Goal: Task Accomplishment & Management: Use online tool/utility

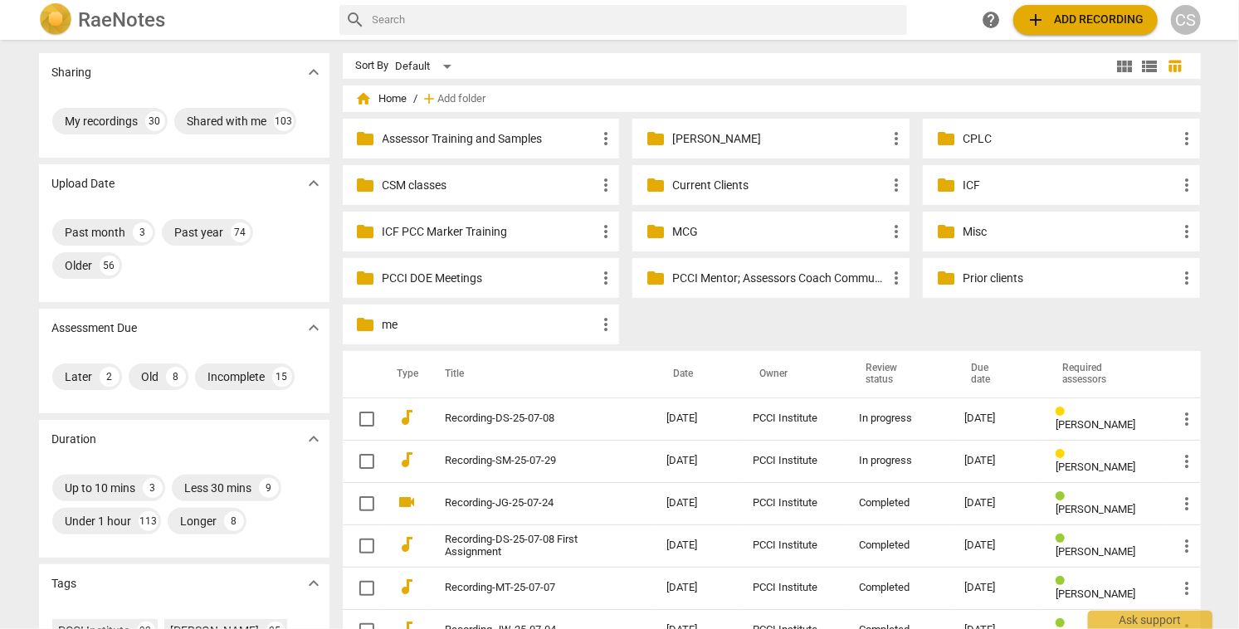
click at [695, 181] on p "Current Clients" at bounding box center [779, 185] width 214 height 17
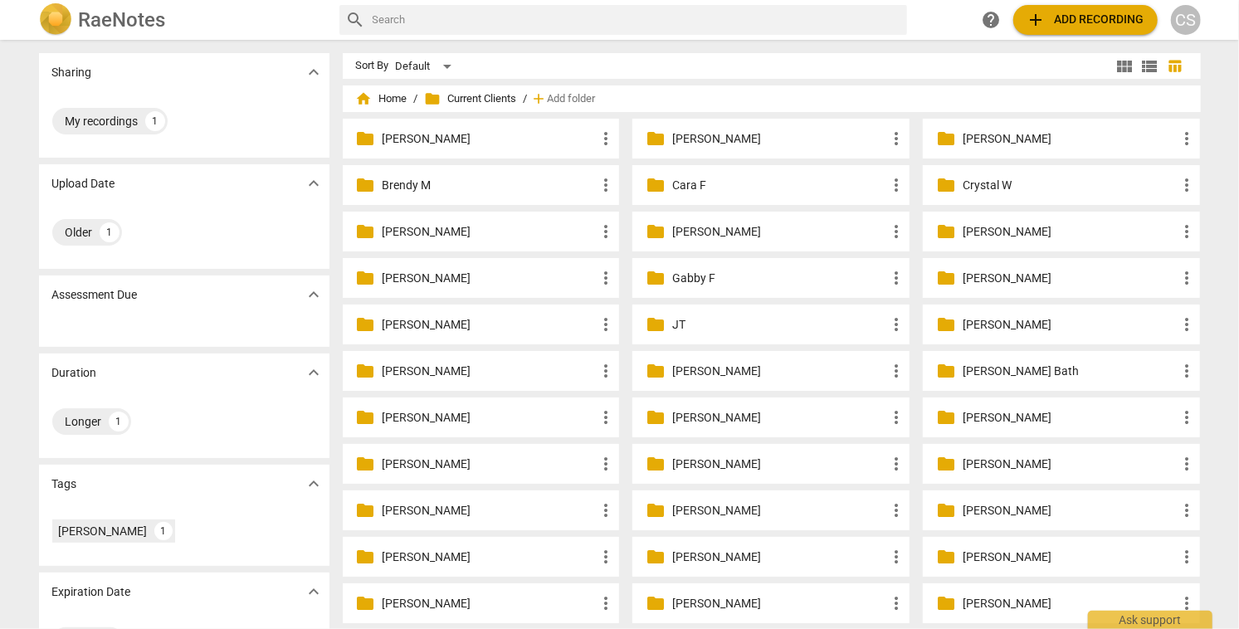
click at [690, 555] on p "Rachel Kolstead" at bounding box center [779, 557] width 214 height 17
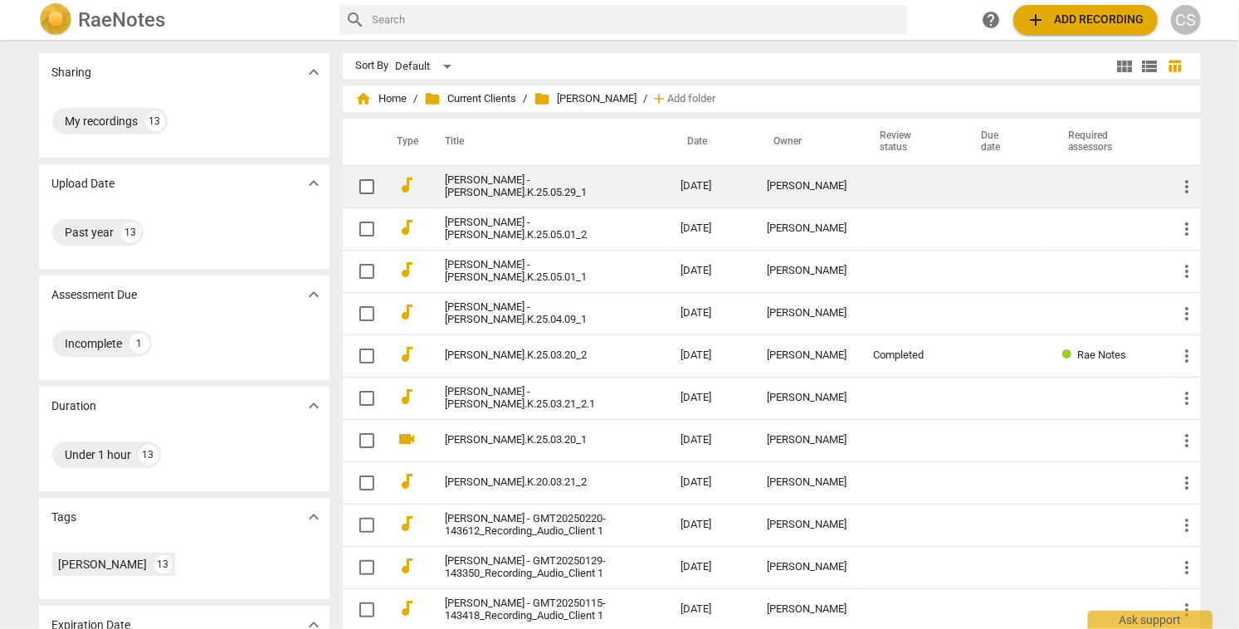
click at [573, 183] on link "Rachel Kolstad - Rachel.K.25.05.29_1" at bounding box center [533, 186] width 175 height 25
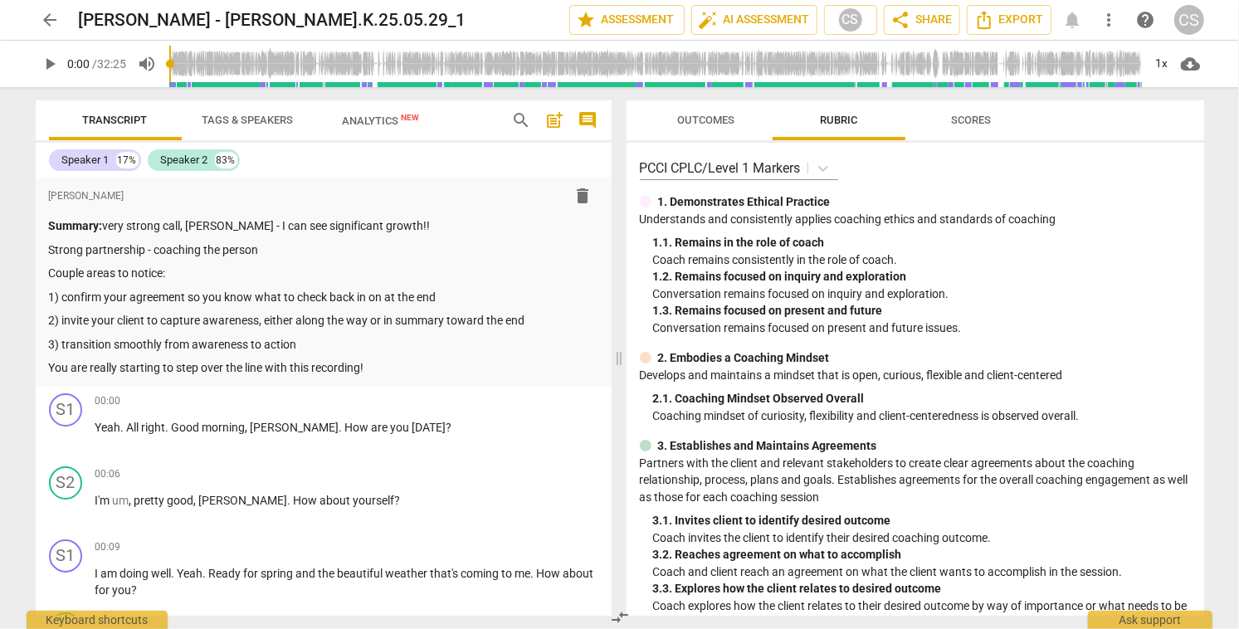
click at [49, 17] on span "arrow_back" at bounding box center [51, 20] width 20 height 20
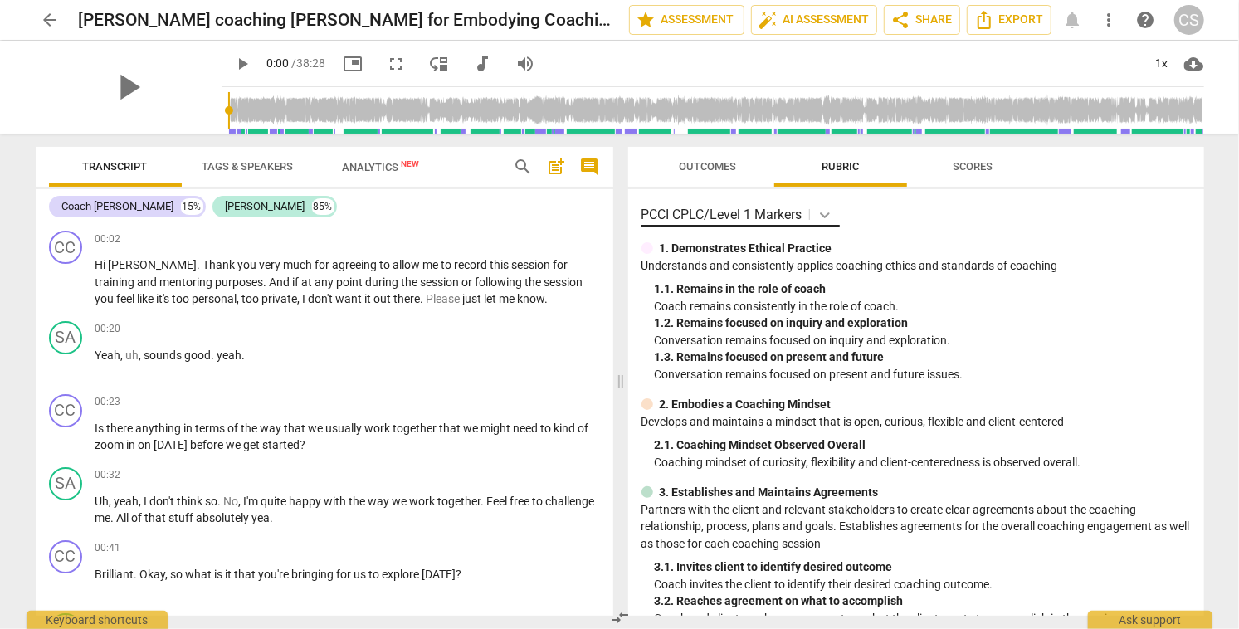
click at [826, 213] on icon at bounding box center [825, 215] width 17 height 17
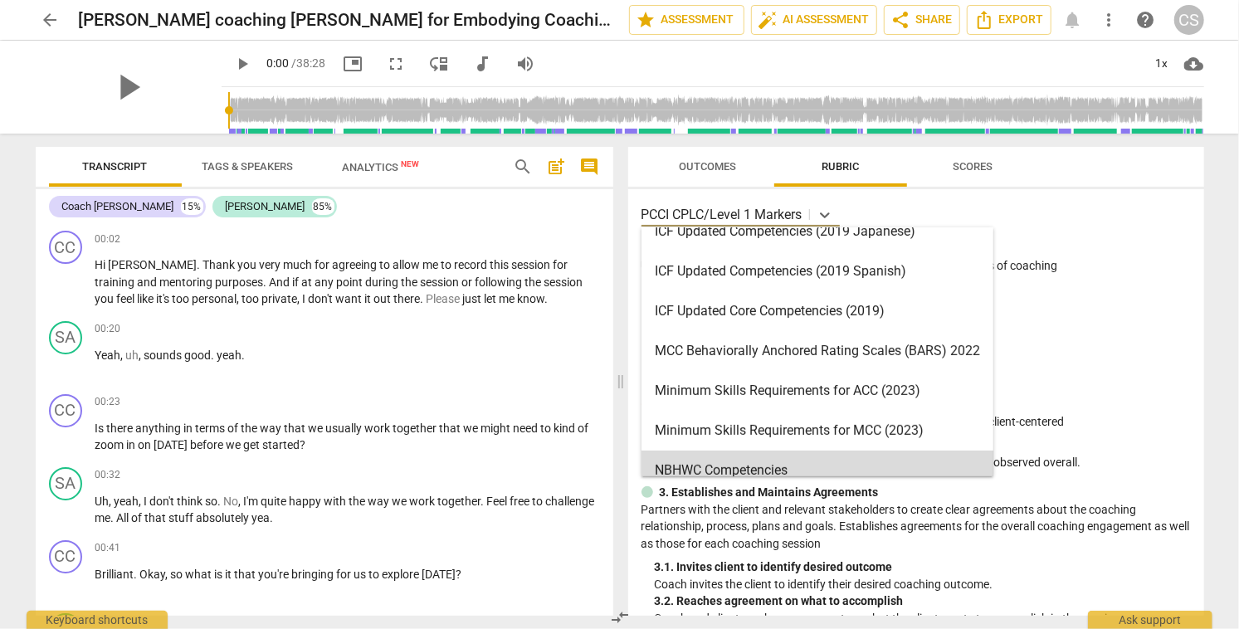
scroll to position [293, 0]
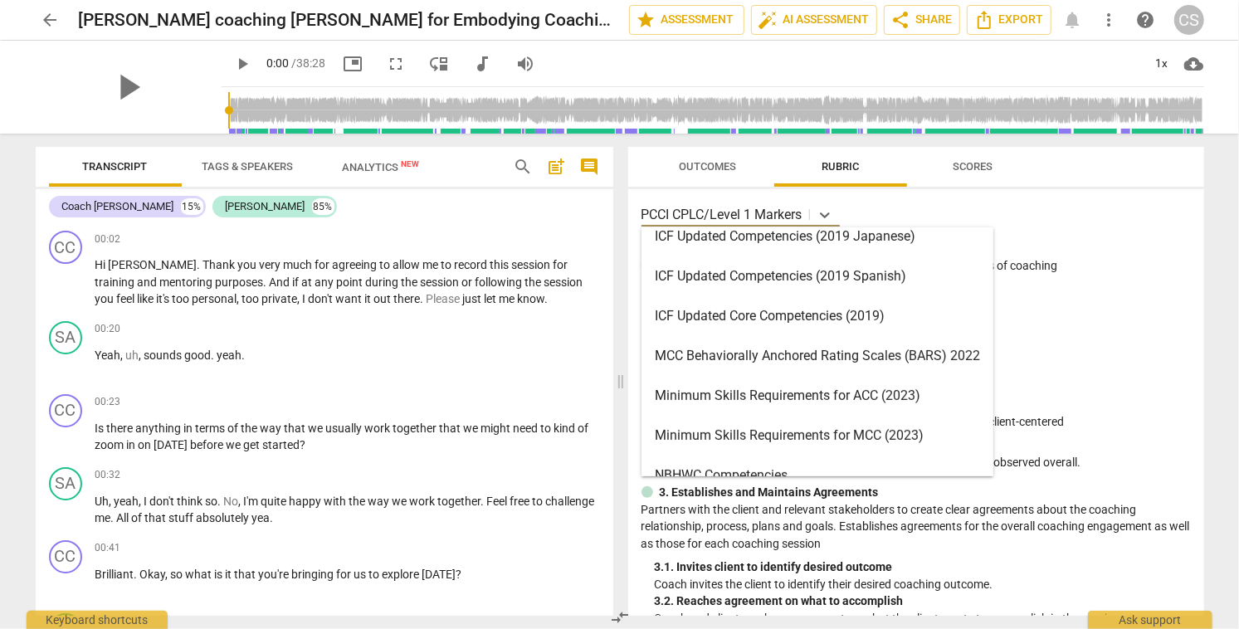
click at [796, 350] on div "MCC Behaviorally Anchored Rating Scales (BARS) 2022" at bounding box center [817, 356] width 352 height 40
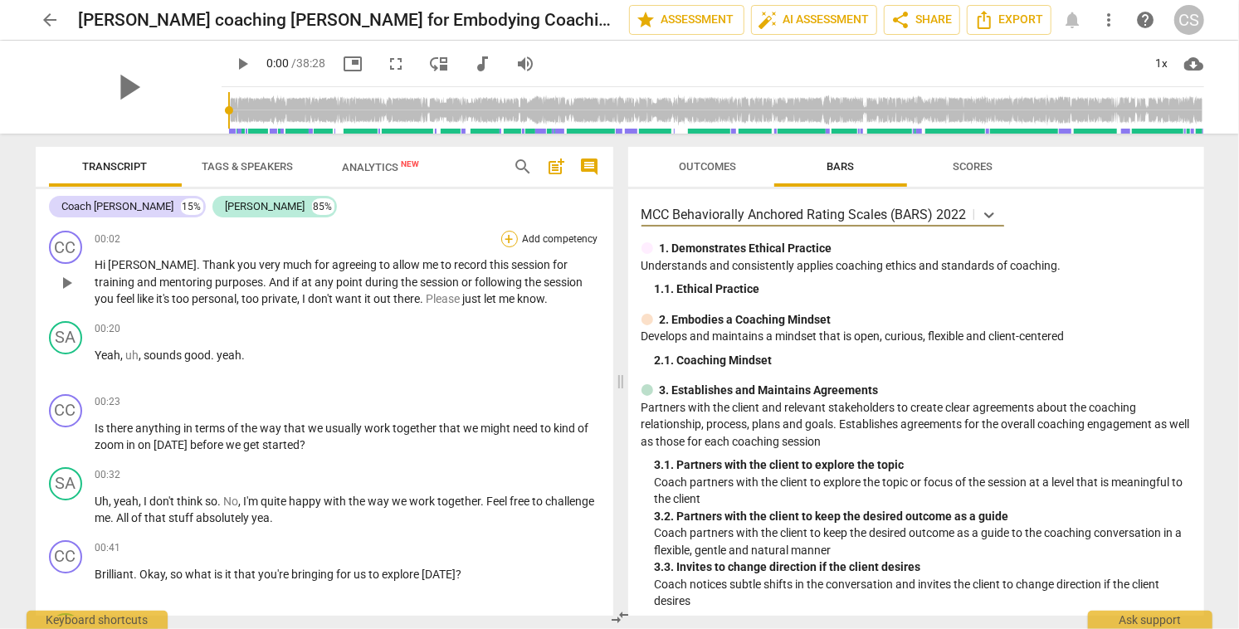
click at [506, 242] on div "+" at bounding box center [509, 239] width 17 height 17
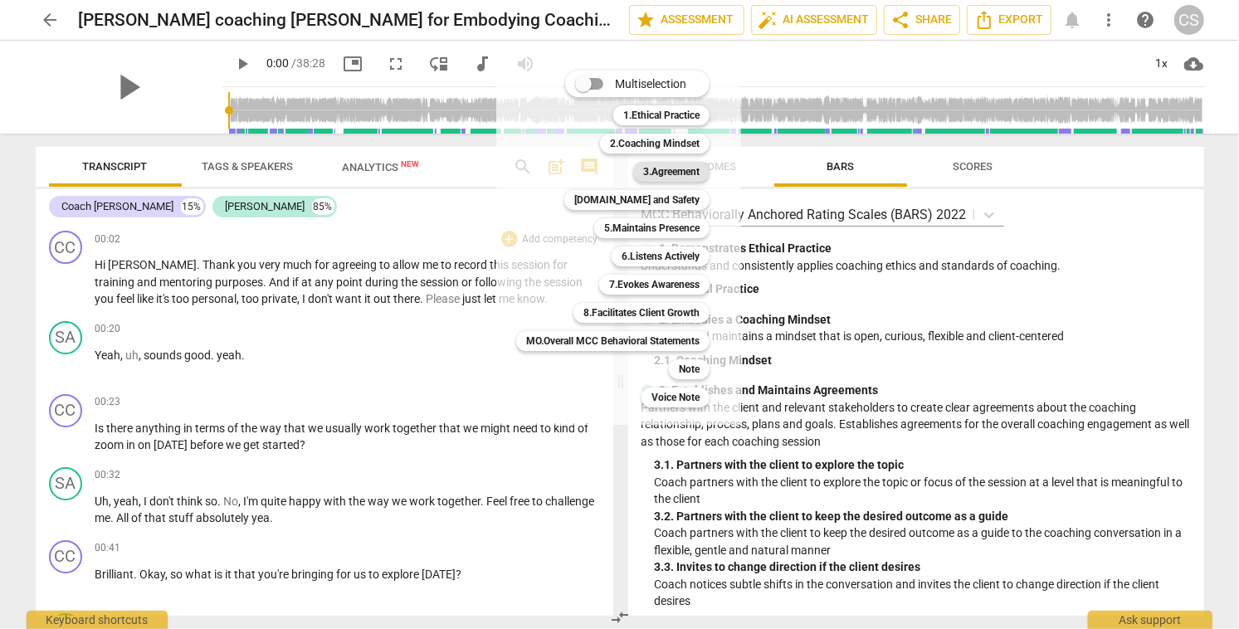
click at [662, 168] on b "3.Agreement" at bounding box center [671, 172] width 56 height 20
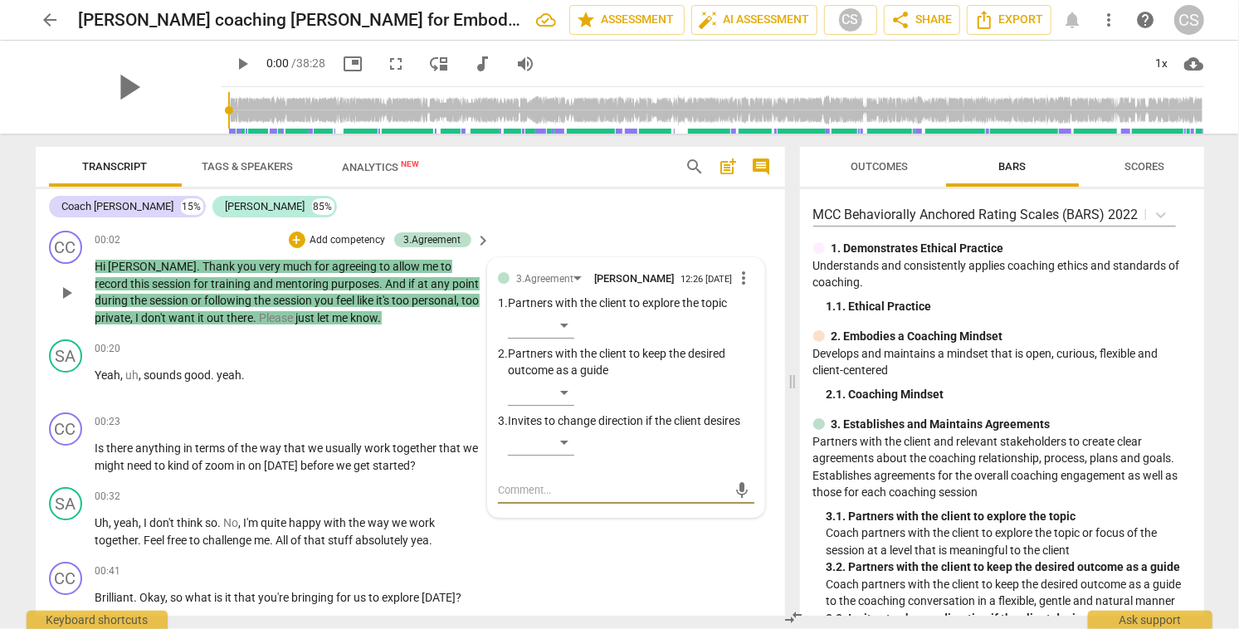
click at [576, 232] on div "CC play_arrow pause 00:02 + Add competency 3.Agreement keyboard_arrow_right Hi …" at bounding box center [410, 278] width 749 height 109
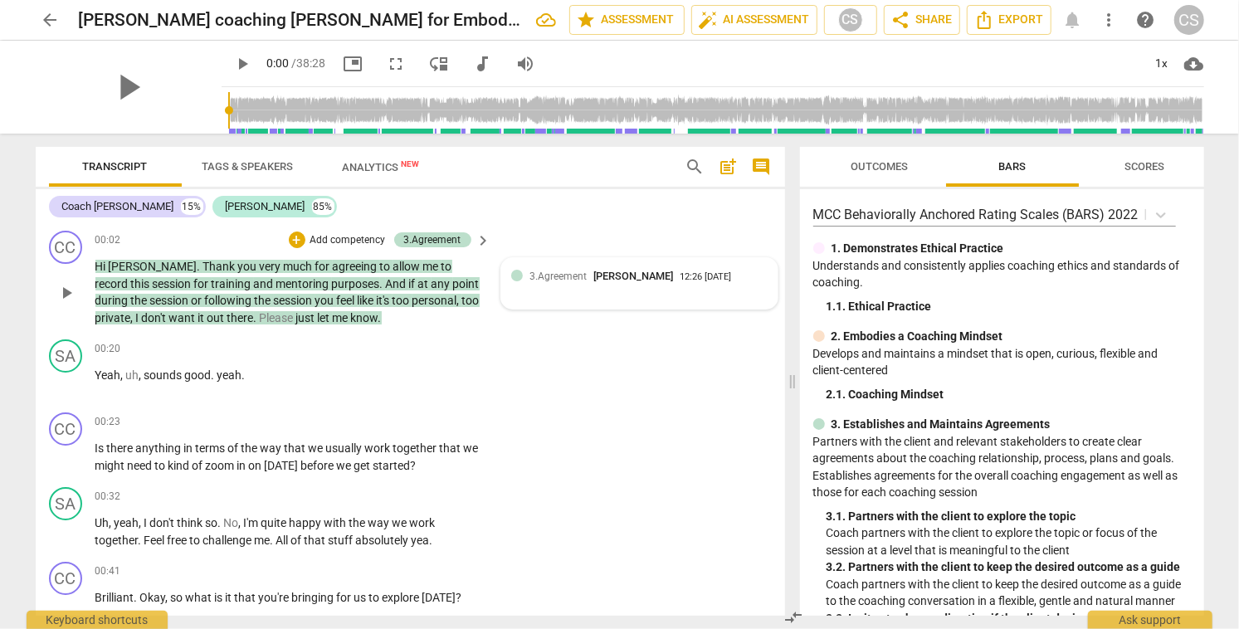
click at [750, 271] on div "3.Agreement [PERSON_NAME] 12:26 [DATE]" at bounding box center [647, 276] width 237 height 16
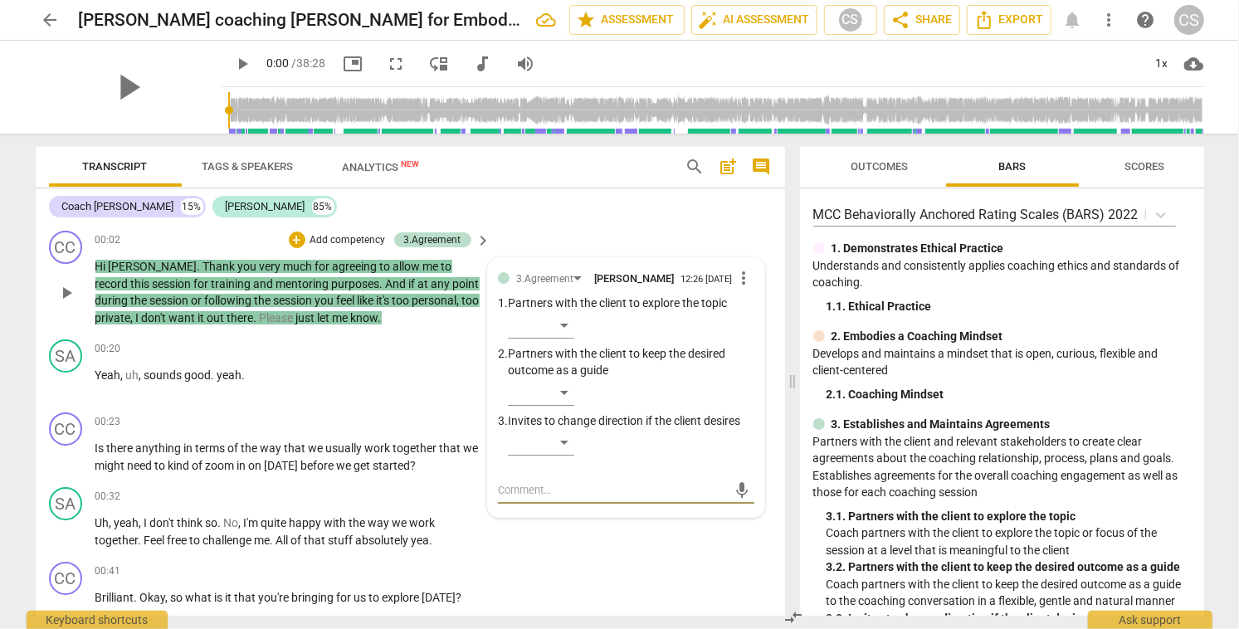
click at [739, 279] on span "more_vert" at bounding box center [744, 278] width 20 height 20
click at [748, 311] on li "Delete" at bounding box center [757, 312] width 57 height 32
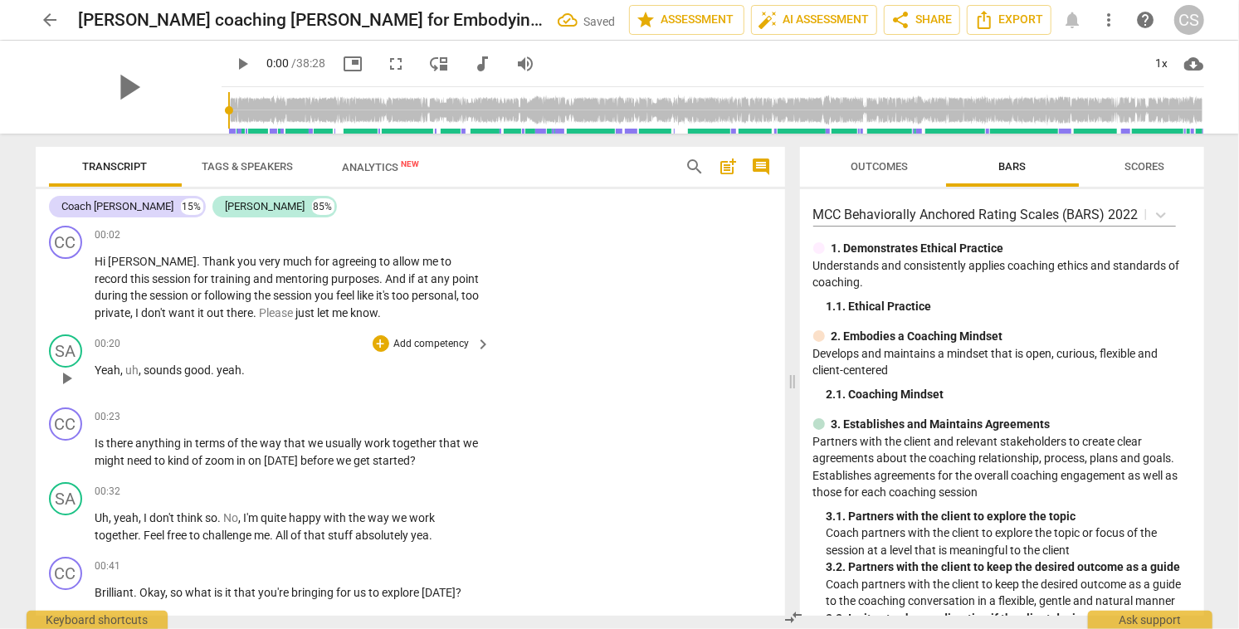
scroll to position [0, 0]
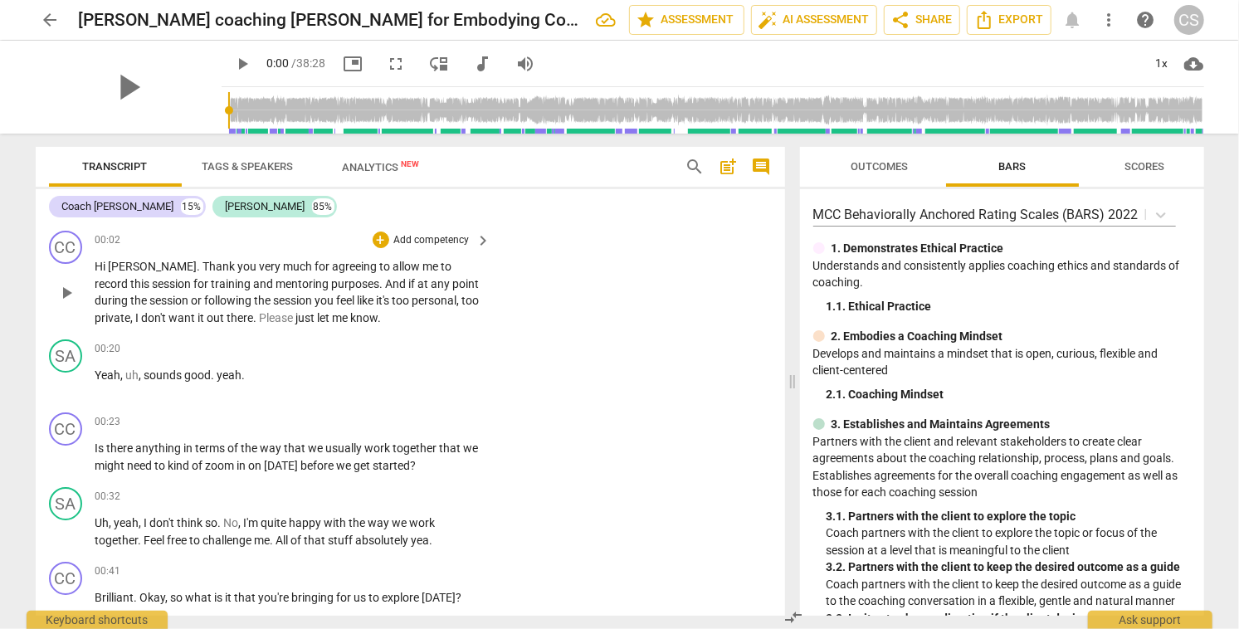
click at [64, 293] on span "play_arrow" at bounding box center [66, 293] width 20 height 20
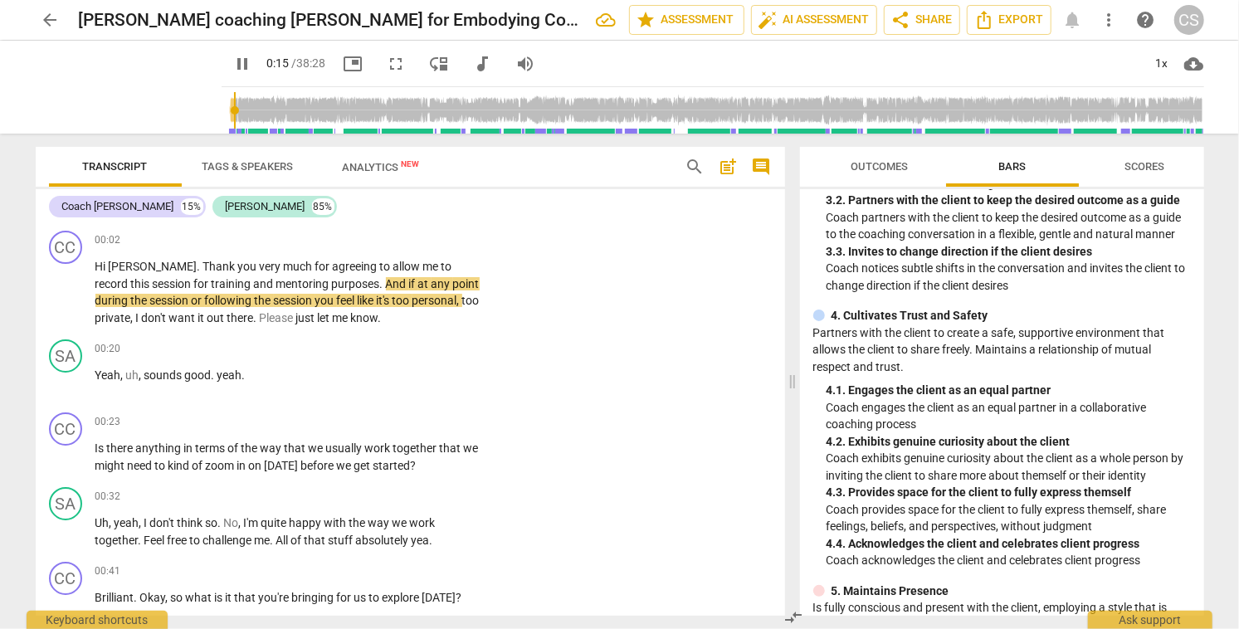
scroll to position [370, 0]
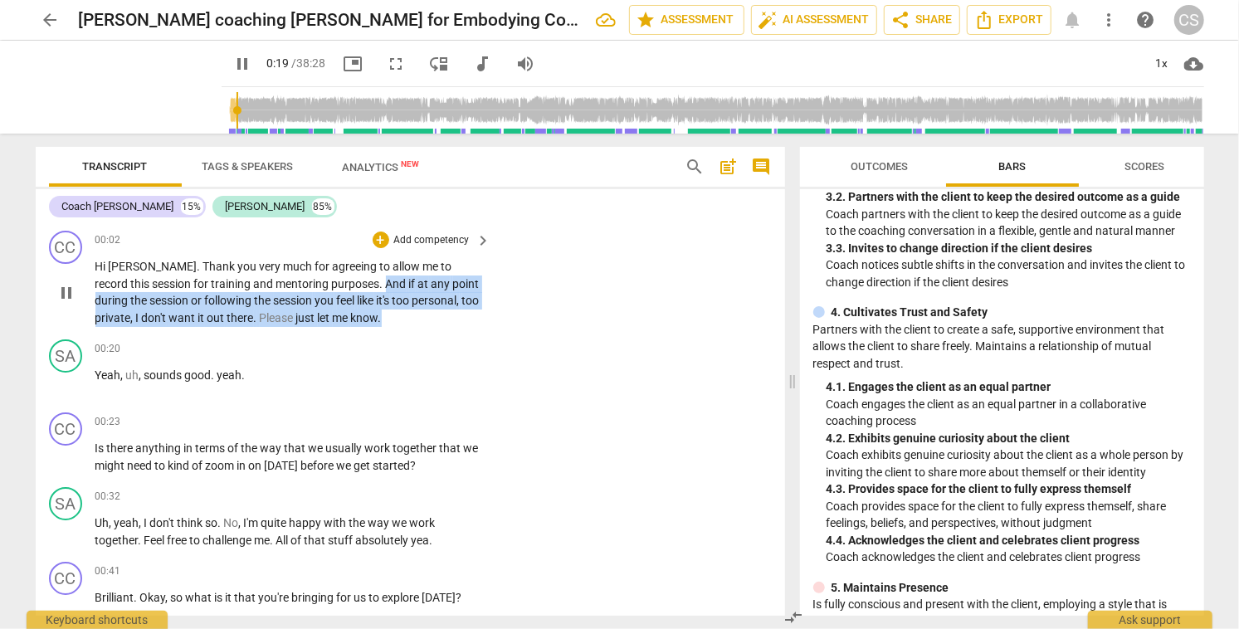
drag, startPoint x: 330, startPoint y: 284, endPoint x: 348, endPoint y: 314, distance: 34.6
click at [348, 314] on p "Hi [PERSON_NAME] . Thank you very much for agreeing to allow me to record this …" at bounding box center [289, 292] width 388 height 68
click at [353, 294] on div "+" at bounding box center [352, 296] width 17 height 17
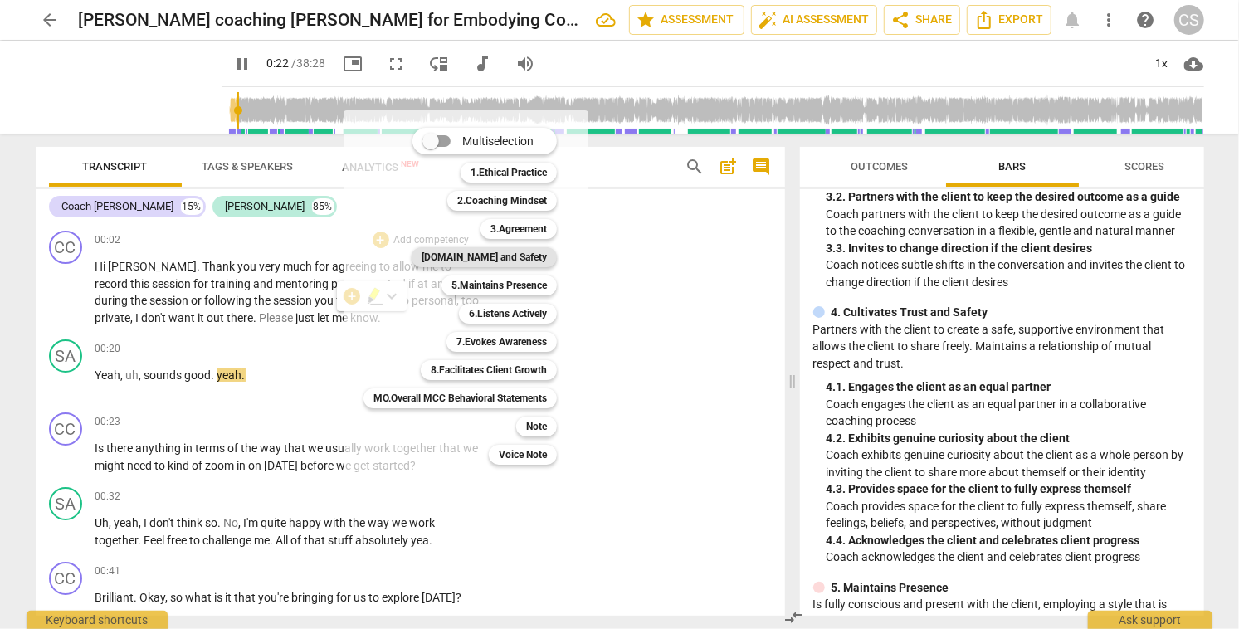
click at [485, 256] on b "[DOMAIN_NAME] and Safety" at bounding box center [484, 257] width 125 height 20
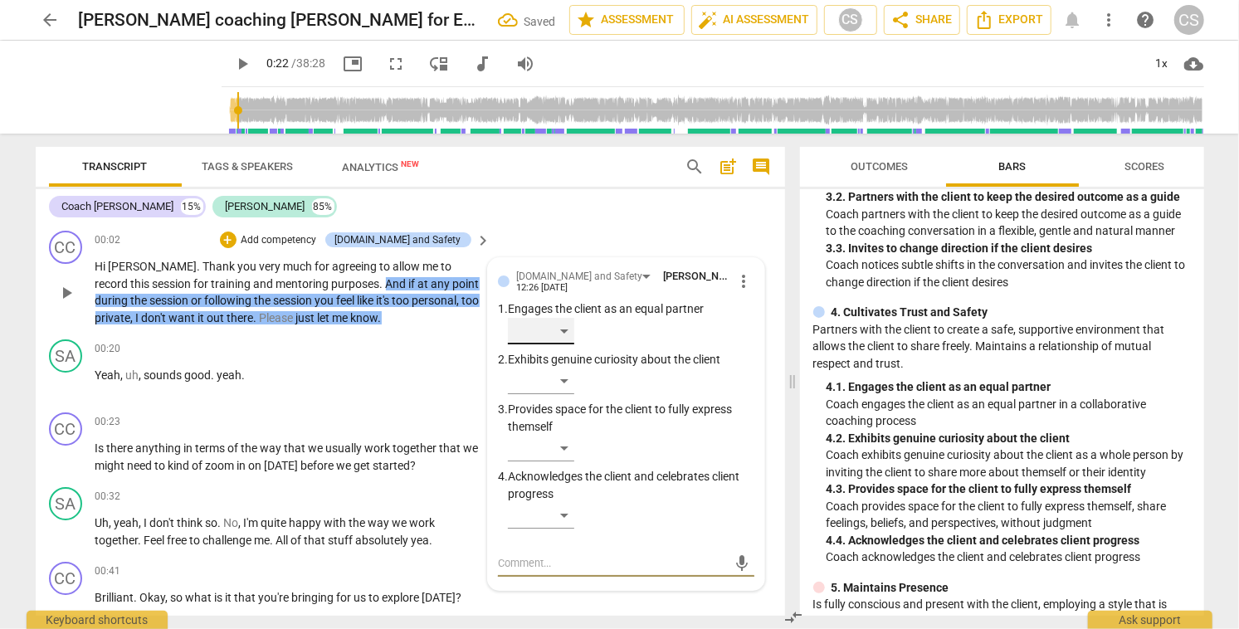
click at [564, 330] on div "​" at bounding box center [541, 331] width 66 height 27
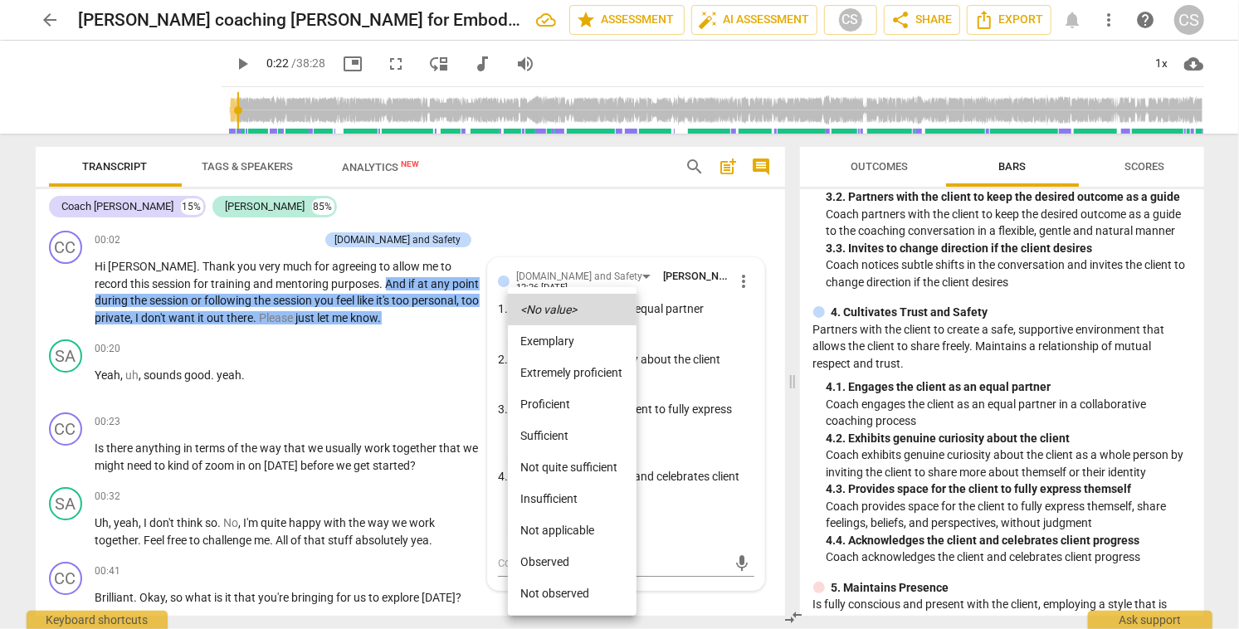
click at [451, 344] on div at bounding box center [619, 314] width 1239 height 629
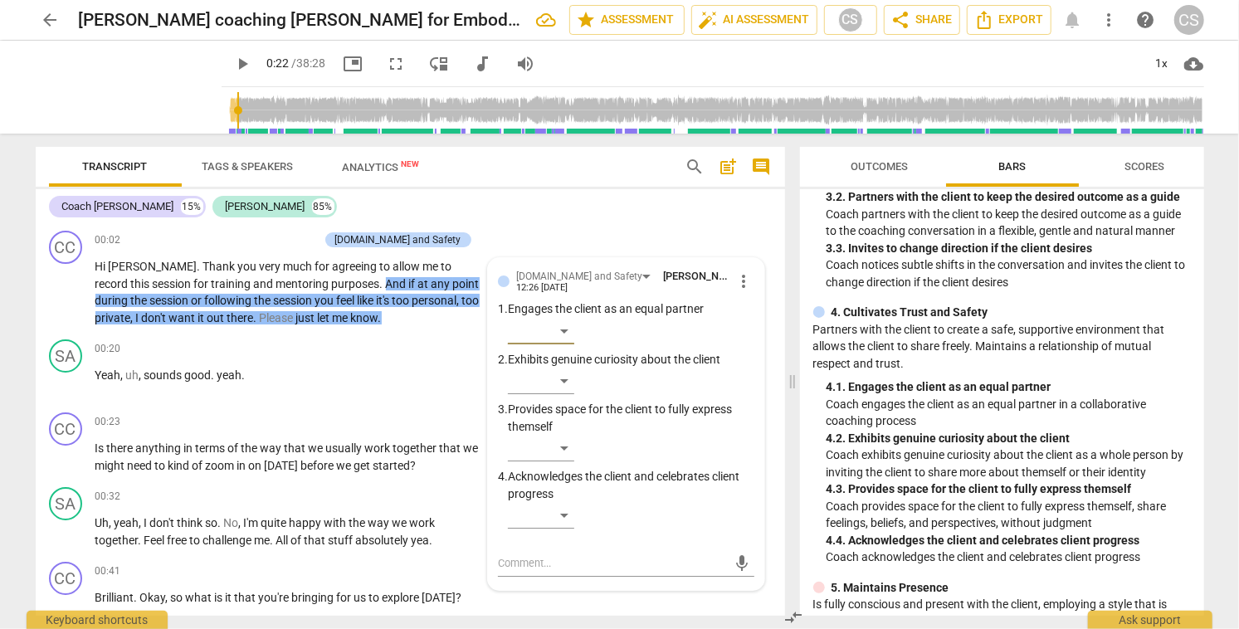
click at [590, 223] on div "Coach [PERSON_NAME] 15% [PERSON_NAME] 85% CC play_arrow pause 00:02 + Add compe…" at bounding box center [410, 402] width 749 height 427
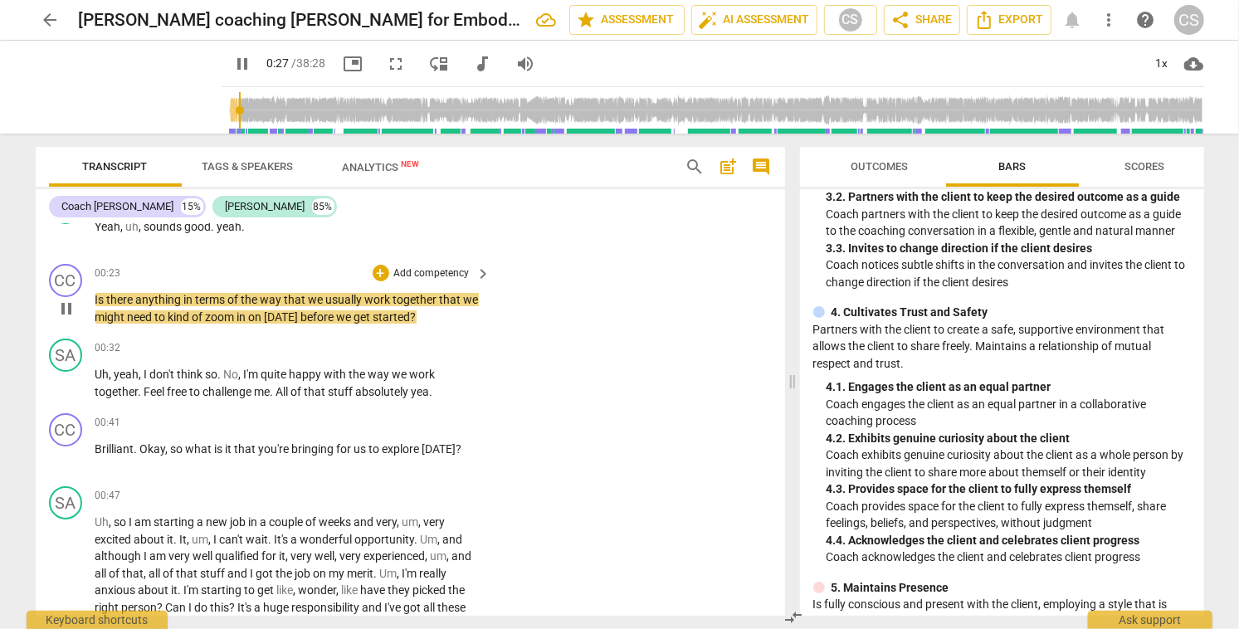
scroll to position [159, 0]
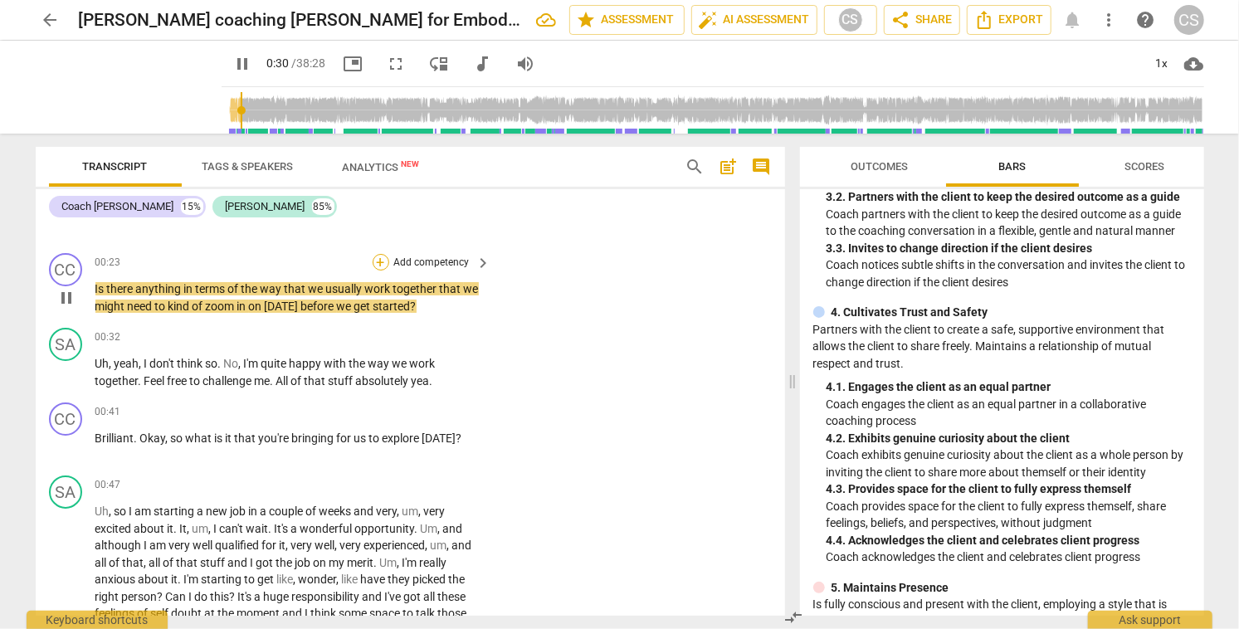
click at [378, 261] on div "+" at bounding box center [381, 262] width 17 height 17
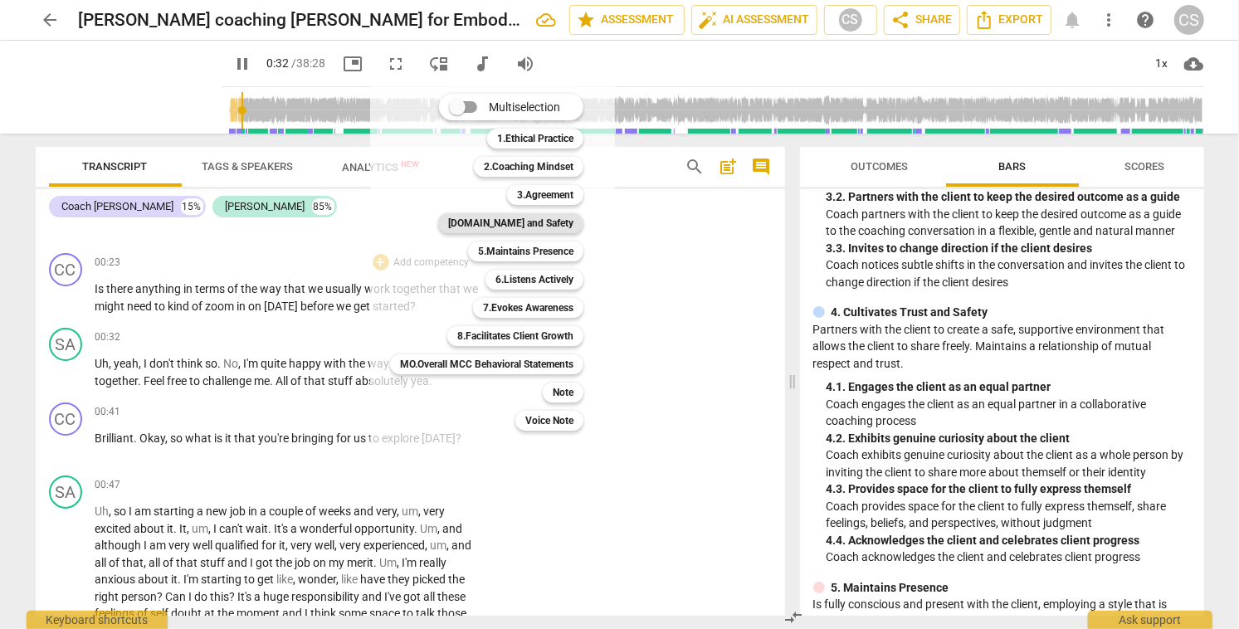
click at [522, 222] on b "[DOMAIN_NAME] and Safety" at bounding box center [510, 223] width 125 height 20
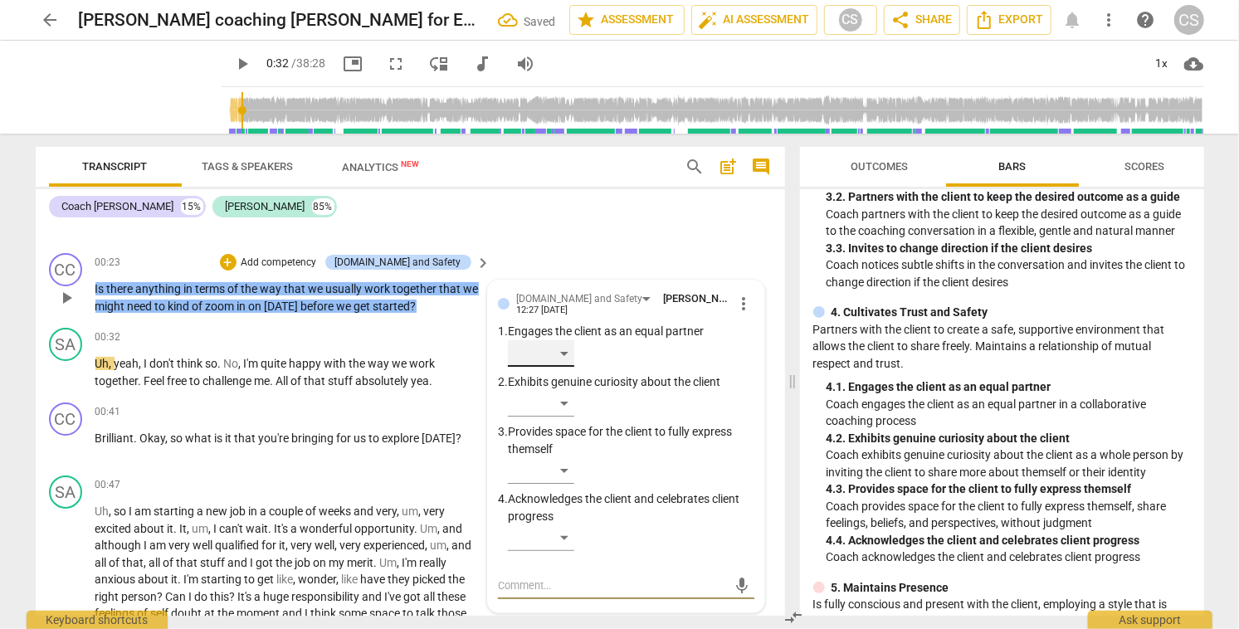
click at [565, 350] on div "​" at bounding box center [541, 353] width 66 height 27
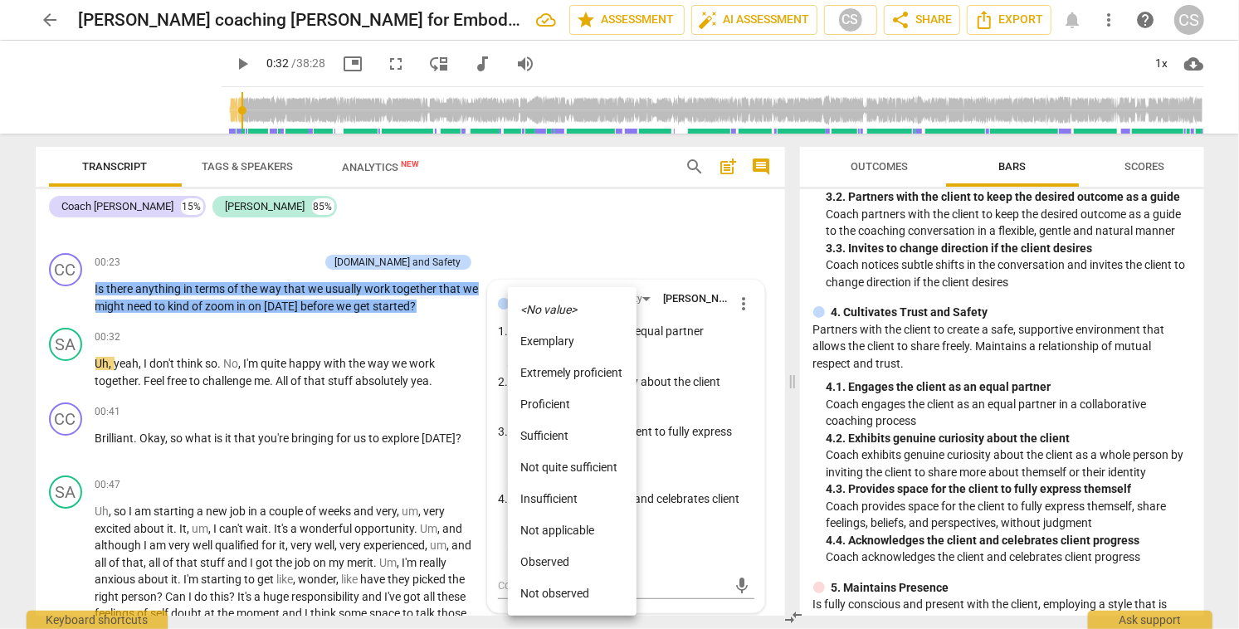
click at [561, 307] on icon "<No value>" at bounding box center [549, 310] width 56 height 12
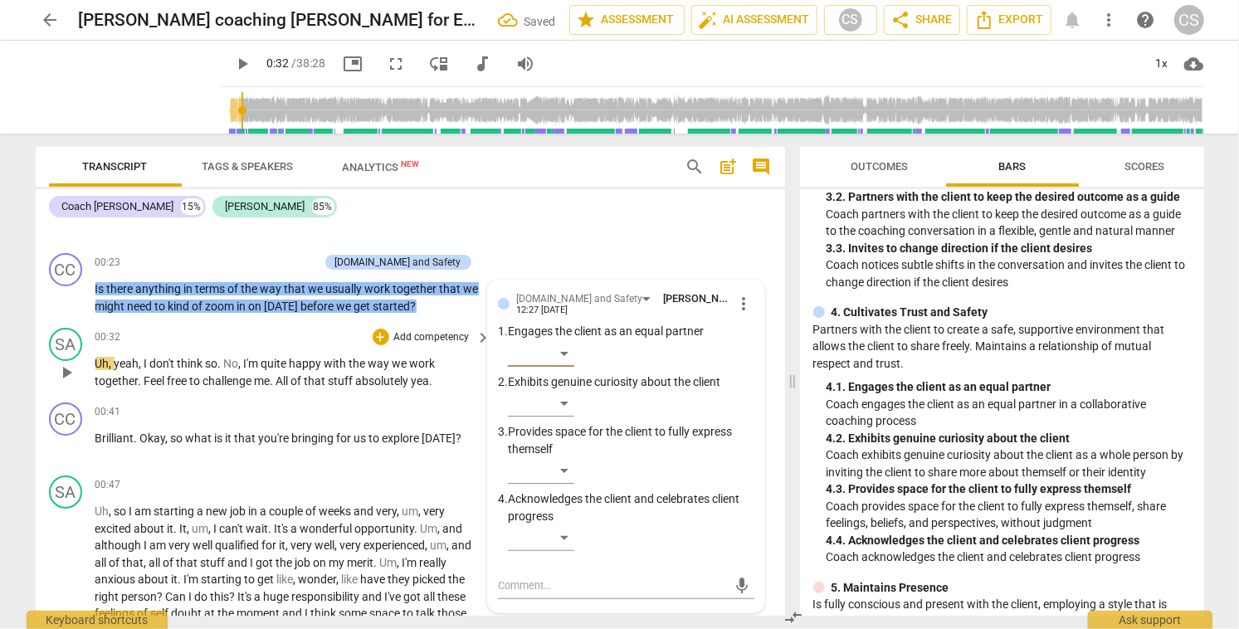
click at [68, 374] on span "play_arrow" at bounding box center [66, 373] width 20 height 20
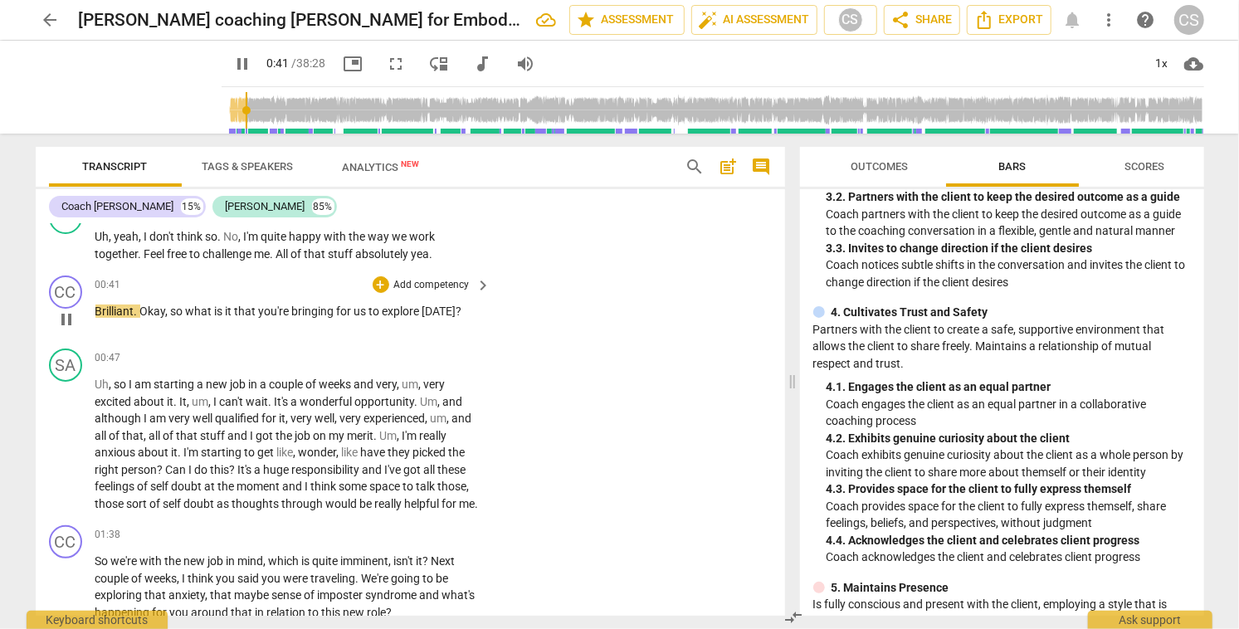
scroll to position [295, 0]
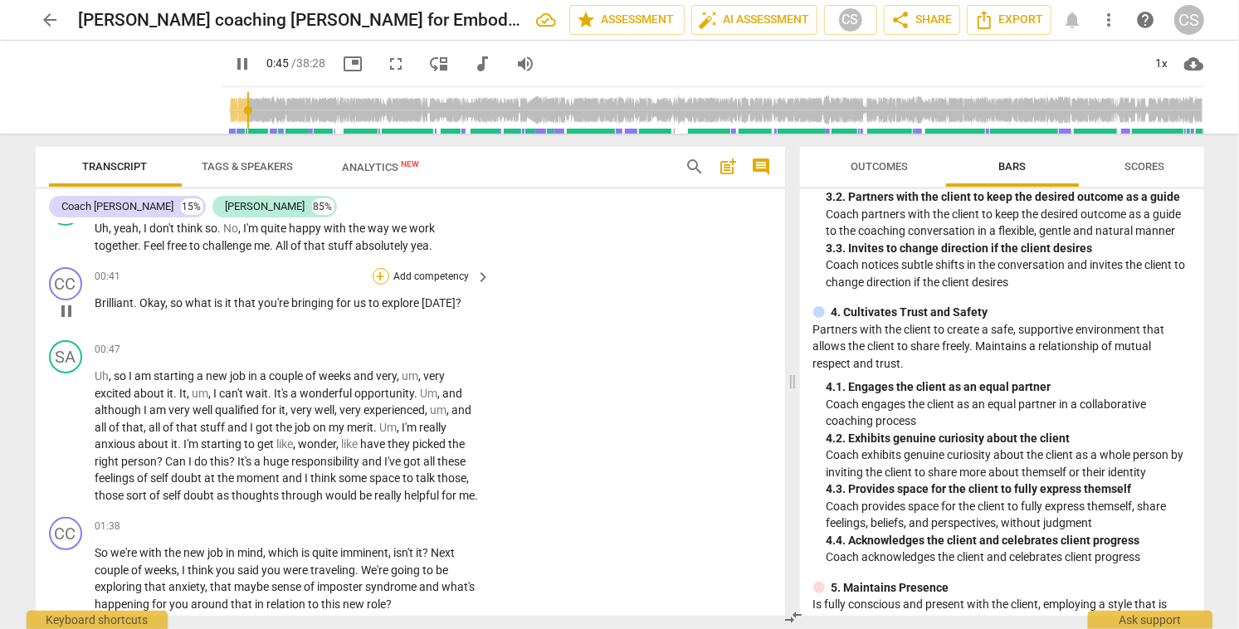
click at [376, 276] on div "+" at bounding box center [381, 276] width 17 height 17
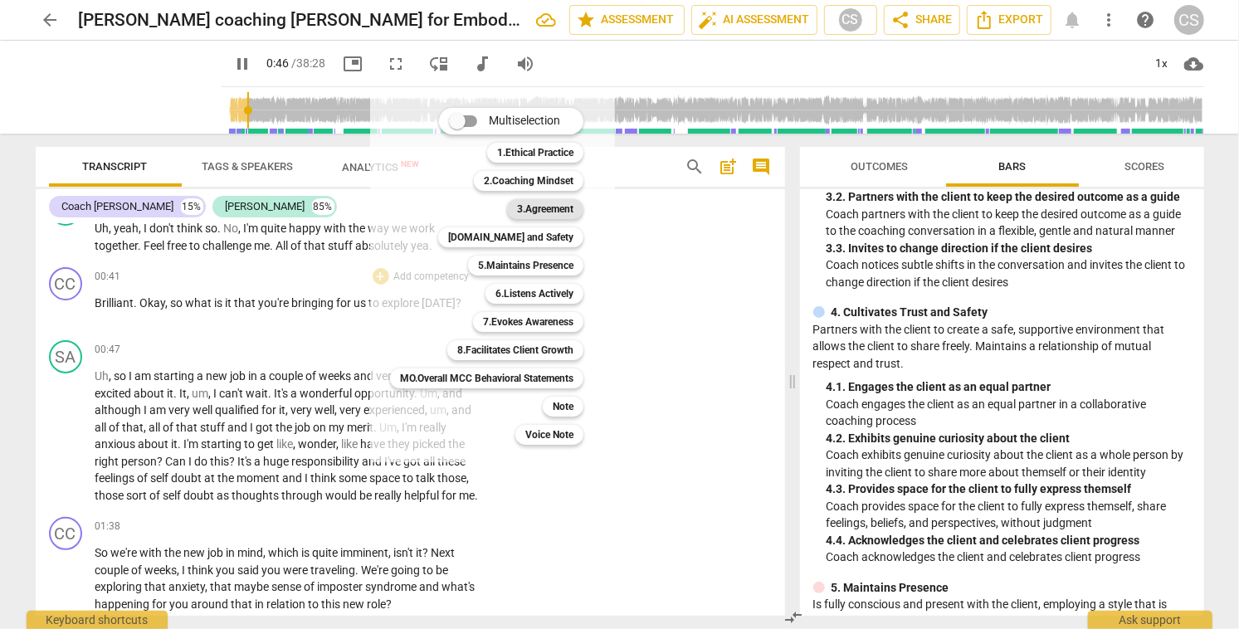
click at [538, 212] on b "3.Agreement" at bounding box center [545, 209] width 56 height 20
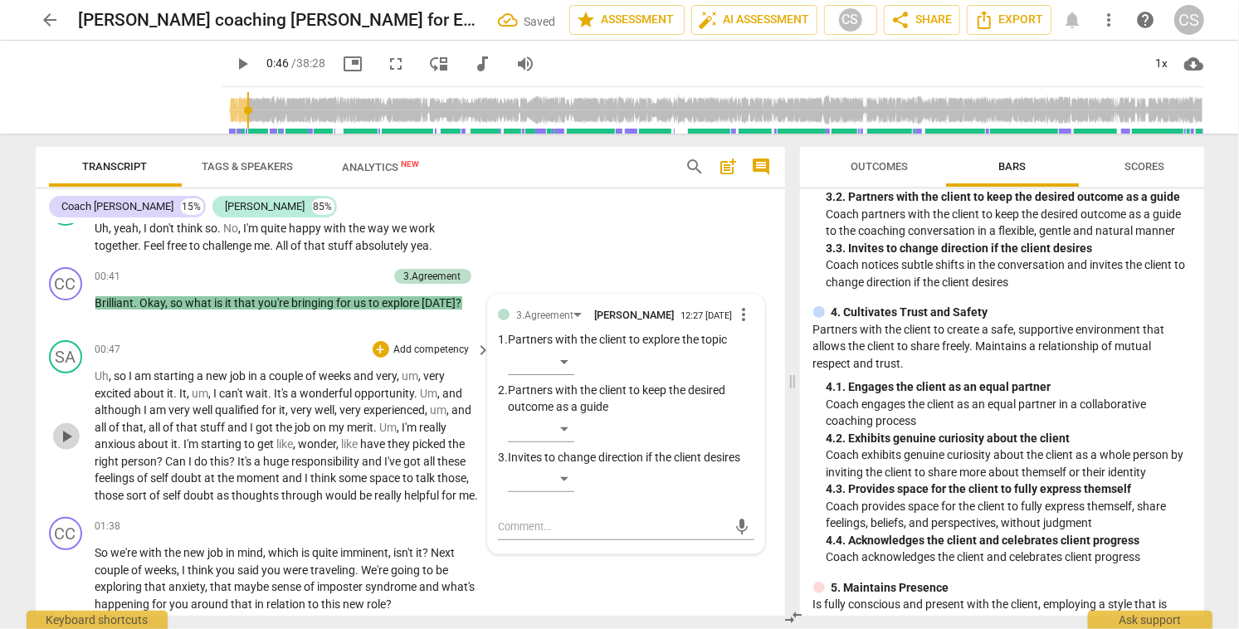
click at [61, 446] on span "play_arrow" at bounding box center [66, 437] width 20 height 20
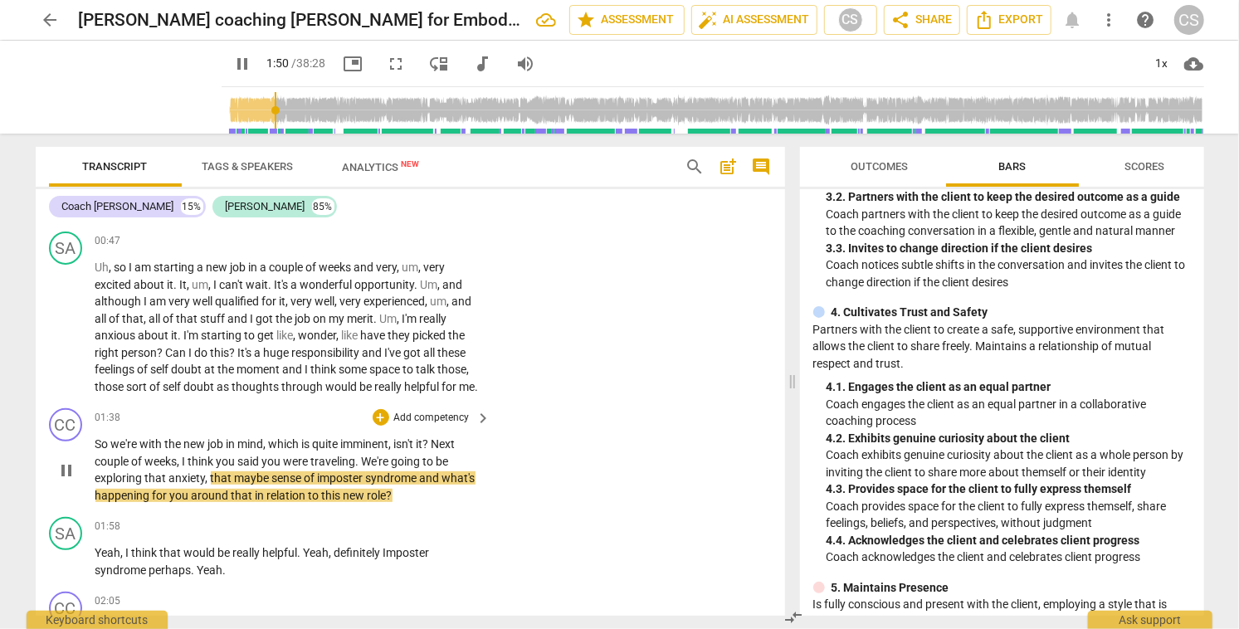
scroll to position [402, 0]
click at [63, 482] on span "pause" at bounding box center [66, 472] width 20 height 20
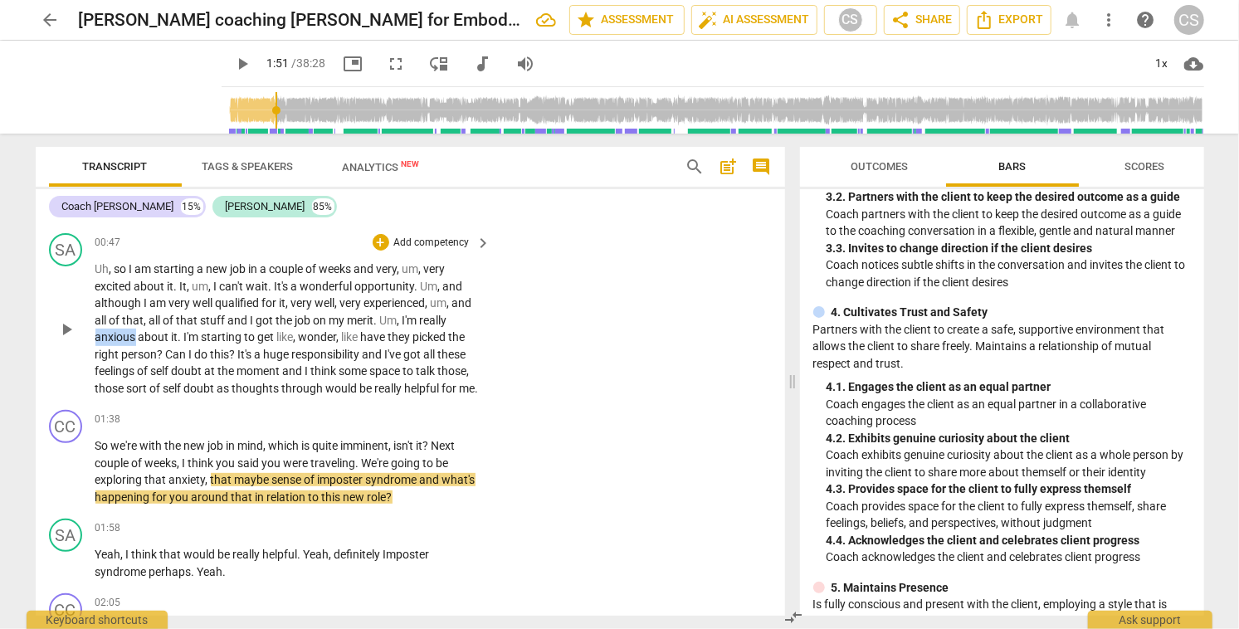
drag, startPoint x: 95, startPoint y: 337, endPoint x: 135, endPoint y: 337, distance: 40.7
click at [136, 337] on span "anxious" at bounding box center [116, 336] width 43 height 13
click at [173, 315] on icon "button" at bounding box center [176, 313] width 10 height 12
drag, startPoint x: 169, startPoint y: 498, endPoint x: 205, endPoint y: 500, distance: 35.8
click at [205, 500] on p "So we're with the new job in mind , which is quite imminent , isn't it ? Next c…" at bounding box center [289, 471] width 388 height 68
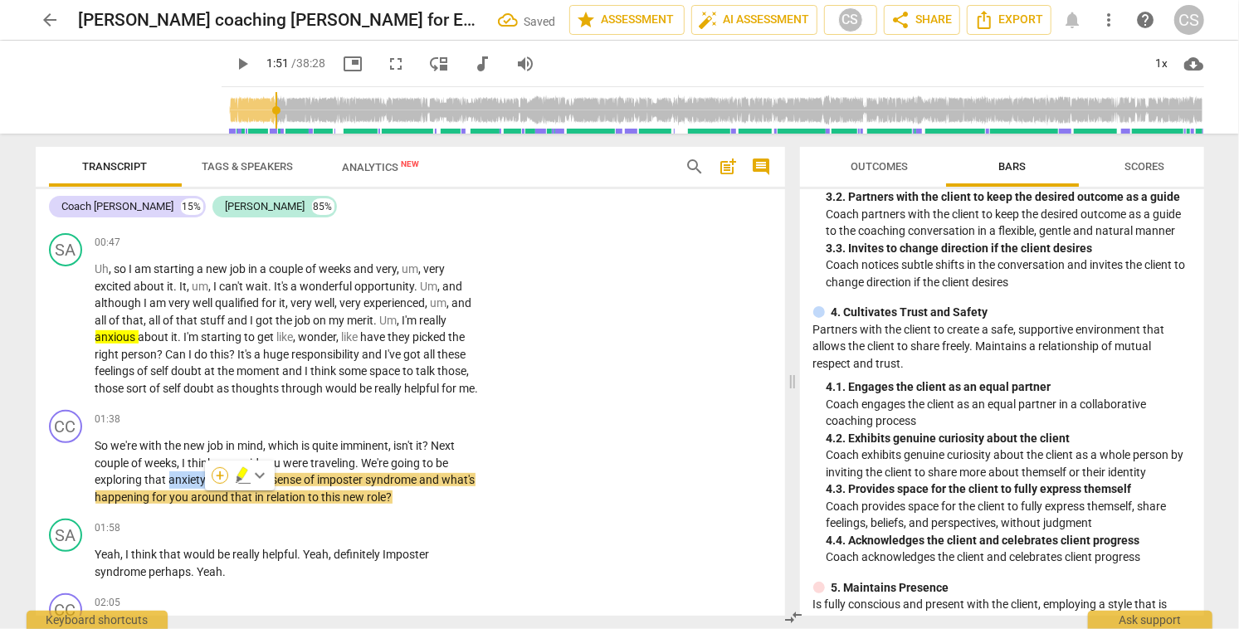
click at [222, 475] on div "+" at bounding box center [220, 475] width 17 height 17
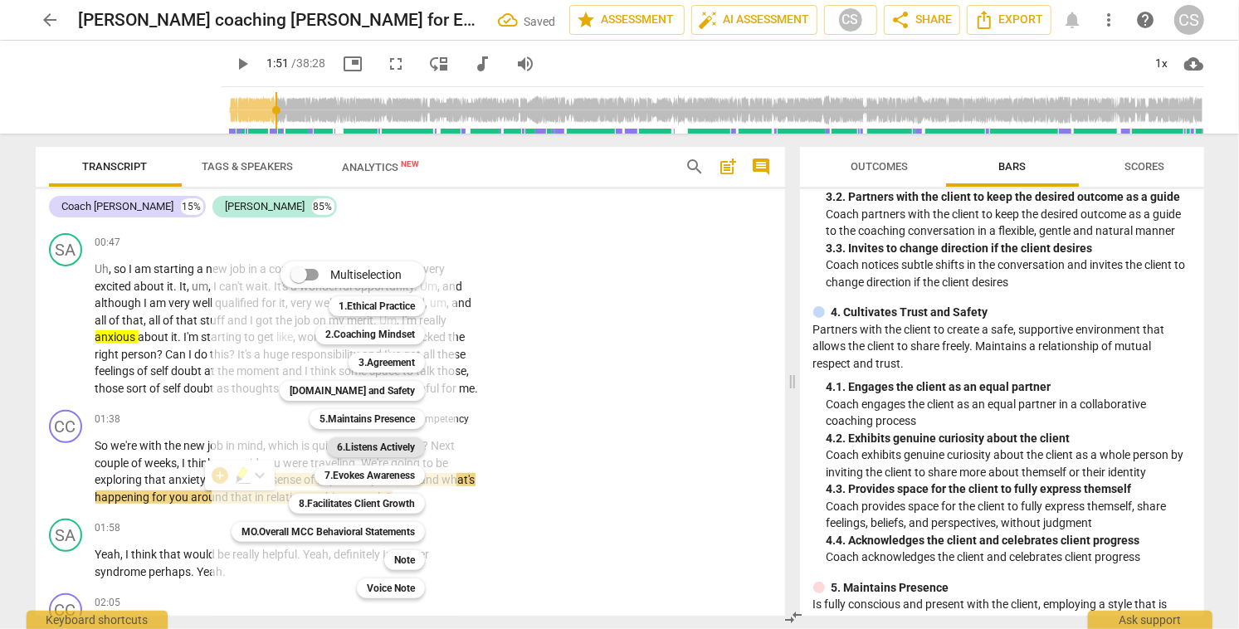
click at [391, 446] on b "6.Listens Actively" at bounding box center [376, 447] width 78 height 20
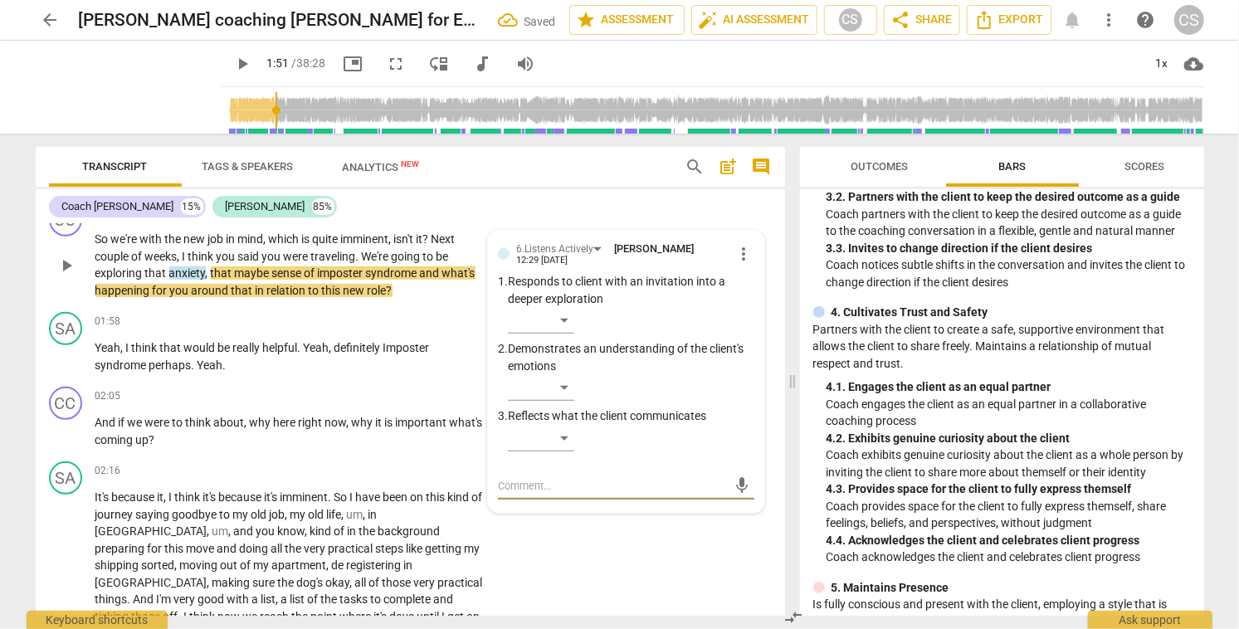
scroll to position [604, 0]
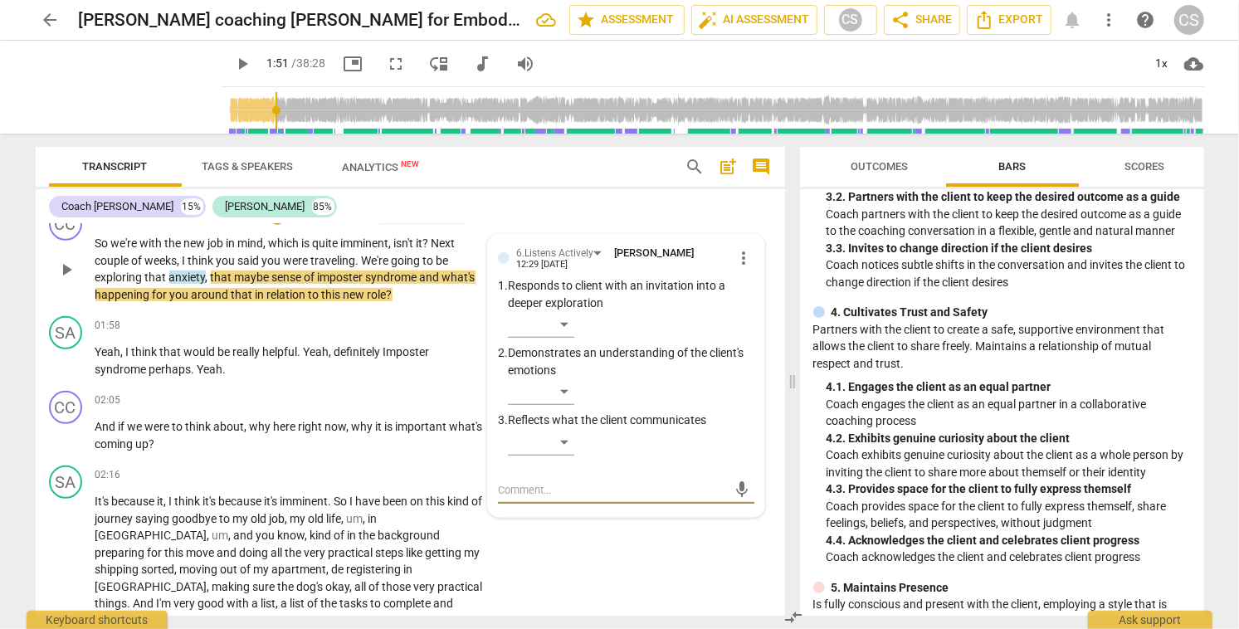
click at [67, 280] on span "play_arrow" at bounding box center [66, 270] width 20 height 20
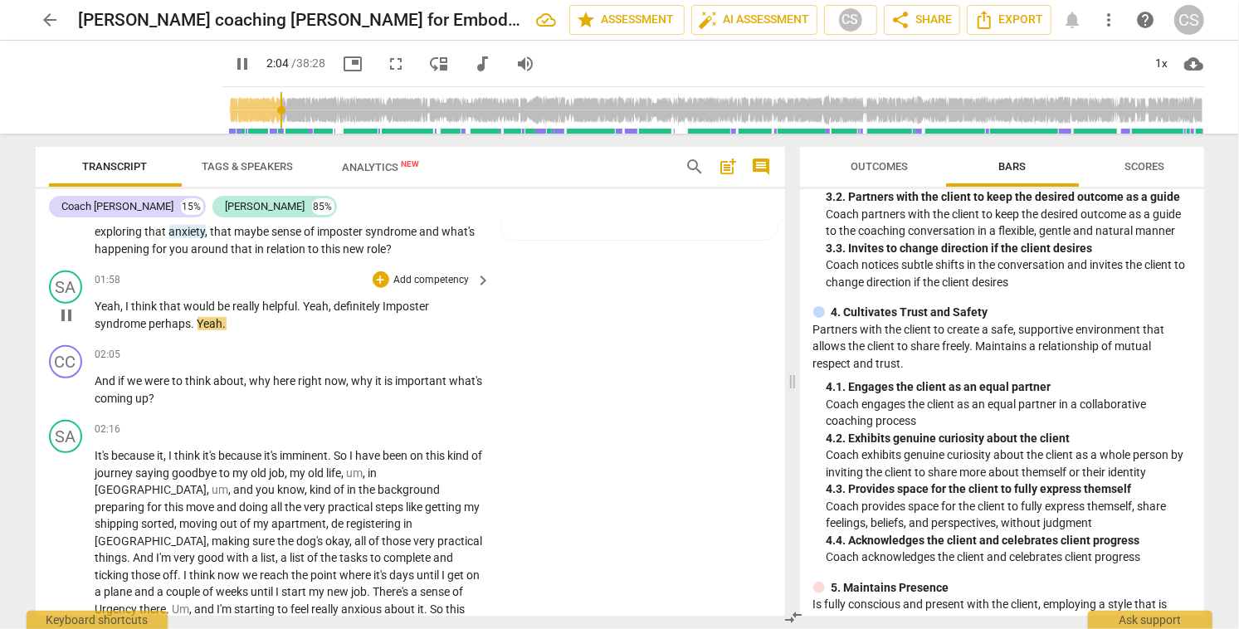
scroll to position [655, 0]
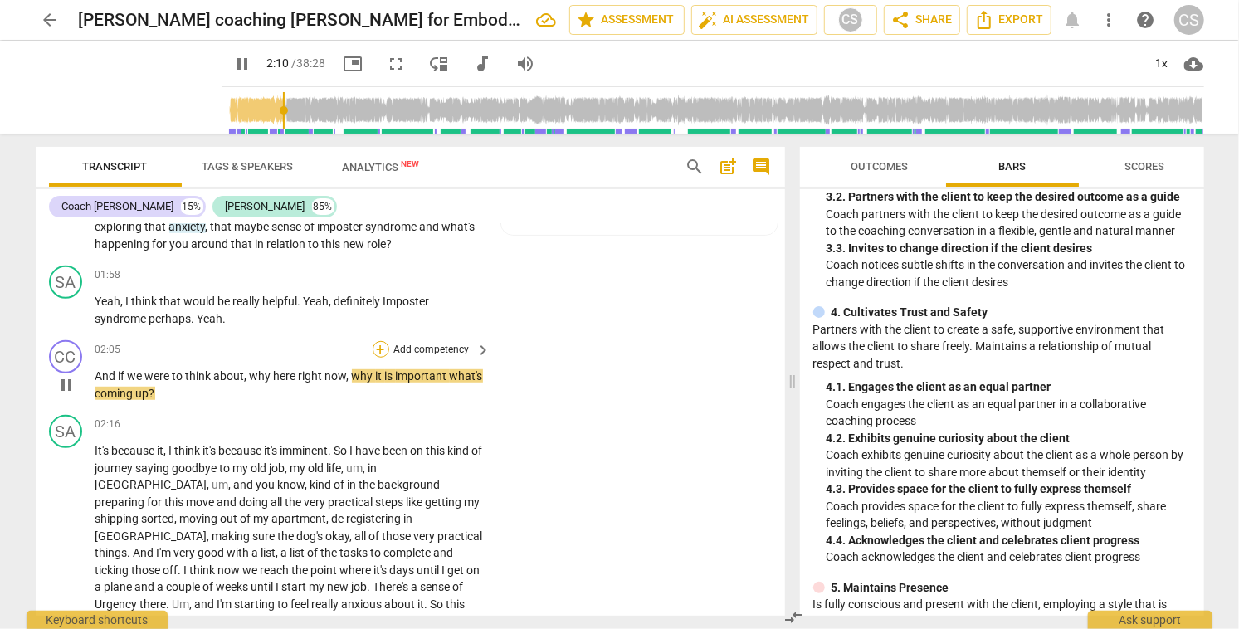
click at [378, 358] on div "+" at bounding box center [381, 349] width 17 height 17
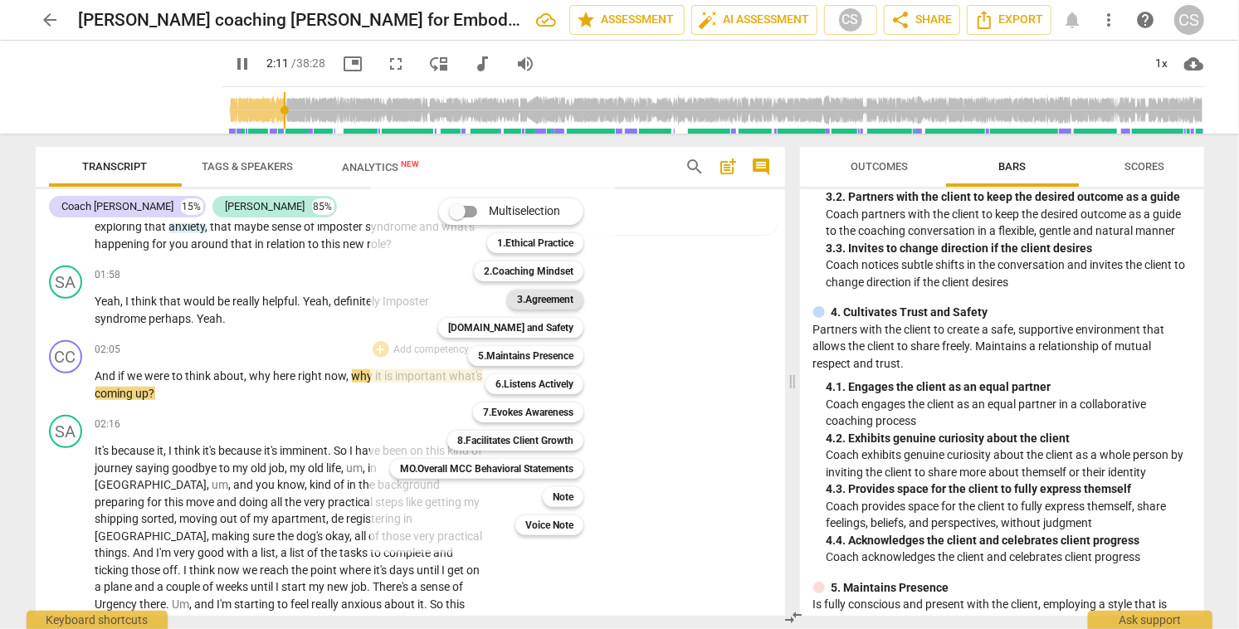
click at [532, 296] on b "3.Agreement" at bounding box center [545, 300] width 56 height 20
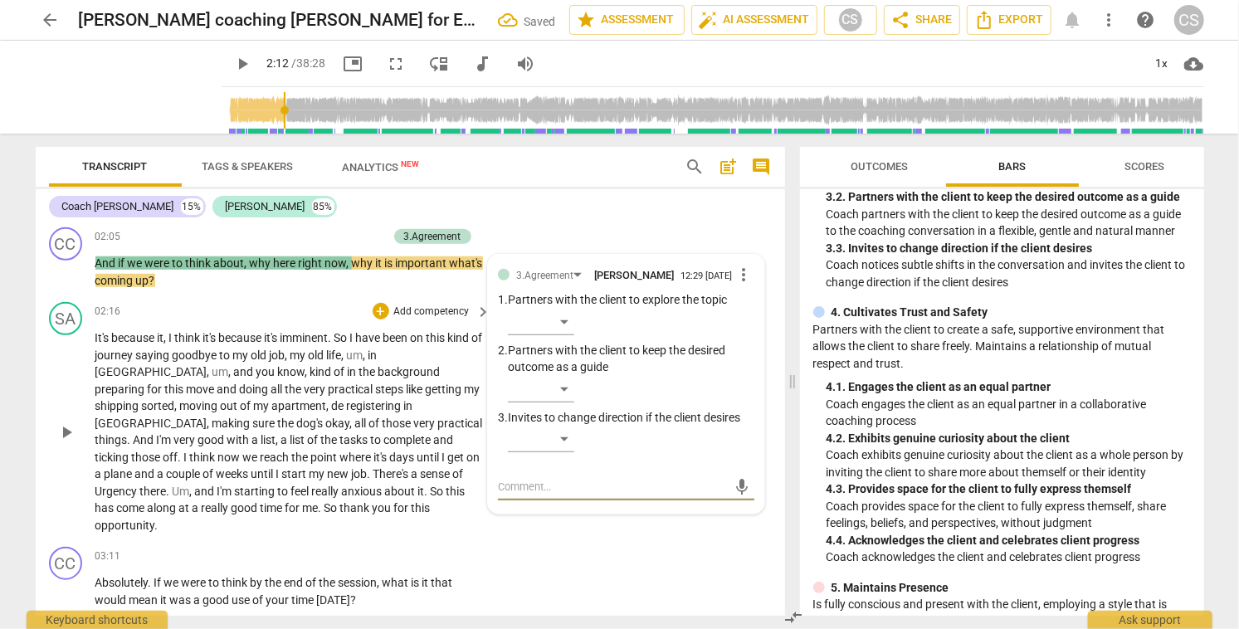
scroll to position [748, 0]
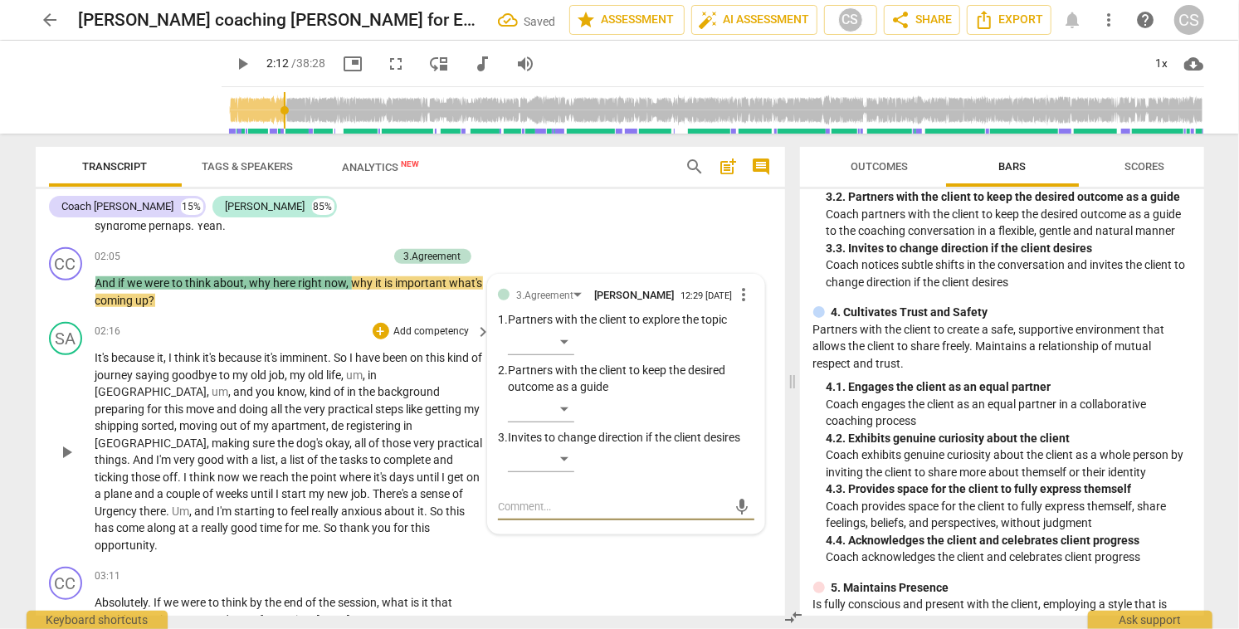
click at [66, 456] on span "play_arrow" at bounding box center [66, 452] width 20 height 20
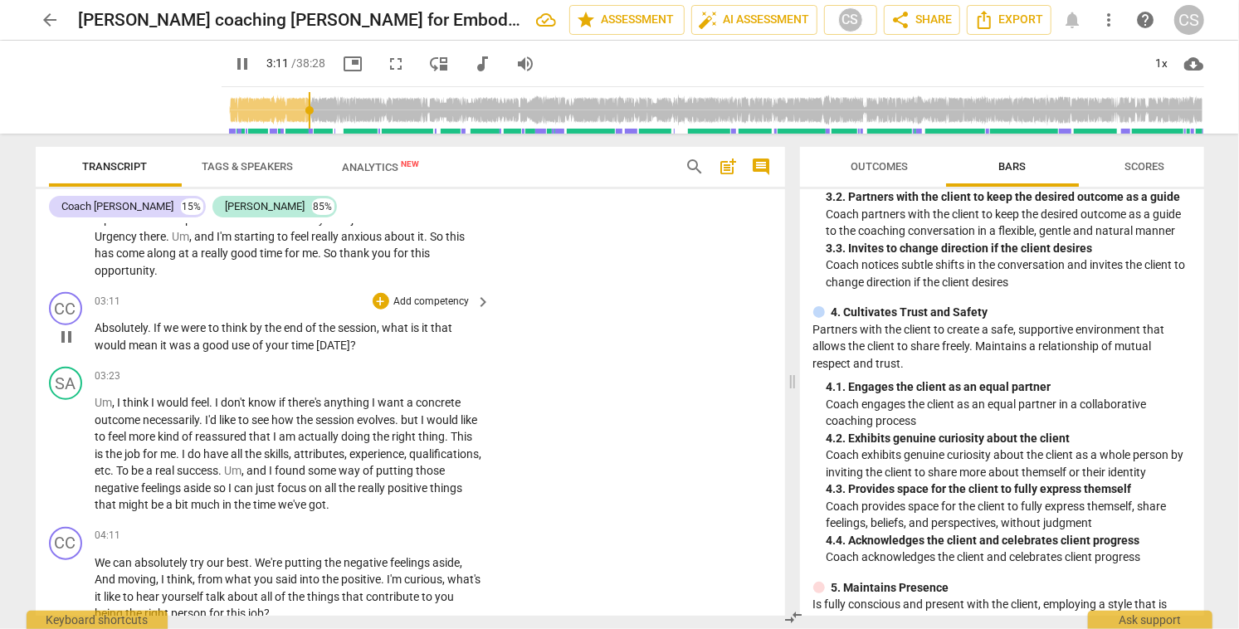
scroll to position [1031, 0]
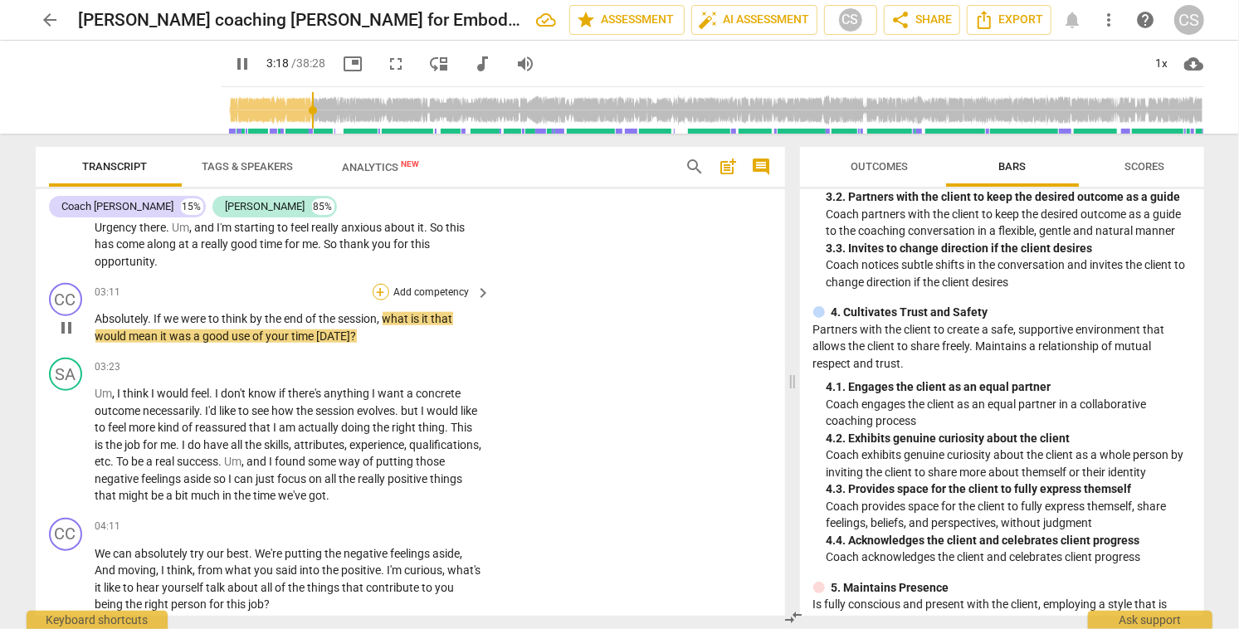
click at [376, 290] on div "+" at bounding box center [381, 292] width 17 height 17
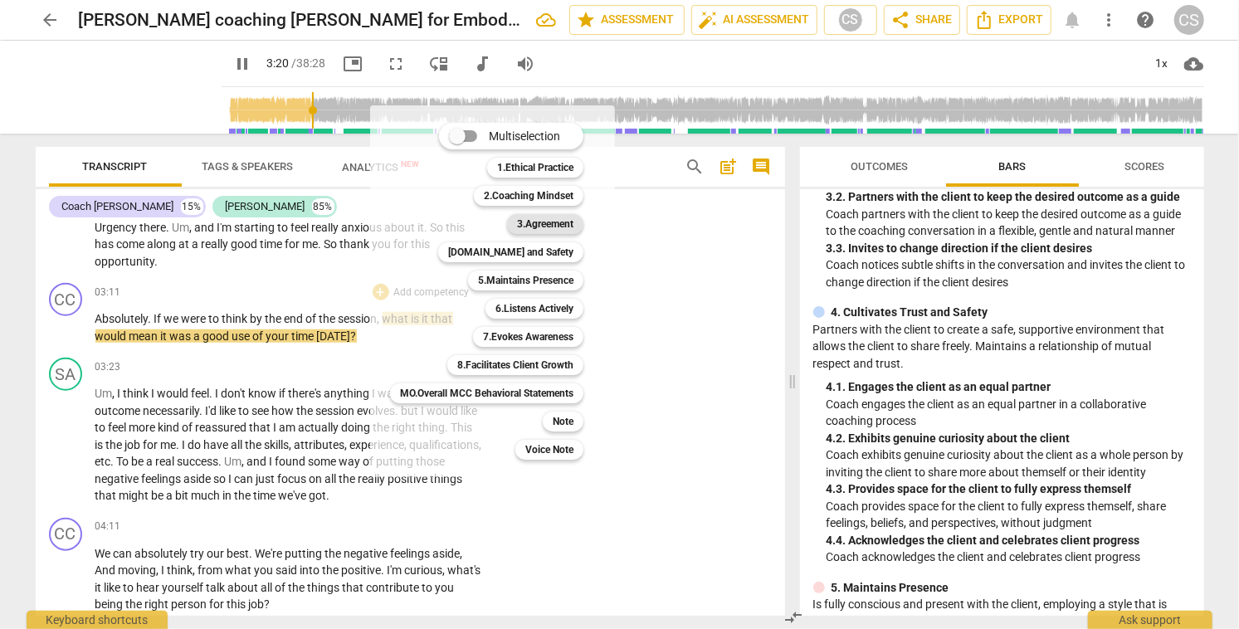
click at [553, 227] on b "3.Agreement" at bounding box center [545, 224] width 56 height 20
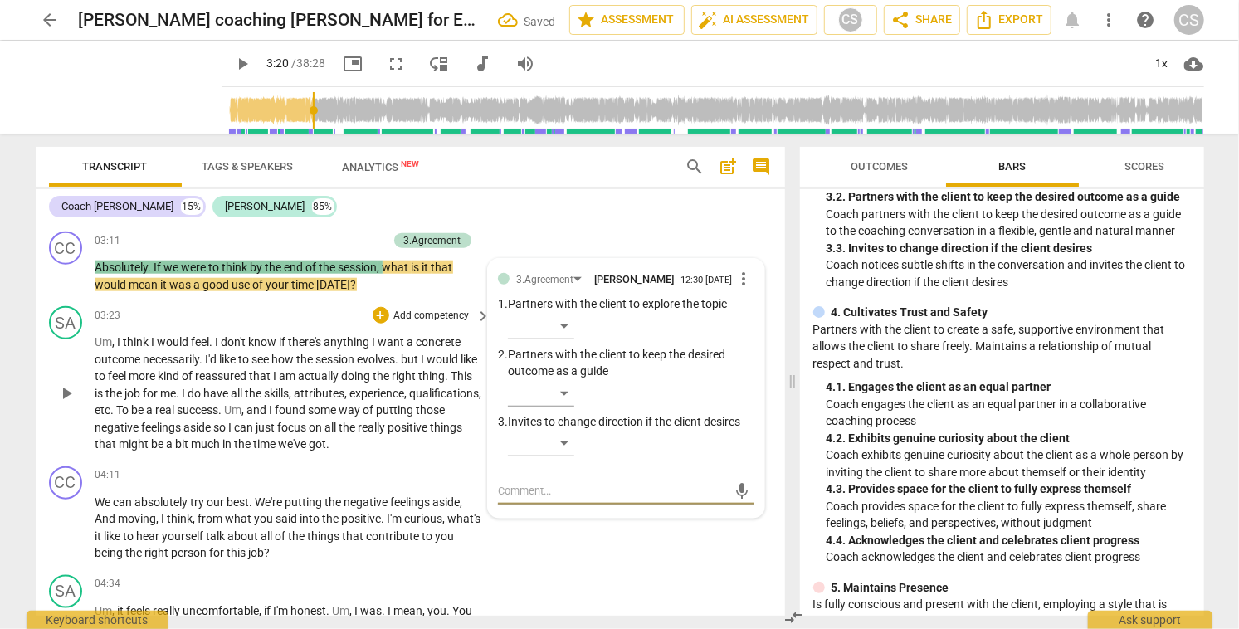
scroll to position [1094, 0]
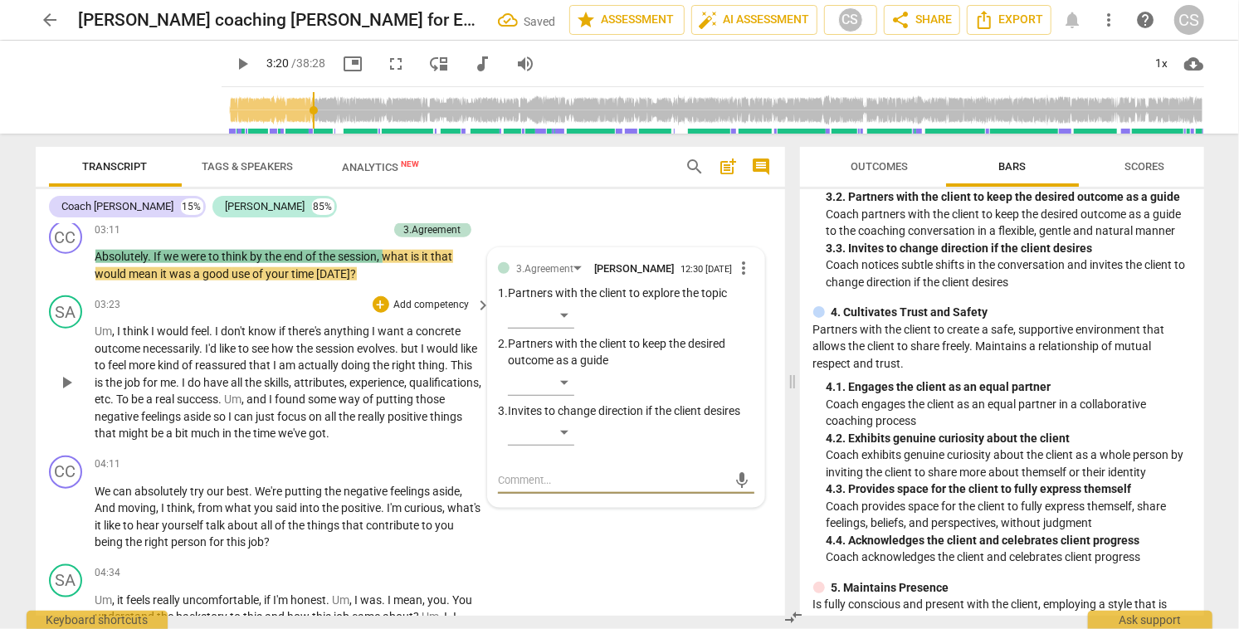
click at [70, 378] on span "play_arrow" at bounding box center [66, 383] width 20 height 20
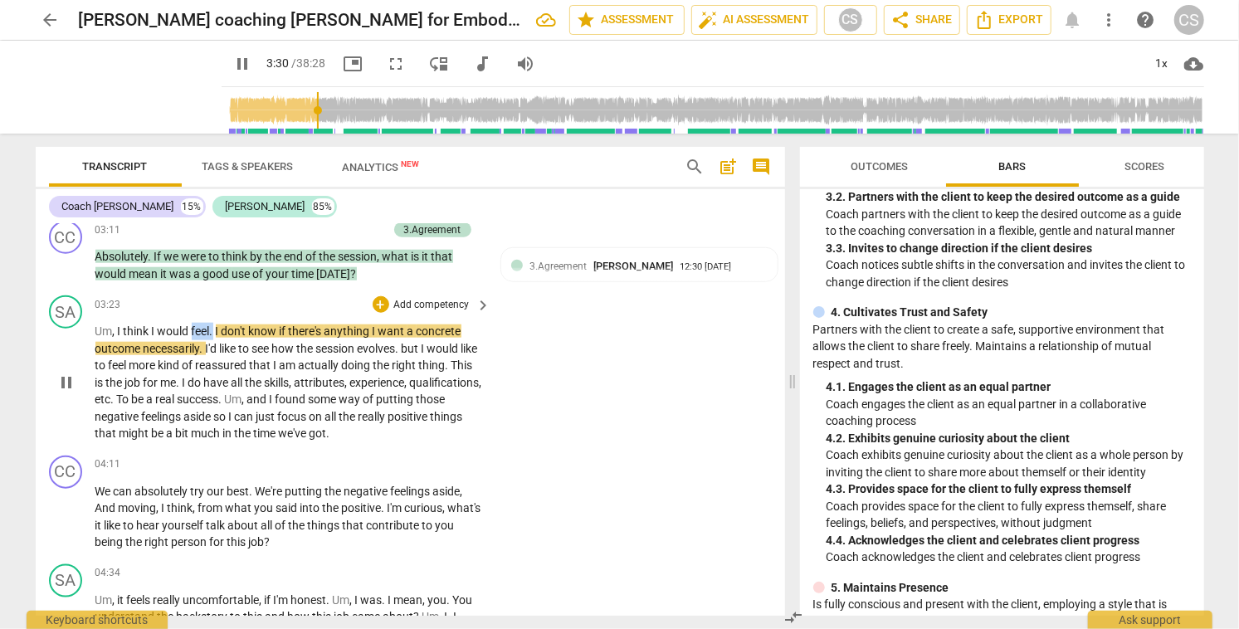
drag, startPoint x: 192, startPoint y: 330, endPoint x: 214, endPoint y: 331, distance: 22.4
click at [214, 332] on p "Um , I think I would feel . I don't know if there's anything I want a concrete …" at bounding box center [289, 382] width 388 height 119
click at [256, 307] on icon "button" at bounding box center [255, 307] width 10 height 12
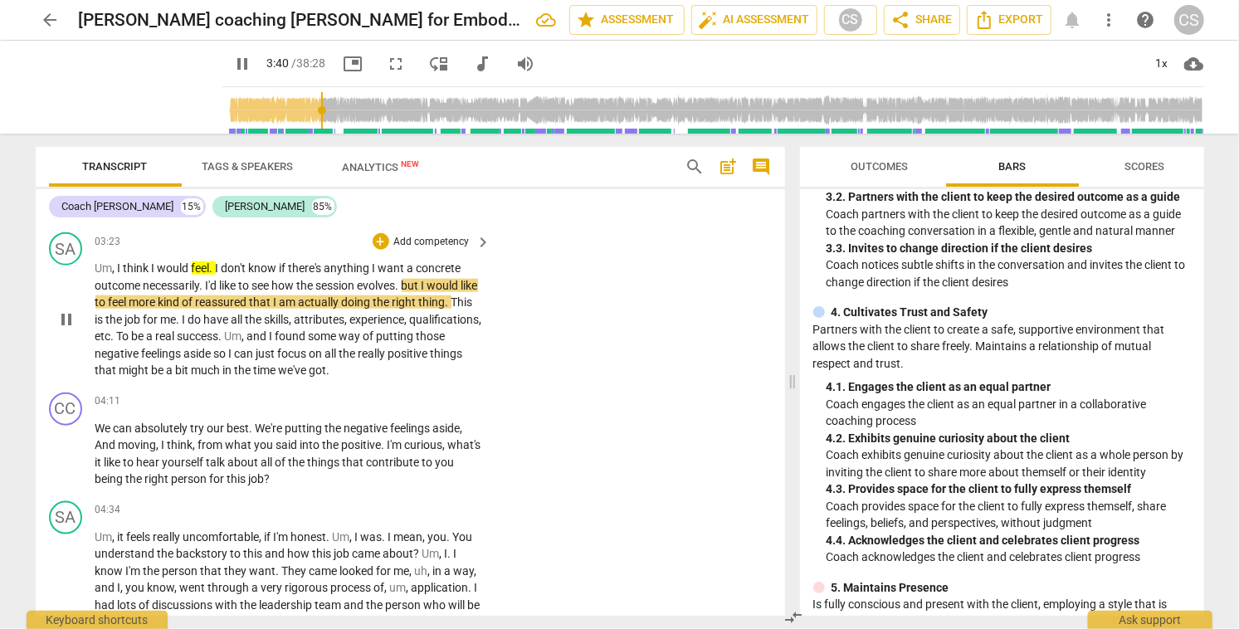
scroll to position [1159, 0]
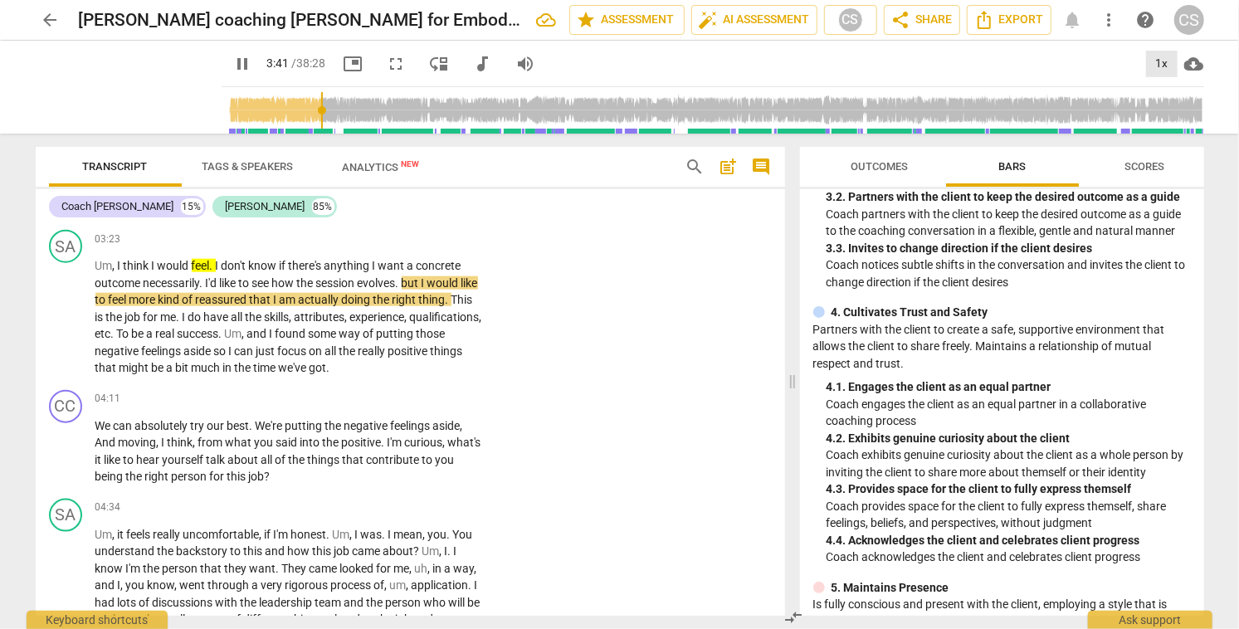
click at [1161, 63] on div "1x" at bounding box center [1162, 64] width 32 height 27
click at [1148, 161] on li "1.5x" at bounding box center [1174, 160] width 56 height 32
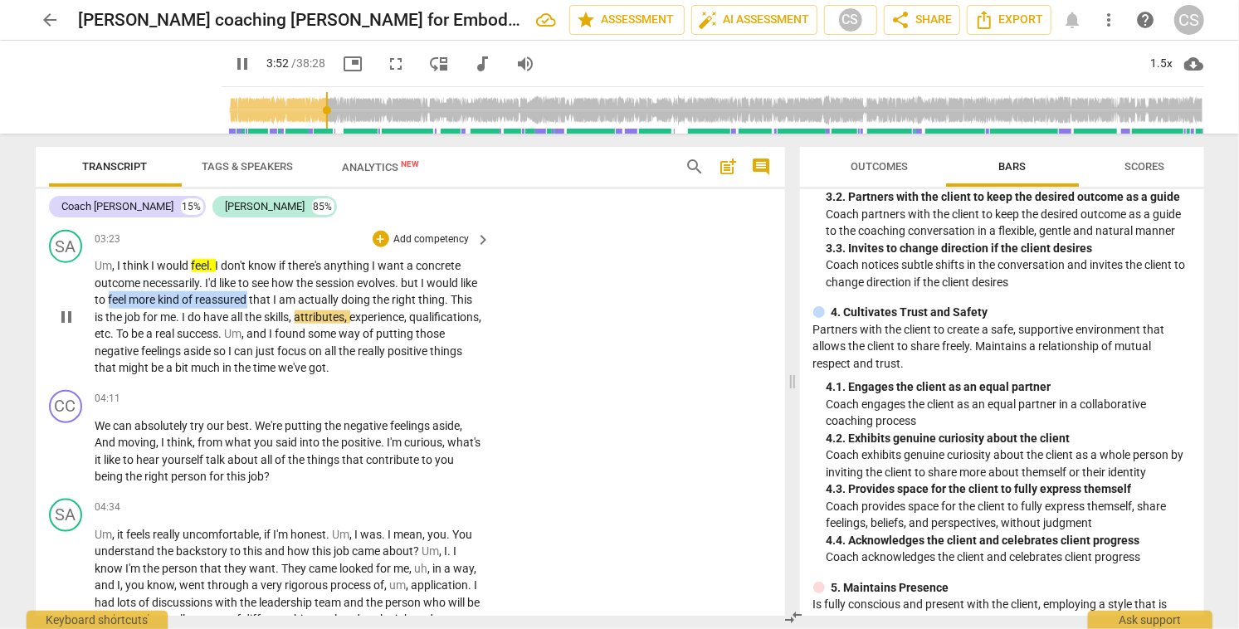
drag, startPoint x: 127, startPoint y: 300, endPoint x: 269, endPoint y: 295, distance: 142.0
click at [269, 295] on p "Um , I think I would feel . I don't know if there's anything I want a concrete …" at bounding box center [289, 316] width 388 height 119
click at [310, 274] on icon "button" at bounding box center [310, 276] width 10 height 12
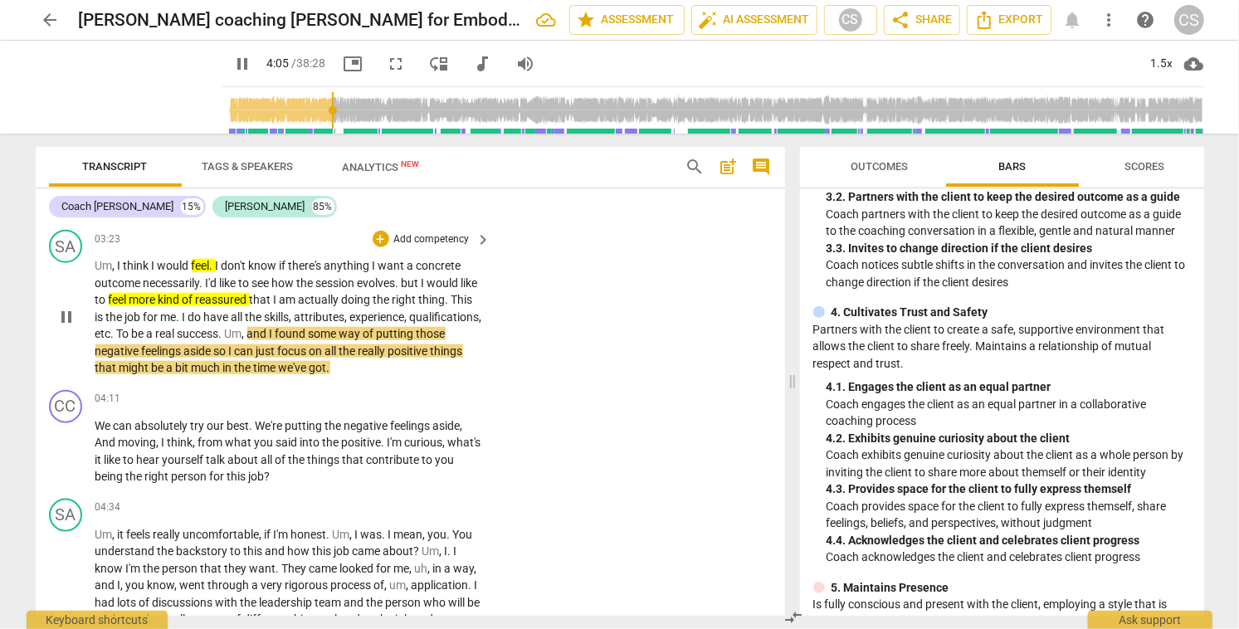
click at [68, 318] on span "pause" at bounding box center [66, 317] width 20 height 20
type input "246"
click at [381, 241] on div "+" at bounding box center [381, 239] width 17 height 17
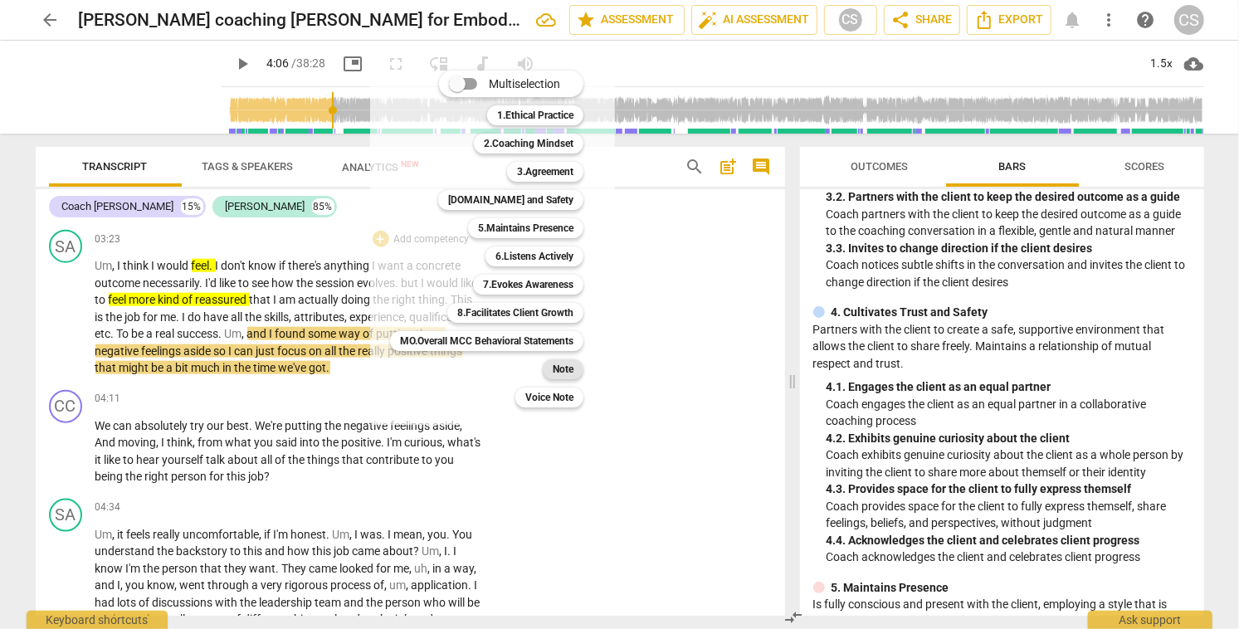
click at [573, 369] on b "Note" at bounding box center [563, 369] width 21 height 20
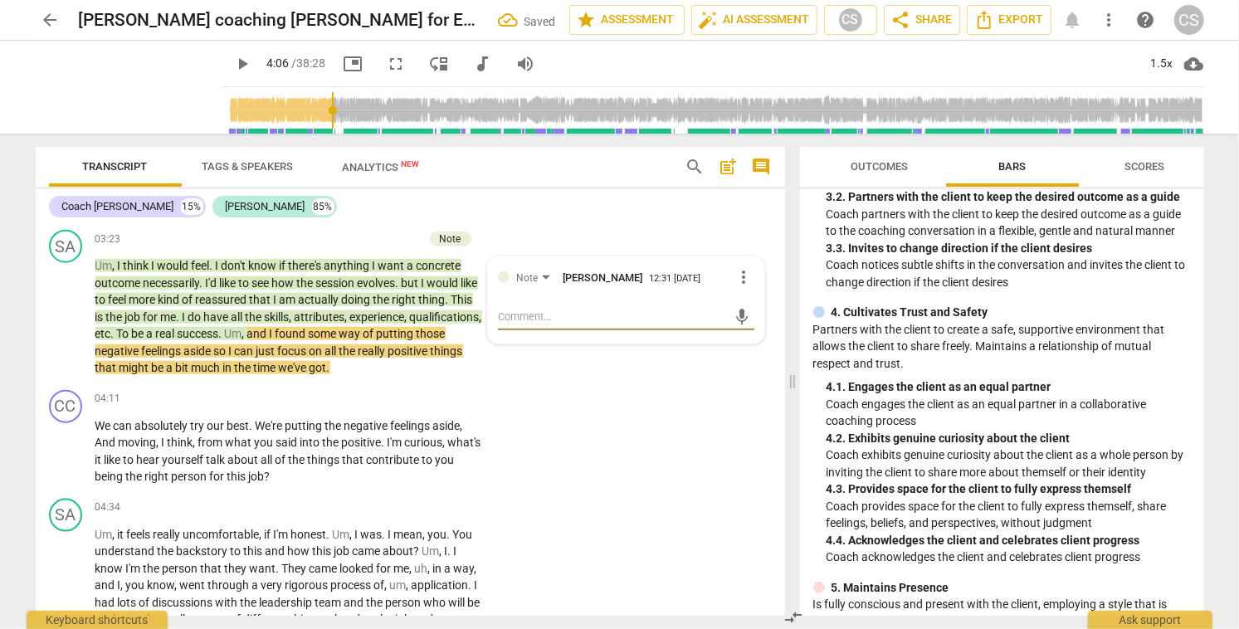
type textarea "c"
type textarea "co"
type textarea "coa"
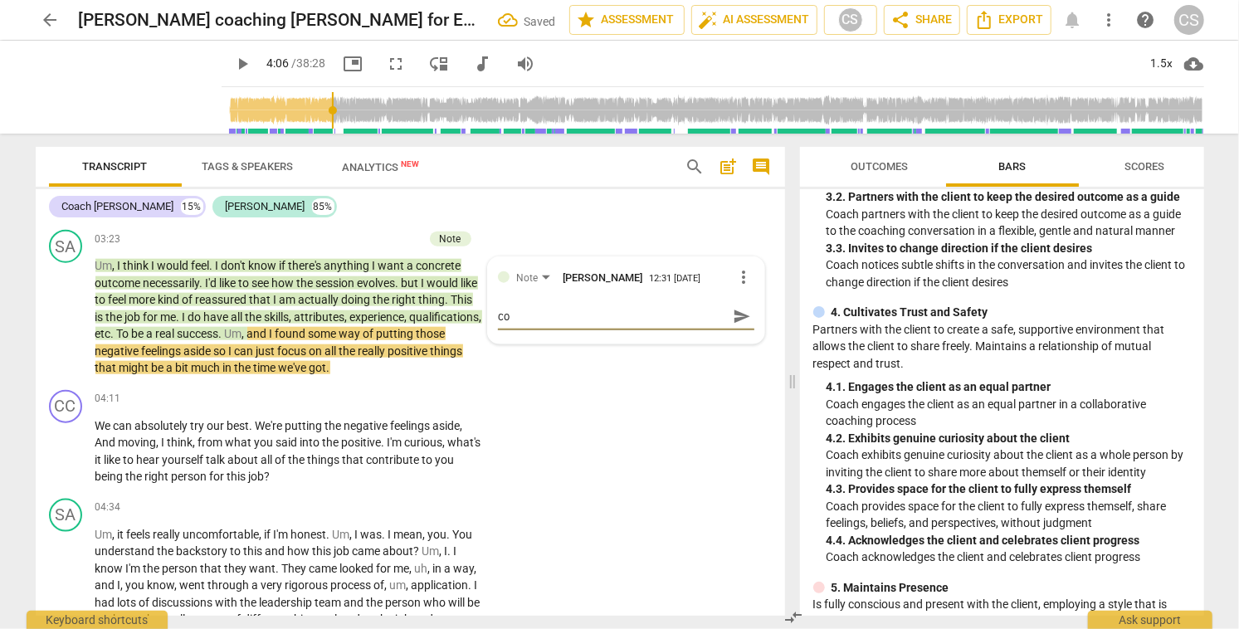
type textarea "coa"
type textarea "coac"
type textarea "coach"
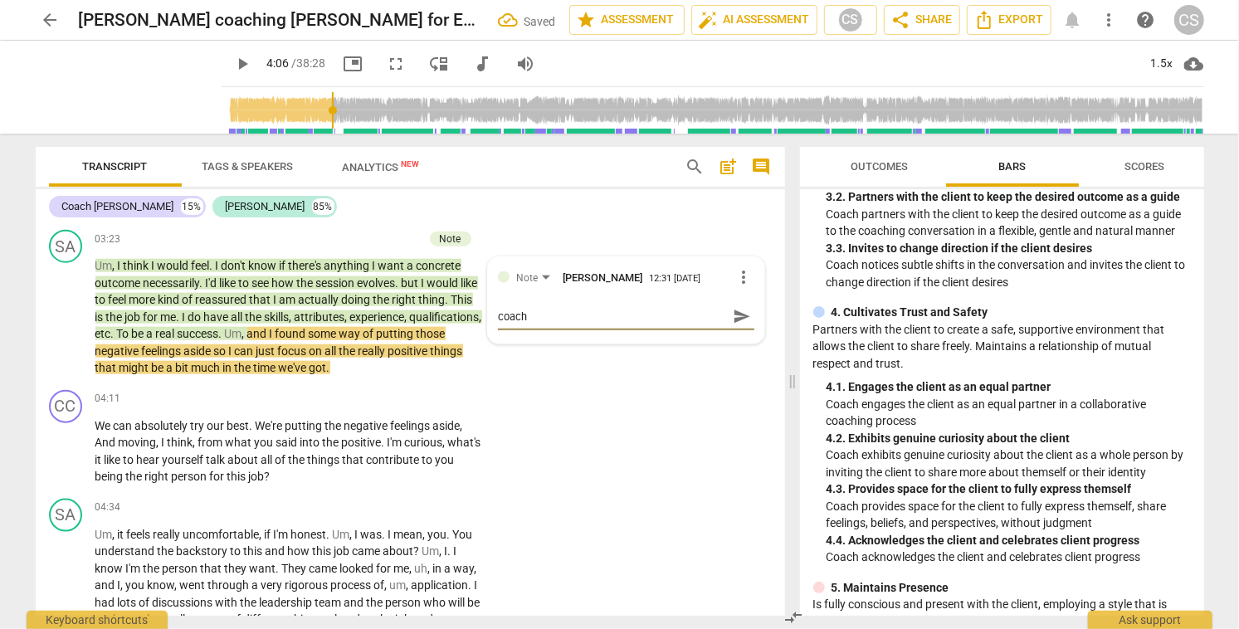
type textarea "coach"
type textarea "coach a"
type textarea "coach al"
type textarea "coach all"
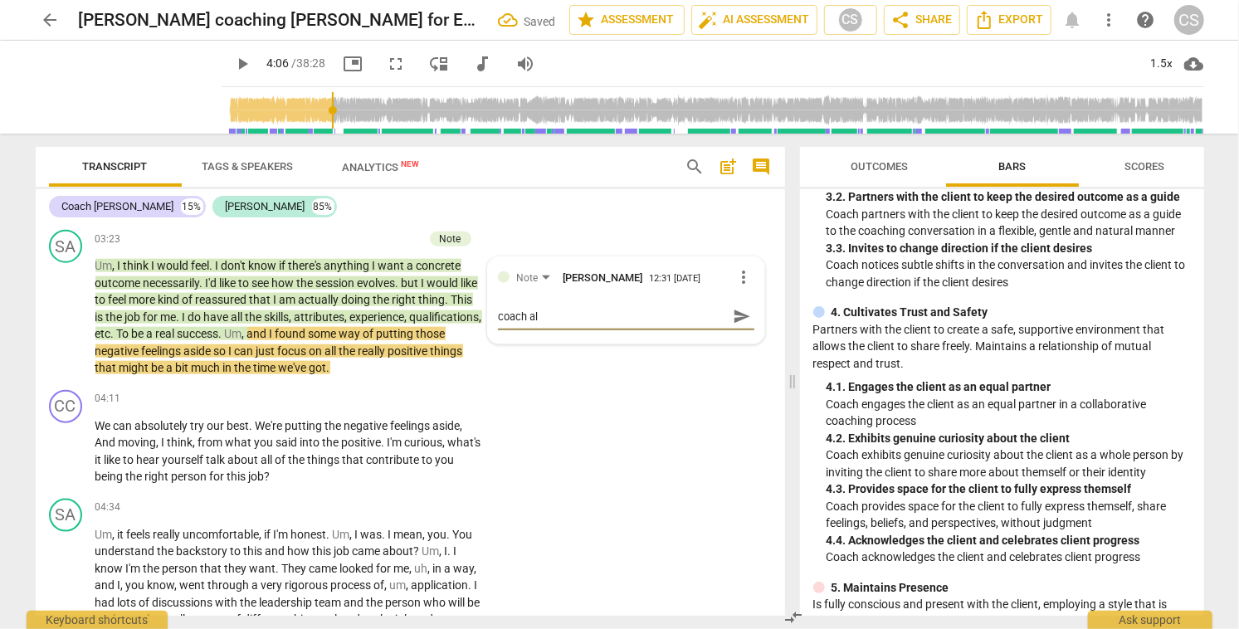
type textarea "coach all"
type textarea "coach allo"
type textarea "coach allow"
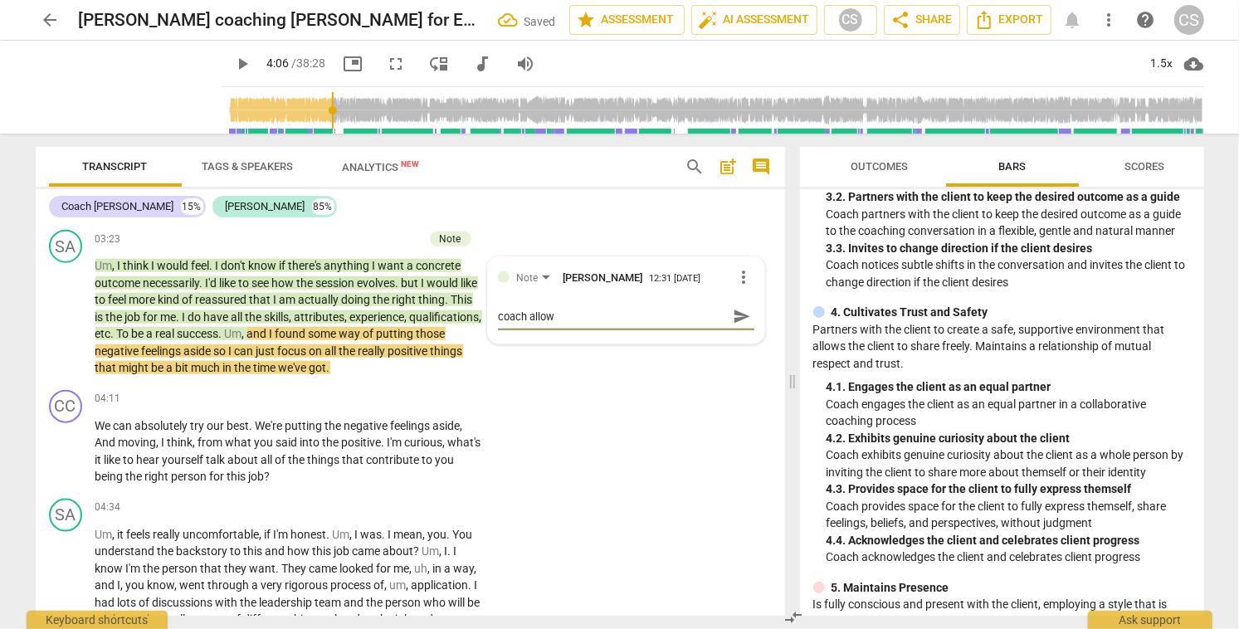
type textarea "coach allows"
type textarea "coach allows f"
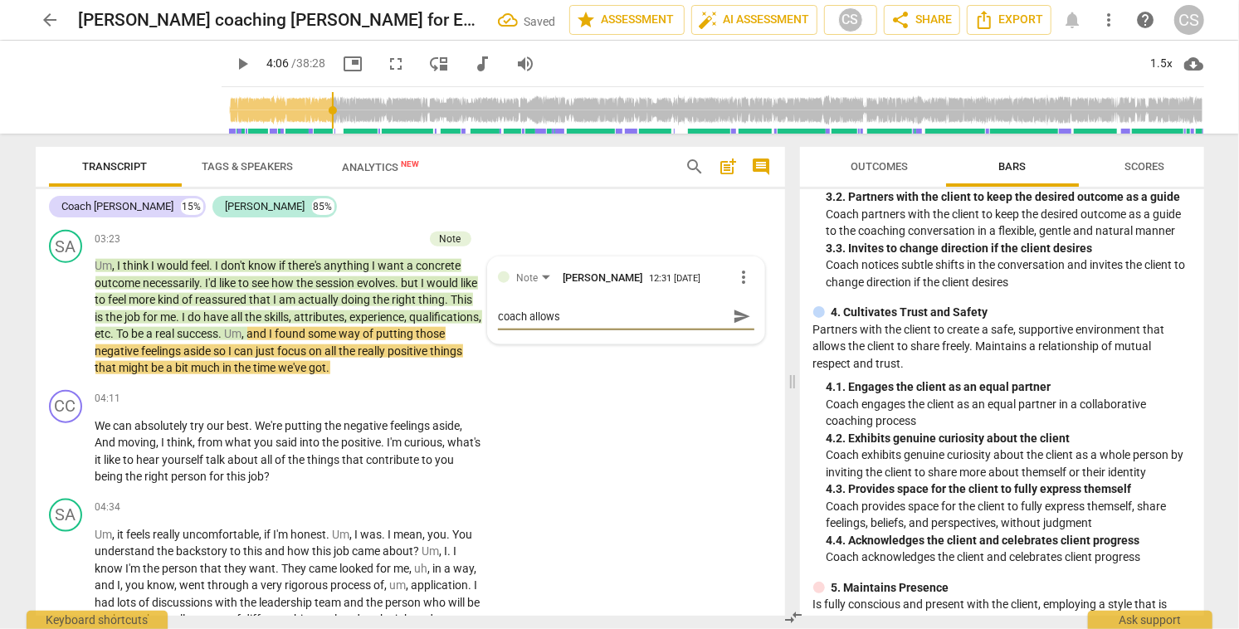
type textarea "coach allows f"
type textarea "coach allows fo"
type textarea "coach allows for"
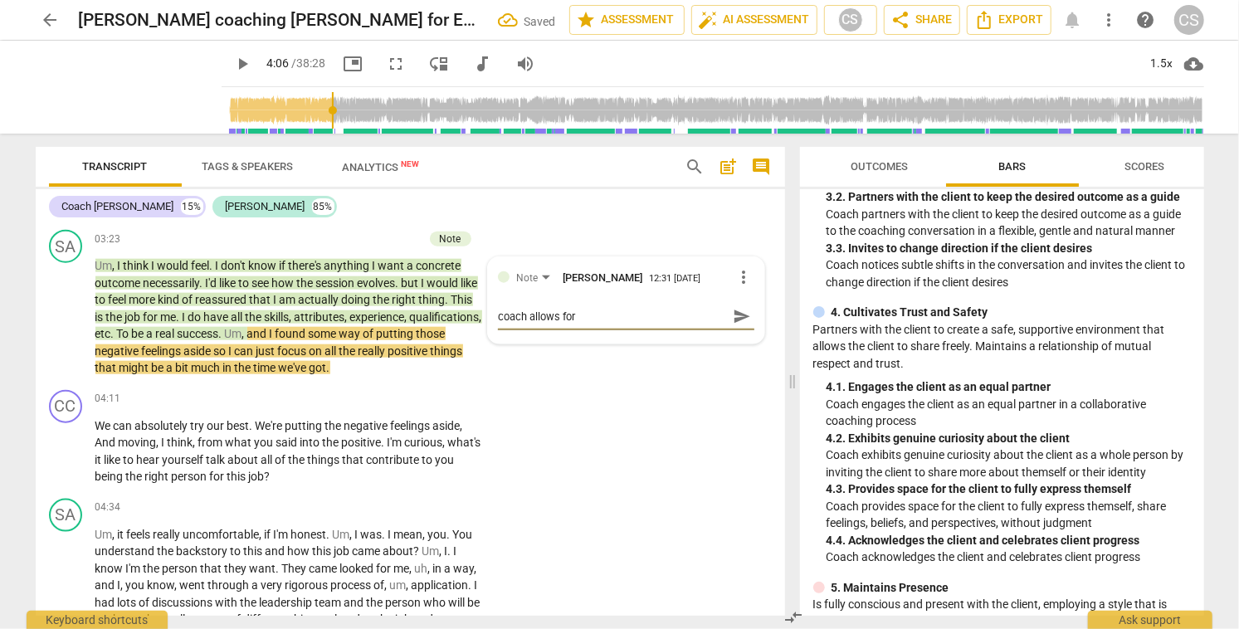
type textarea "coach allows for"
type textarea "coach allows for t"
type textarea "coach allows for th"
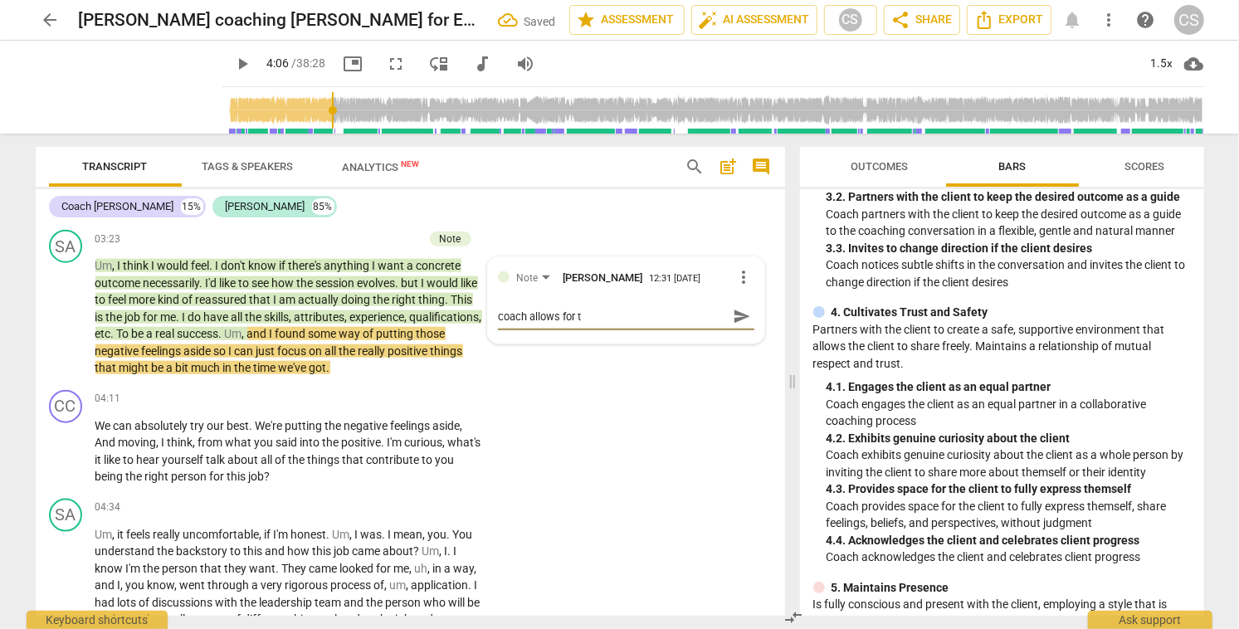
type textarea "coach allows for th"
type textarea "coach allows for the"
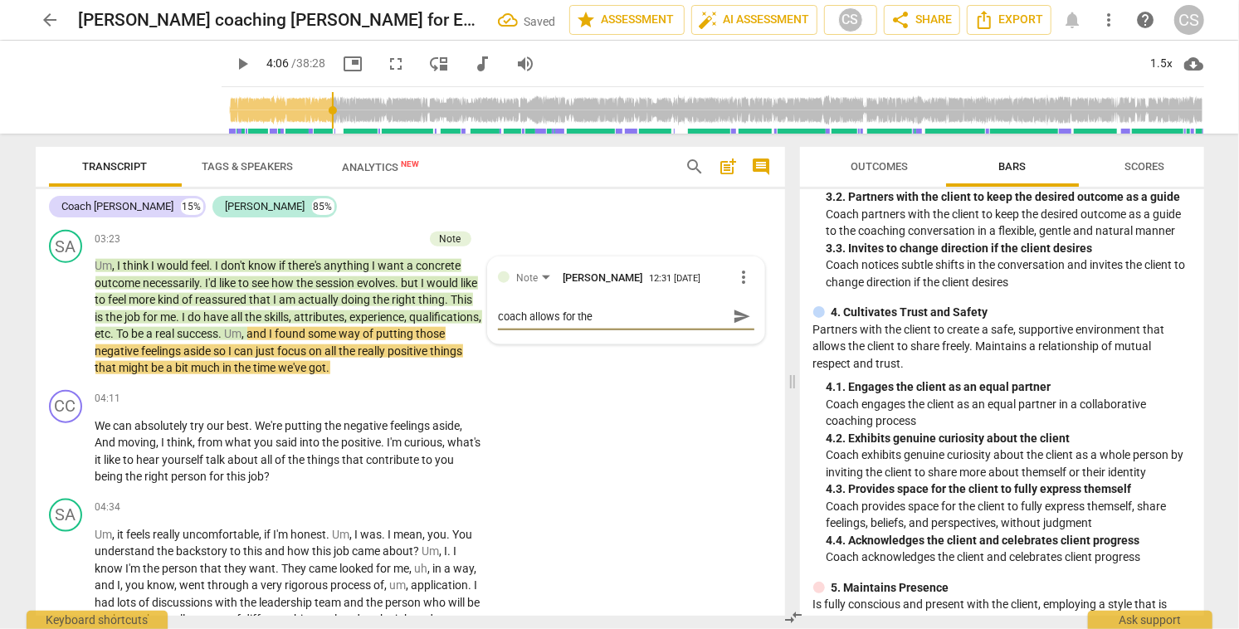
type textarea "coach allows for the m"
type textarea "coach allows for the me"
type textarea "coach allows for the mea"
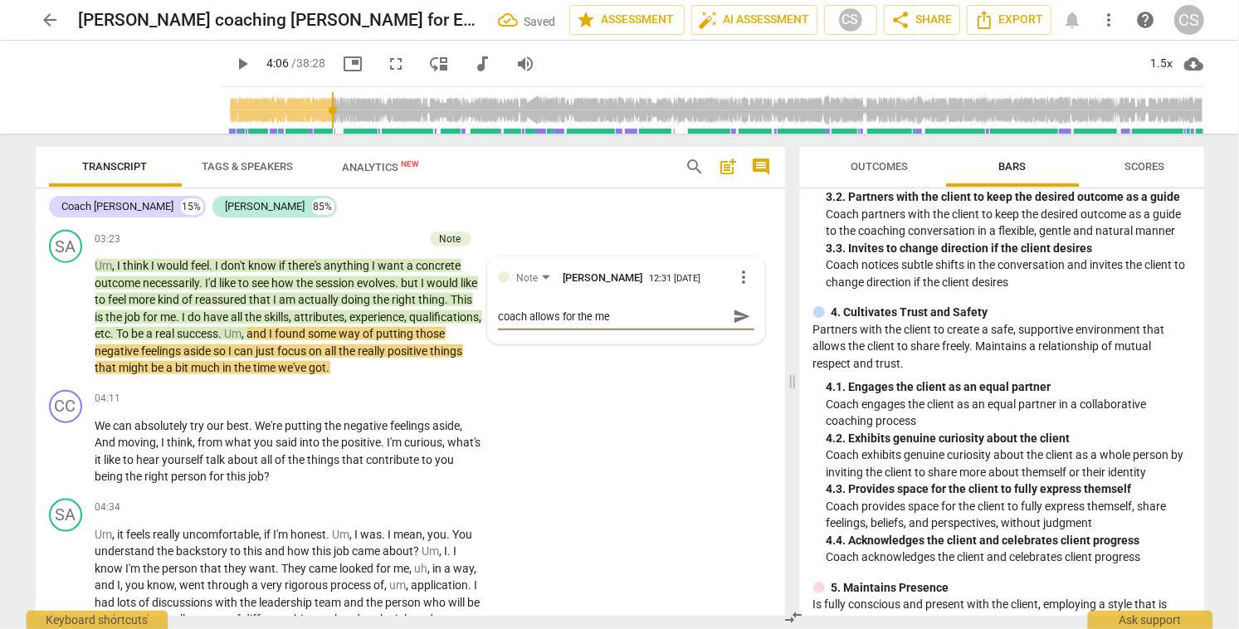
type textarea "coach allows for the mea"
type textarea "coach allows for the meas"
type textarea "coach allows for the measu"
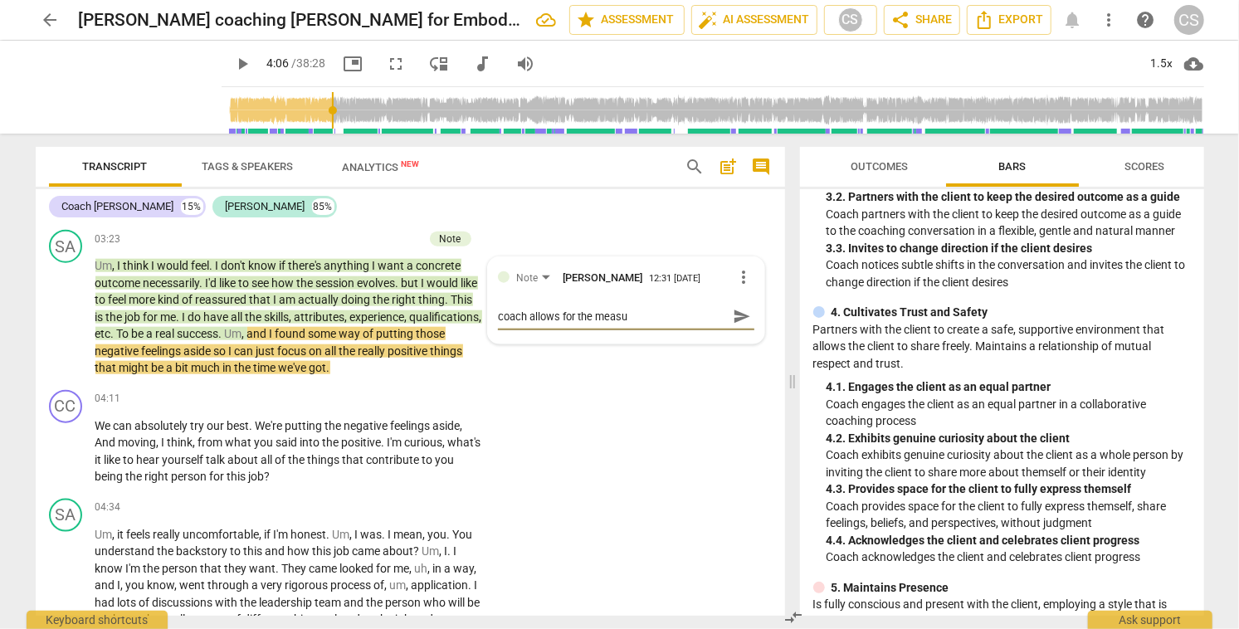
type textarea "coach allows for the measur"
type textarea "coach allows for the measure"
type textarea "coach allows for the measurem"
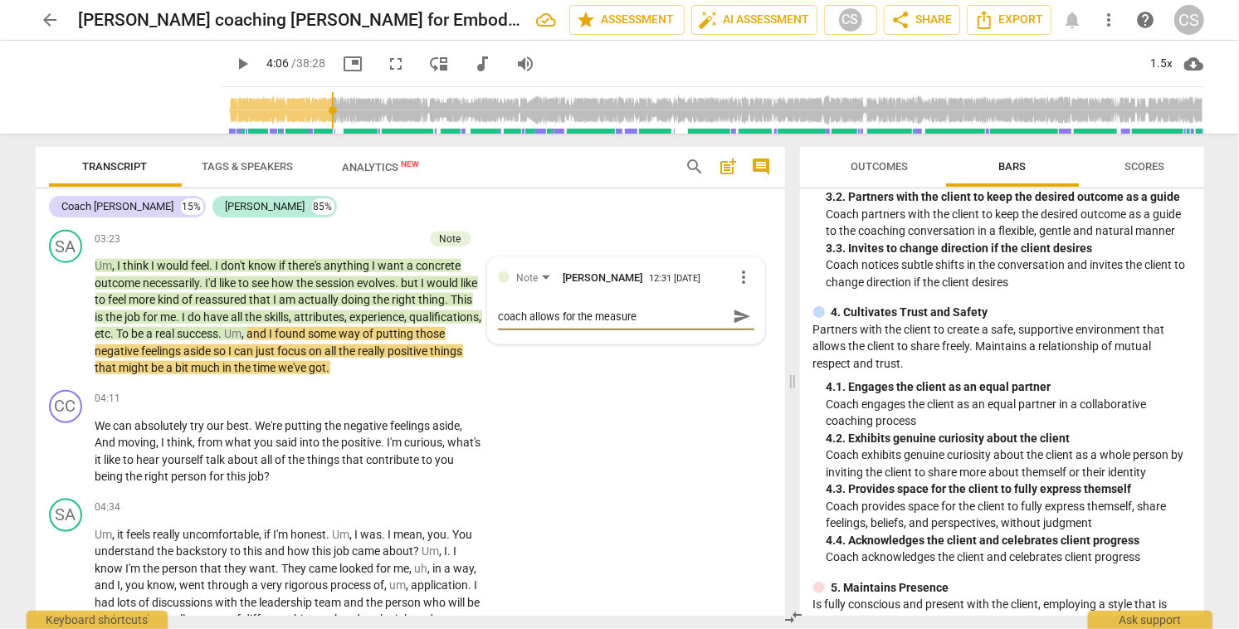
type textarea "coach allows for the measurem"
type textarea "coach allows for the measureme"
type textarea "coach allows for the measuremen"
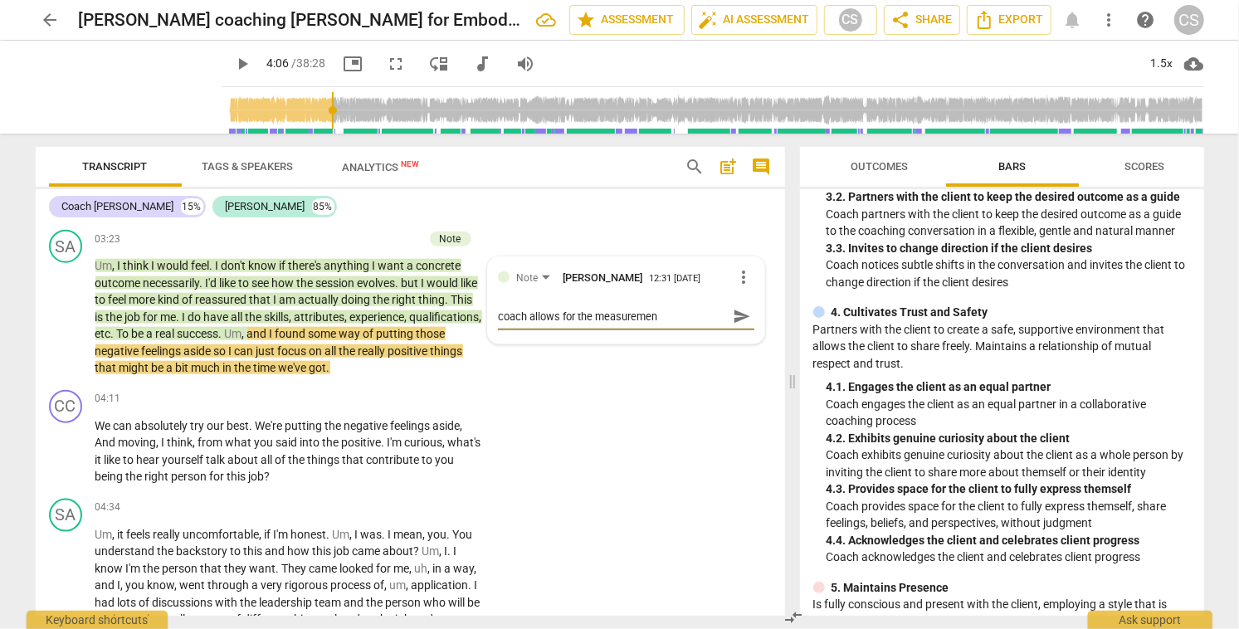
type textarea "coach allows for the measurement"
type textarea "coach allows for the measurement o"
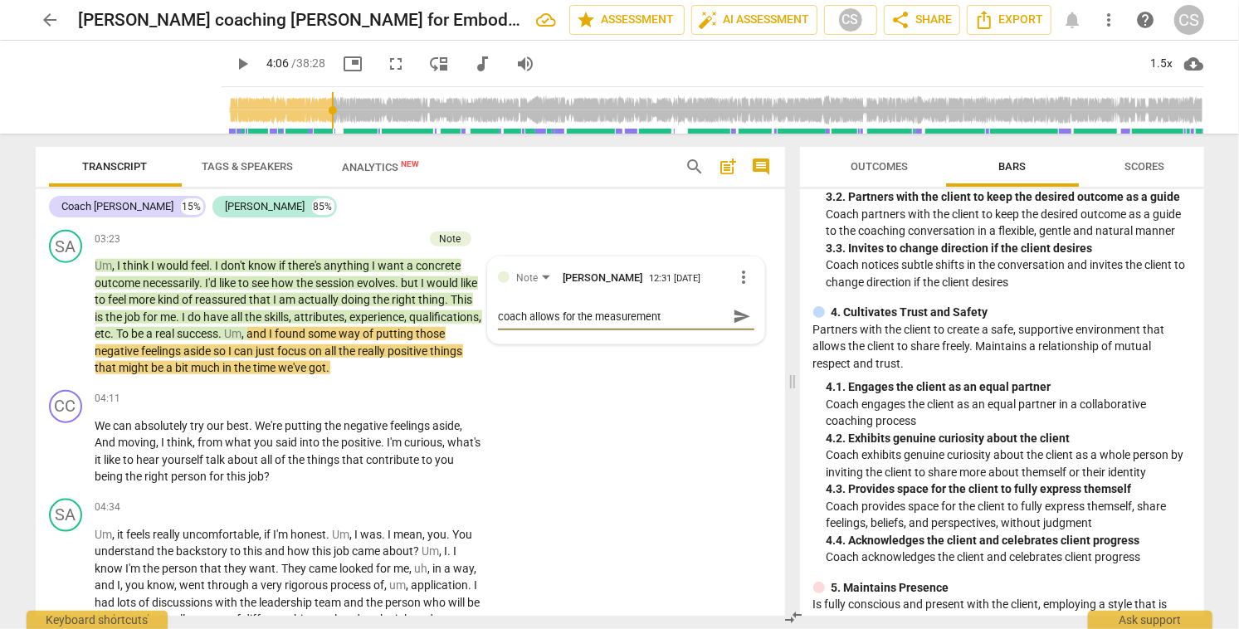
type textarea "coach allows for the measurement o"
type textarea "coach allows for the measurement of"
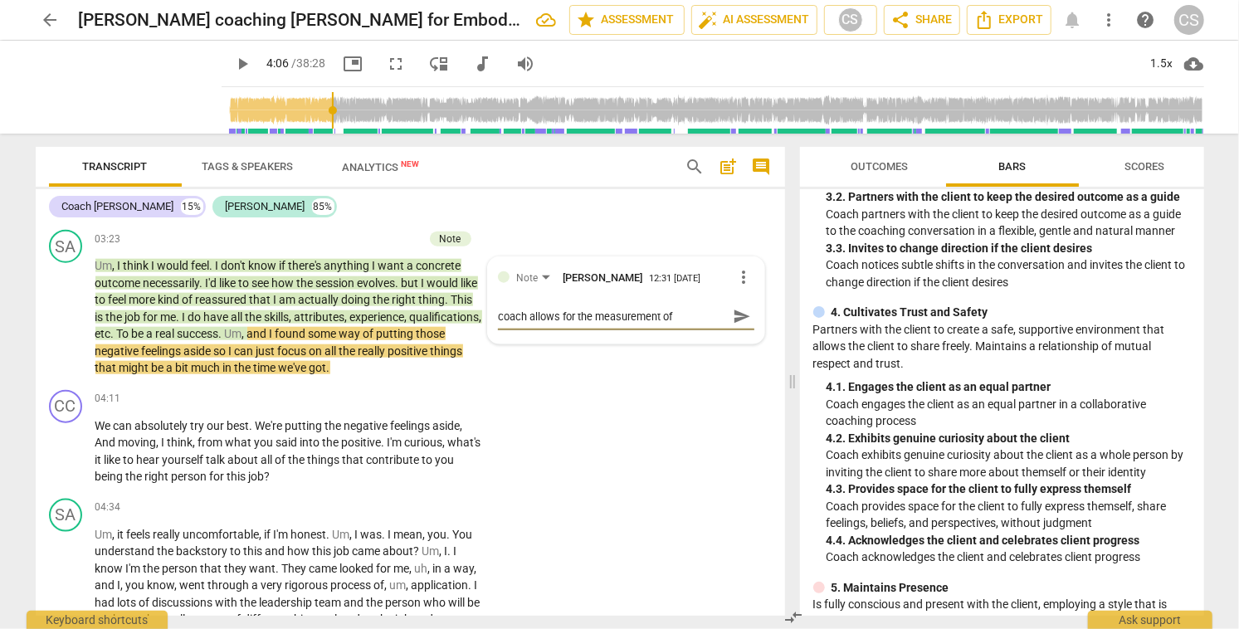
type textarea "coach allows for the measurement of s"
type textarea "coach allows for the measurement of su"
type textarea "coach allows for the measurement of suc"
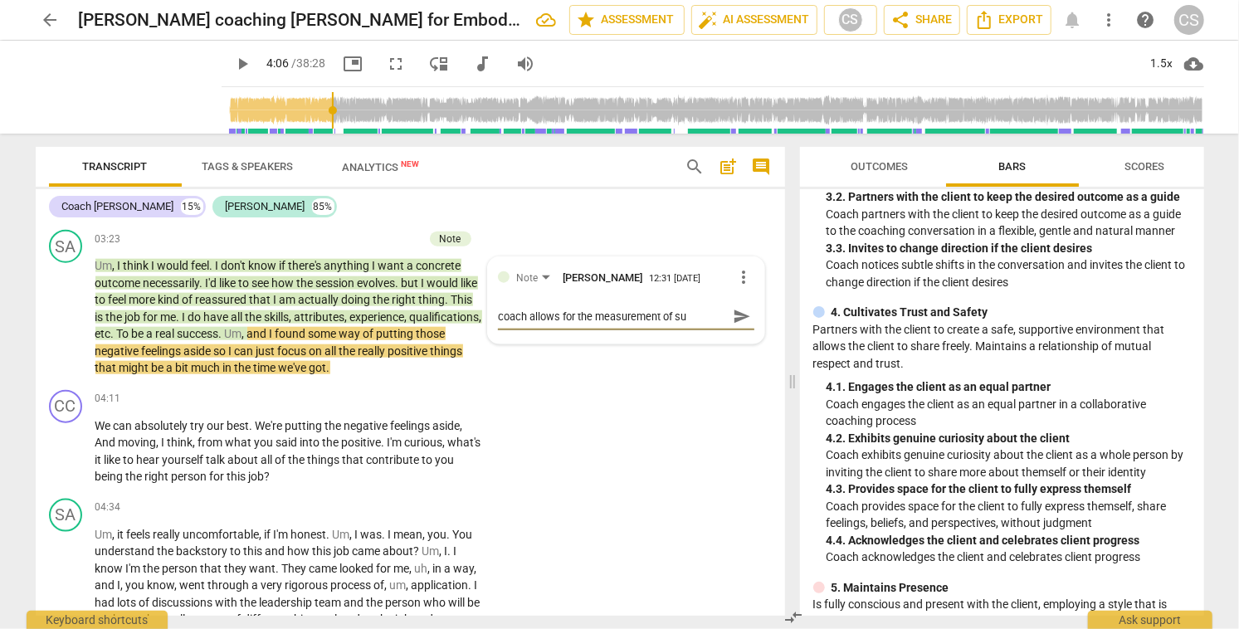
type textarea "coach allows for the measurement of suc"
type textarea "coach allows for the measurement of succ"
type textarea "coach allows for the measurement of succe"
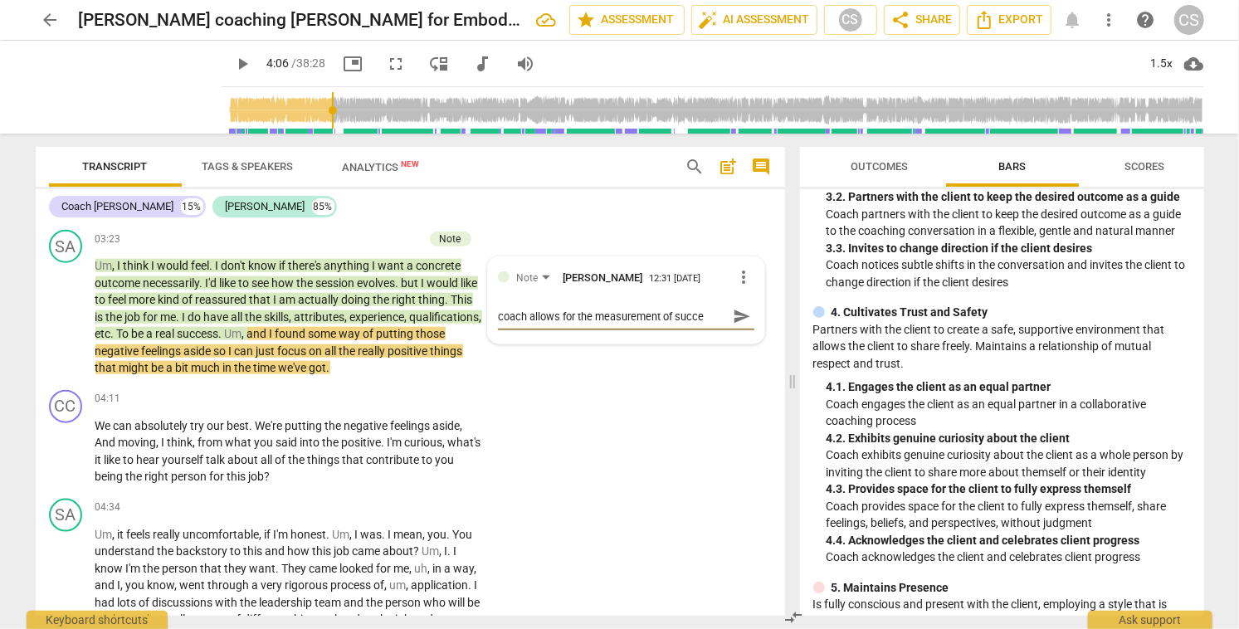
type textarea "coach allows for the measurement of succes"
type textarea "coach allows for the measurement of success"
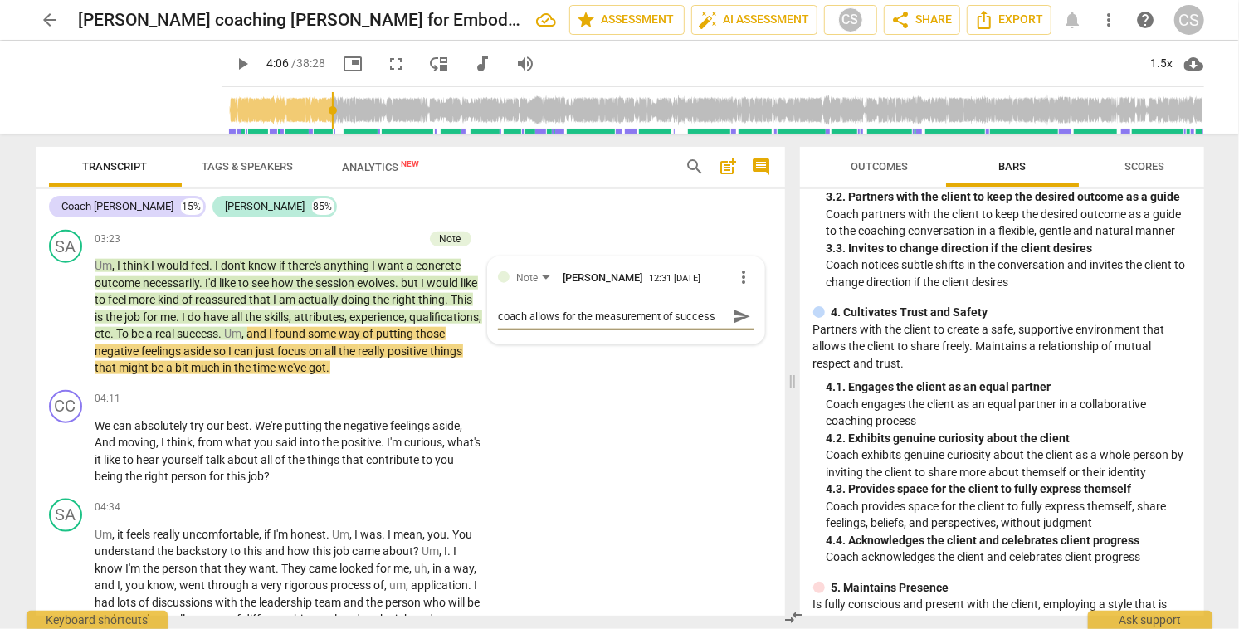
type textarea "coach allows for the measurement of success"
type textarea "coach allows for the measurement of success t"
type textarea "coach allows for the measurement of success to"
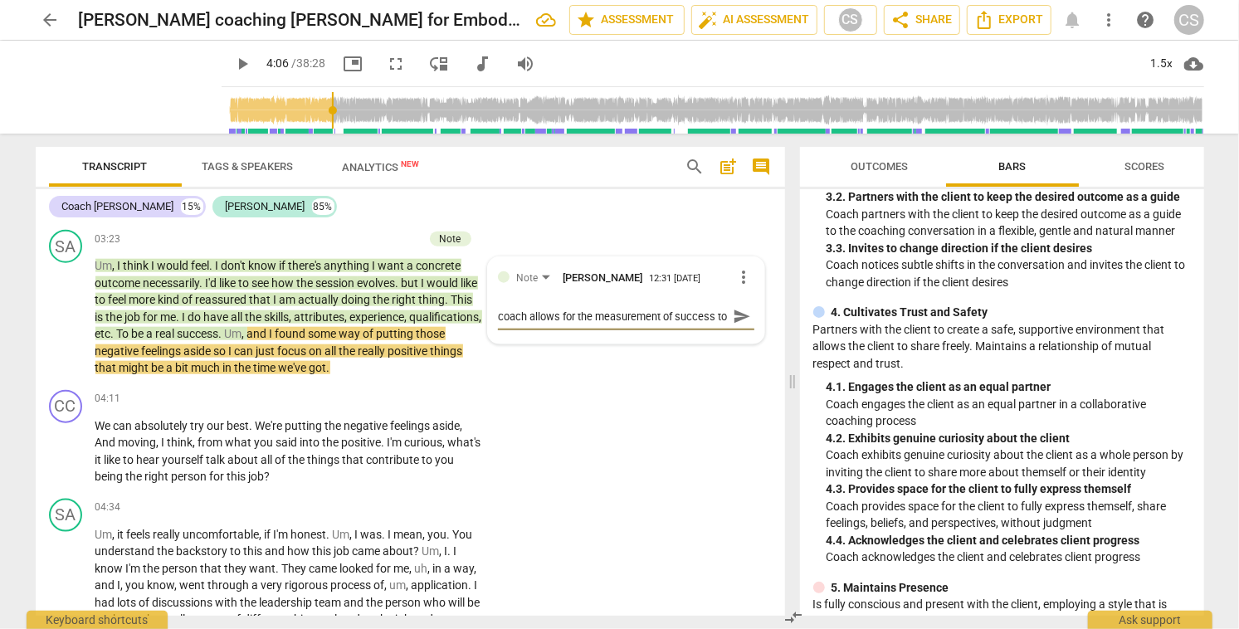
type textarea "coach allows for the measurement of success to"
type textarea "coach allows for the measurement of success to b"
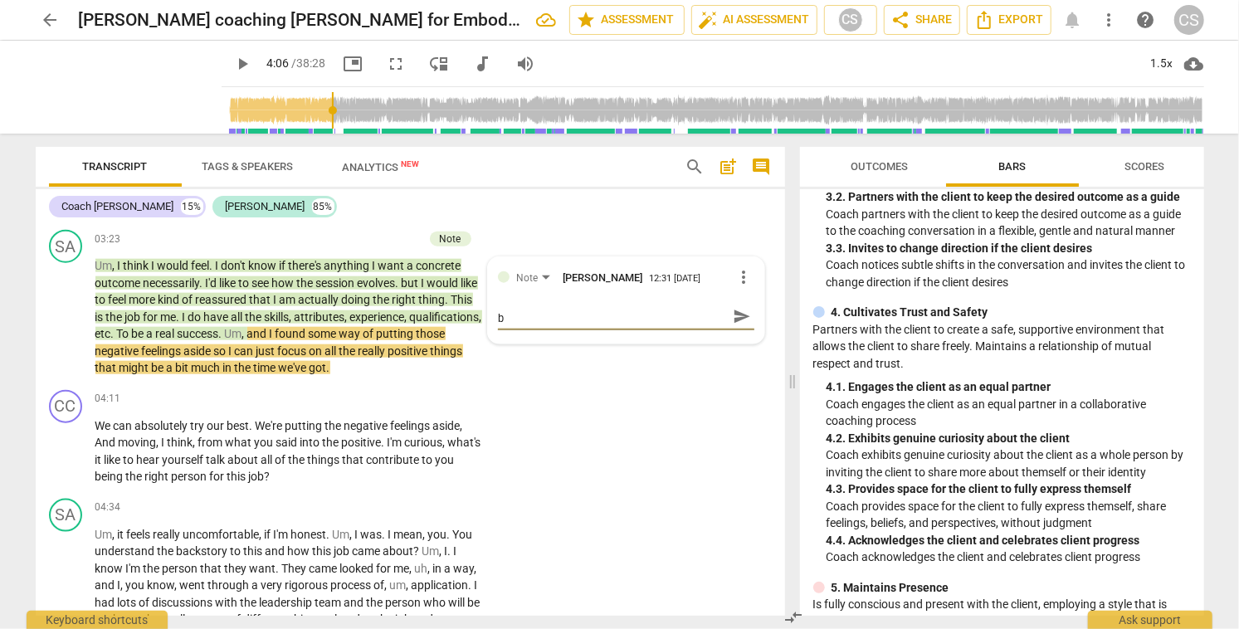
type textarea "coach allows for the measurement of success to be"
type textarea "coach allows for the measurement of success to be i"
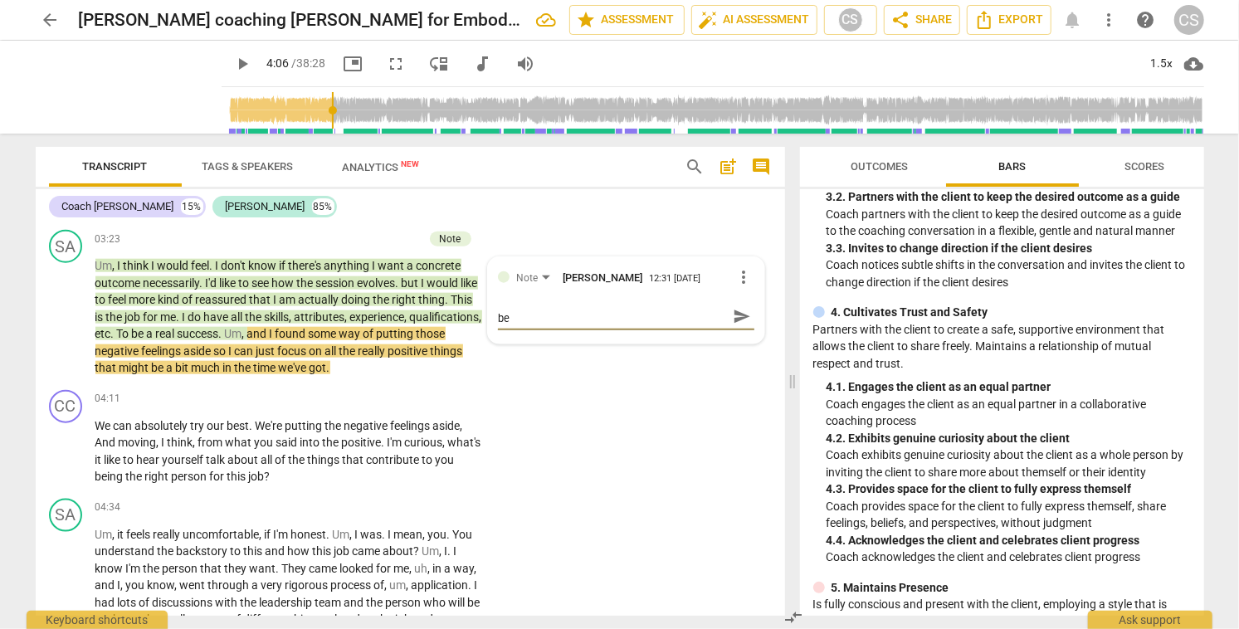
type textarea "coach allows for the measurement of success to be i"
type textarea "coach allows for the measurement of success to be in"
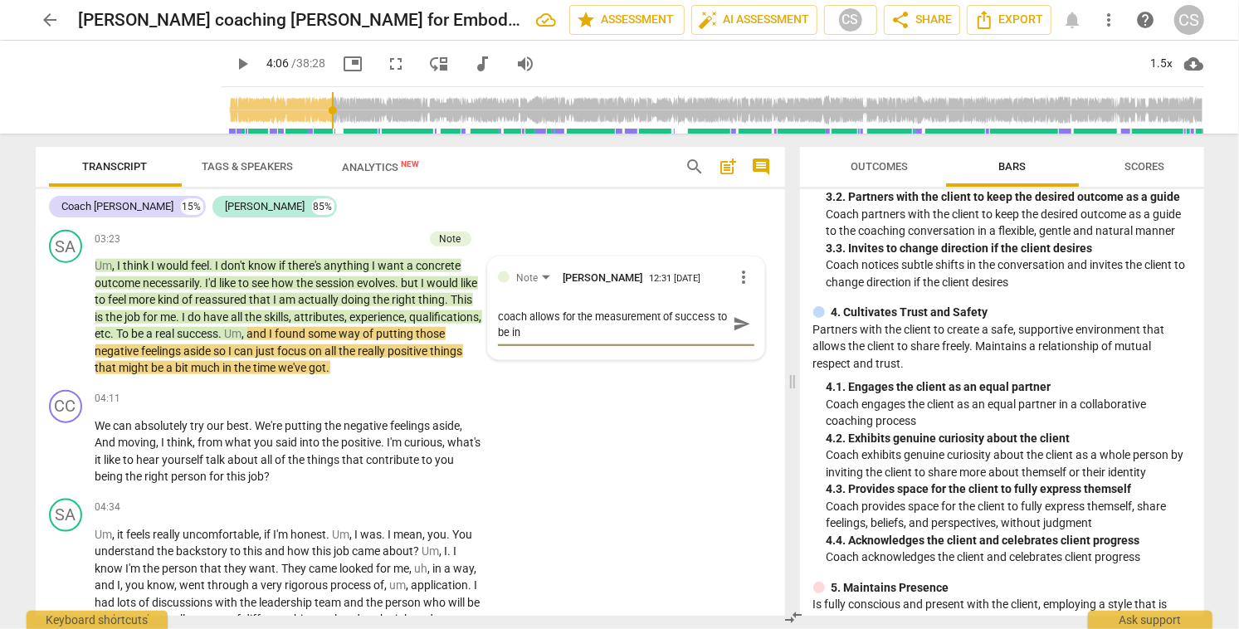
type textarea "coach allows for the measurement of success to be int"
type textarea "coach allows for the measurement of success to be inte"
type textarea "coach allows for the measurement of success to be inter"
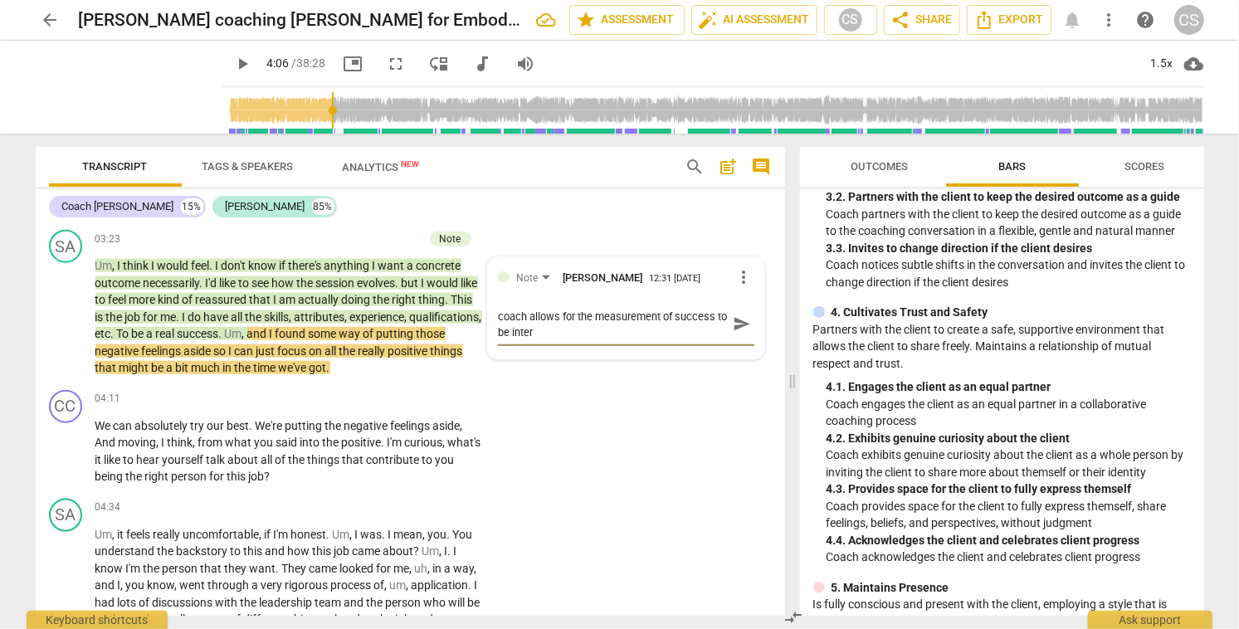
type textarea "coach allows for the measurement of success to be intern"
type textarea "coach allows for the measurement of success to be interna"
type textarea "coach allows for the measurement of success to be internal"
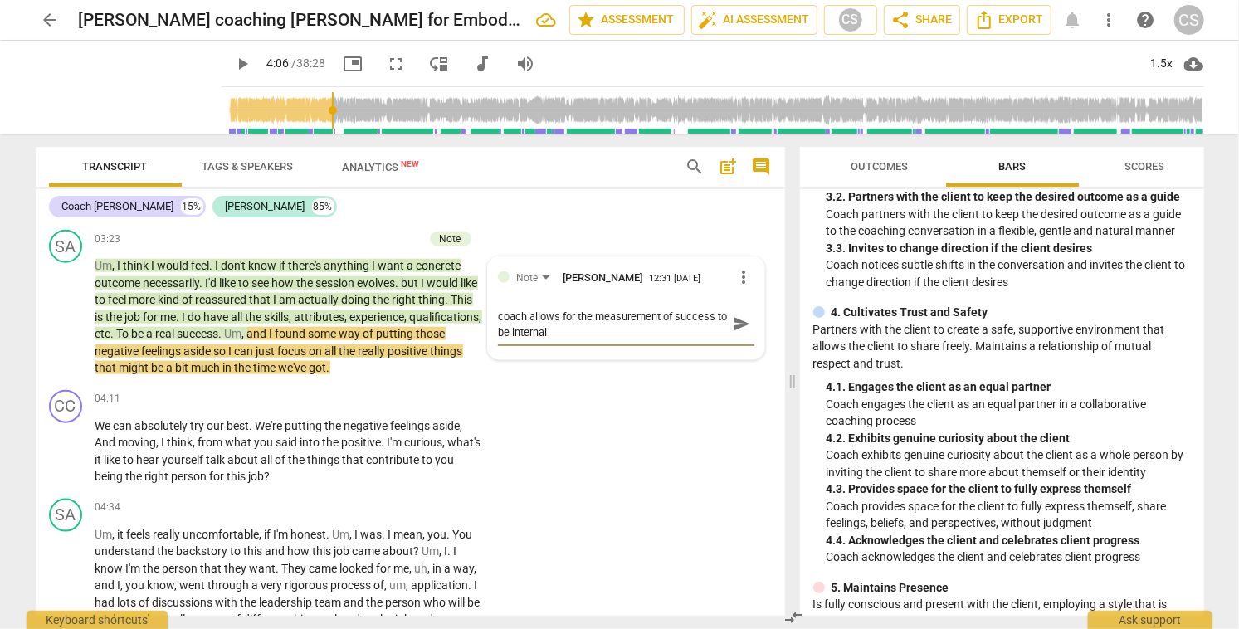
type textarea "coach allows for the measurement of success to be internal"
type textarea "coach allows for the measurement of success to be internal -"
type textarea "coach allows for the measurement of success to be internal - o"
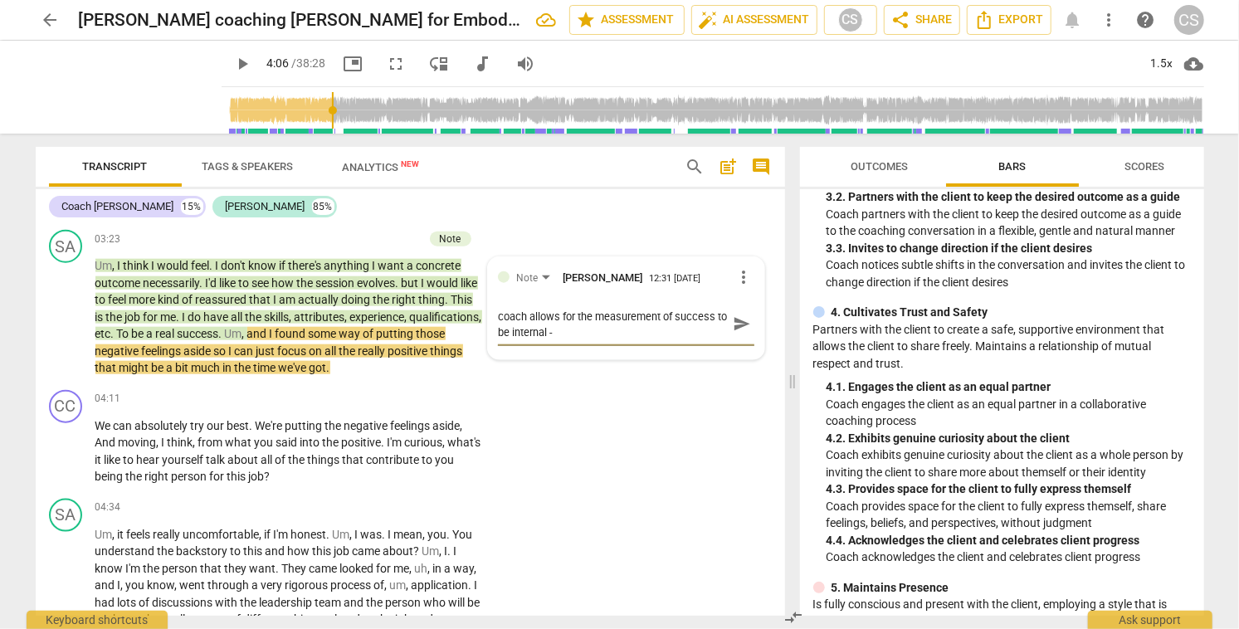
type textarea "coach allows for the measurement of success to be internal - o"
type textarea "coach allows for the measurement of success to be internal - on"
type textarea "coach allows for the measurement of success to be internal - one"
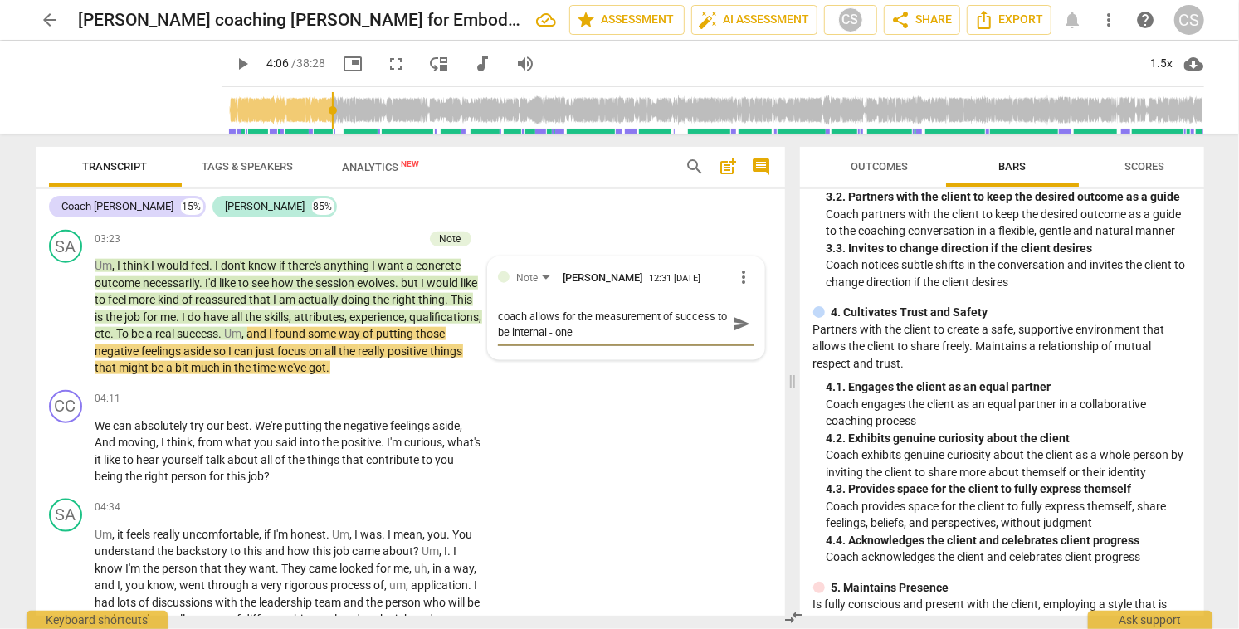
type textarea "coach allows for the measurement of success to be internal - one"
type textarea "coach allows for the measurement of success to be internal - one t"
type textarea "coach allows for the measurement of success to be internal - one th"
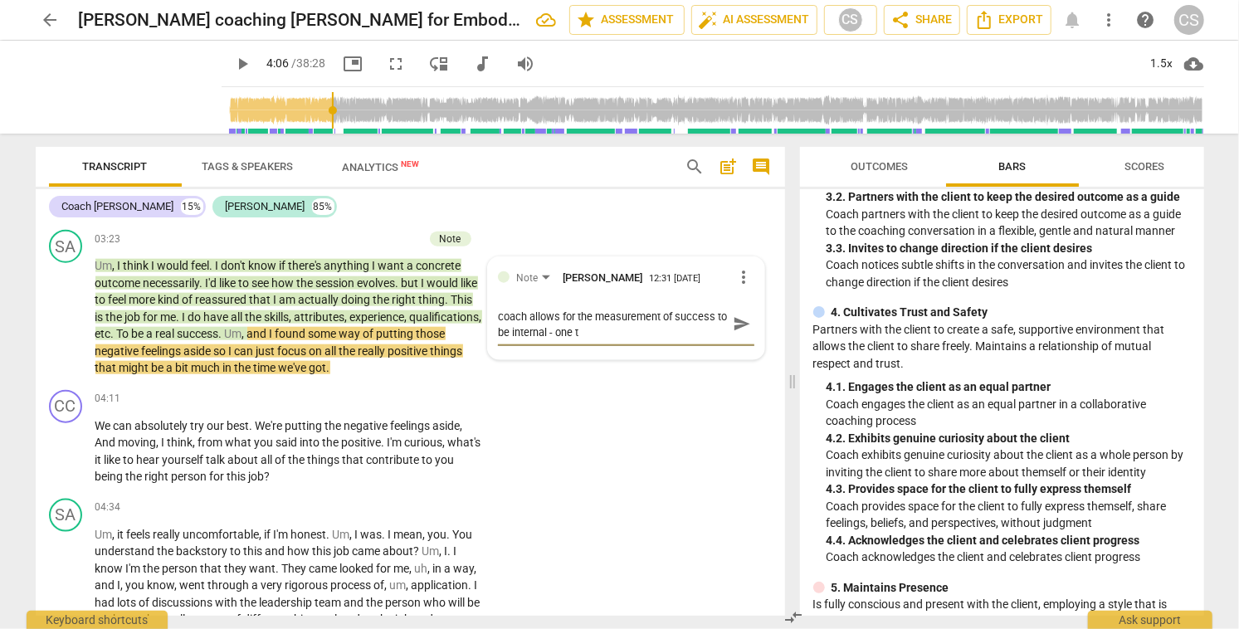
type textarea "coach allows for the measurement of success to be internal - one th"
type textarea "coach allows for the measurement of success to be internal - one tha"
type textarea "coach allows for the measurement of success to be internal - one that"
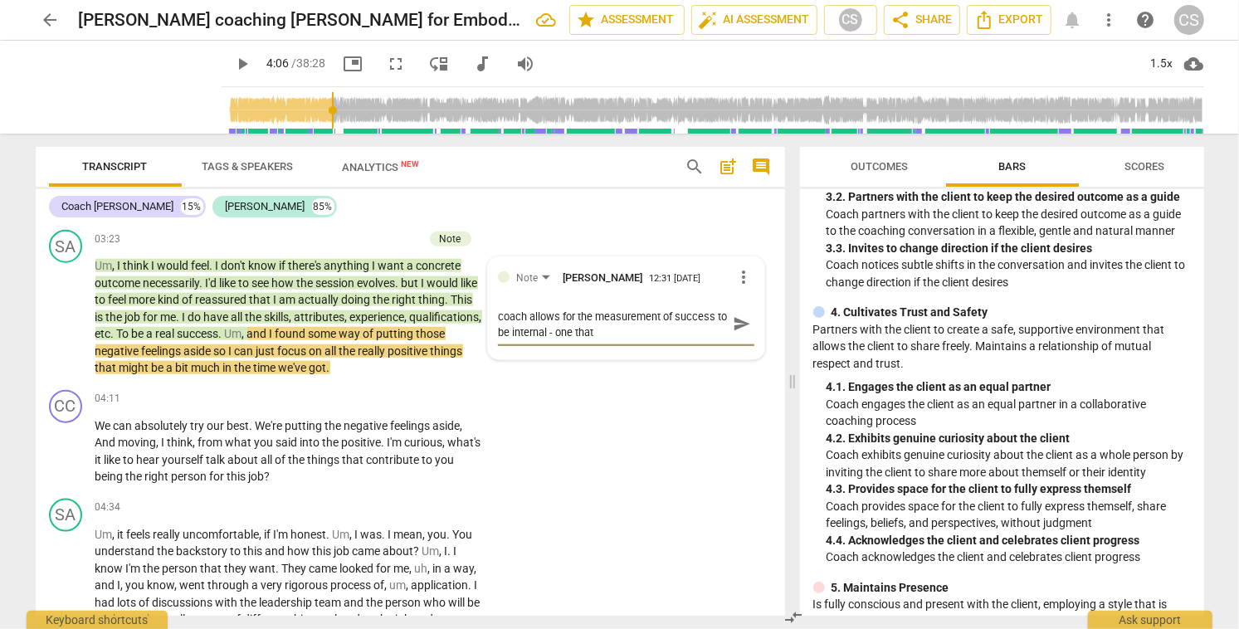
type textarea "coach allows for the measurement of success to be internal - one that"
type textarea "coach allows for the measurement of success to be internal - one that i"
type textarea "coach allows for the measurement of success to be internal - one that is"
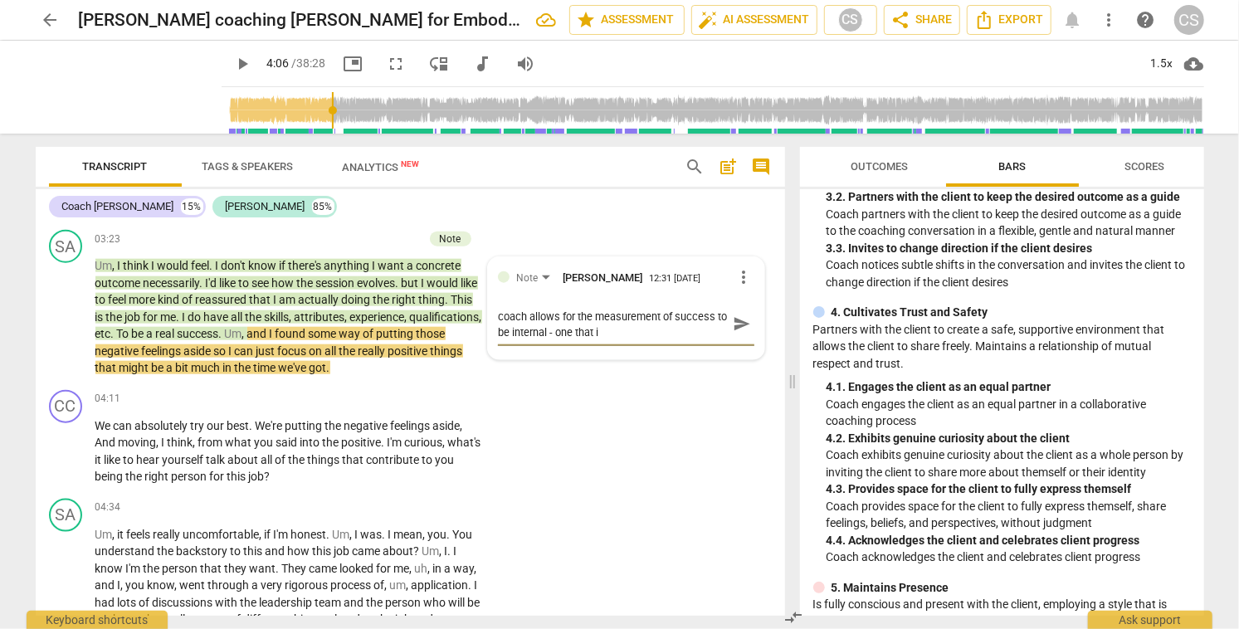
type textarea "coach allows for the measurement of success to be internal - one that is"
type textarea "coach allows for the measurement of success to be internal - one that is m"
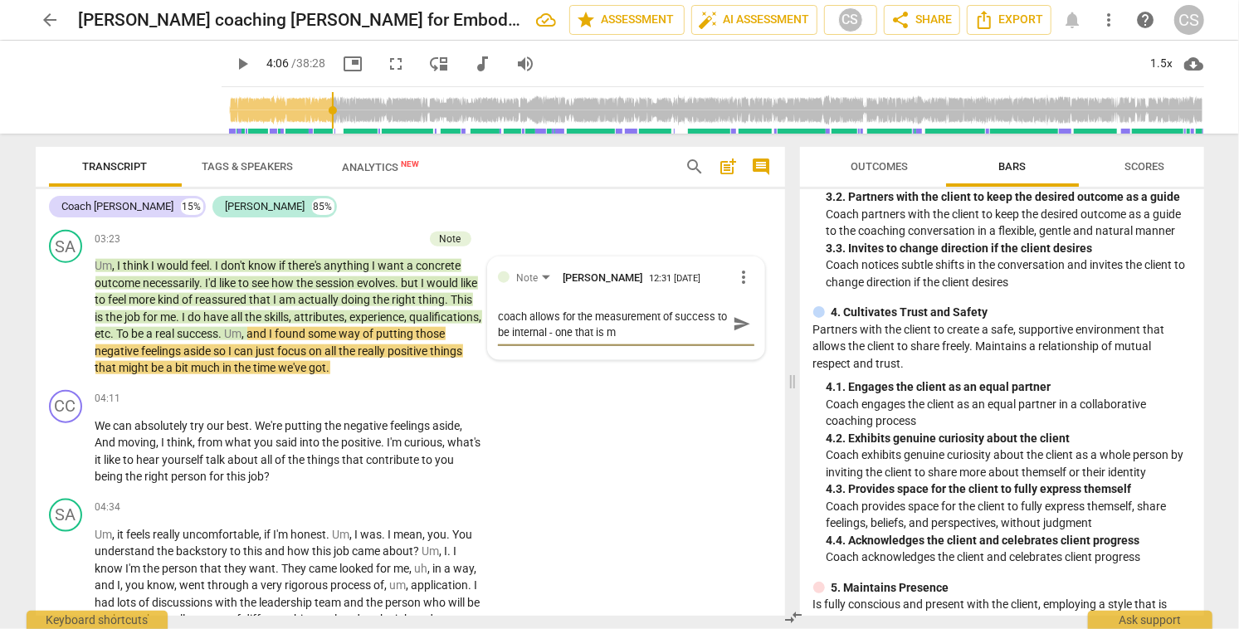
type textarea "coach allows for the measurement of success to be internal - one that is me"
type textarea "coach allows for the measurement of success to be internal - one that is mea"
type textarea "coach allows for the measurement of success to be internal - one that is mean"
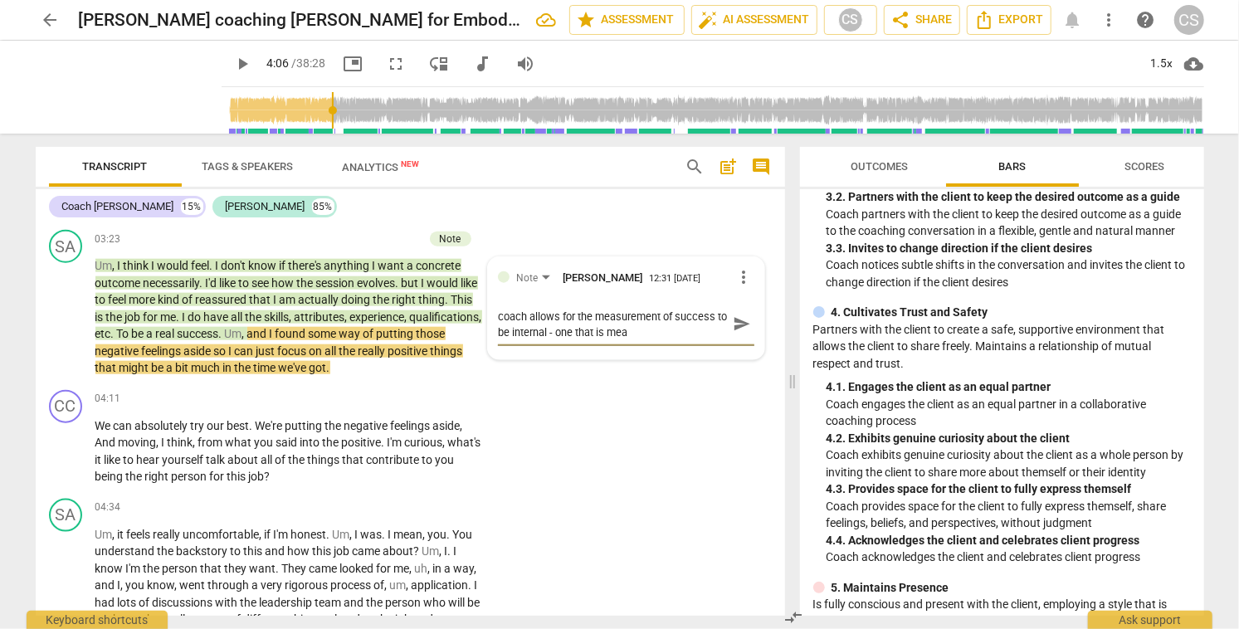
type textarea "coach allows for the measurement of success to be internal - one that is mean"
type textarea "coach allows for the measurement of success to be internal - one that is meani"
type textarea "coach allows for the measurement of success to be internal - one that is meanin"
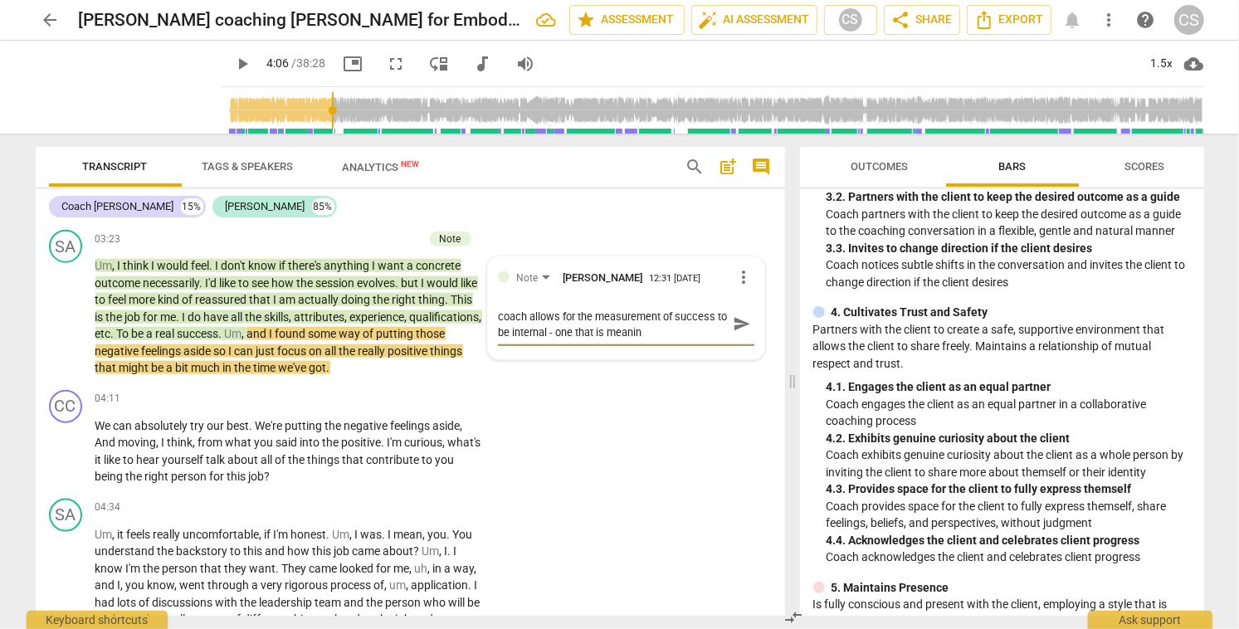
type textarea "coach allows for the measurement of success to be internal - one that is meaning"
type textarea "coach allows for the measurement of success to be internal - one that is meanin…"
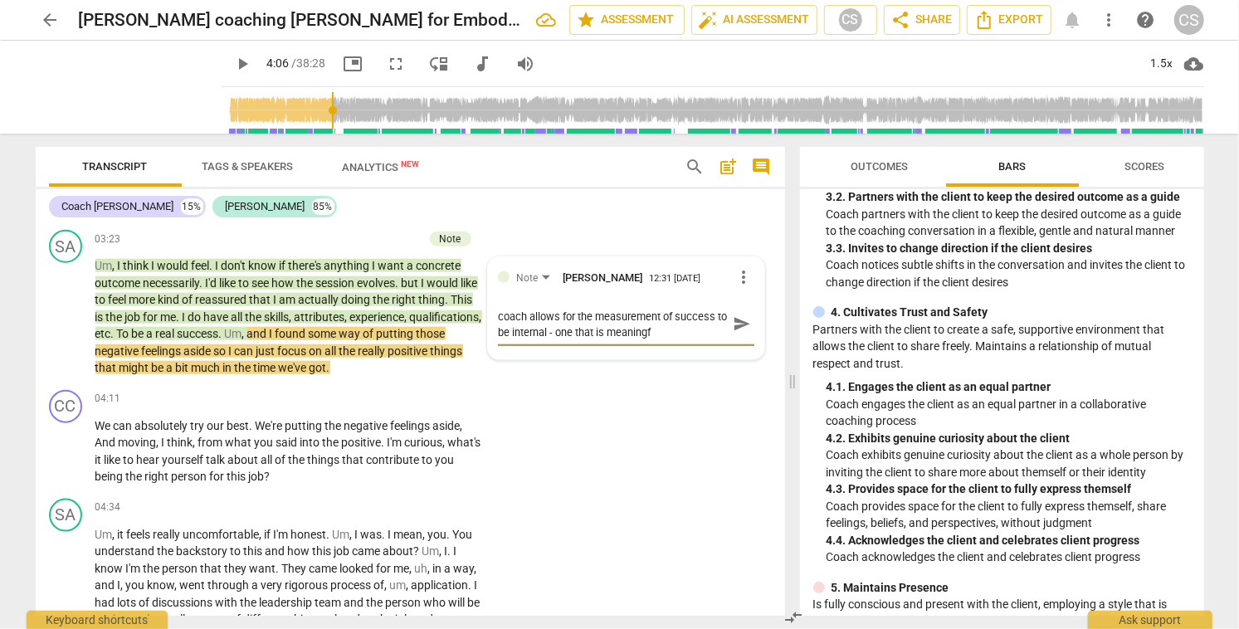
type textarea "coach allows for the measurement of success to be internal - one that is meanin…"
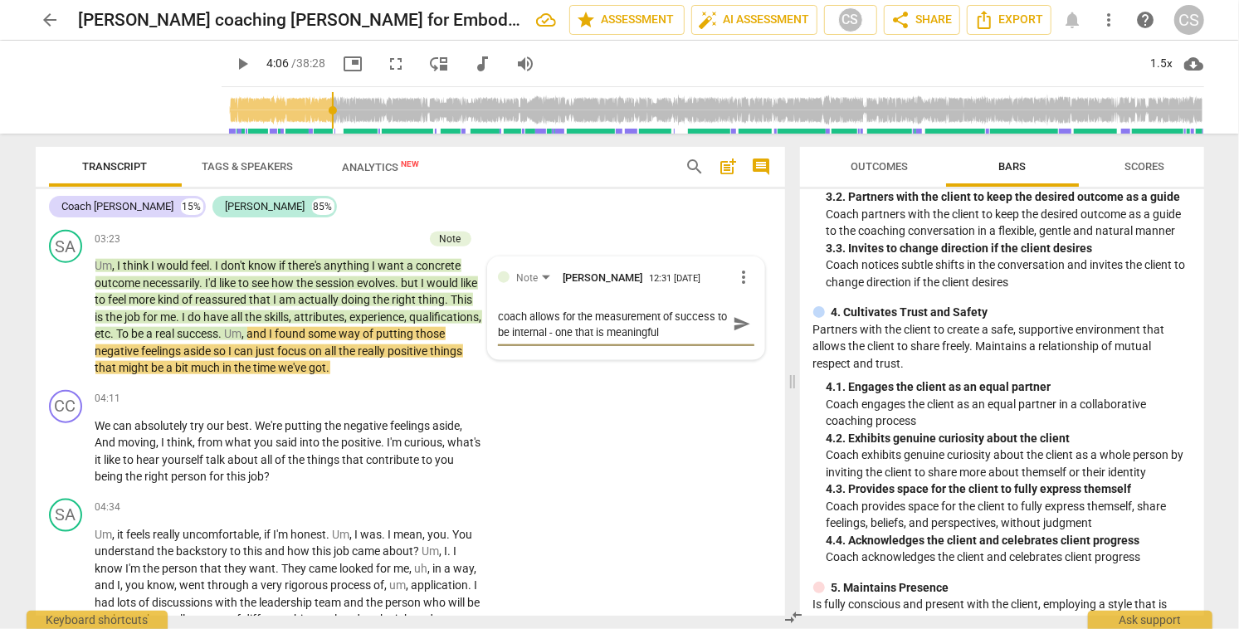
type textarea "coach allows for the measurement of success to be internal - one that is meanin…"
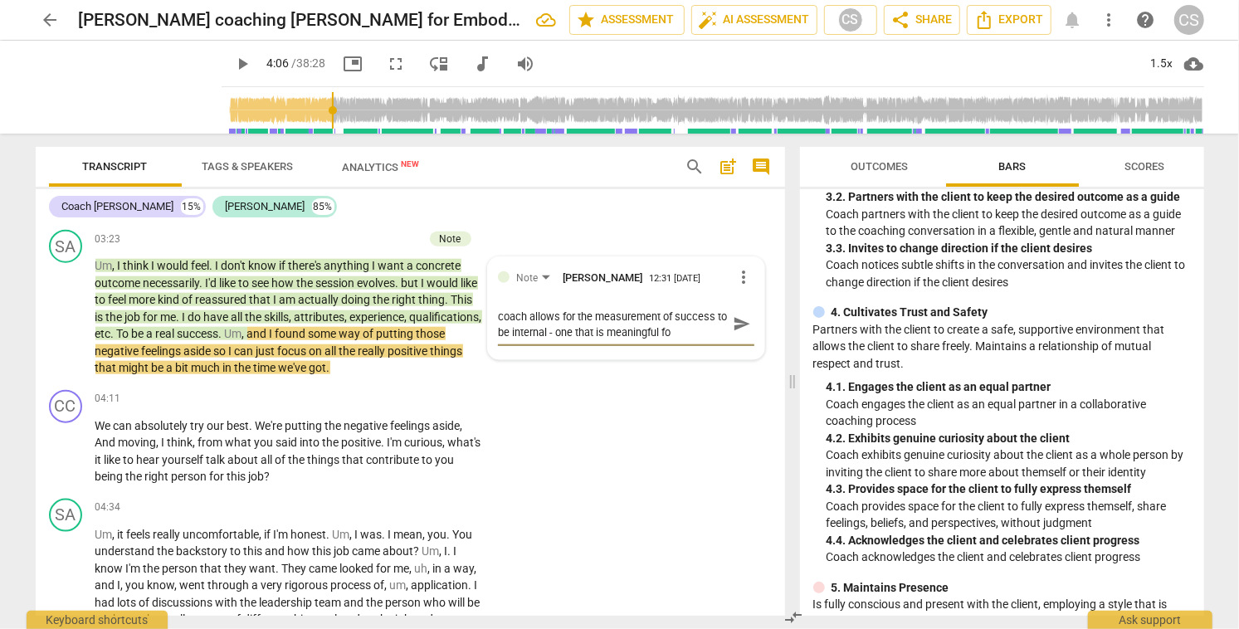
type textarea "coach allows for the measurement of success to be internal - one that is meanin…"
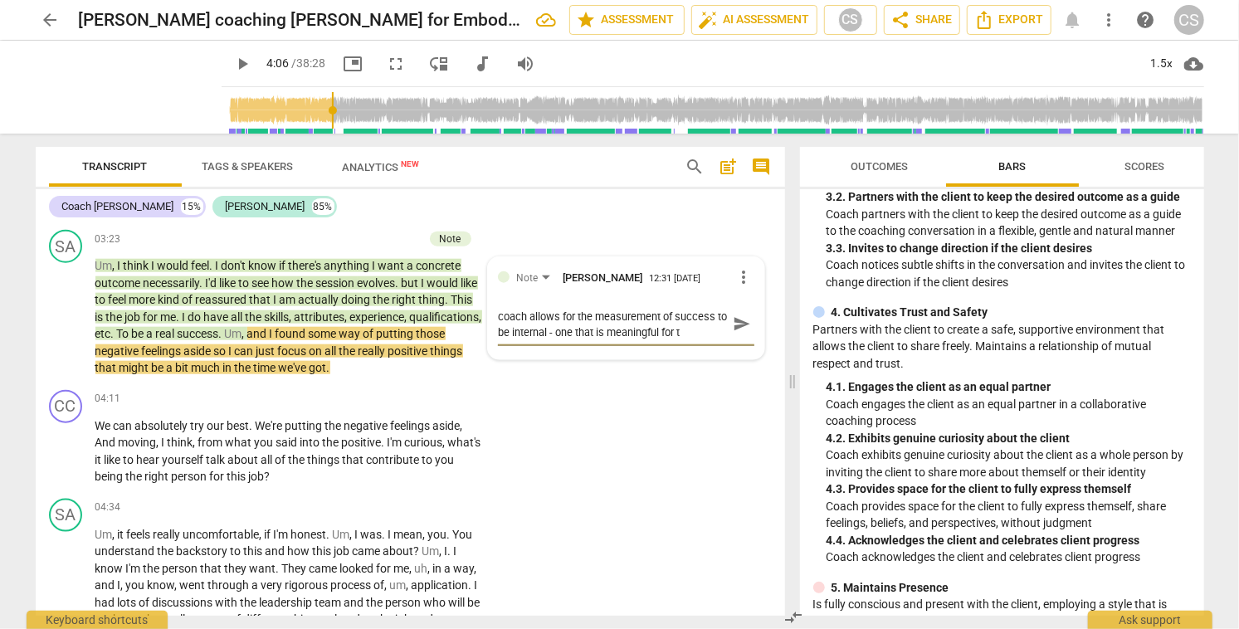
type textarea "coach allows for the measurement of success to be internal - one that is meanin…"
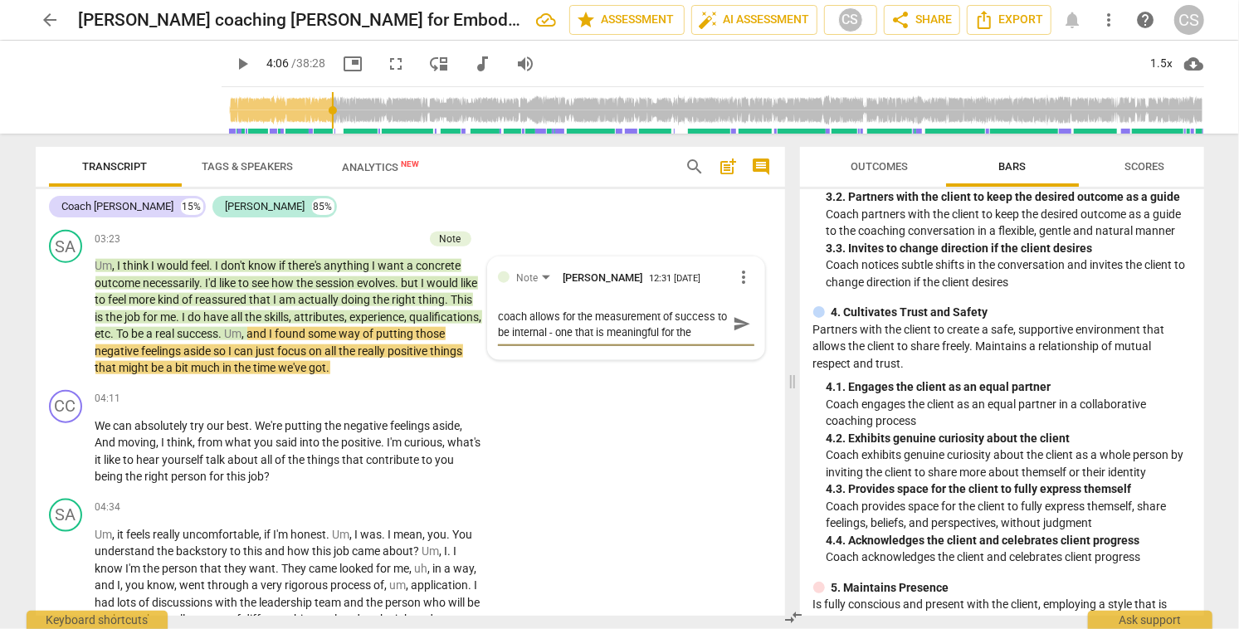
type textarea "coach allows for the measurement of success to be internal - one that is meanin…"
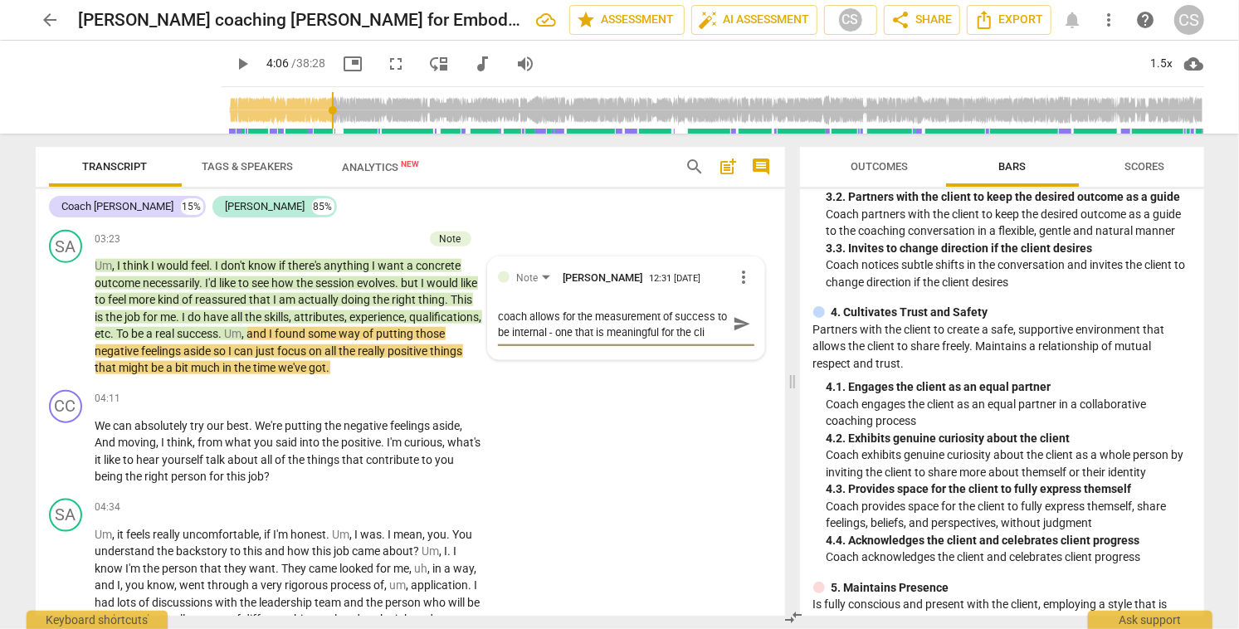
type textarea "coach allows for the measurement of success to be internal - one that is meanin…"
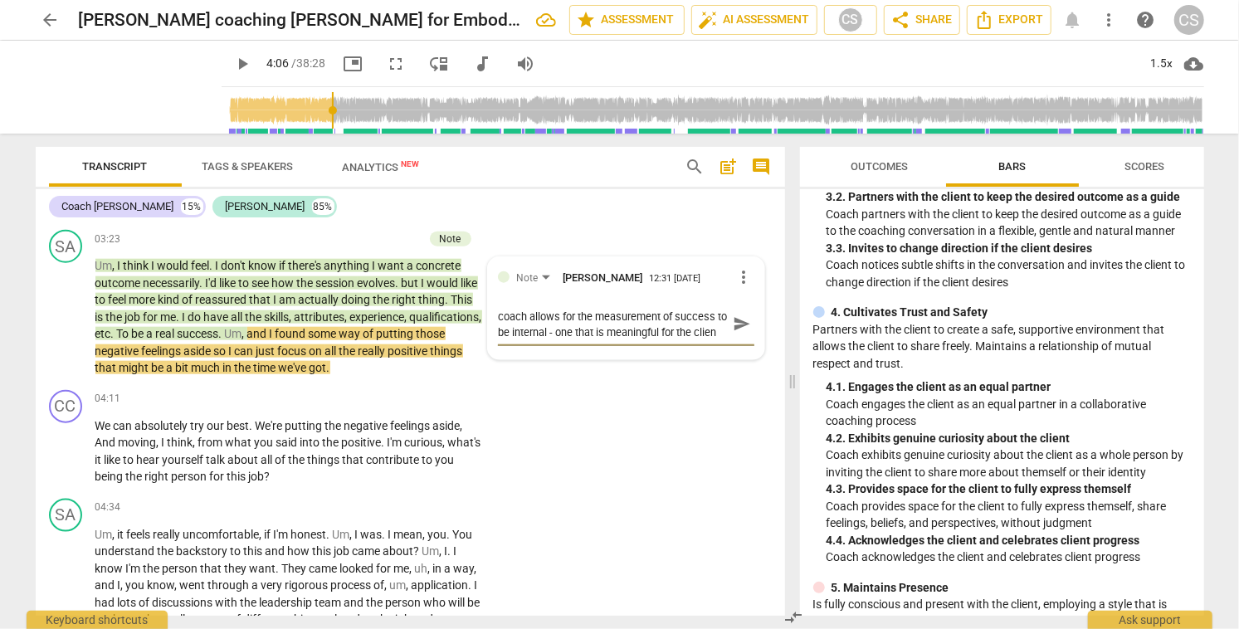
type textarea "coach allows for the measurement of success to be internal - one that is meanin…"
click at [730, 325] on span "send" at bounding box center [742, 325] width 24 height 20
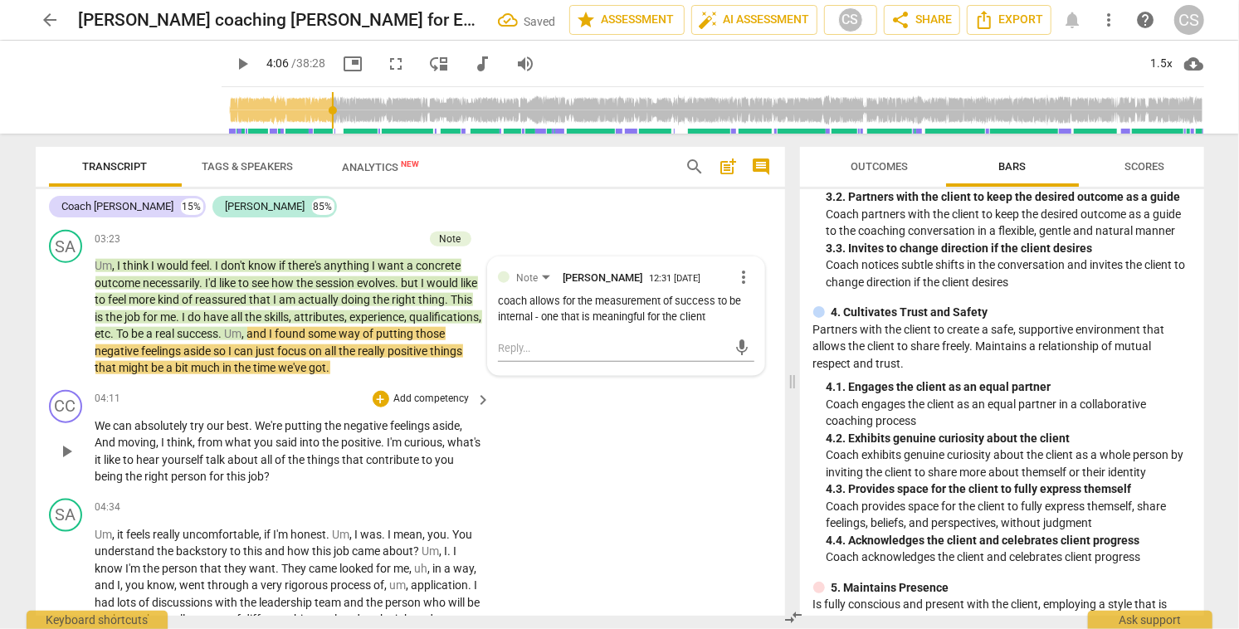
click at [71, 449] on span "play_arrow" at bounding box center [66, 451] width 20 height 20
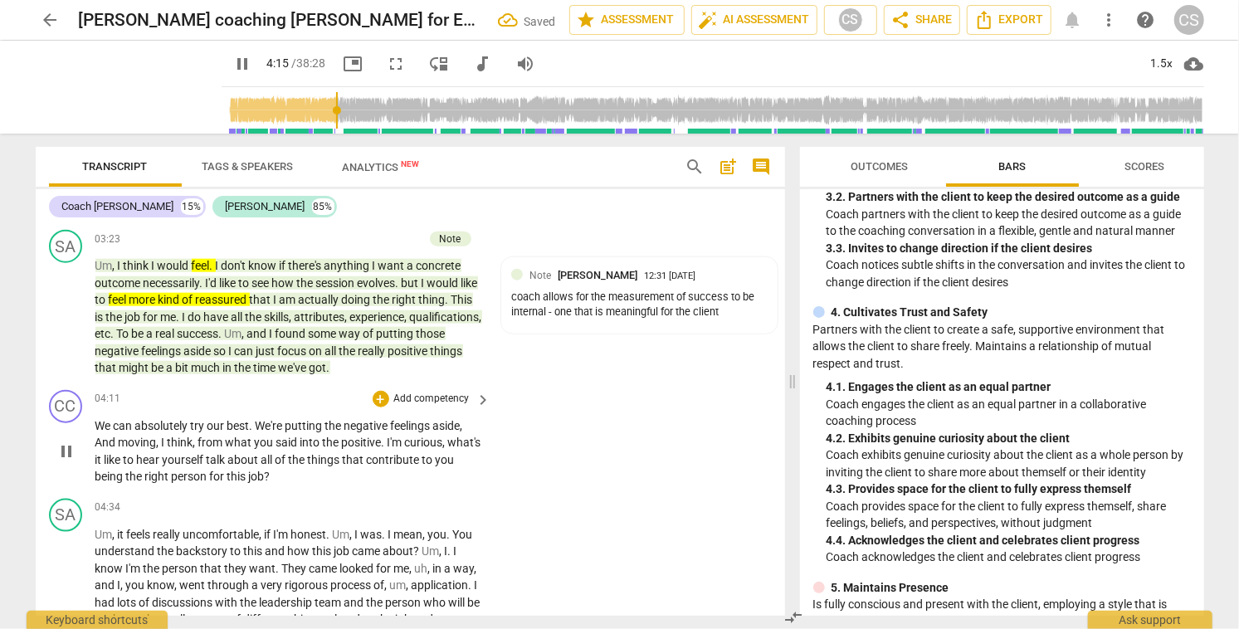
click at [103, 427] on span "We" at bounding box center [104, 425] width 18 height 13
click at [235, 368] on span "in" at bounding box center [229, 367] width 12 height 13
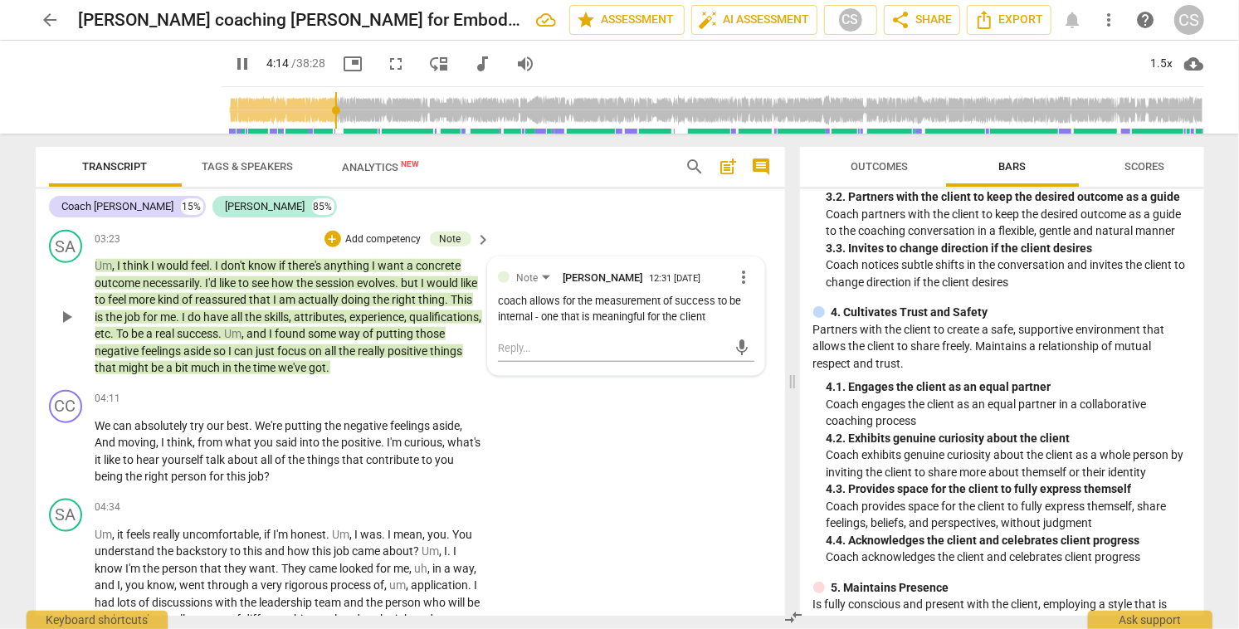
click at [235, 368] on span "in" at bounding box center [229, 367] width 12 height 13
click at [377, 400] on div "+" at bounding box center [381, 399] width 17 height 17
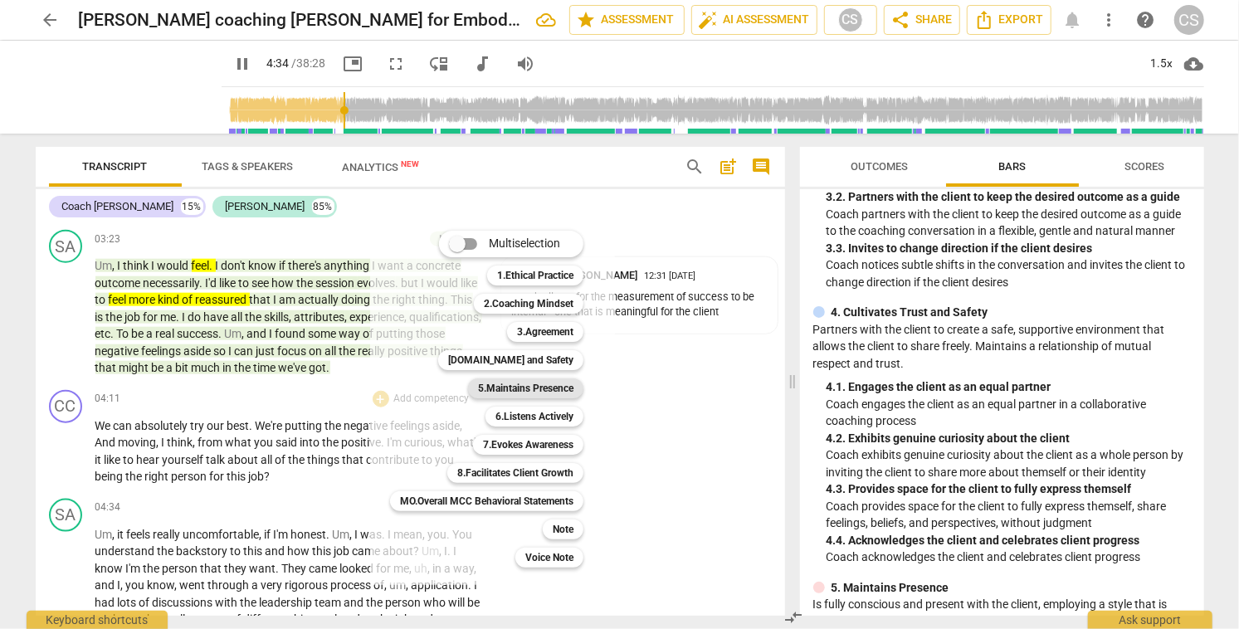
click at [490, 390] on b "5.Maintains Presence" at bounding box center [525, 388] width 95 height 20
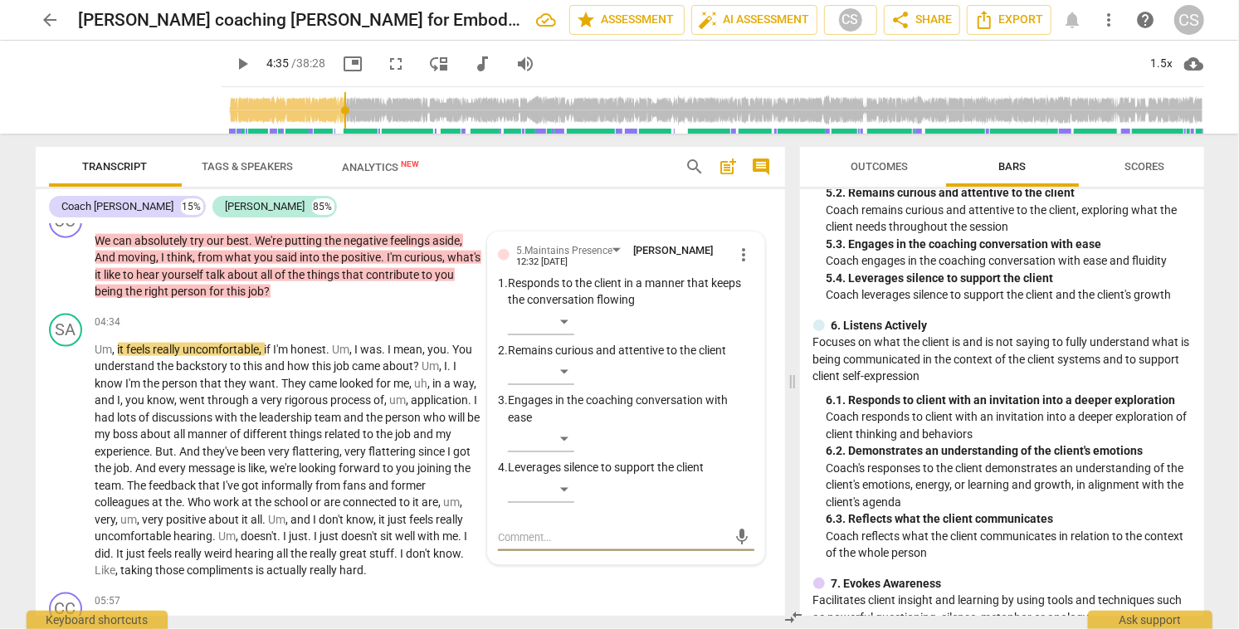
scroll to position [893, 0]
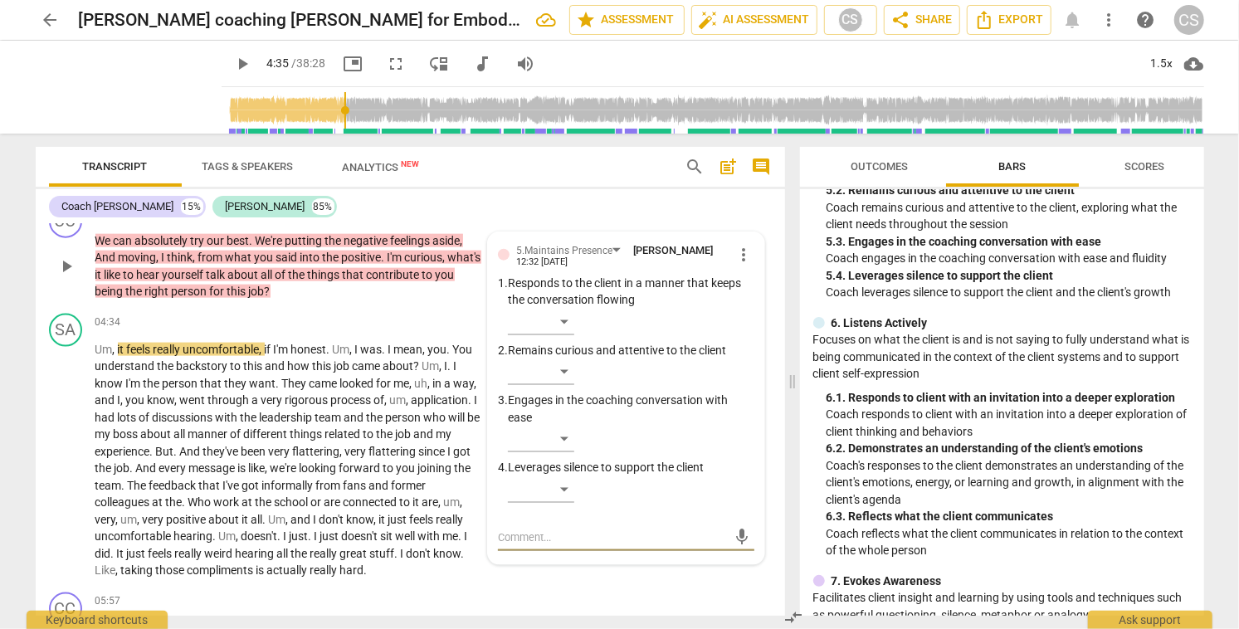
click at [739, 253] on span "more_vert" at bounding box center [744, 255] width 20 height 20
click at [752, 282] on li "Delete" at bounding box center [757, 286] width 57 height 32
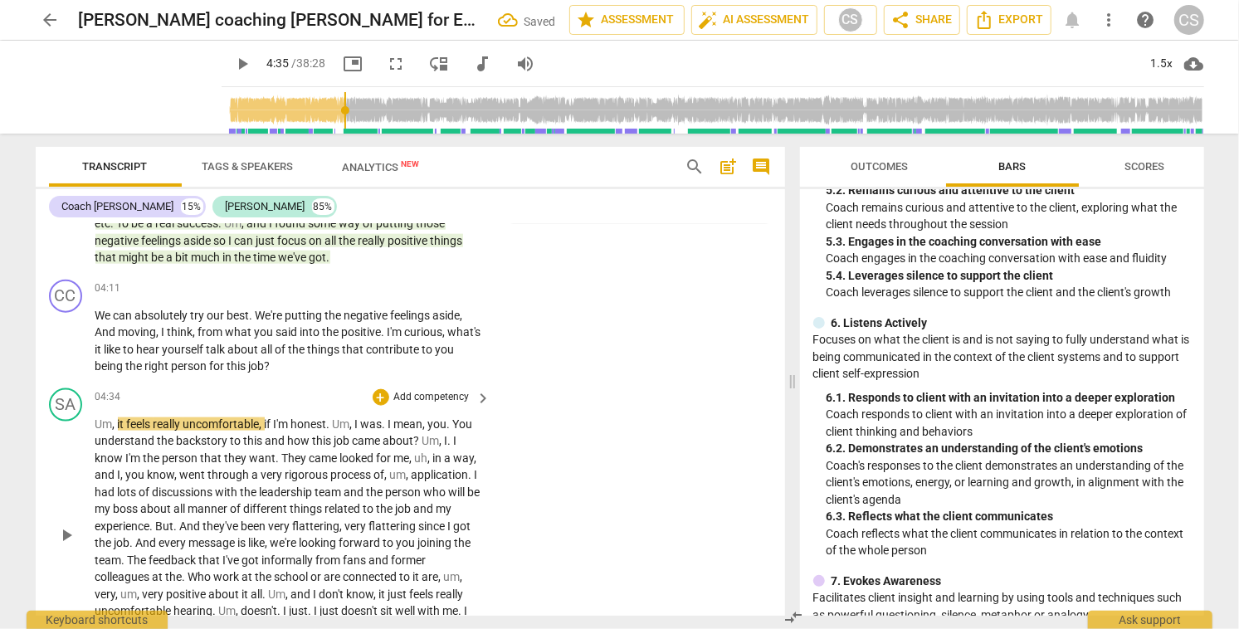
scroll to position [1261, 0]
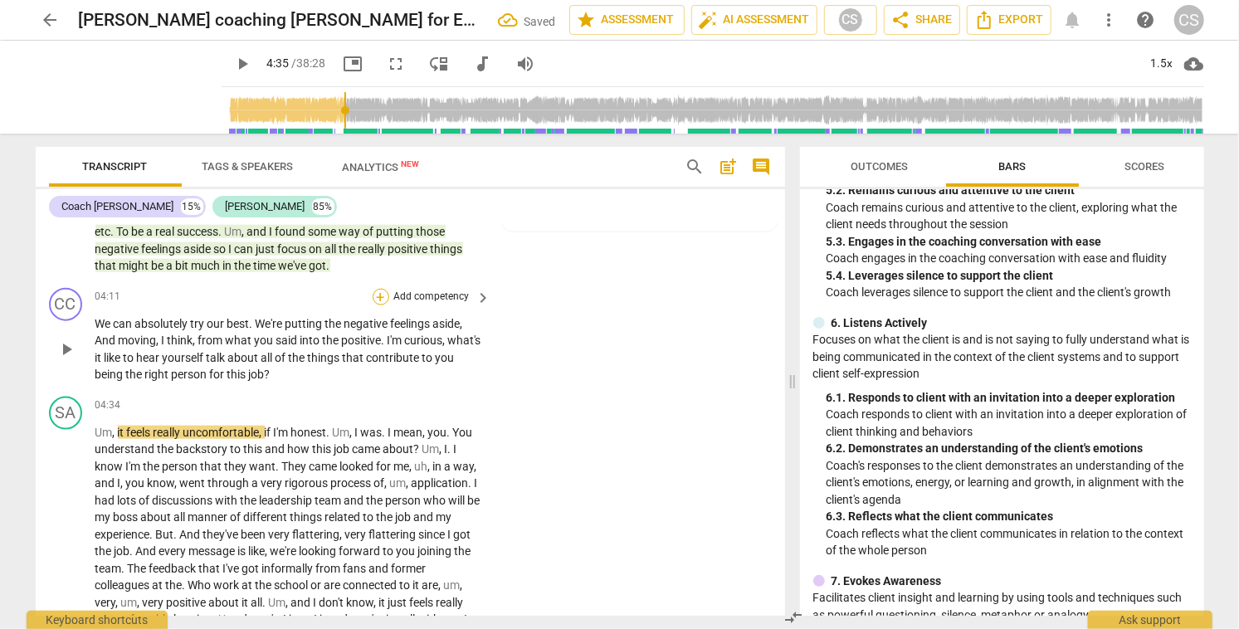
click at [378, 298] on div "+" at bounding box center [381, 297] width 17 height 17
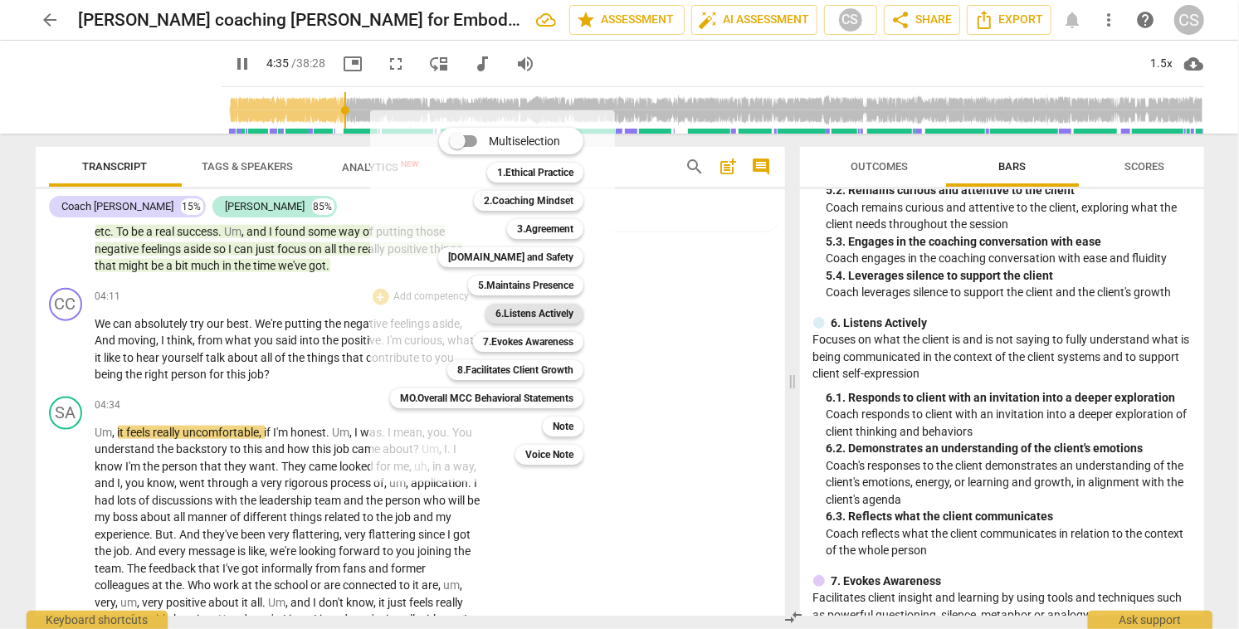
click at [553, 316] on b "6.Listens Actively" at bounding box center [534, 314] width 78 height 20
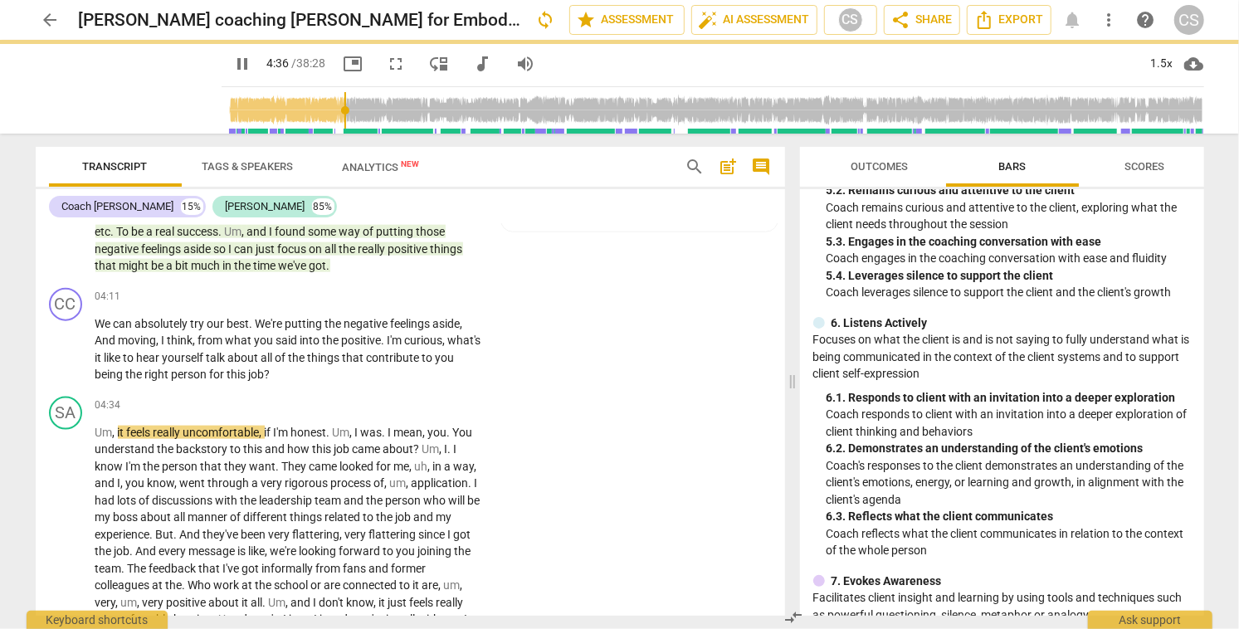
type input "277"
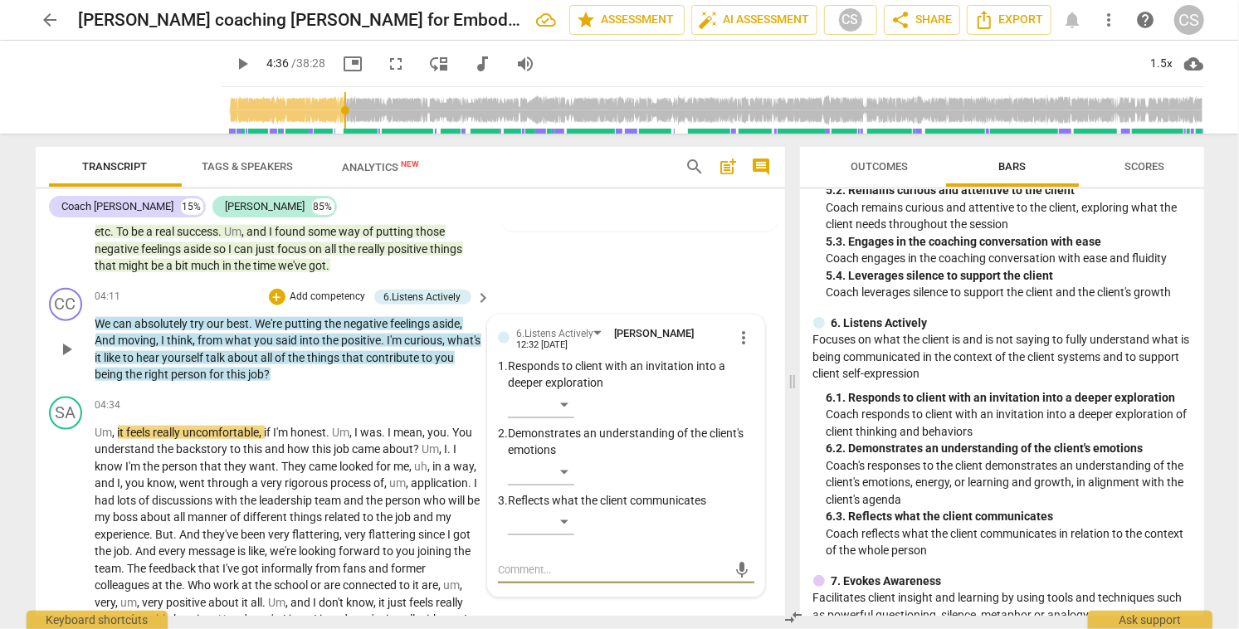
click at [537, 568] on textarea at bounding box center [612, 570] width 229 height 16
type textarea "6"
type textarea "6."
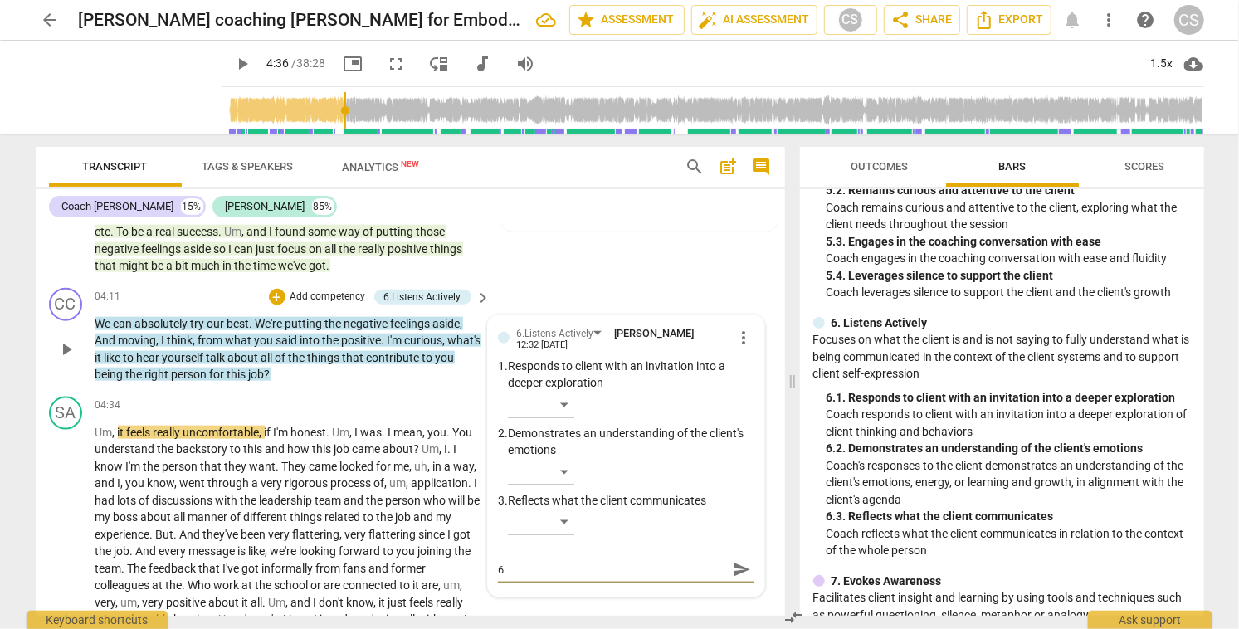
type textarea "6.1"
type textarea "6.1,"
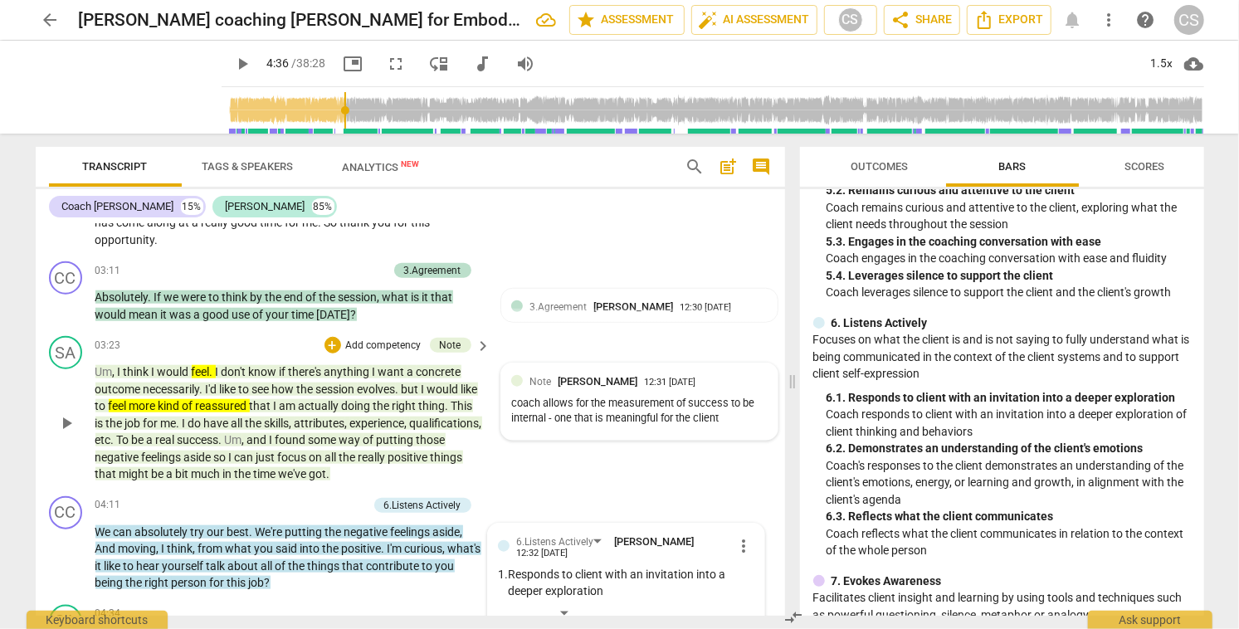
scroll to position [1052, 0]
click at [330, 344] on div "+" at bounding box center [332, 346] width 17 height 17
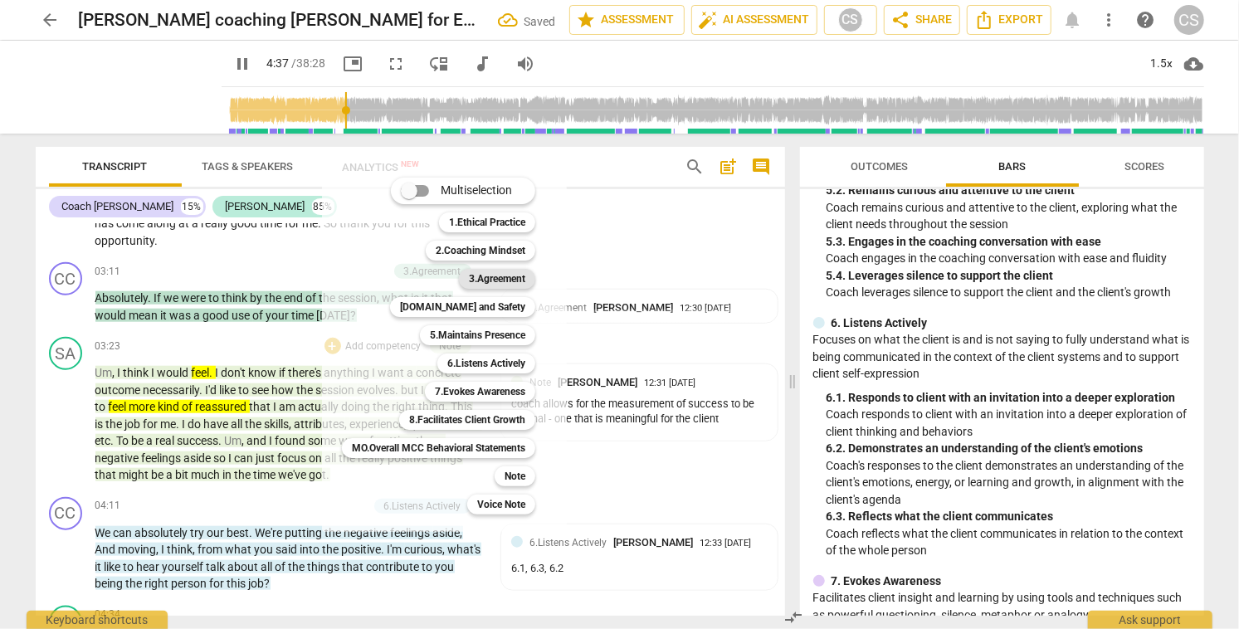
click at [496, 282] on b "3.Agreement" at bounding box center [497, 279] width 56 height 20
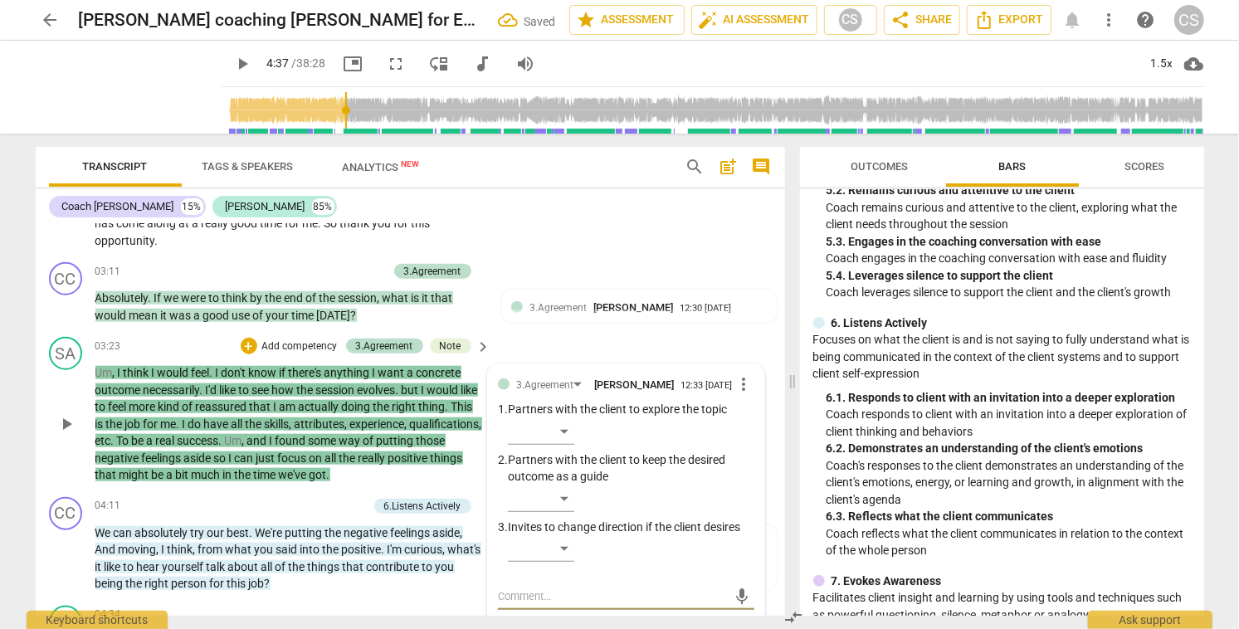
click at [583, 604] on textarea at bounding box center [612, 596] width 229 height 16
click at [736, 597] on span "send" at bounding box center [742, 597] width 18 height 18
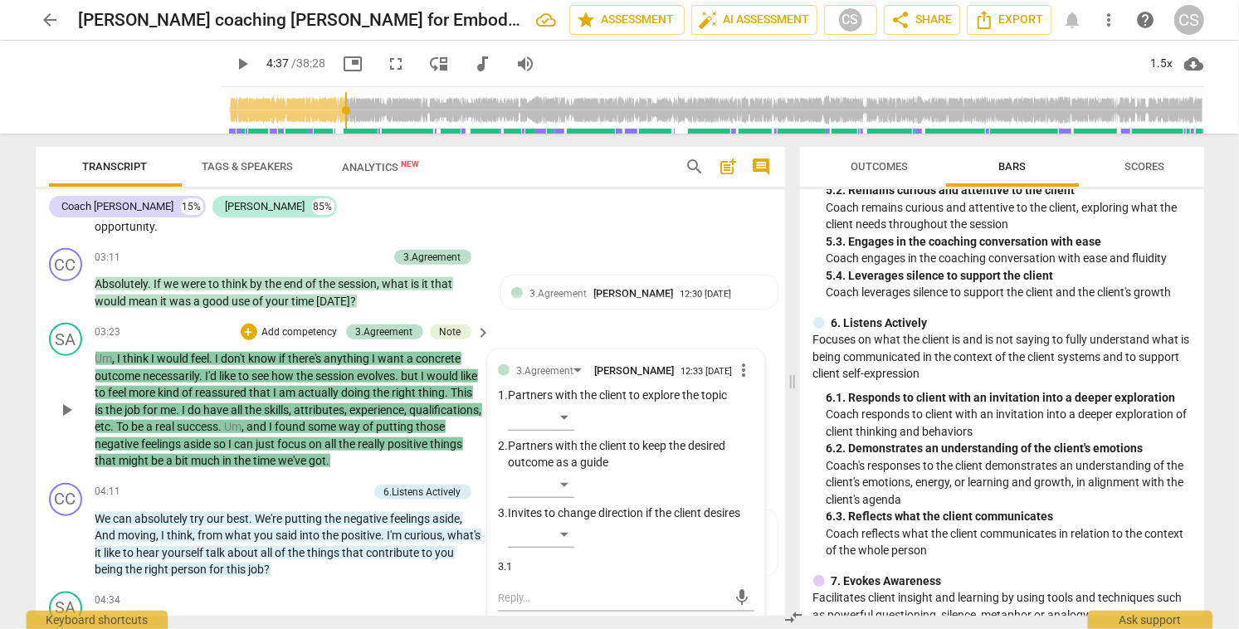
scroll to position [1069, 0]
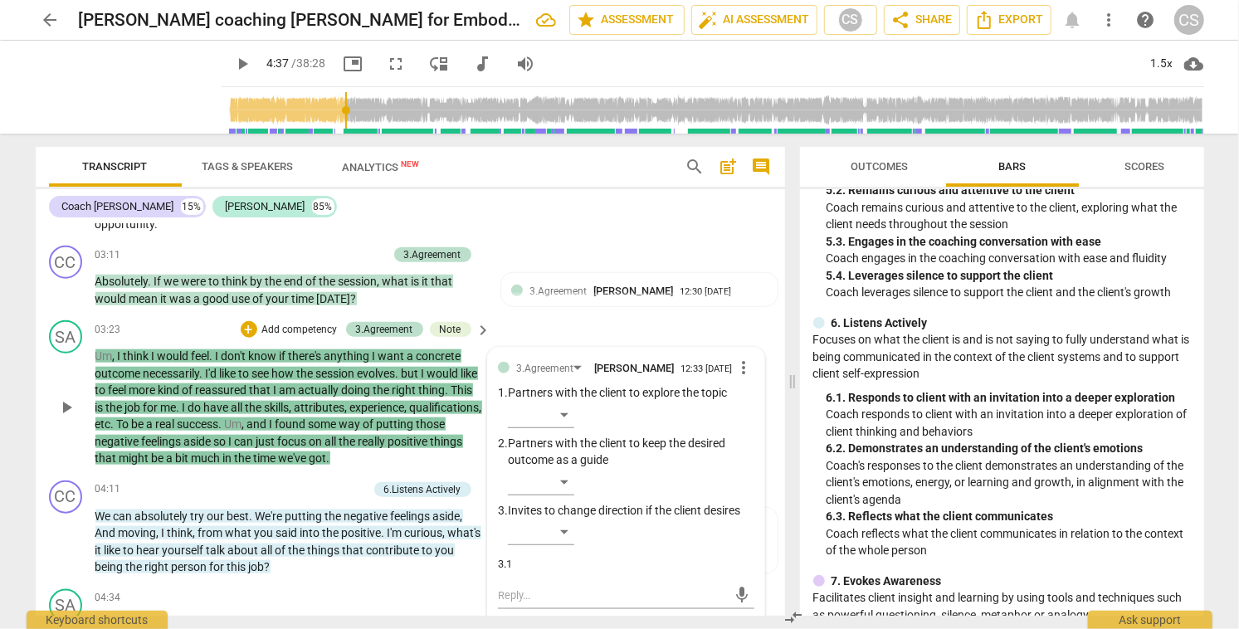
click at [736, 371] on span "more_vert" at bounding box center [744, 368] width 20 height 20
click at [739, 401] on li "Delete" at bounding box center [757, 402] width 57 height 32
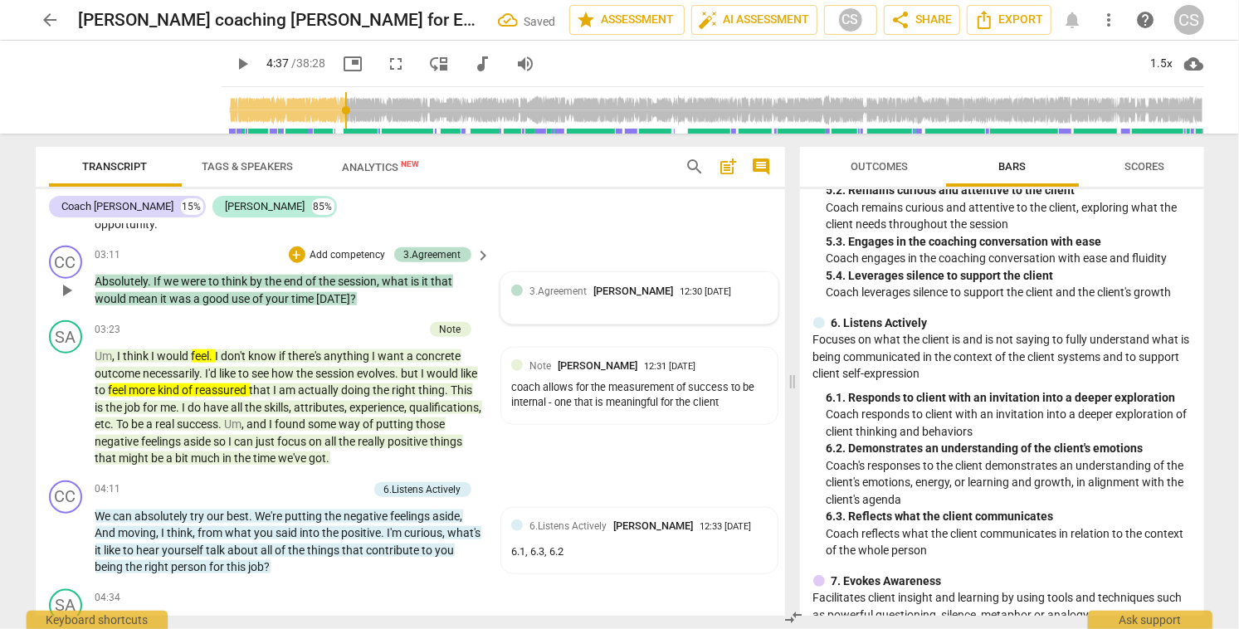
click at [719, 293] on div "3.Agreement [PERSON_NAME] 12:30 [DATE]" at bounding box center [647, 291] width 237 height 16
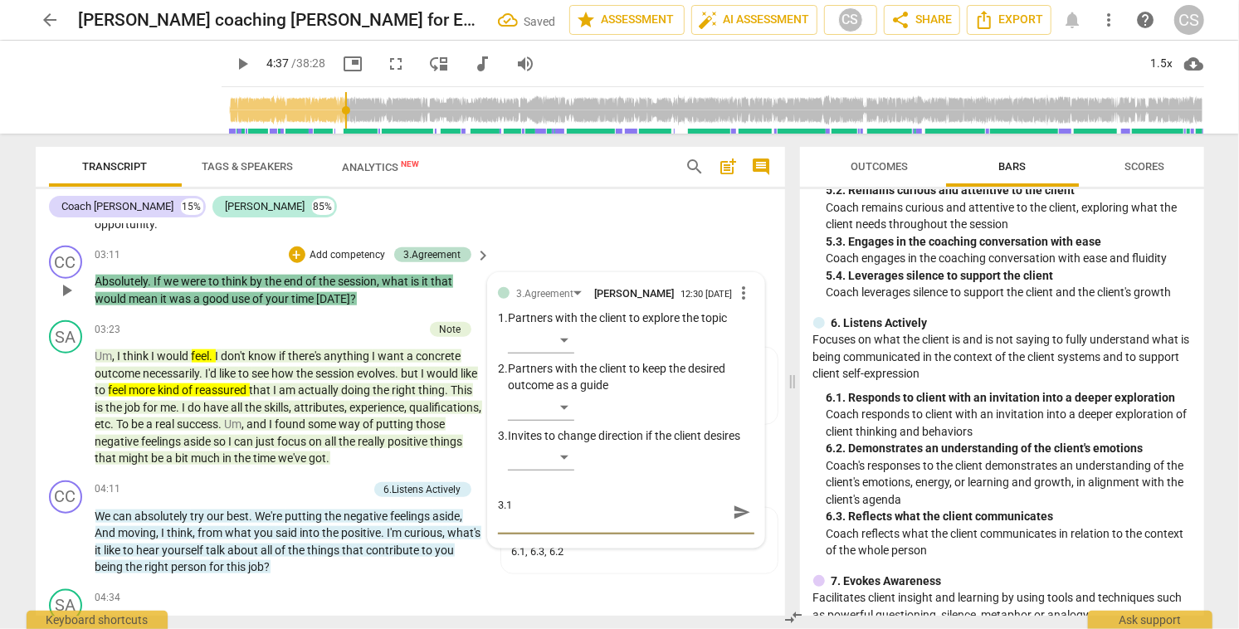
click at [745, 520] on span "send" at bounding box center [742, 513] width 24 height 20
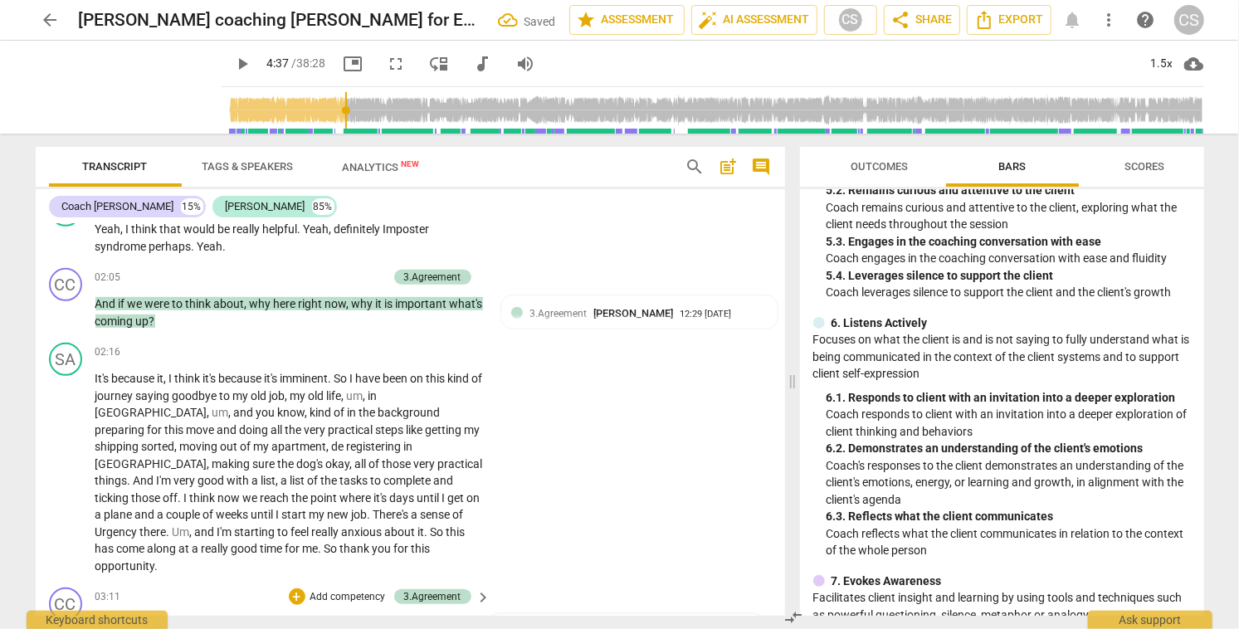
scroll to position [718, 0]
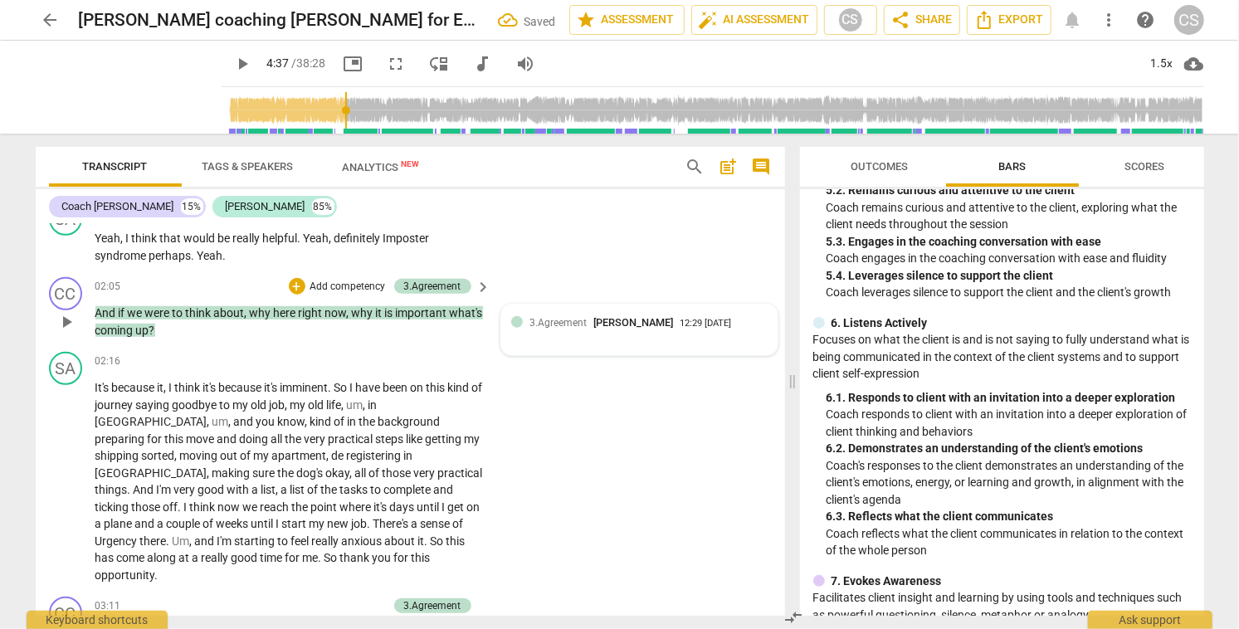
click at [690, 330] on div "3.Agreement [PERSON_NAME] 12:29 [DATE]" at bounding box center [647, 323] width 237 height 16
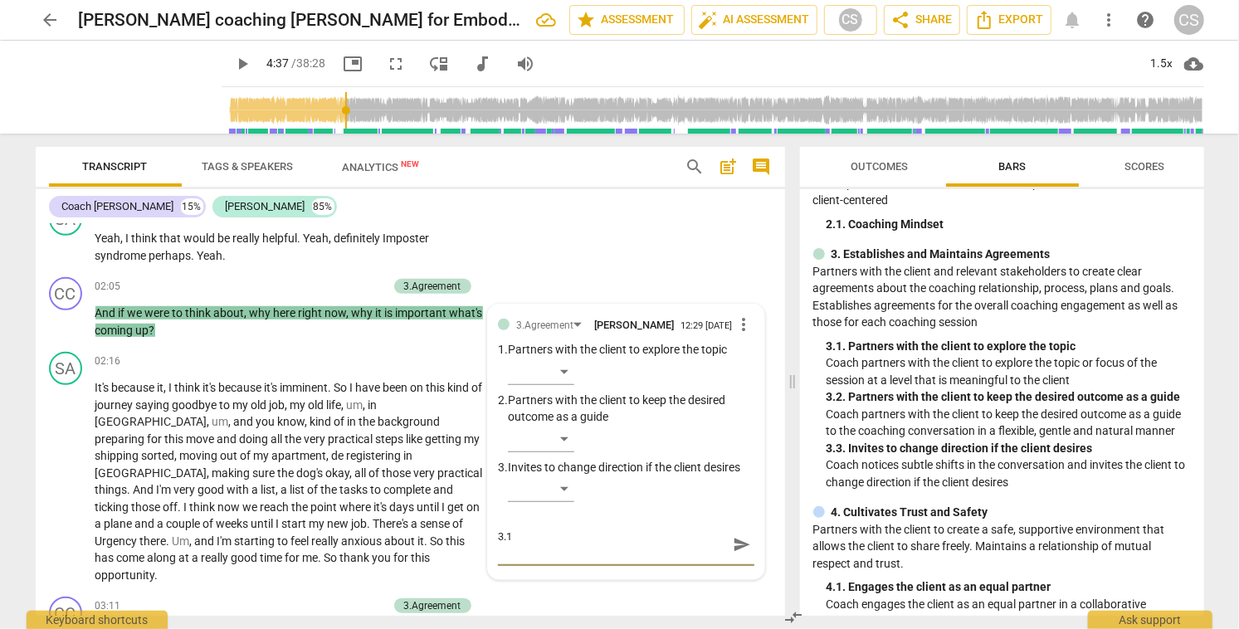
scroll to position [169, 0]
click at [739, 553] on span "send" at bounding box center [742, 544] width 18 height 18
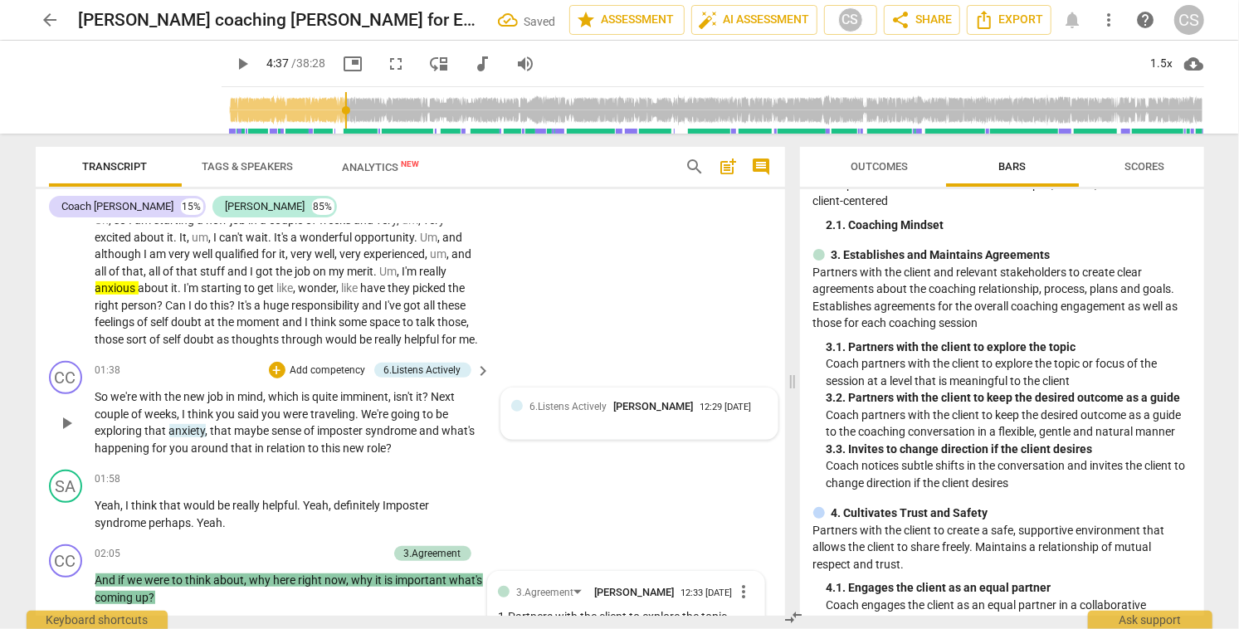
scroll to position [450, 0]
click at [683, 430] on div "6.Listens Actively [PERSON_NAME] 12:29 [DATE]" at bounding box center [639, 414] width 256 height 31
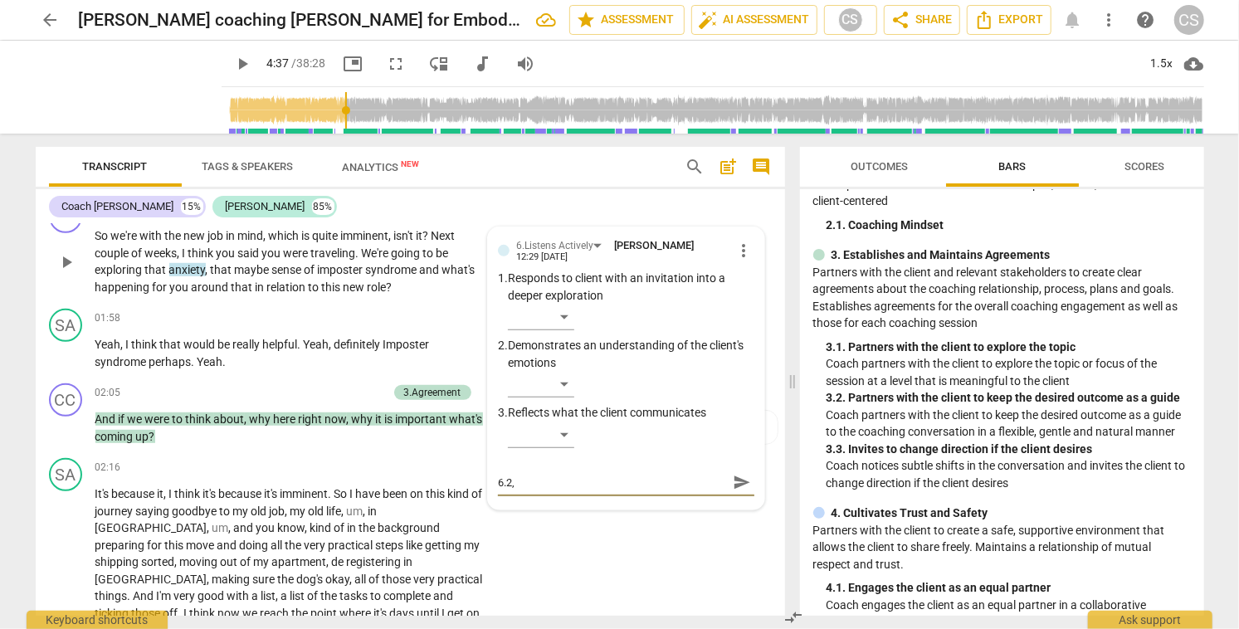
scroll to position [605, 0]
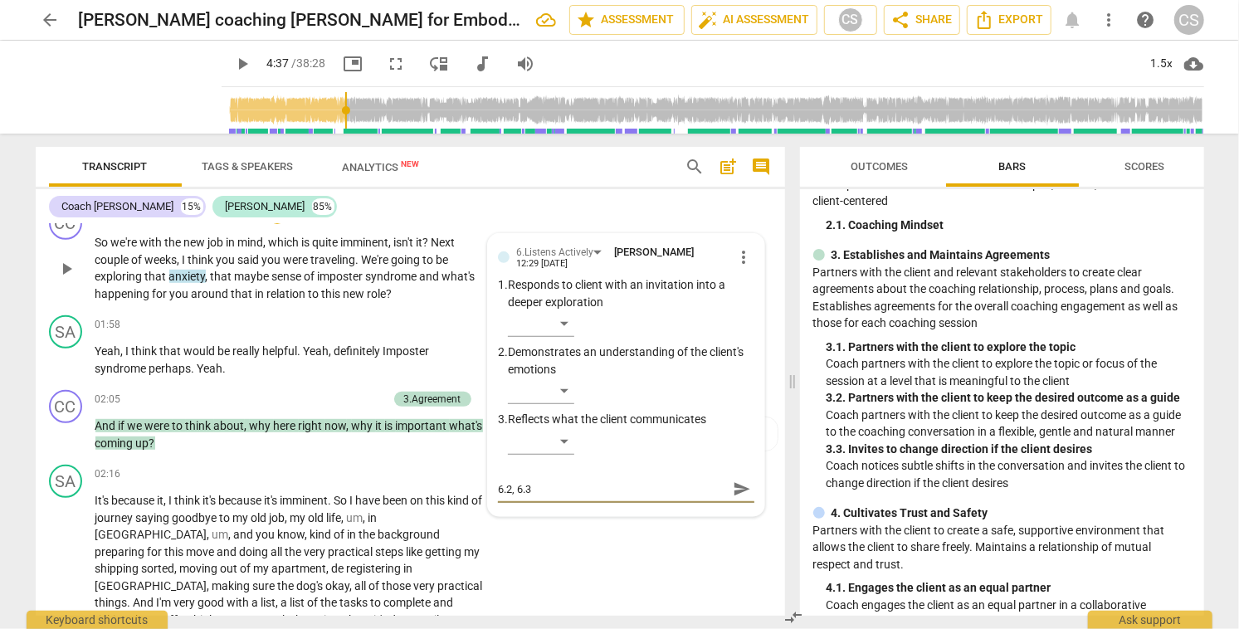
click at [733, 498] on span "send" at bounding box center [742, 489] width 18 height 18
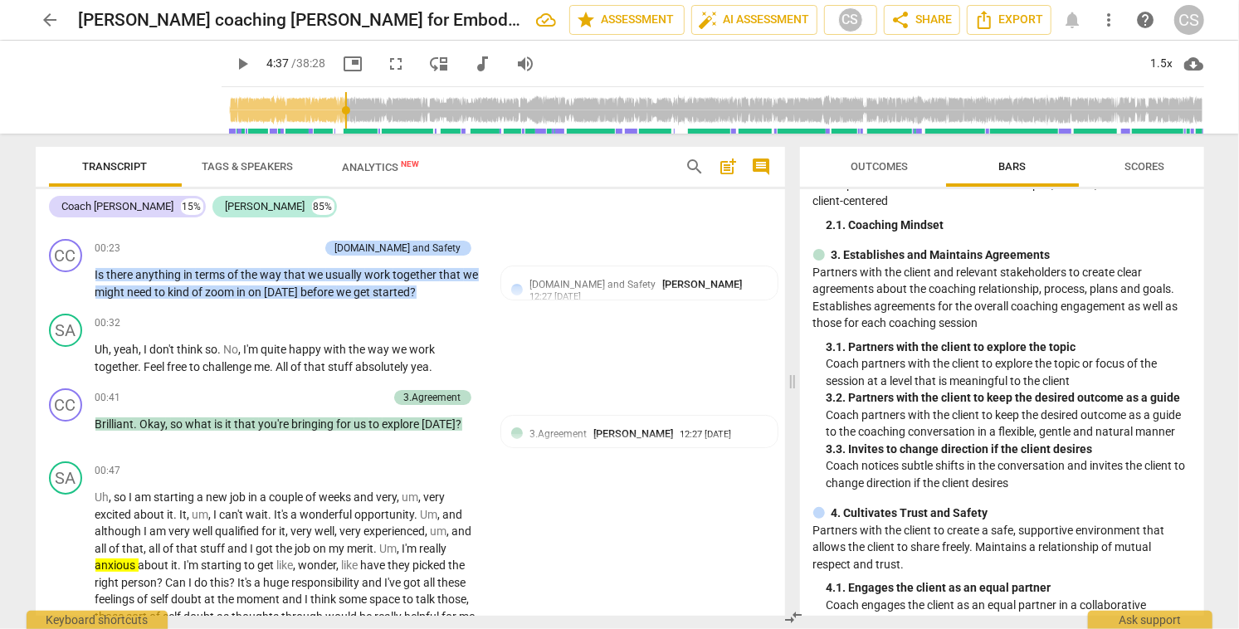
scroll to position [178, 0]
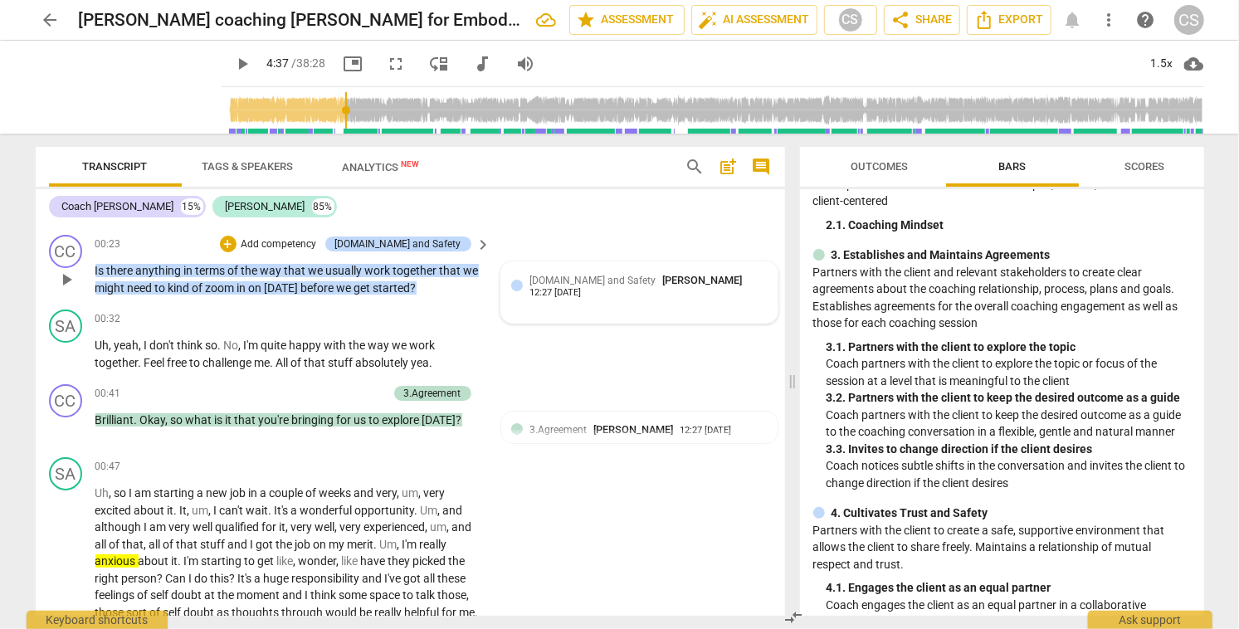
click at [684, 285] on span "[PERSON_NAME]" at bounding box center [702, 280] width 80 height 12
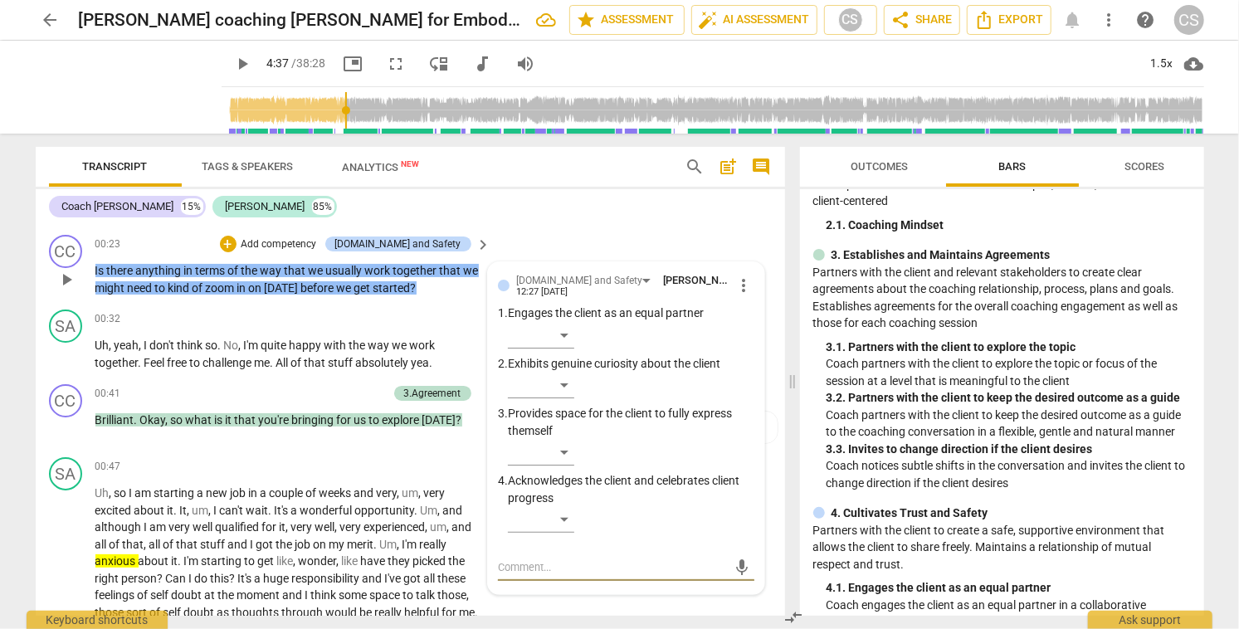
click at [582, 571] on textarea at bounding box center [612, 567] width 229 height 16
click at [734, 570] on span "send" at bounding box center [742, 575] width 18 height 18
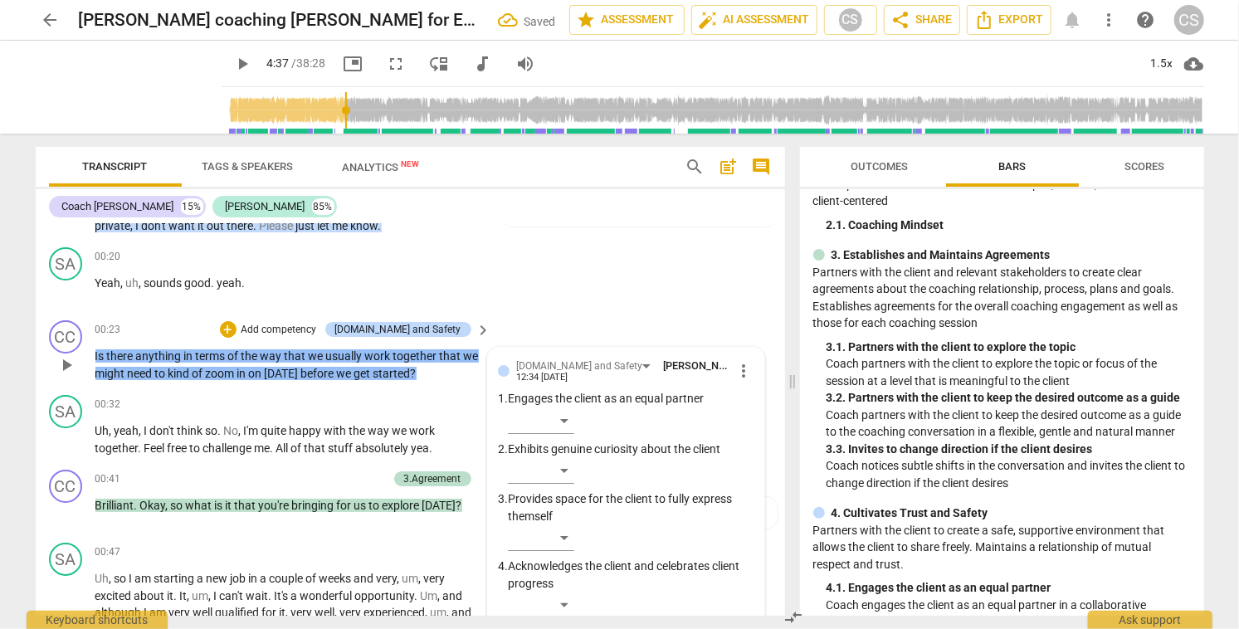
scroll to position [0, 0]
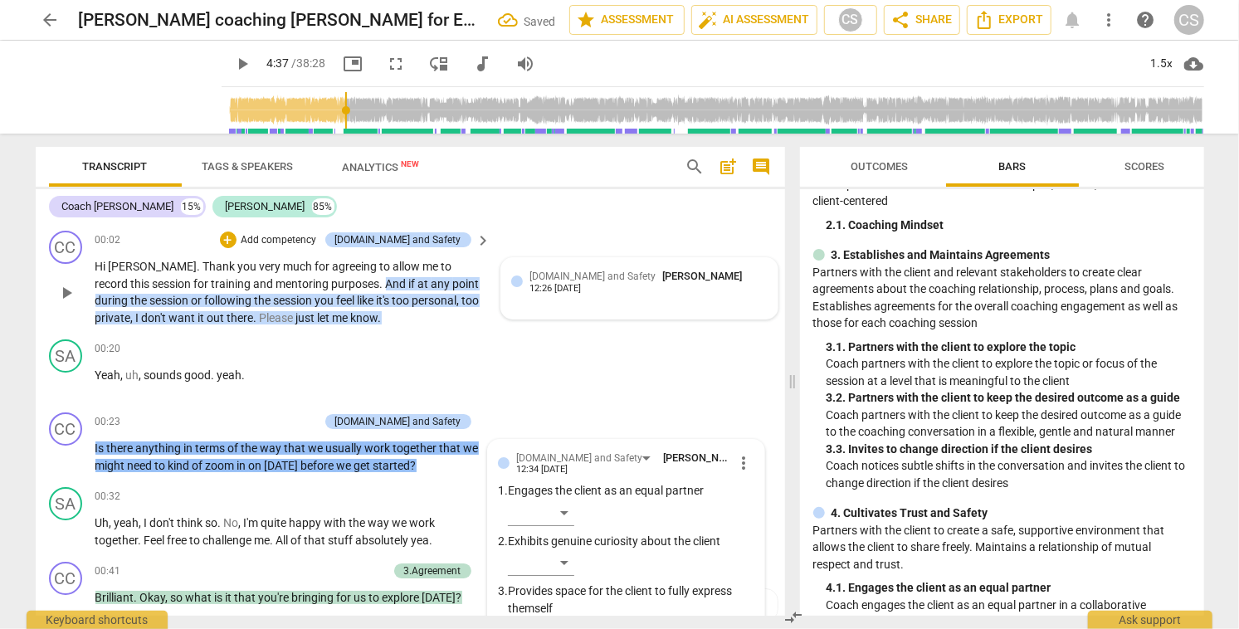
click at [686, 305] on div "[DOMAIN_NAME] and Safety [PERSON_NAME] 12:26 [DATE]" at bounding box center [639, 288] width 256 height 41
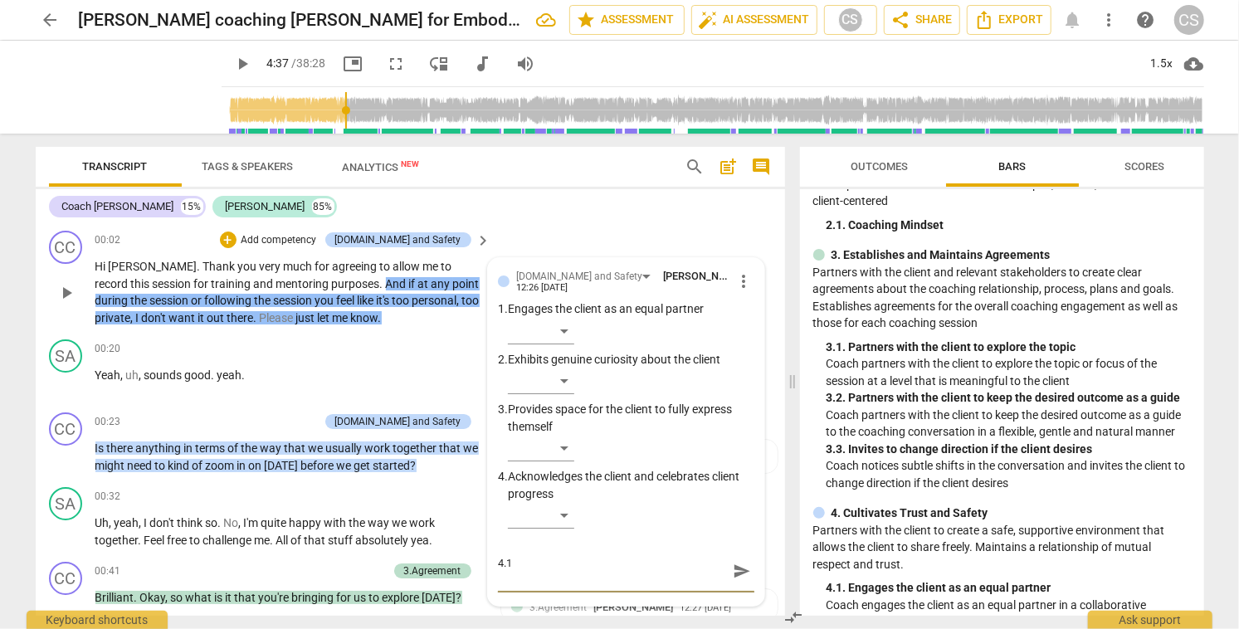
click at [735, 565] on span "send" at bounding box center [742, 571] width 18 height 18
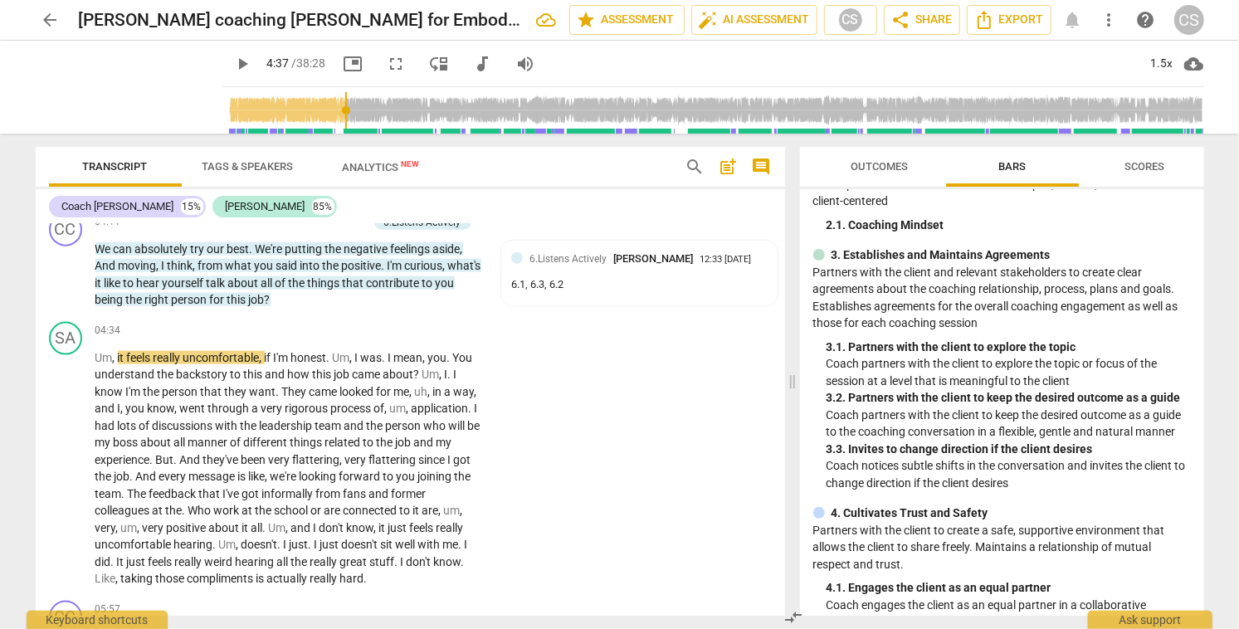
scroll to position [1326, 0]
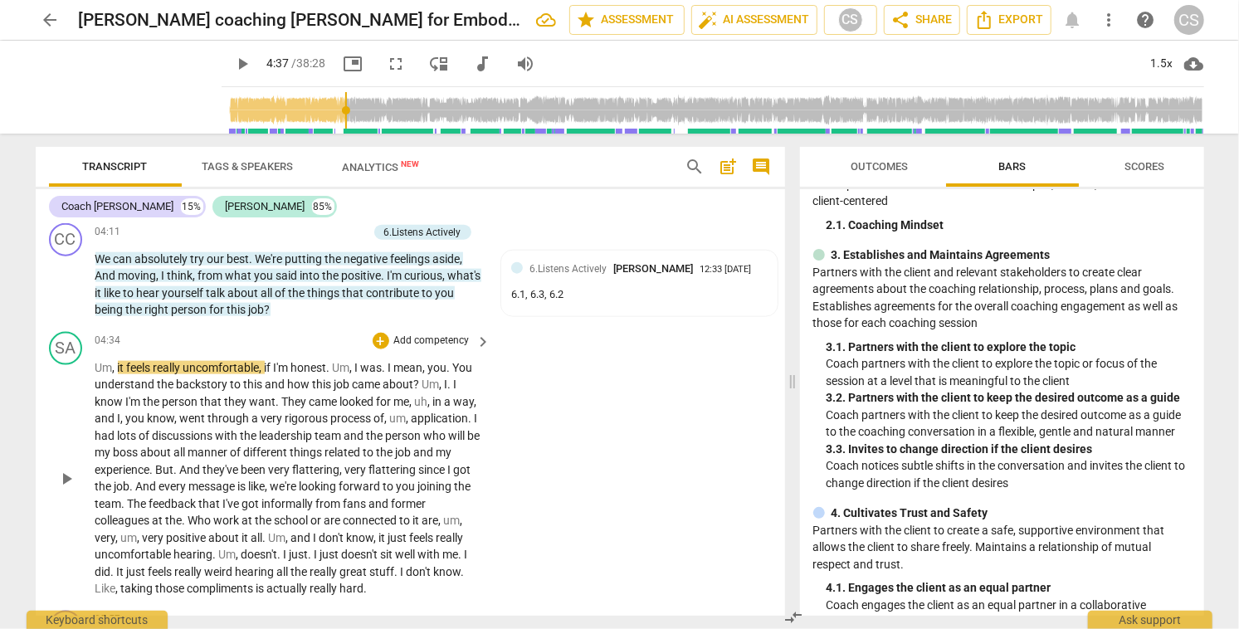
click at [65, 474] on span "play_arrow" at bounding box center [66, 479] width 20 height 20
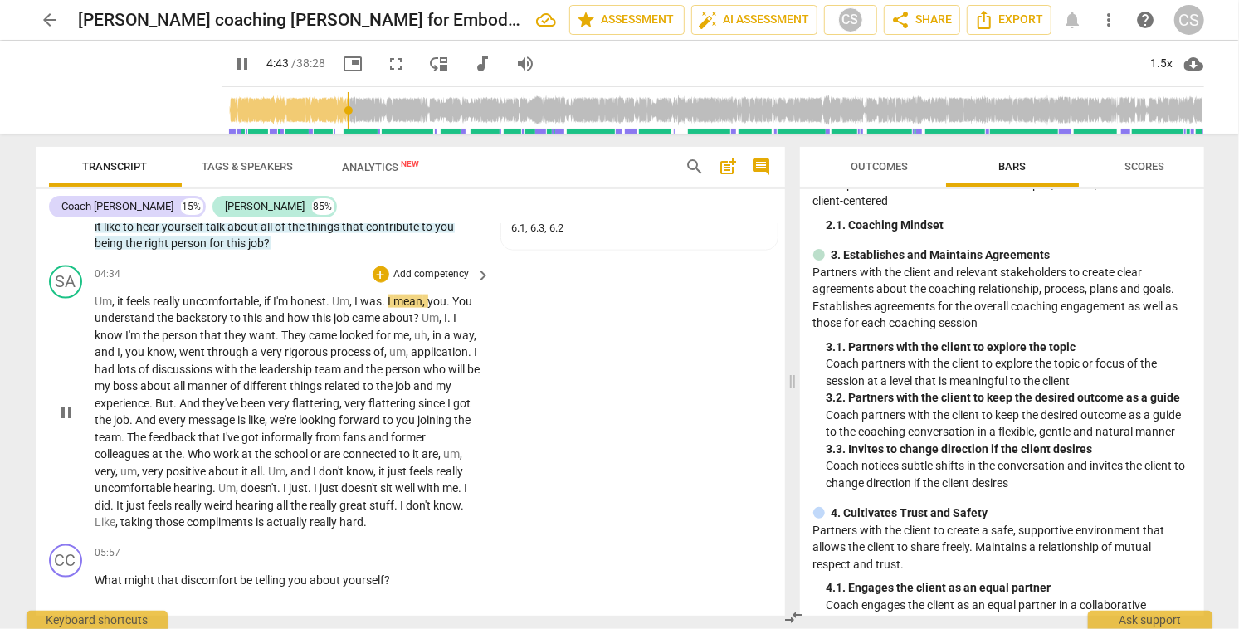
scroll to position [1409, 0]
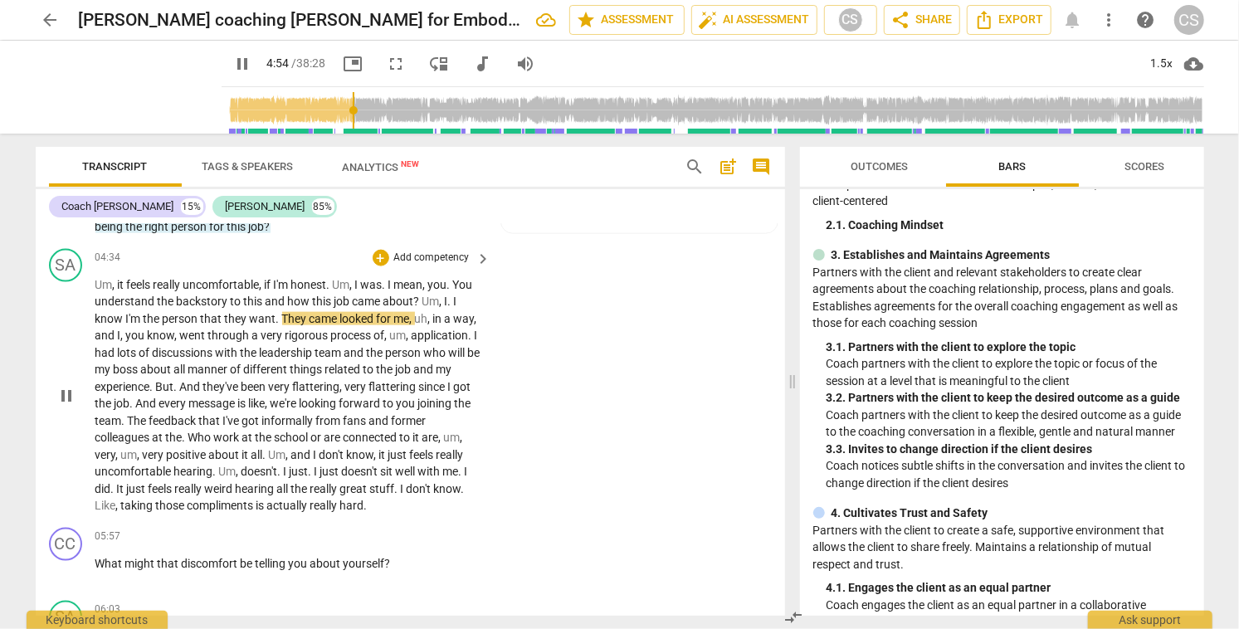
click at [69, 391] on span "pause" at bounding box center [66, 396] width 20 height 20
click at [69, 391] on span "play_arrow" at bounding box center [66, 396] width 20 height 20
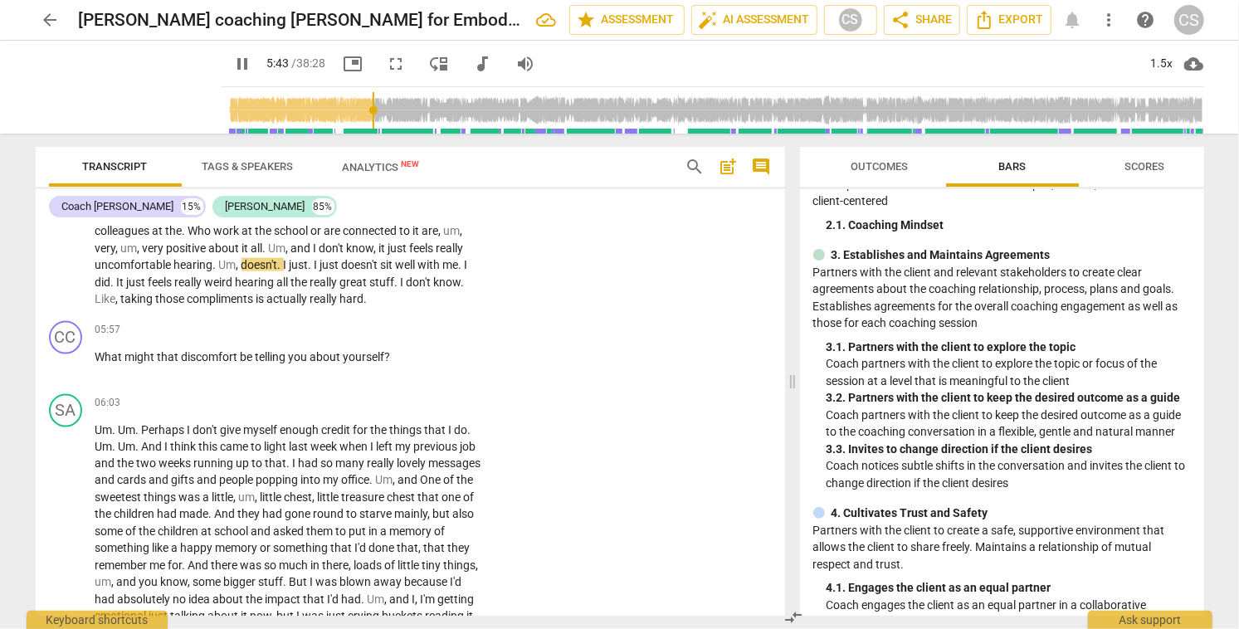
scroll to position [1618, 0]
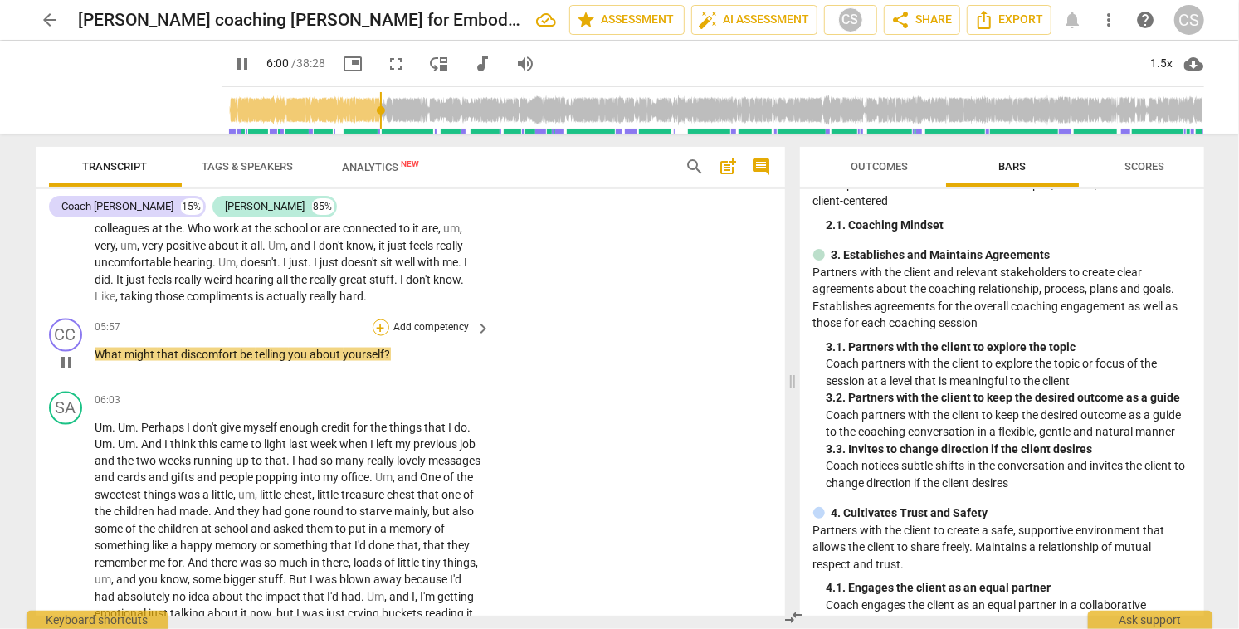
click at [376, 329] on div "+" at bounding box center [381, 327] width 17 height 17
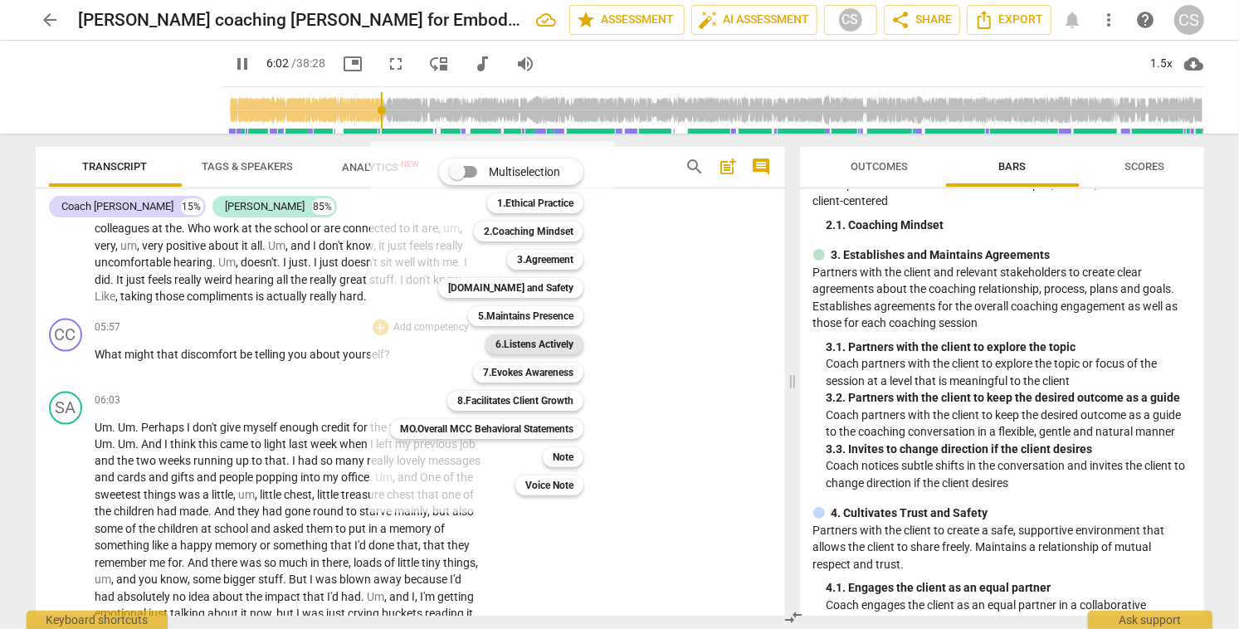
click at [524, 350] on b "6.Listens Actively" at bounding box center [534, 344] width 78 height 20
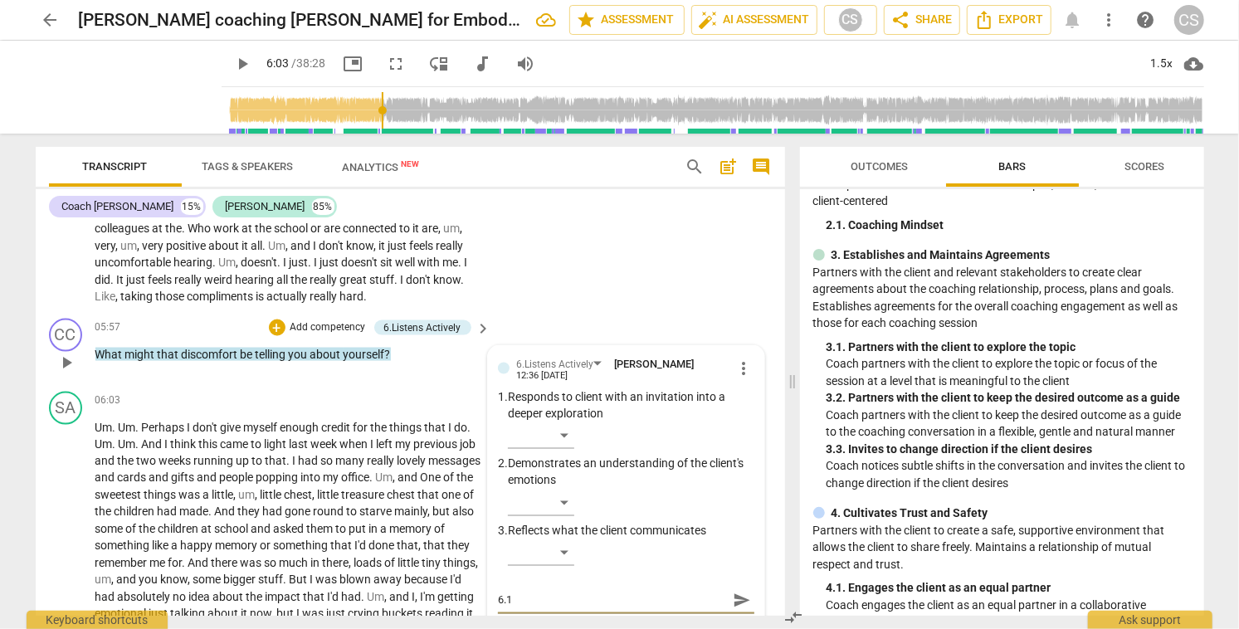
click at [736, 600] on span "send" at bounding box center [742, 601] width 18 height 18
click at [276, 327] on div "+" at bounding box center [277, 327] width 17 height 17
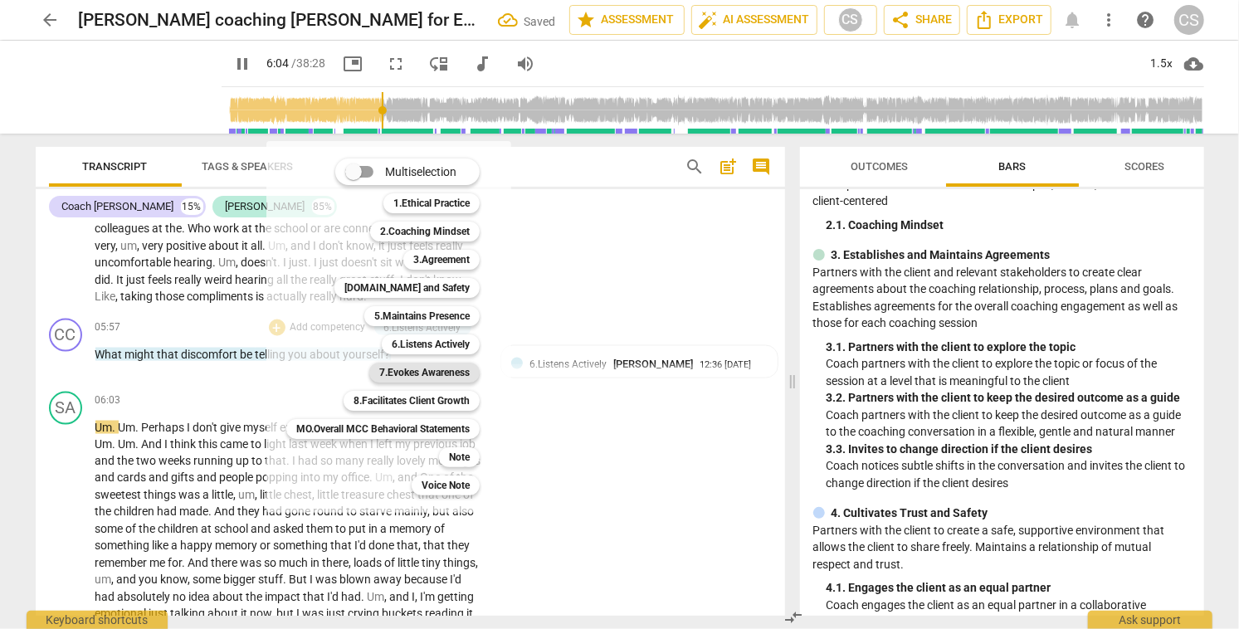
click at [417, 373] on b "7.Evokes Awareness" at bounding box center [424, 373] width 90 height 20
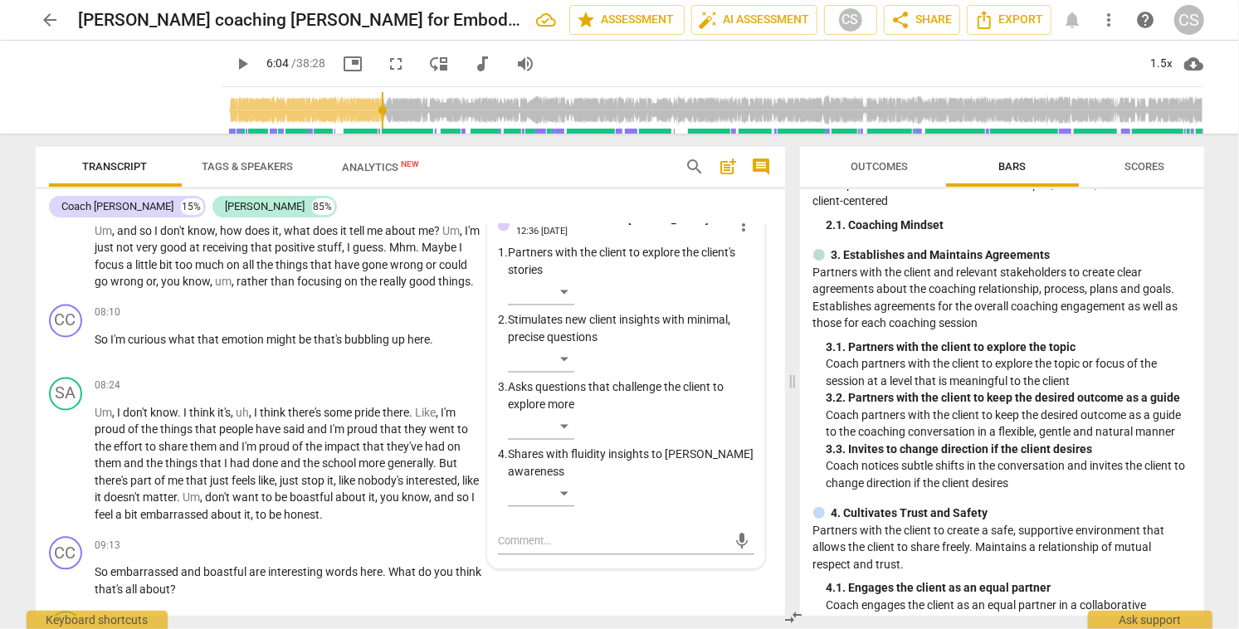
scroll to position [2051, 0]
click at [562, 551] on div "mic" at bounding box center [626, 542] width 256 height 27
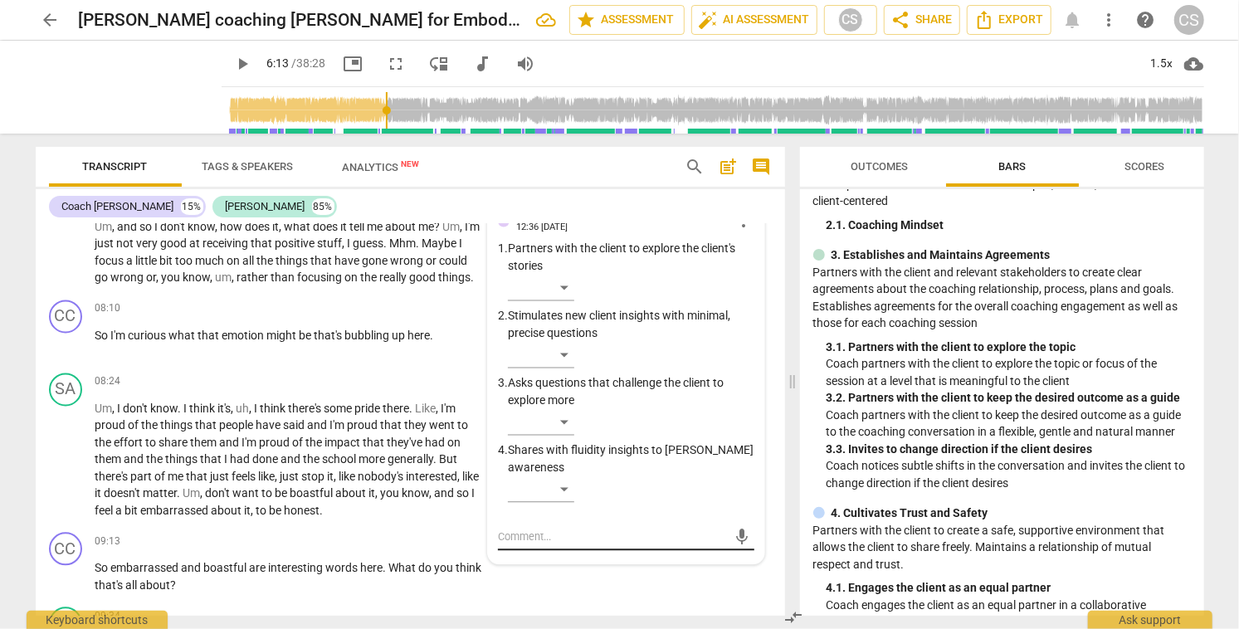
scroll to position [2057, 0]
click at [602, 539] on textarea at bounding box center [612, 537] width 229 height 16
click at [737, 538] on span "send" at bounding box center [742, 537] width 18 height 18
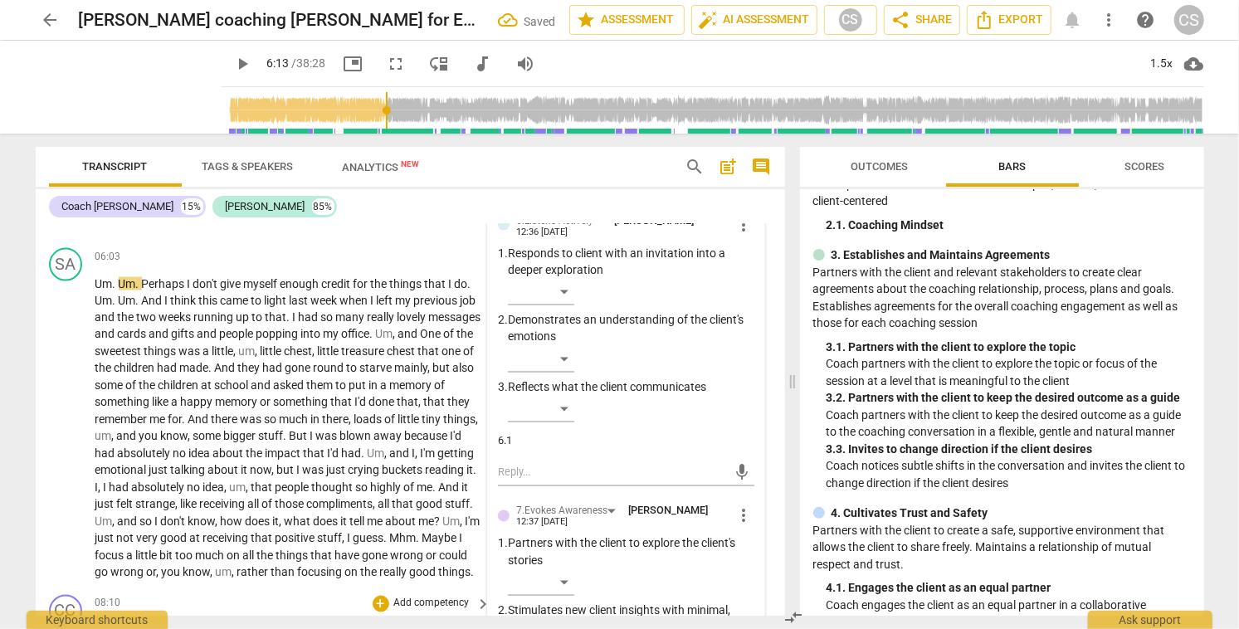
scroll to position [1764, 0]
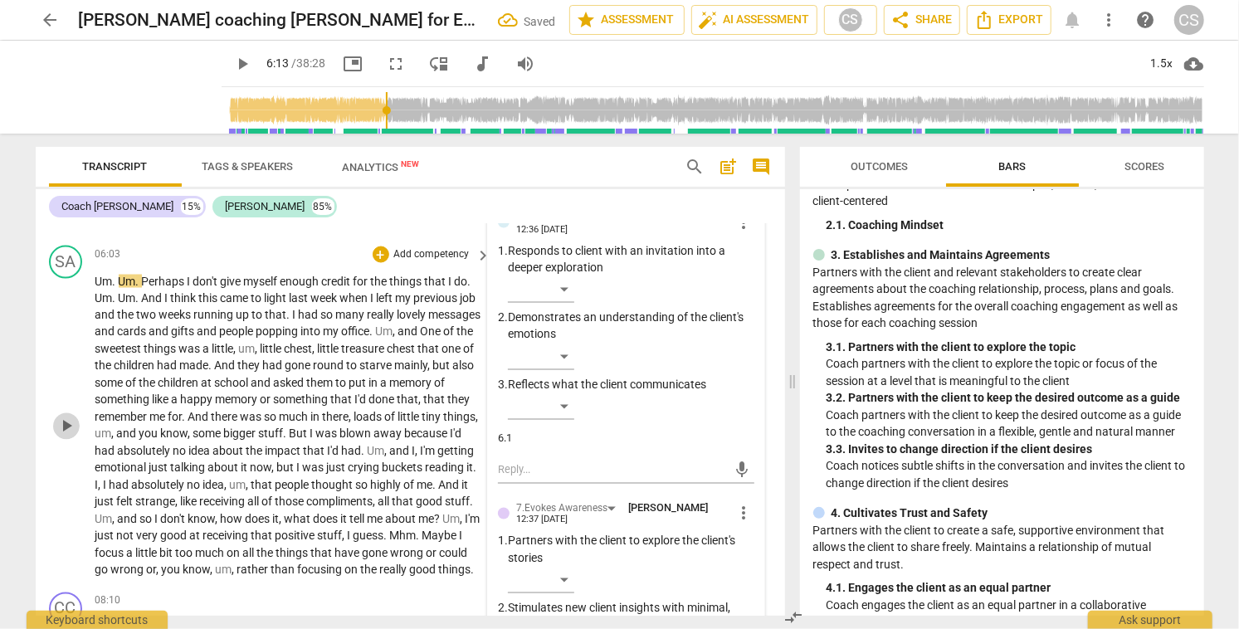
click at [70, 434] on span "play_arrow" at bounding box center [66, 427] width 20 height 20
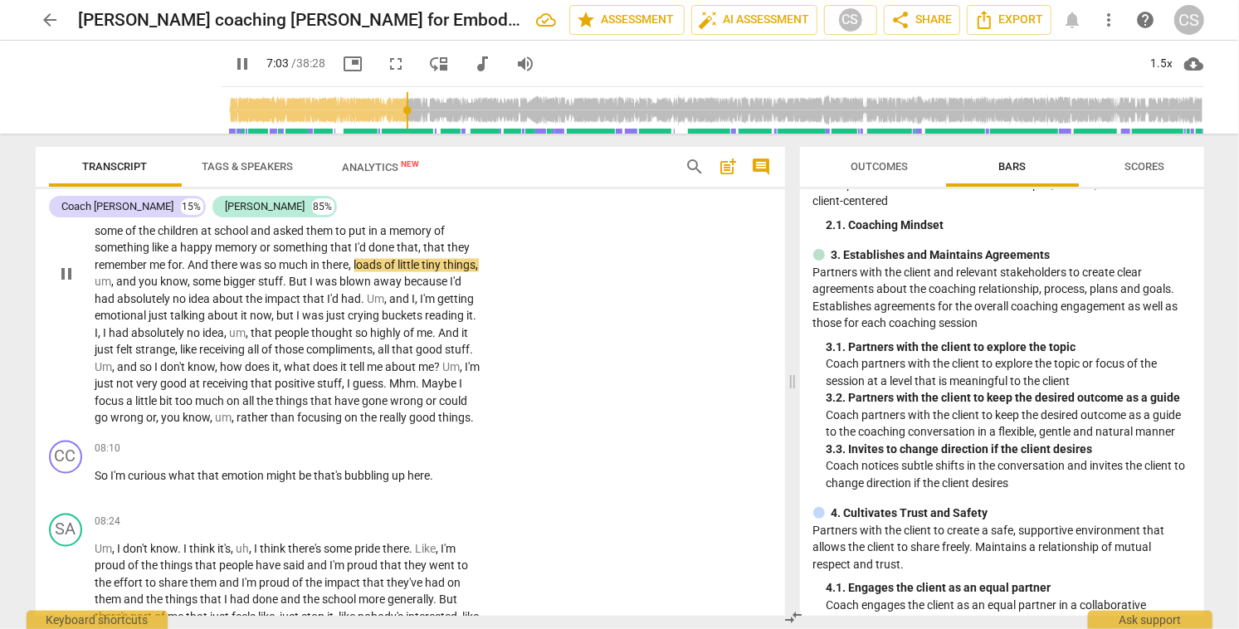
scroll to position [1917, 0]
click at [378, 457] on div "+" at bounding box center [381, 449] width 17 height 17
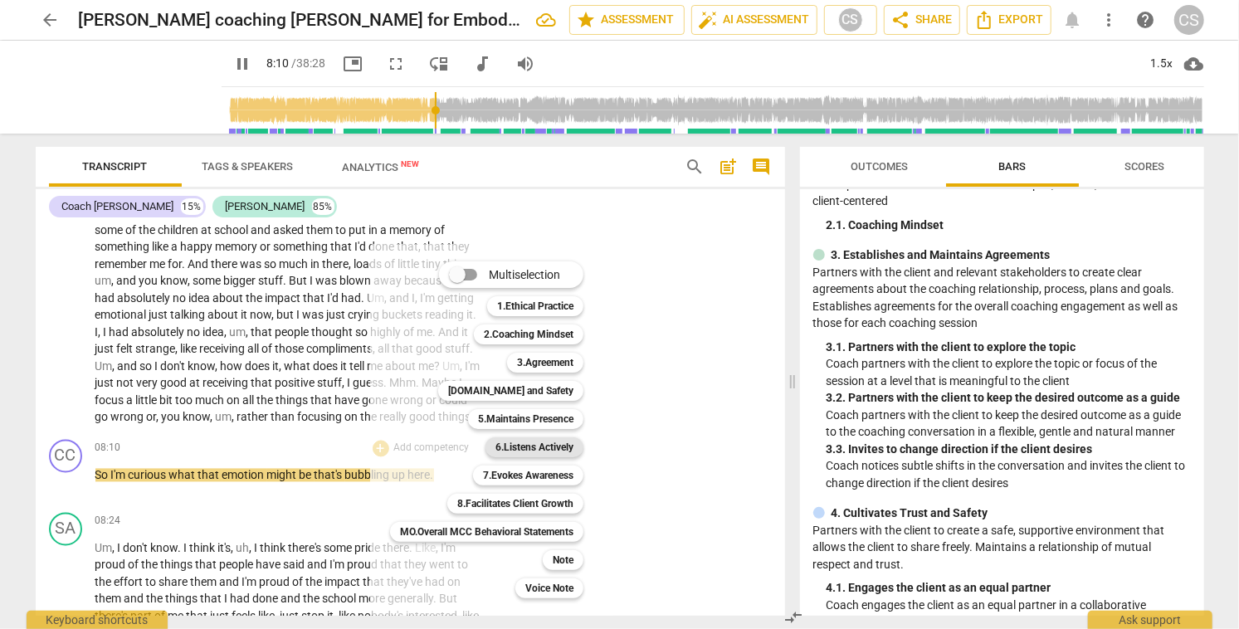
click at [517, 447] on b "6.Listens Actively" at bounding box center [534, 447] width 78 height 20
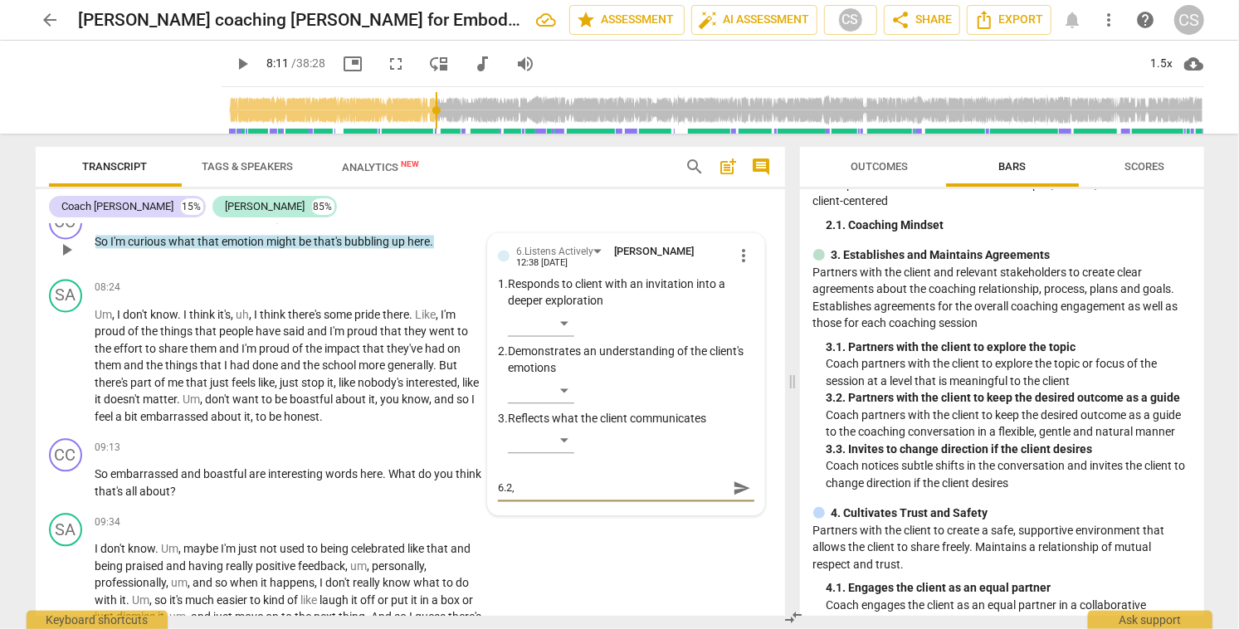
scroll to position [2152, 0]
click at [276, 222] on div "+" at bounding box center [277, 214] width 17 height 17
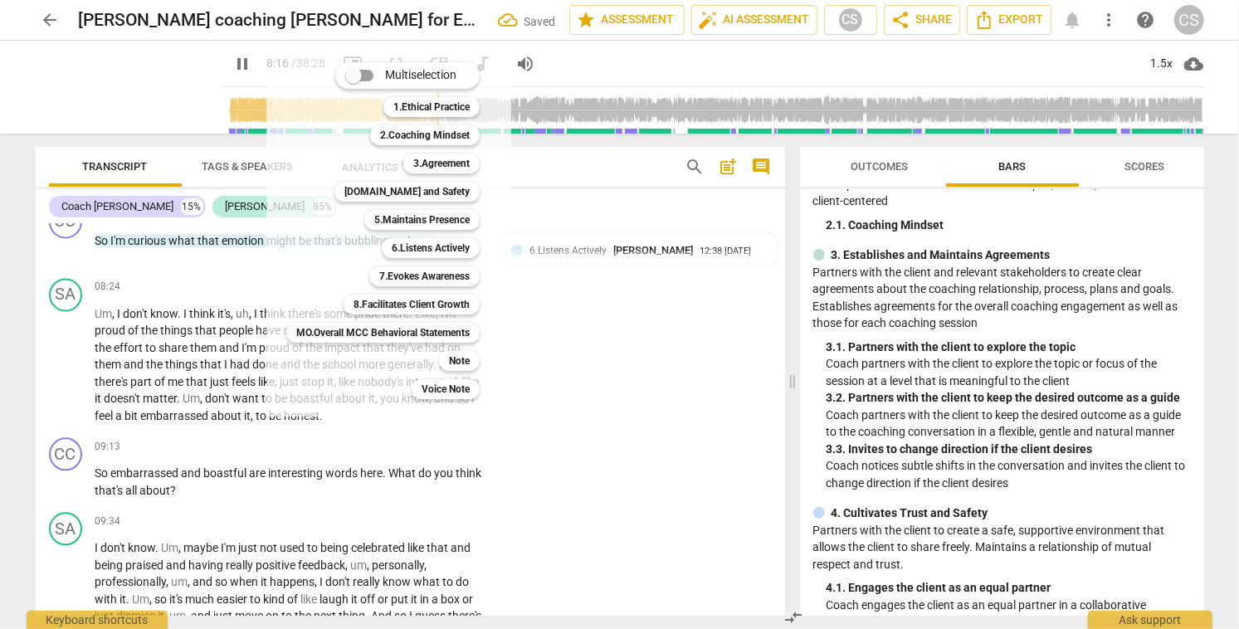
click at [546, 266] on div at bounding box center [619, 314] width 1239 height 629
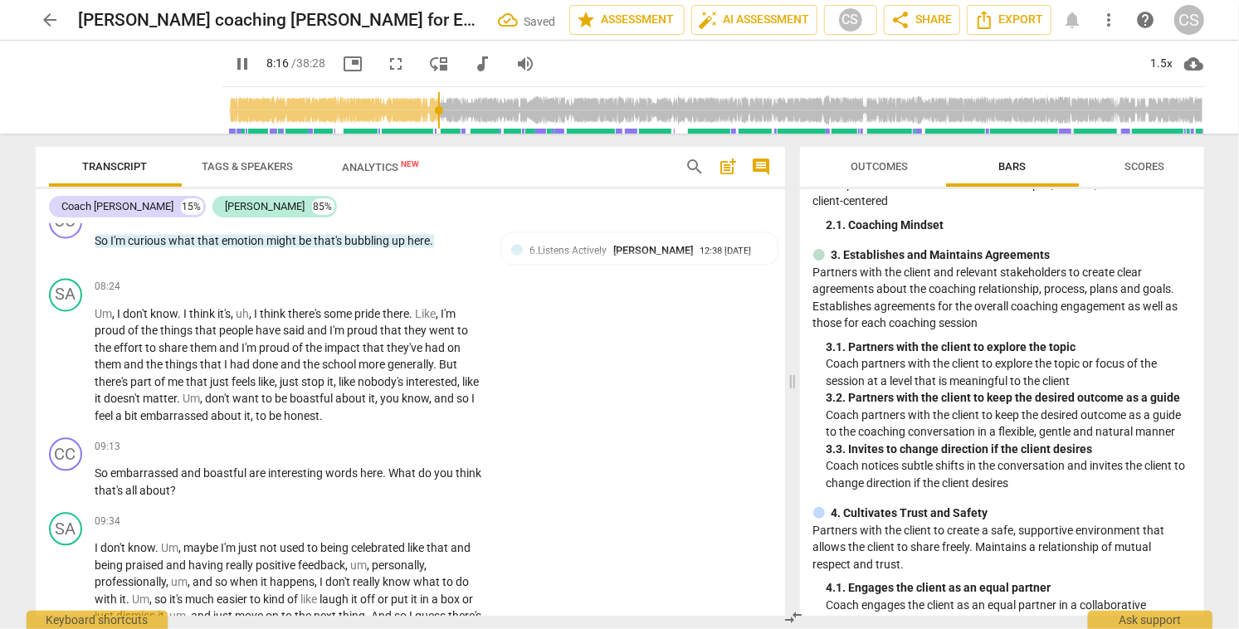
click at [546, 256] on span "6.Listens Actively" at bounding box center [567, 251] width 77 height 12
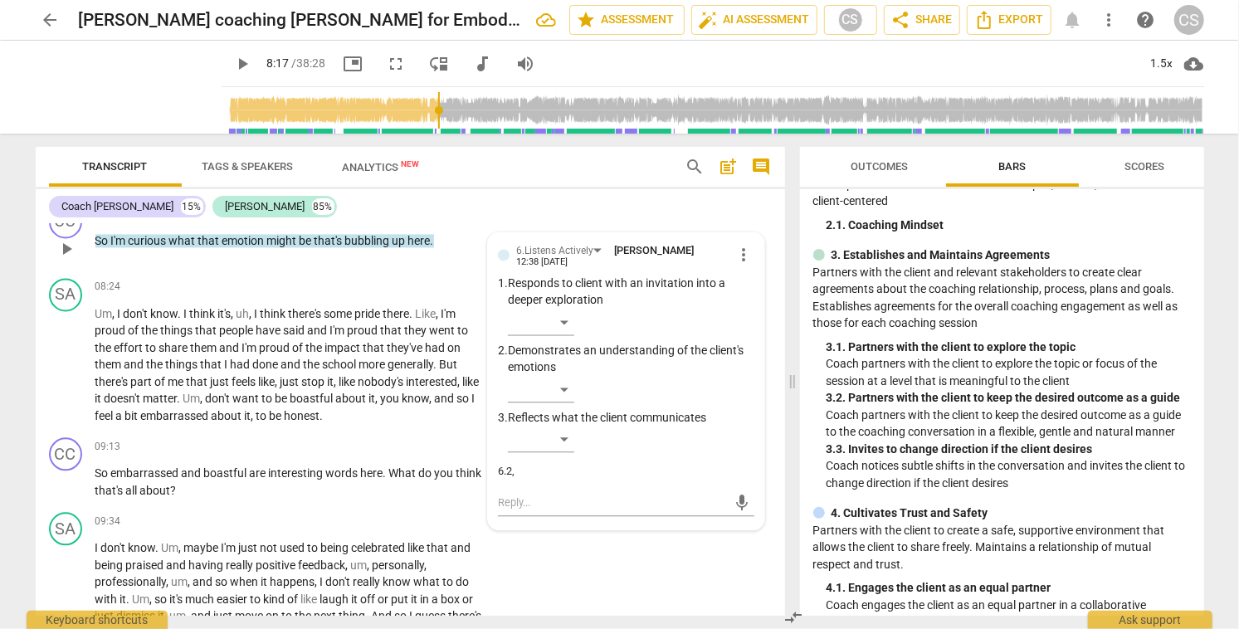
click at [522, 480] on div "6.2," at bounding box center [626, 472] width 256 height 16
click at [514, 510] on textarea at bounding box center [612, 503] width 229 height 16
click at [733, 512] on span "send" at bounding box center [742, 503] width 18 height 18
click at [71, 375] on span "play_arrow" at bounding box center [66, 365] width 20 height 20
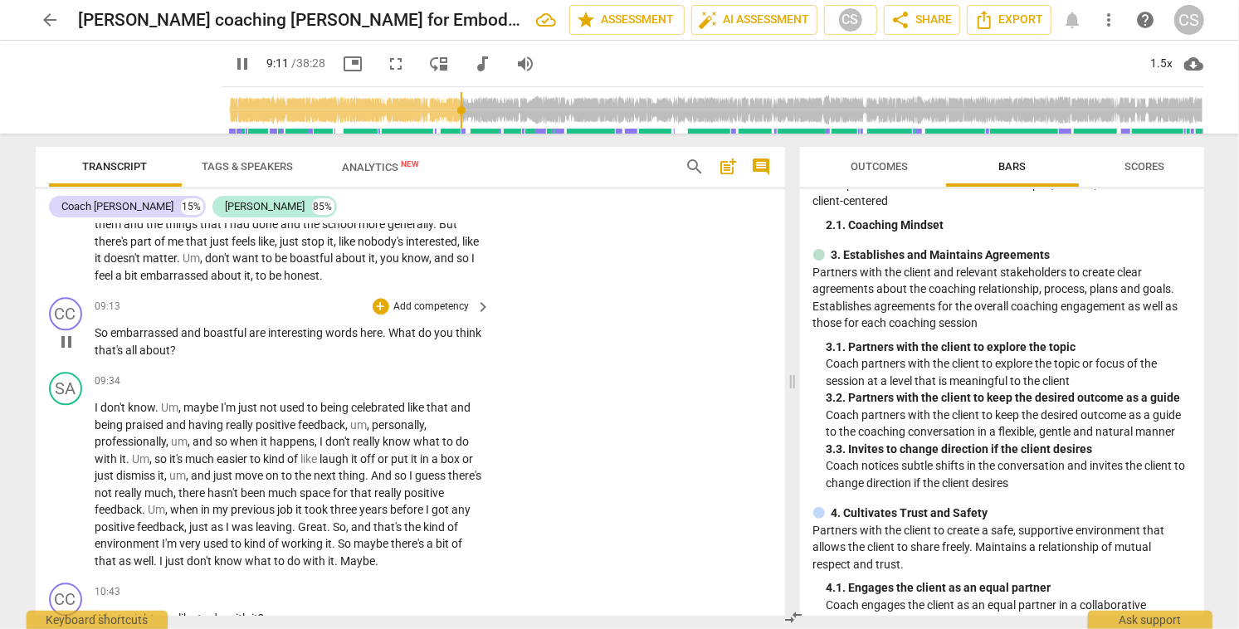
scroll to position [2296, 0]
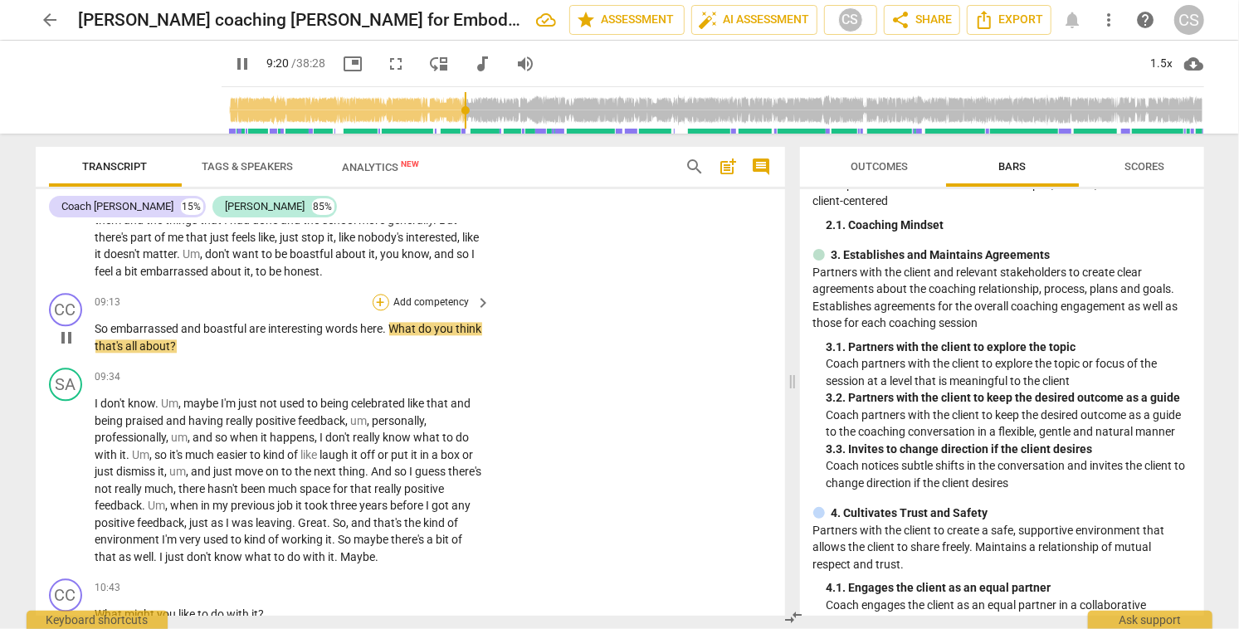
click at [378, 310] on div "+" at bounding box center [381, 302] width 17 height 17
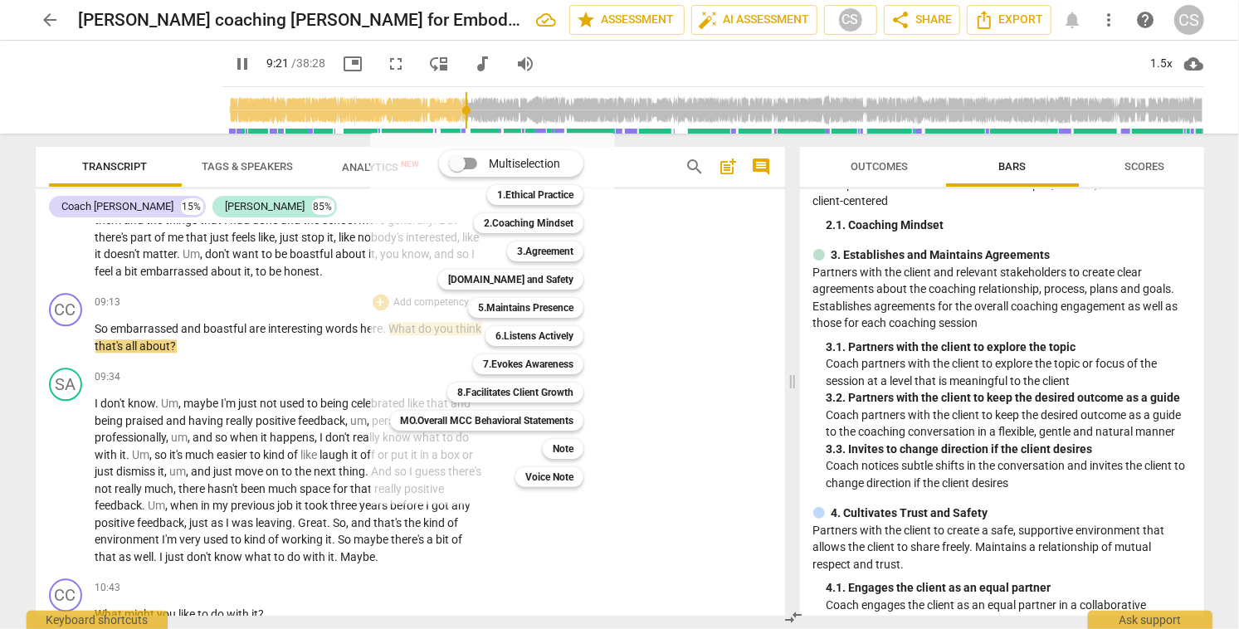
click at [527, 346] on div "6.Listens Actively 6" at bounding box center [543, 336] width 129 height 28
click at [529, 339] on b "6.Listens Actively" at bounding box center [534, 336] width 78 height 20
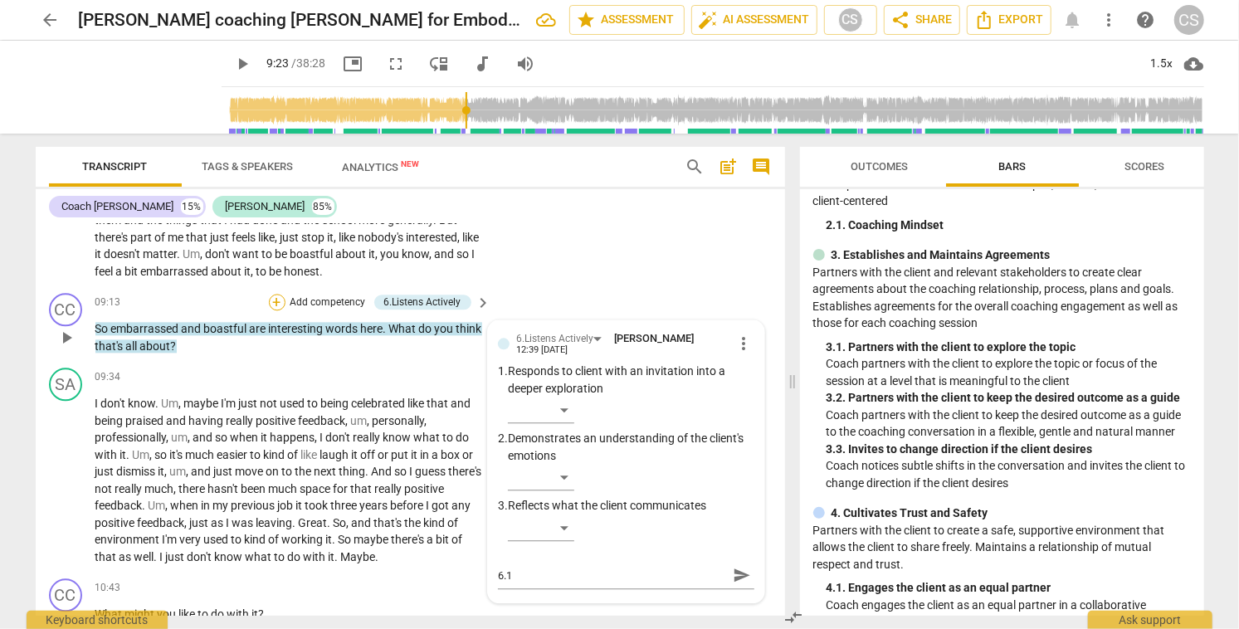
click at [269, 310] on div "+" at bounding box center [277, 302] width 17 height 17
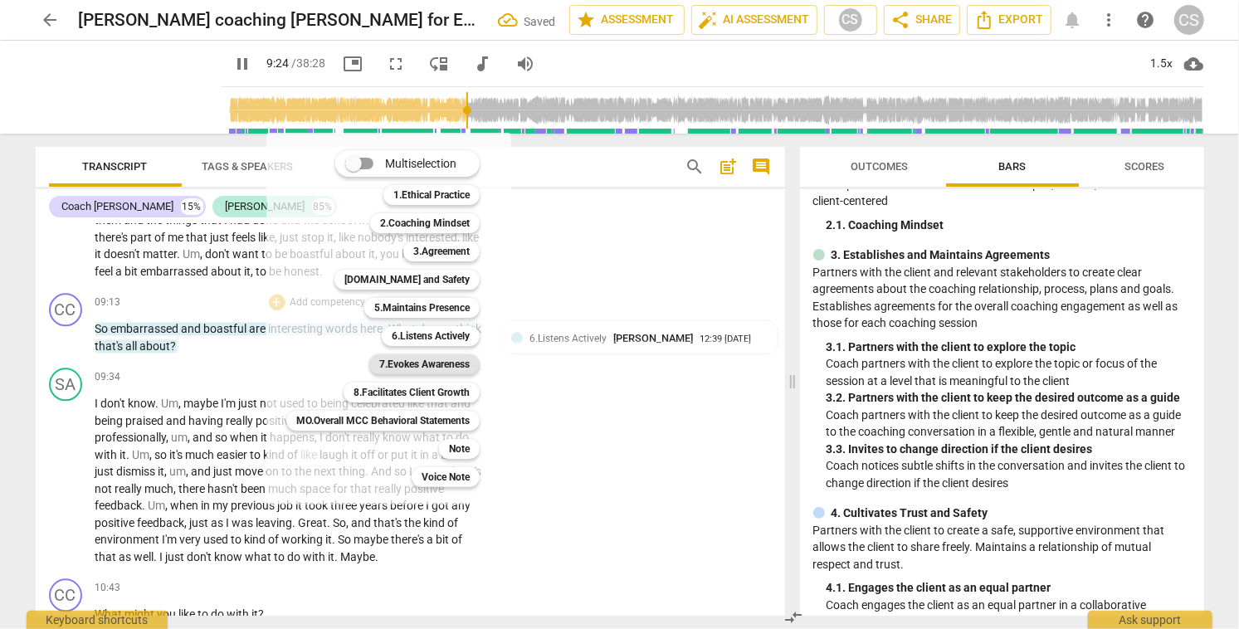
click at [411, 363] on b "7.Evokes Awareness" at bounding box center [424, 364] width 90 height 20
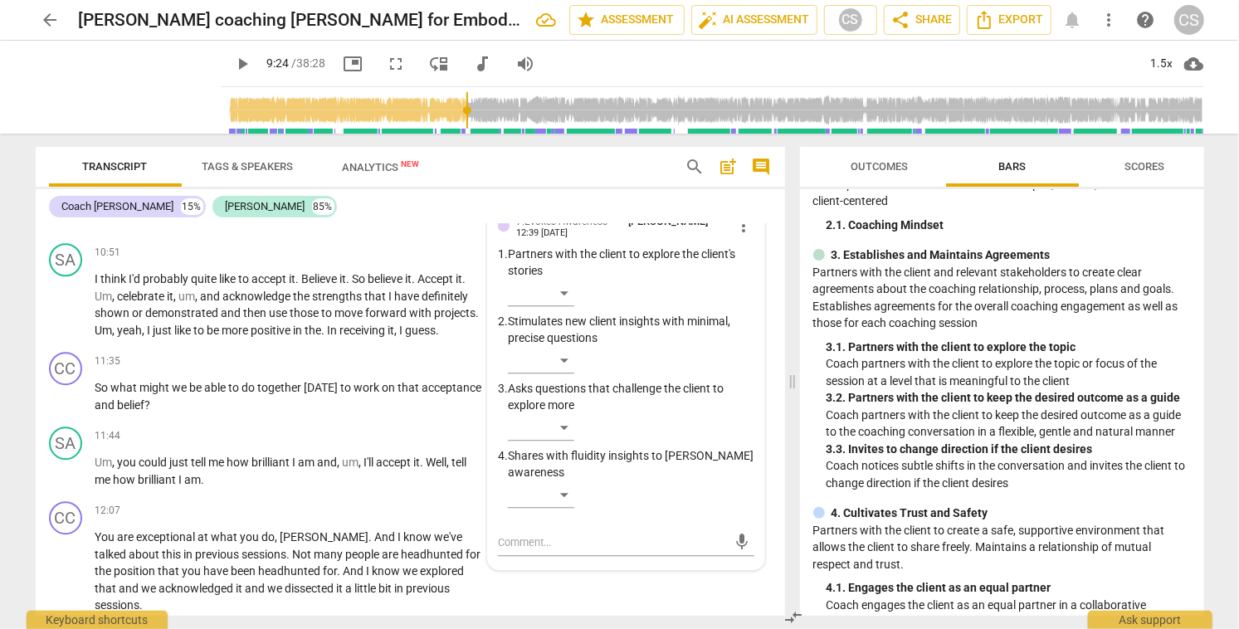
scroll to position [2707, 0]
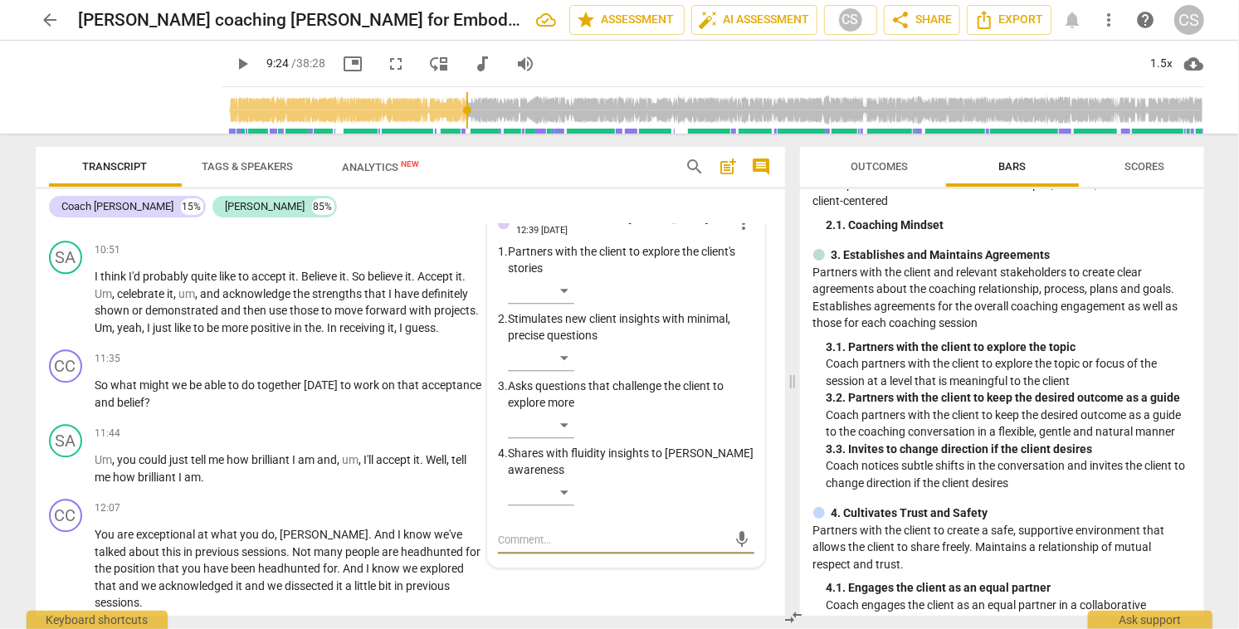
click at [607, 548] on textarea at bounding box center [612, 540] width 229 height 16
click at [734, 549] on span "send" at bounding box center [742, 539] width 18 height 18
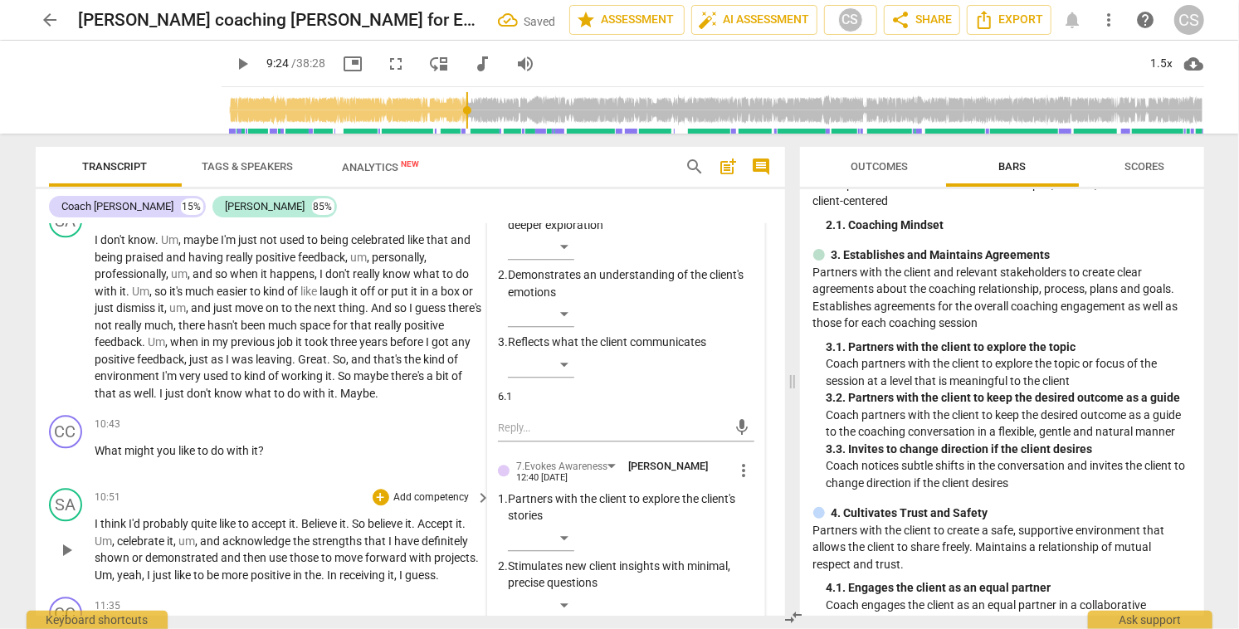
scroll to position [2343, 0]
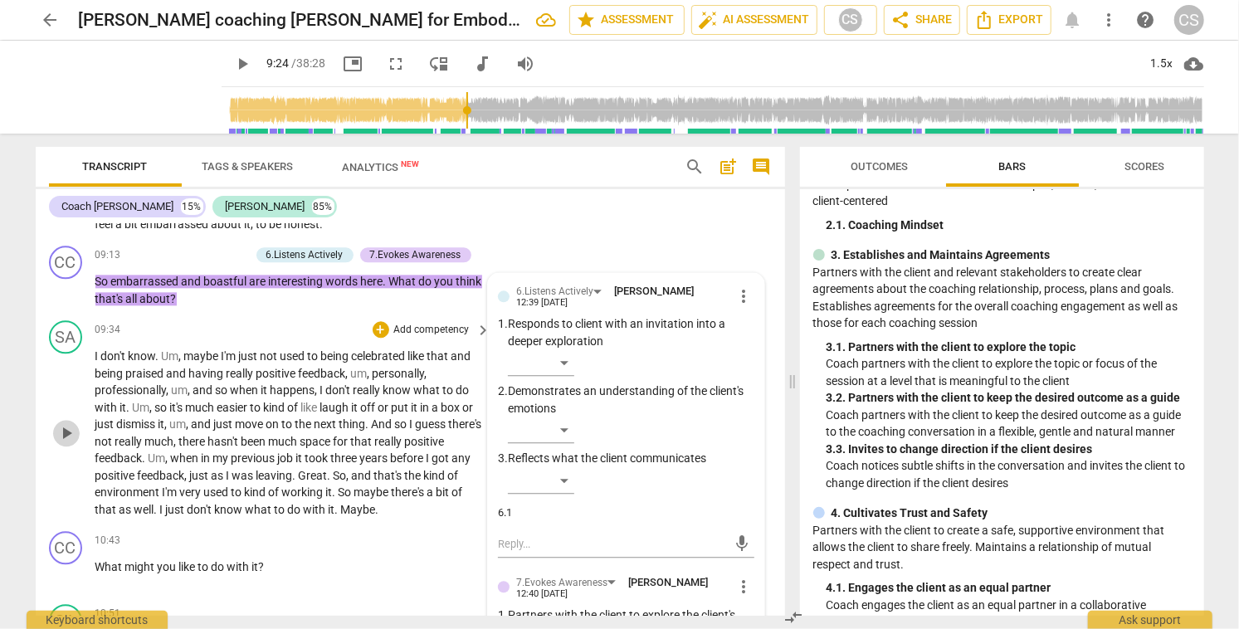
click at [68, 443] on span "play_arrow" at bounding box center [66, 433] width 20 height 20
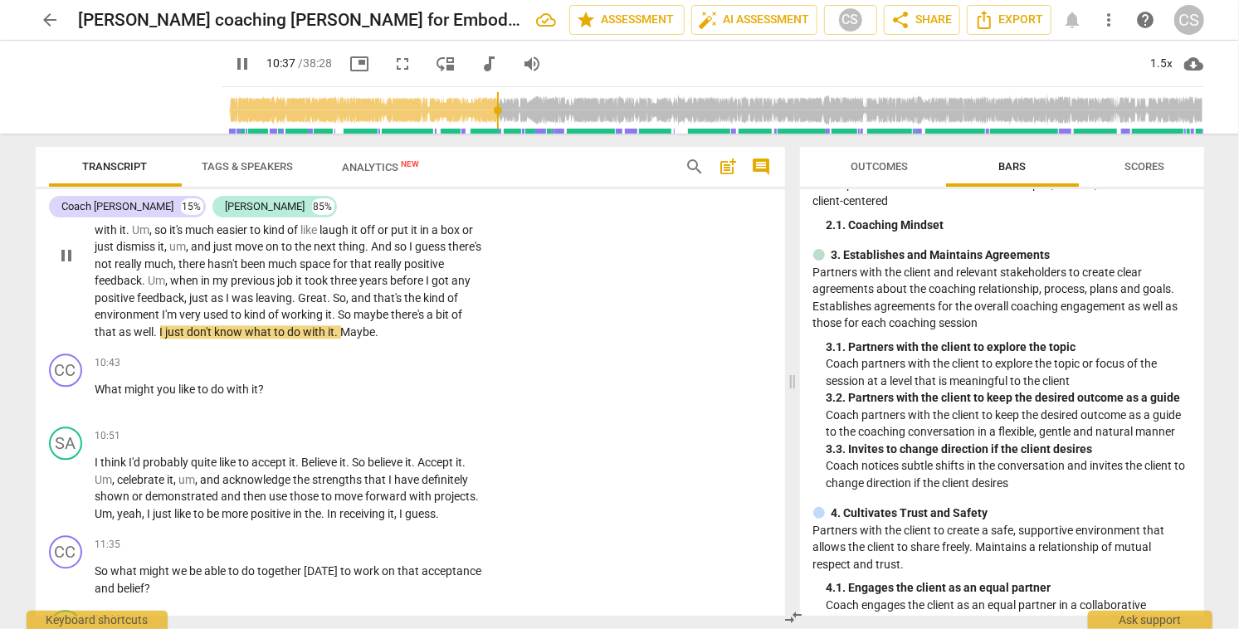
scroll to position [2527, 0]
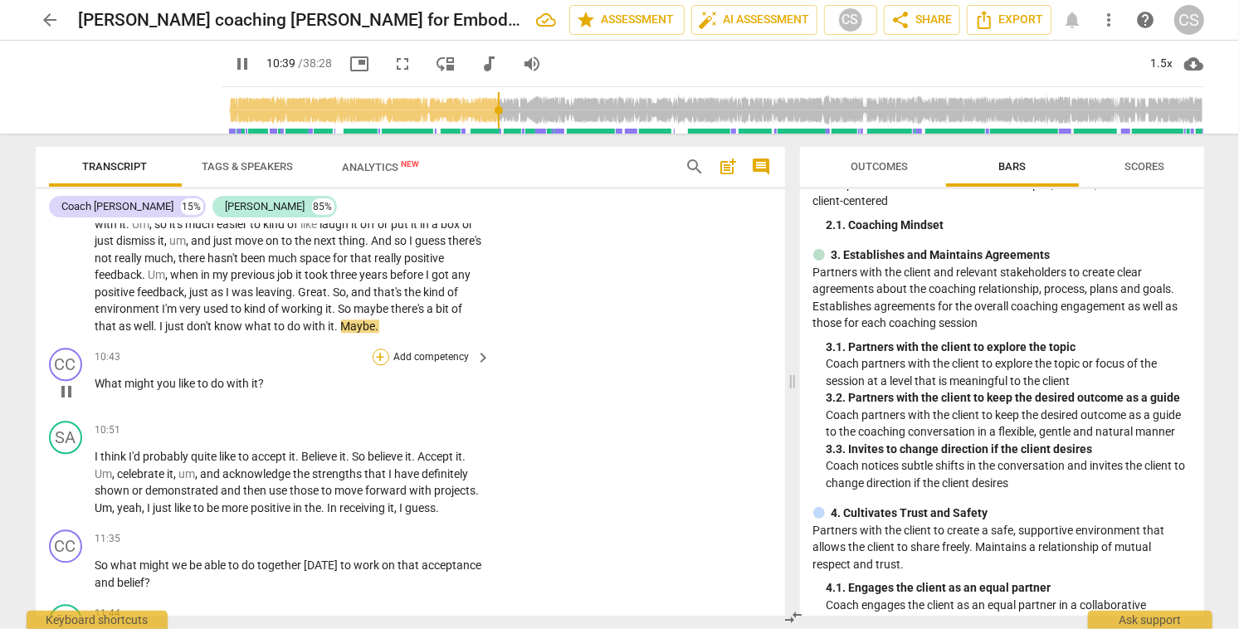
click at [378, 365] on div "+" at bounding box center [381, 357] width 17 height 17
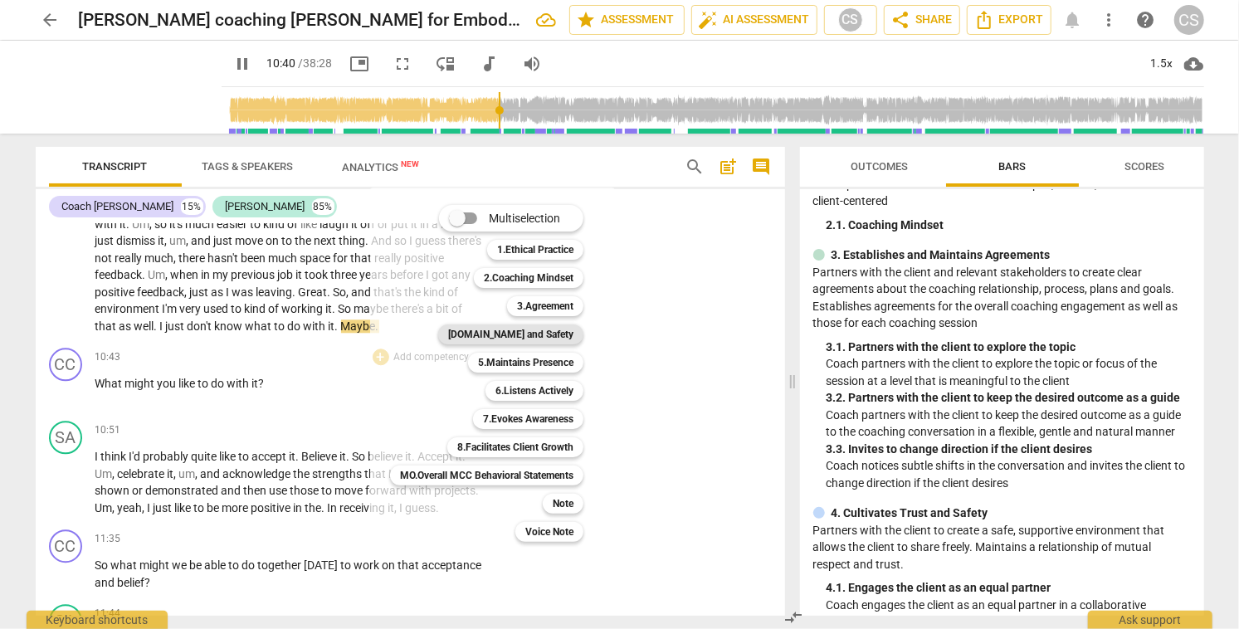
click at [511, 332] on b "[DOMAIN_NAME] and Safety" at bounding box center [510, 334] width 125 height 20
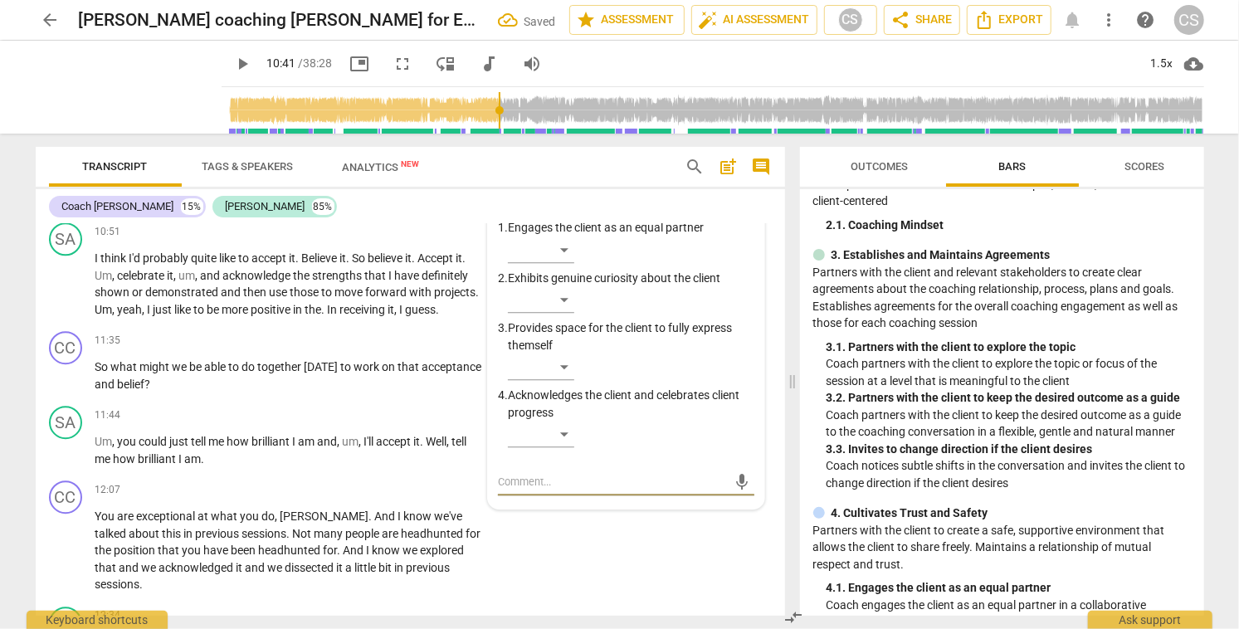
scroll to position [2708, 0]
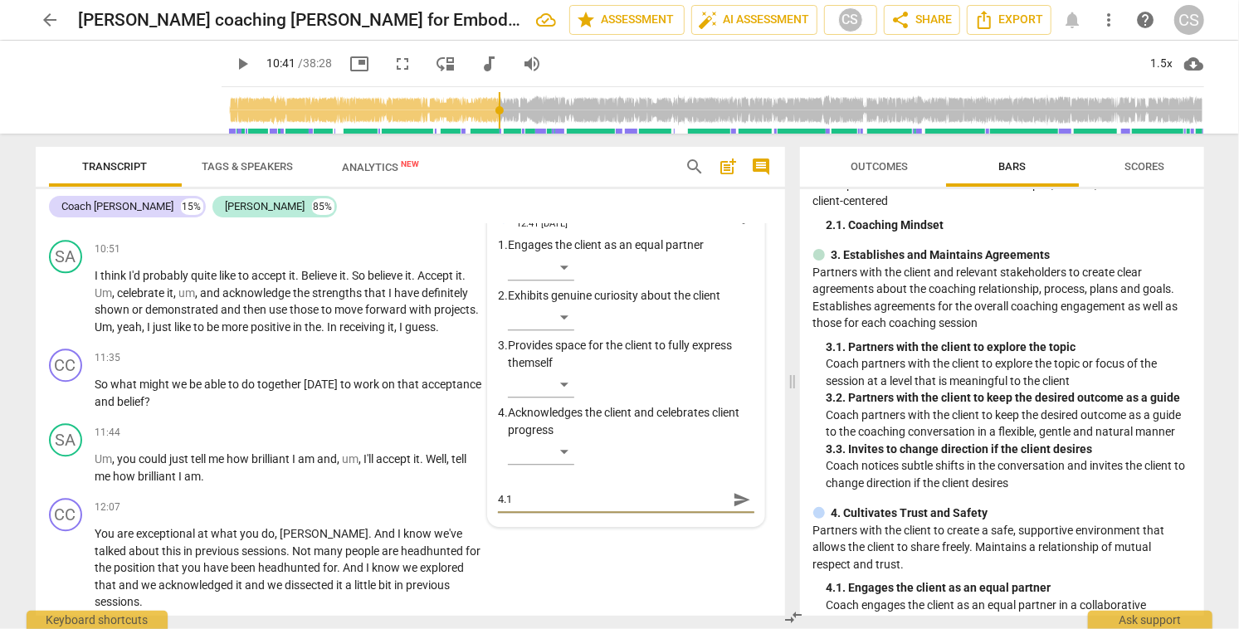
click at [734, 509] on span "send" at bounding box center [742, 499] width 18 height 18
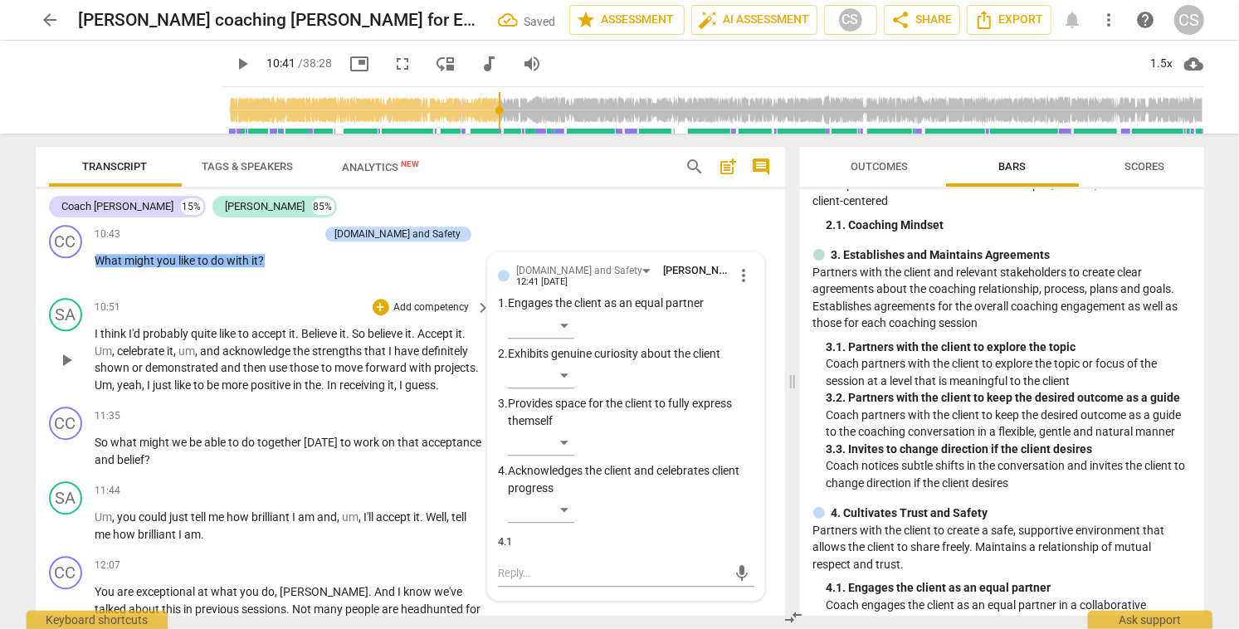
scroll to position [2649, 0]
click at [70, 371] on span "play_arrow" at bounding box center [66, 361] width 20 height 20
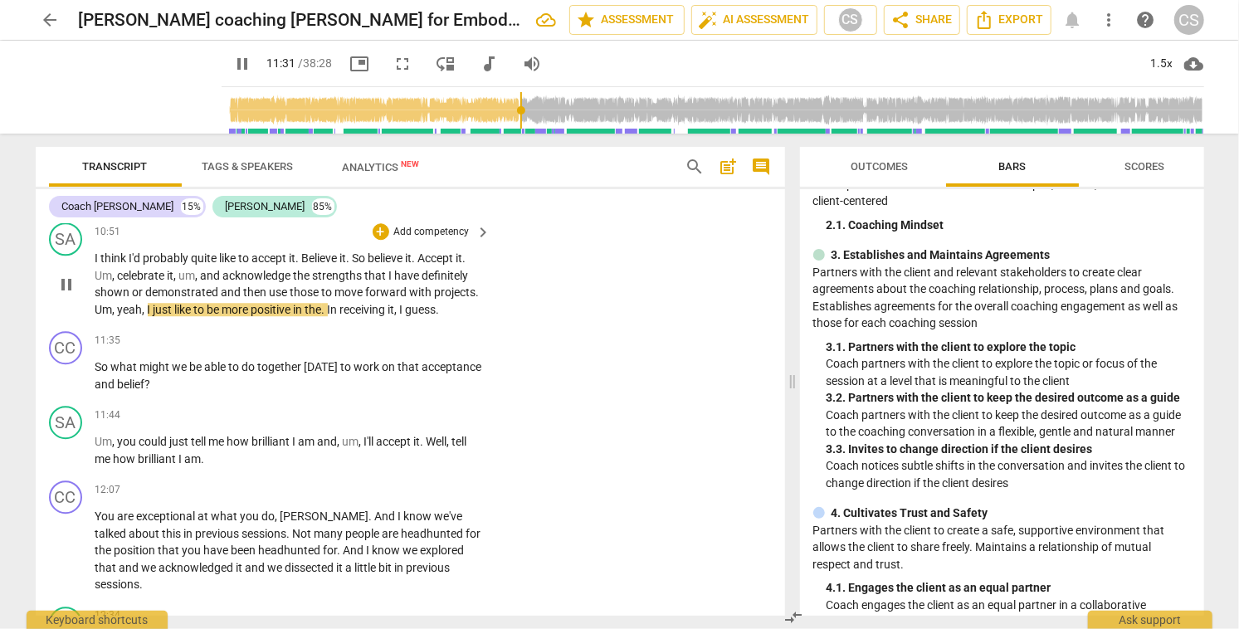
scroll to position [2731, 0]
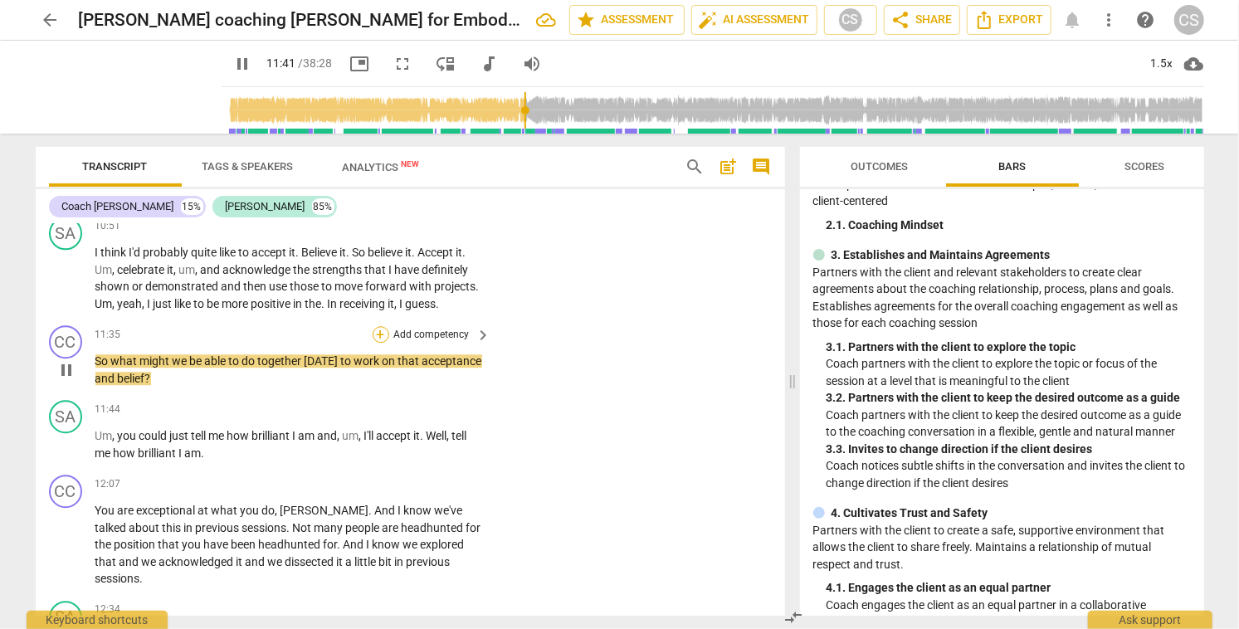
click at [378, 343] on div "+" at bounding box center [381, 334] width 17 height 17
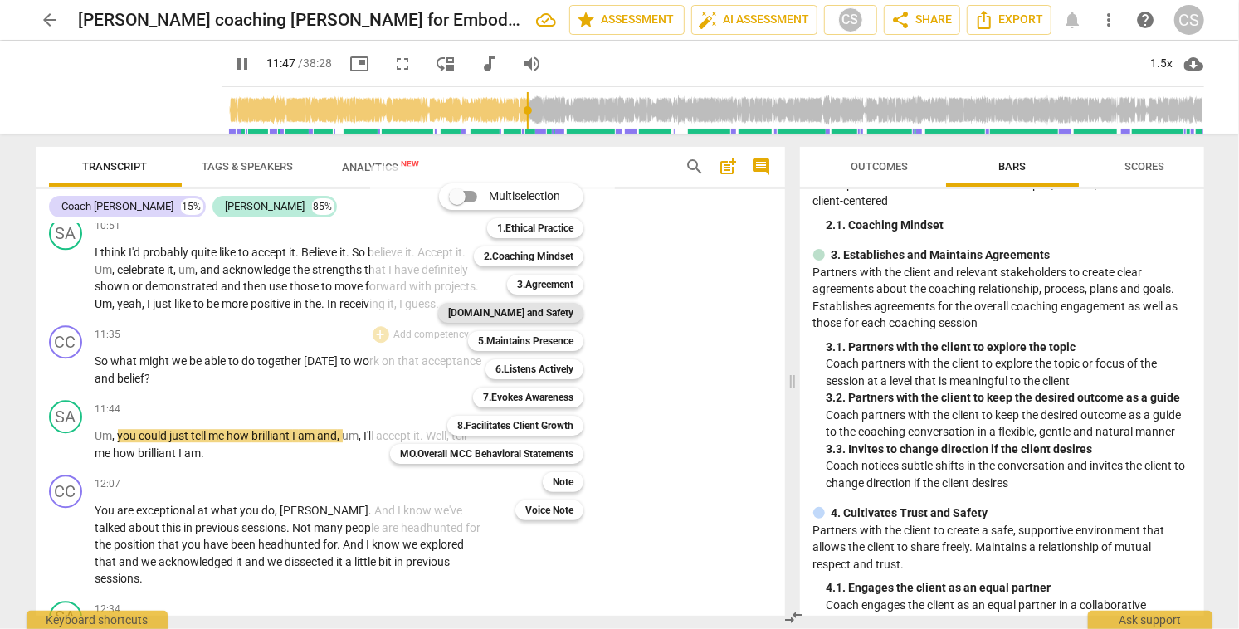
click at [529, 313] on b "[DOMAIN_NAME] and Safety" at bounding box center [510, 313] width 125 height 20
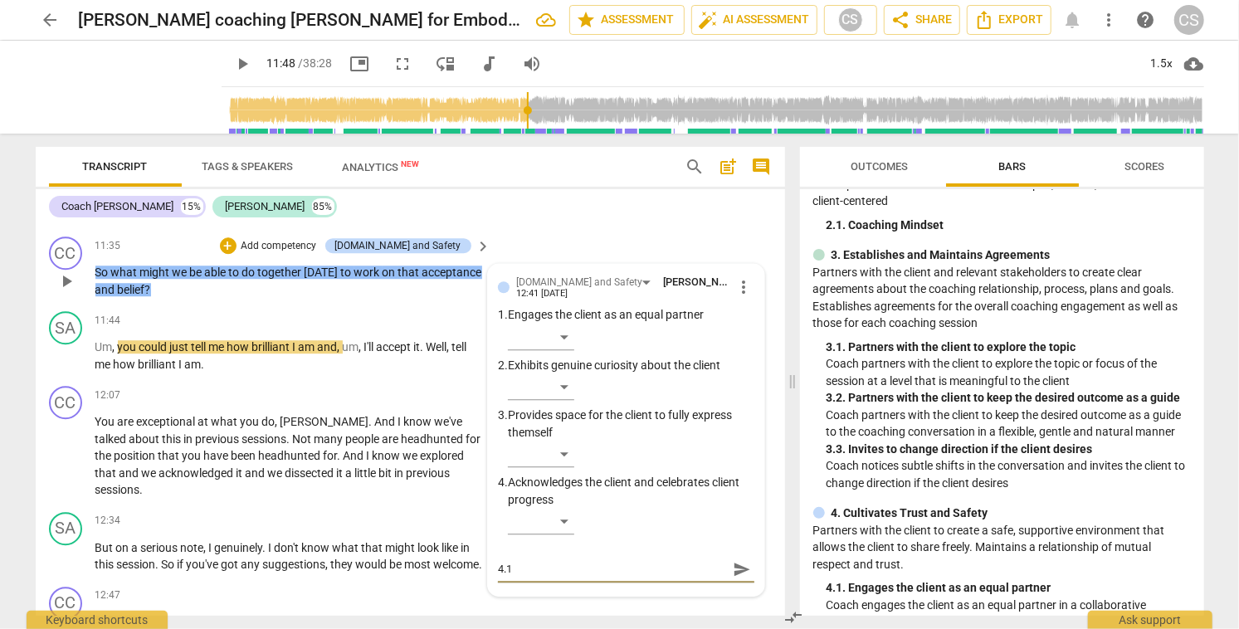
scroll to position [2816, 0]
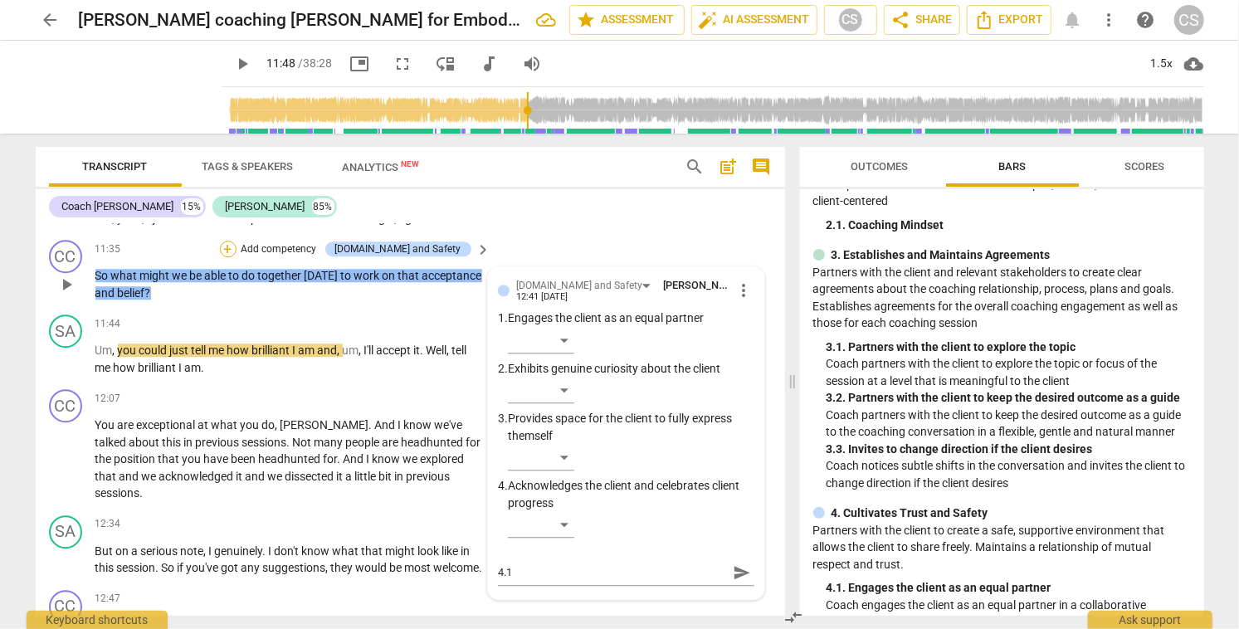
click at [236, 257] on div "+" at bounding box center [228, 249] width 17 height 17
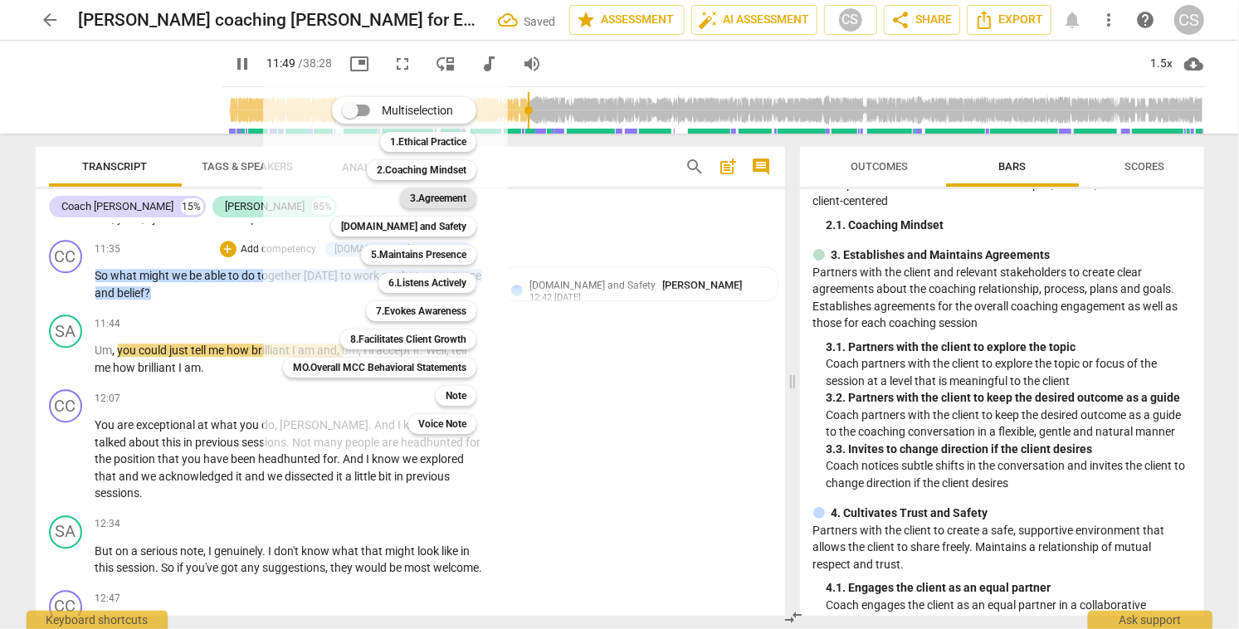
click at [438, 198] on b "3.Agreement" at bounding box center [438, 198] width 56 height 20
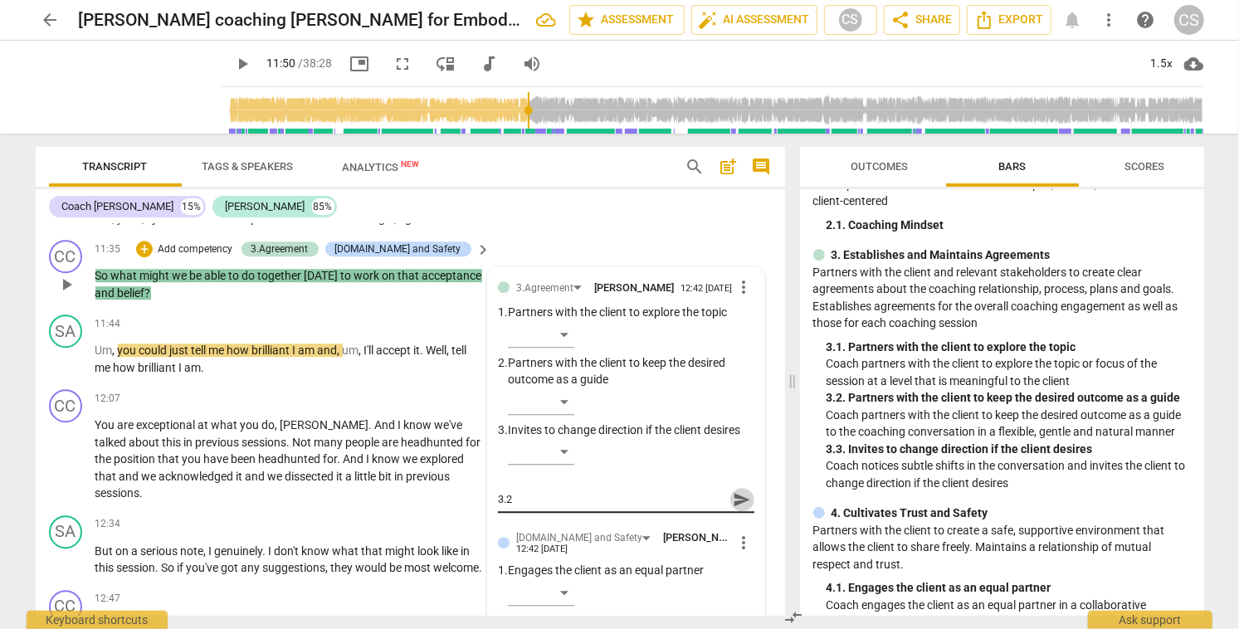
click at [733, 509] on span "send" at bounding box center [742, 499] width 18 height 18
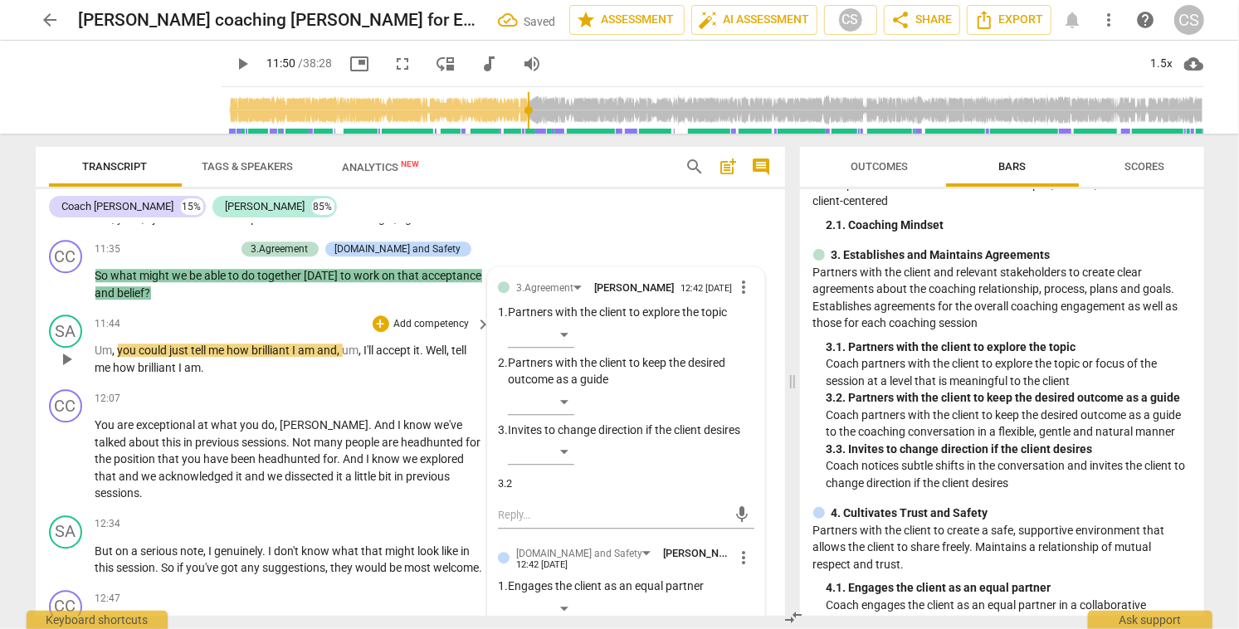
click at [64, 369] on span "play_arrow" at bounding box center [66, 359] width 20 height 20
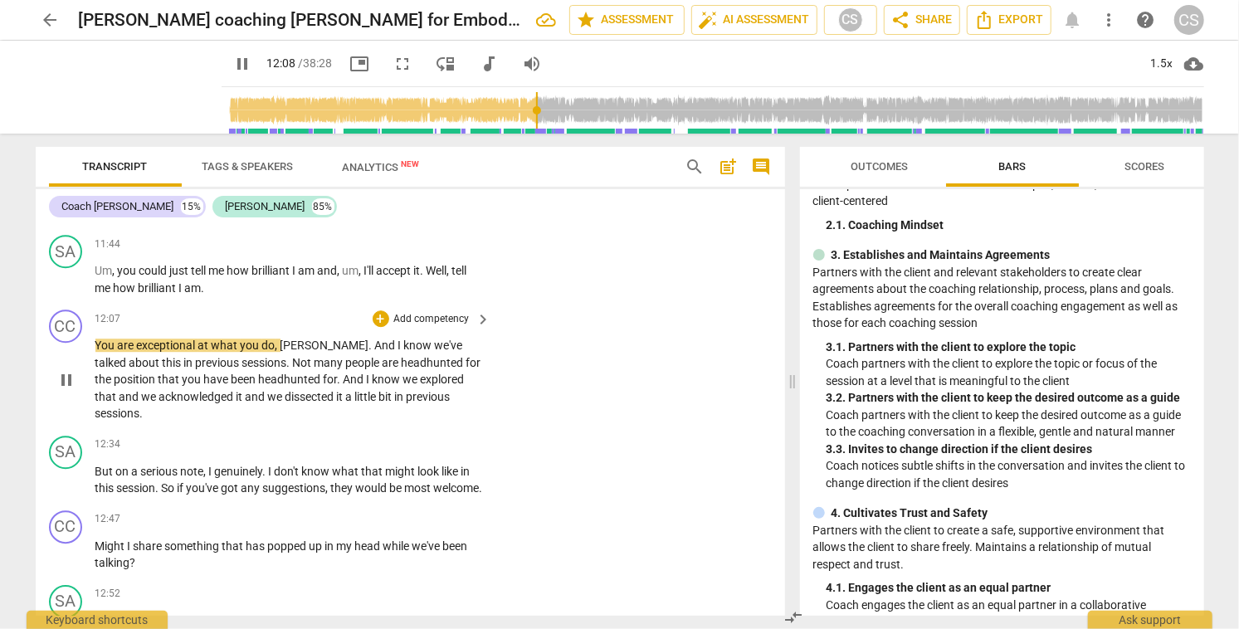
scroll to position [2898, 0]
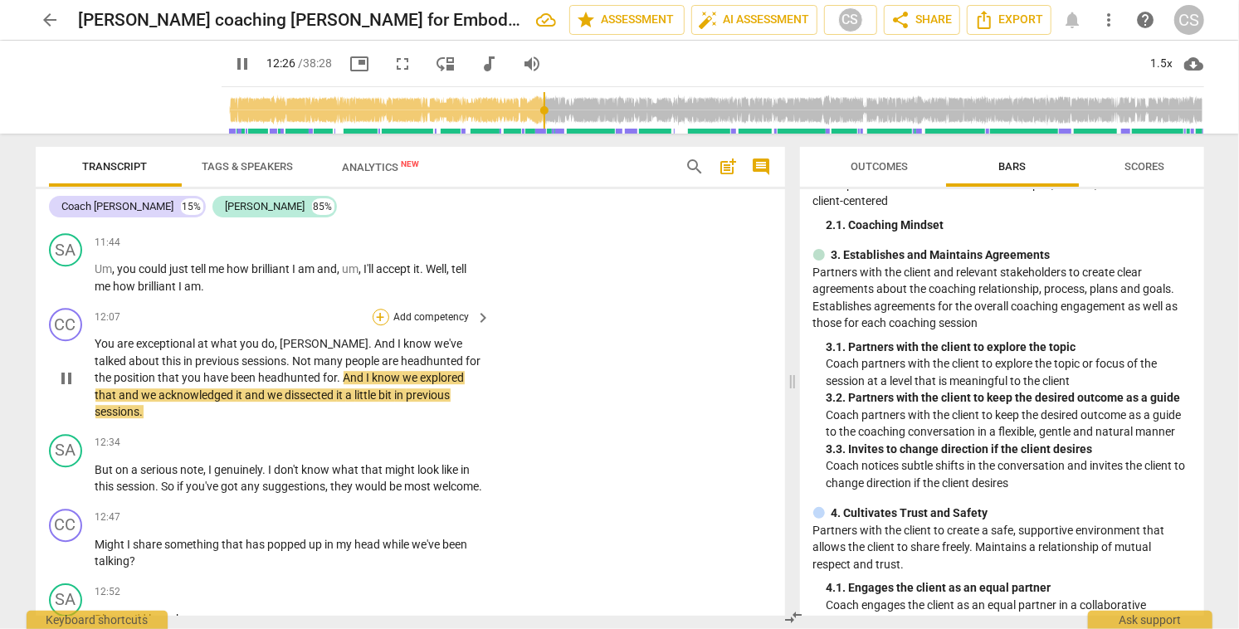
click at [376, 325] on div "+" at bounding box center [381, 317] width 17 height 17
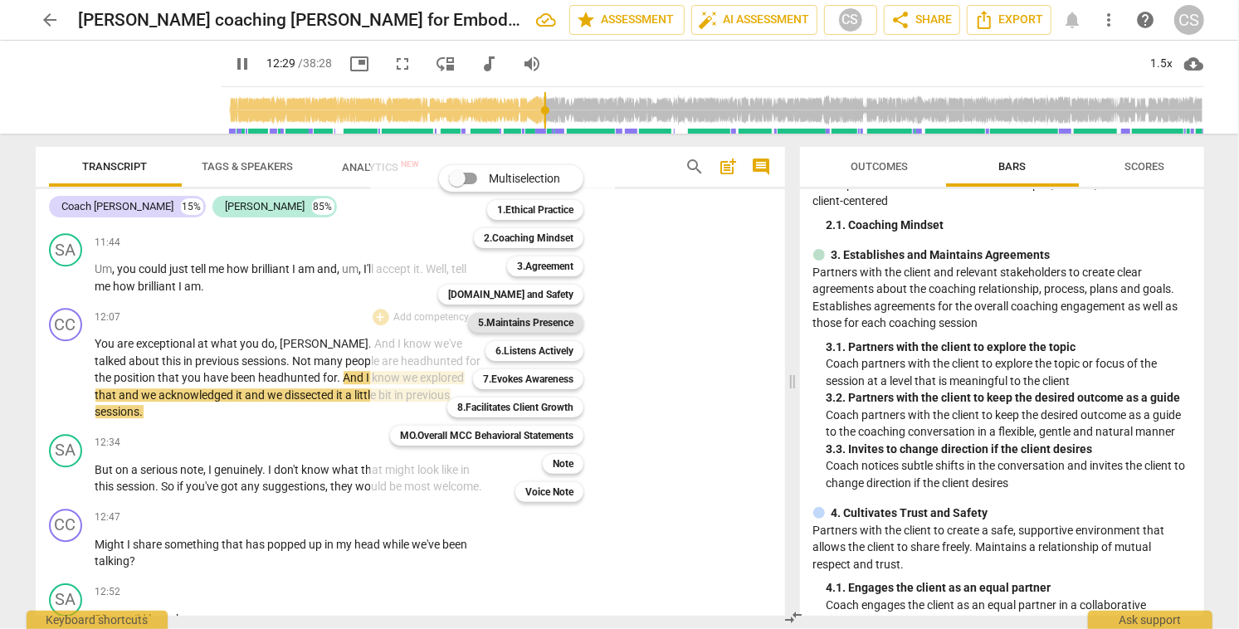
click at [519, 318] on b "5.Maintains Presence" at bounding box center [525, 323] width 95 height 20
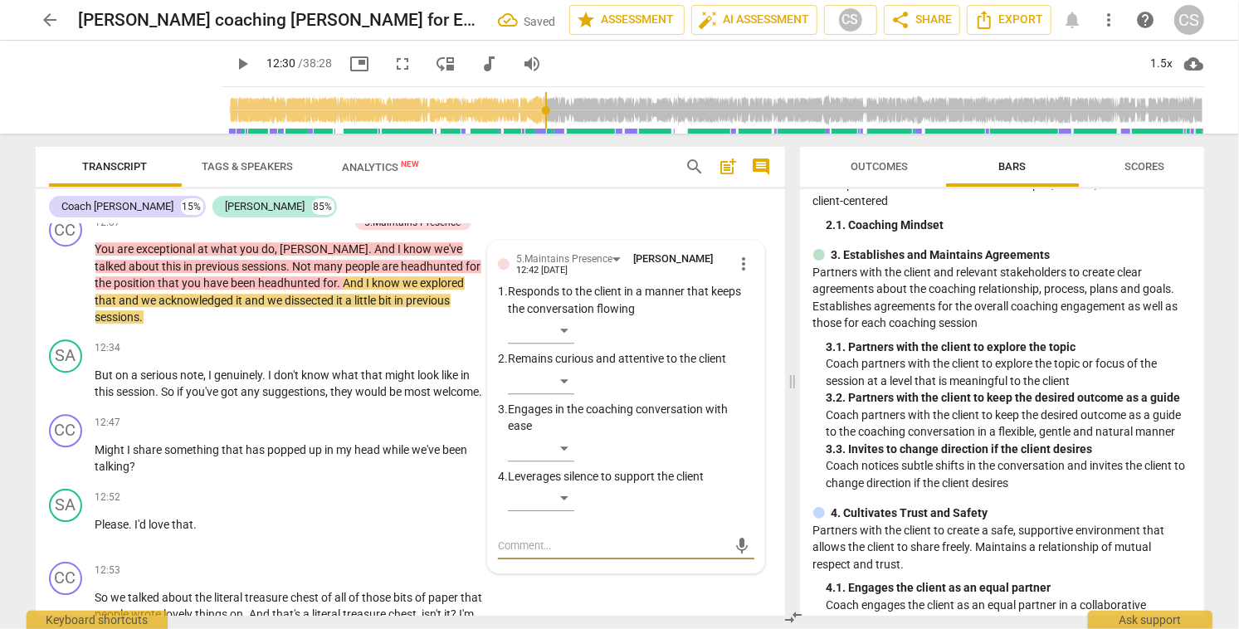
scroll to position [2990, 0]
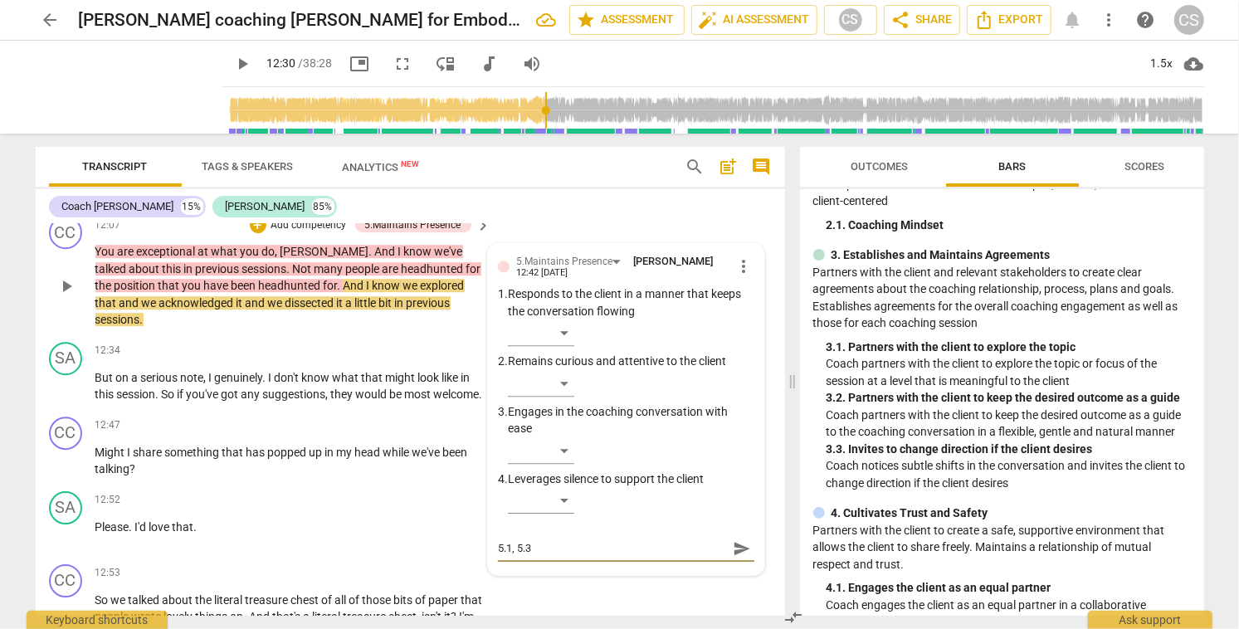
click at [733, 558] on span "send" at bounding box center [742, 548] width 18 height 18
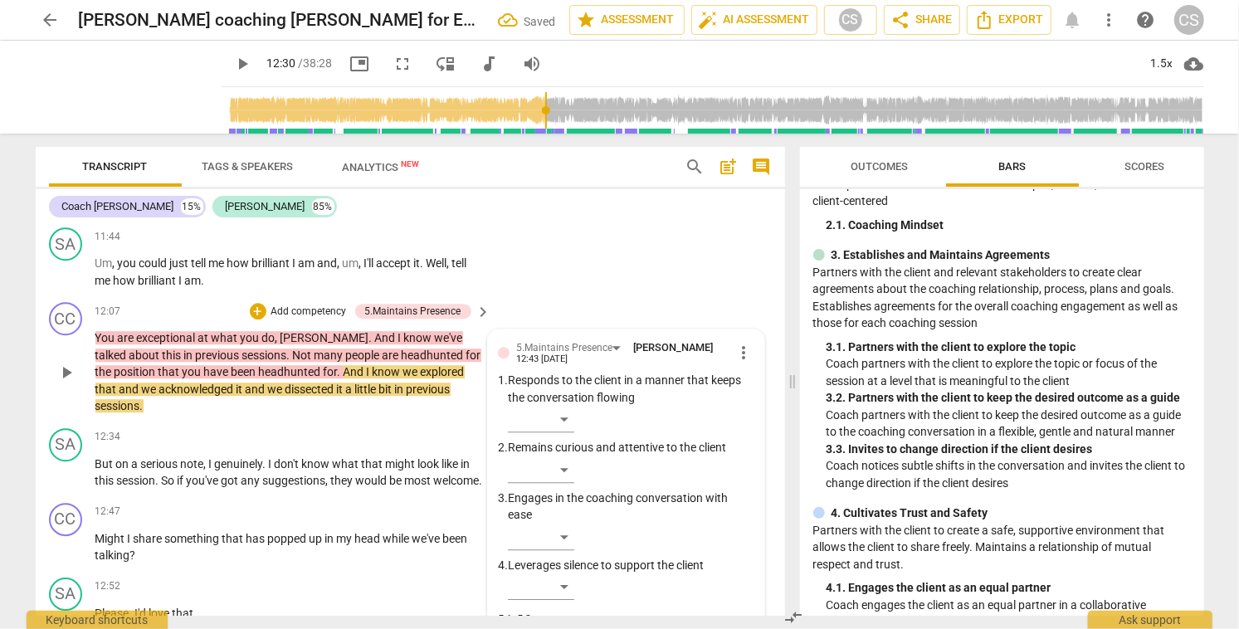
scroll to position [2903, 0]
click at [253, 320] on div "+" at bounding box center [258, 312] width 17 height 17
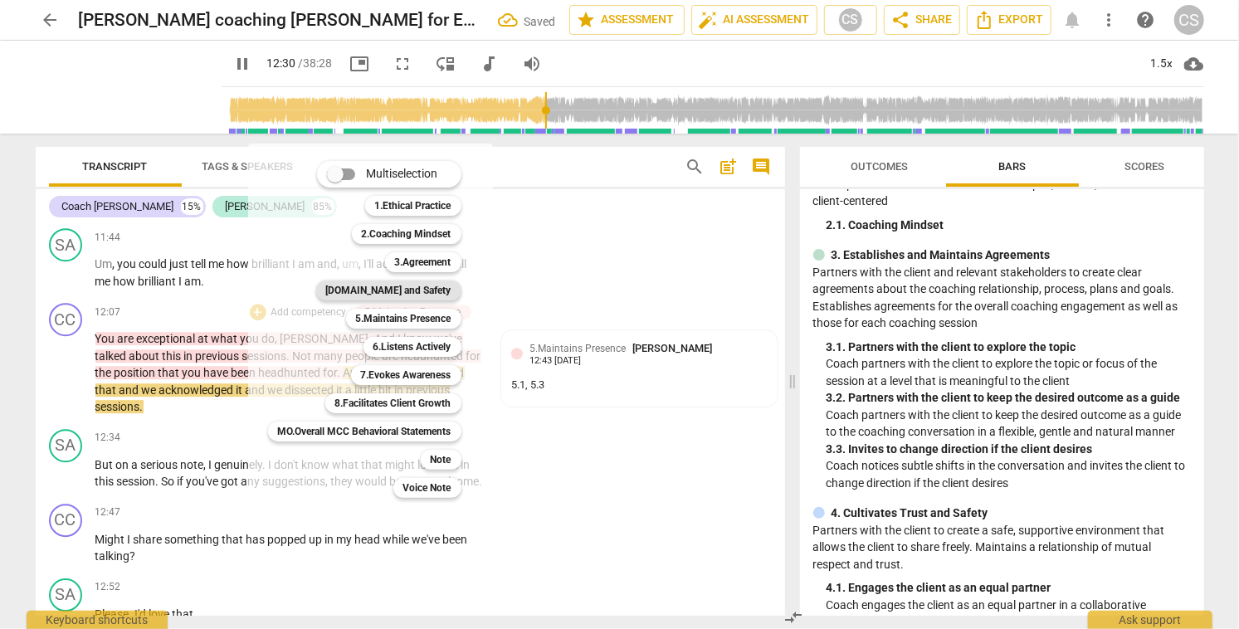
click at [429, 285] on b "[DOMAIN_NAME] and Safety" at bounding box center [388, 290] width 125 height 20
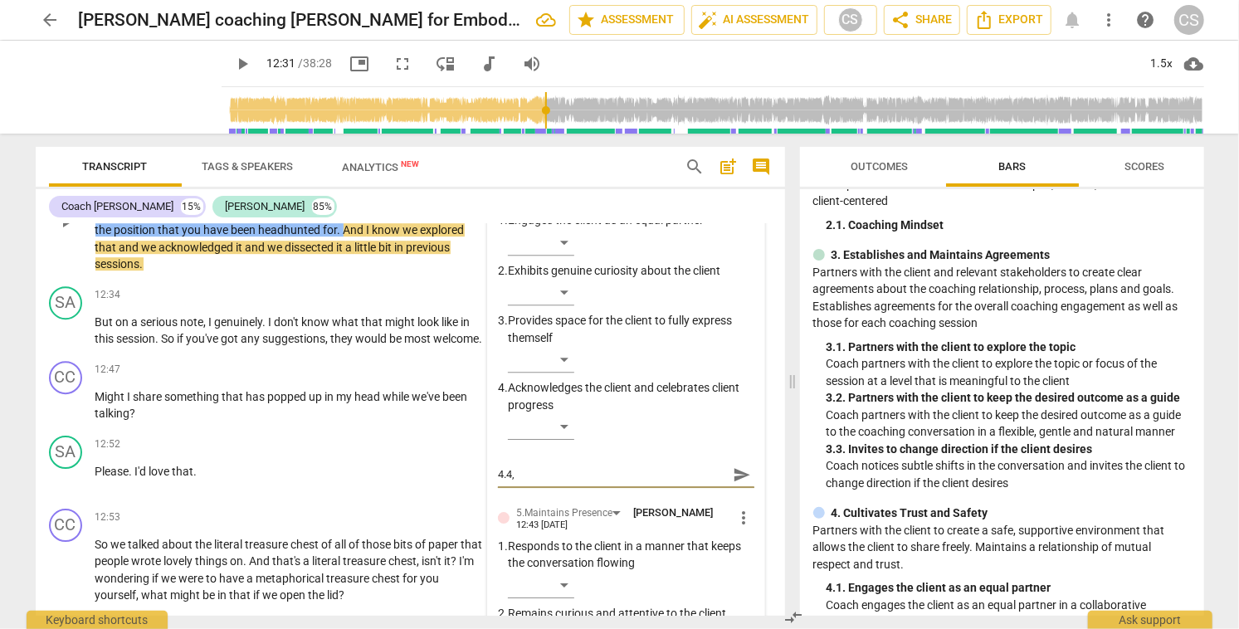
scroll to position [3065, 0]
click at [65, 339] on span "play_arrow" at bounding box center [66, 330] width 20 height 20
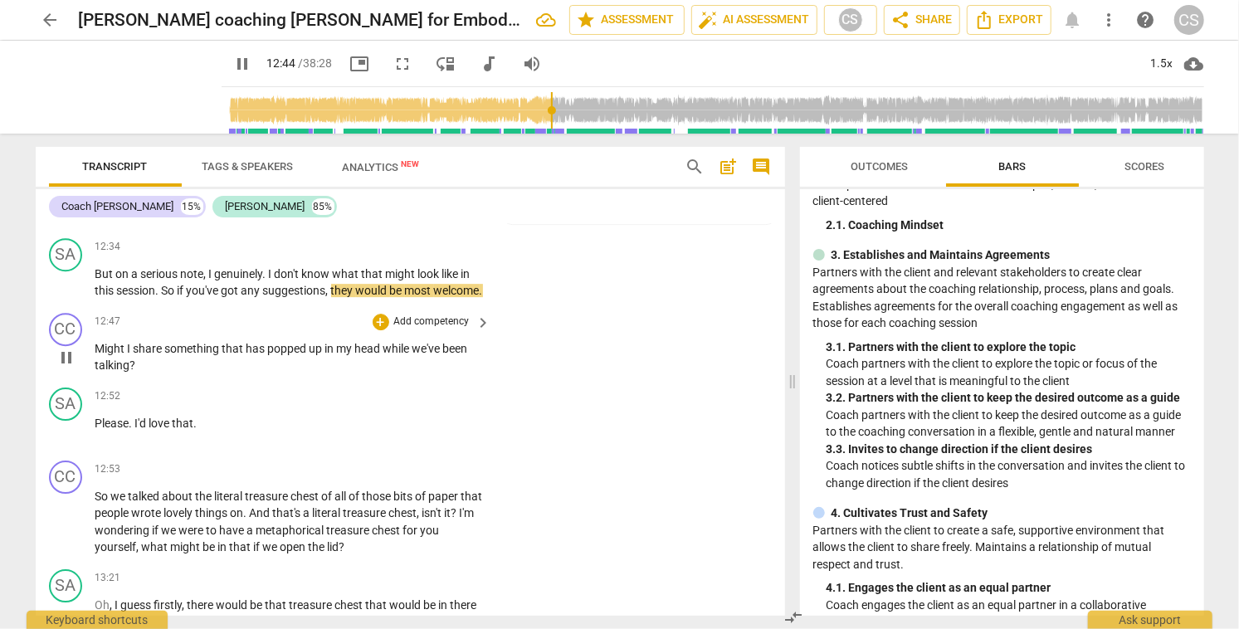
scroll to position [3120, 0]
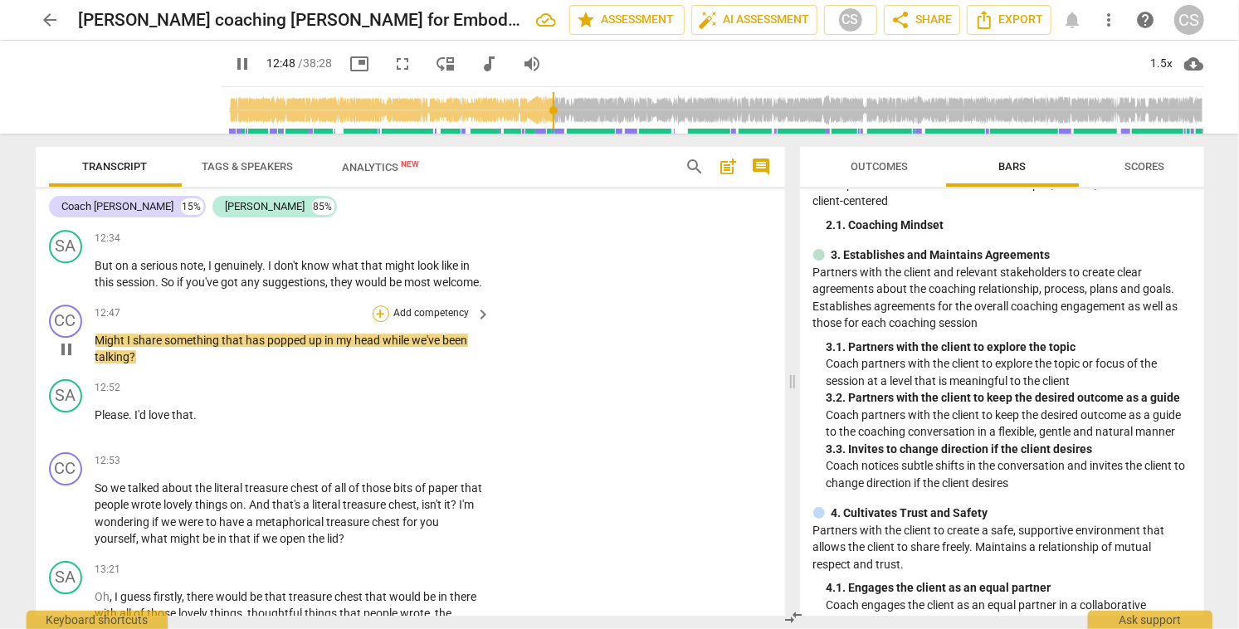
click at [379, 322] on div "+" at bounding box center [381, 313] width 17 height 17
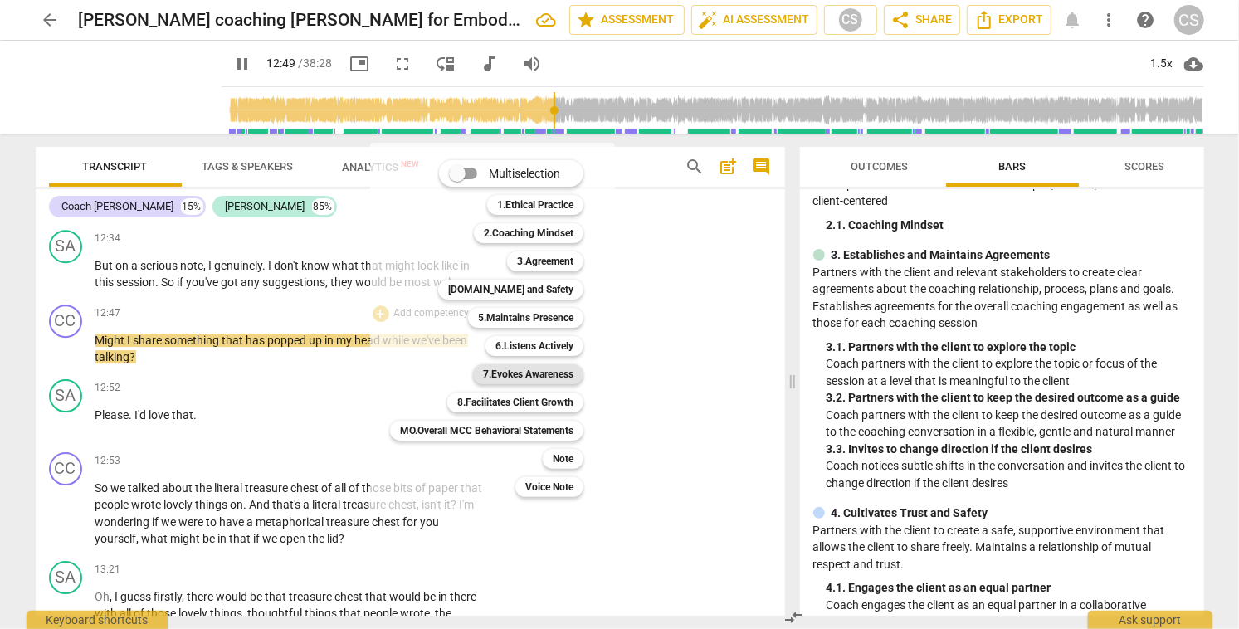
click at [509, 376] on b "7.Evokes Awareness" at bounding box center [528, 374] width 90 height 20
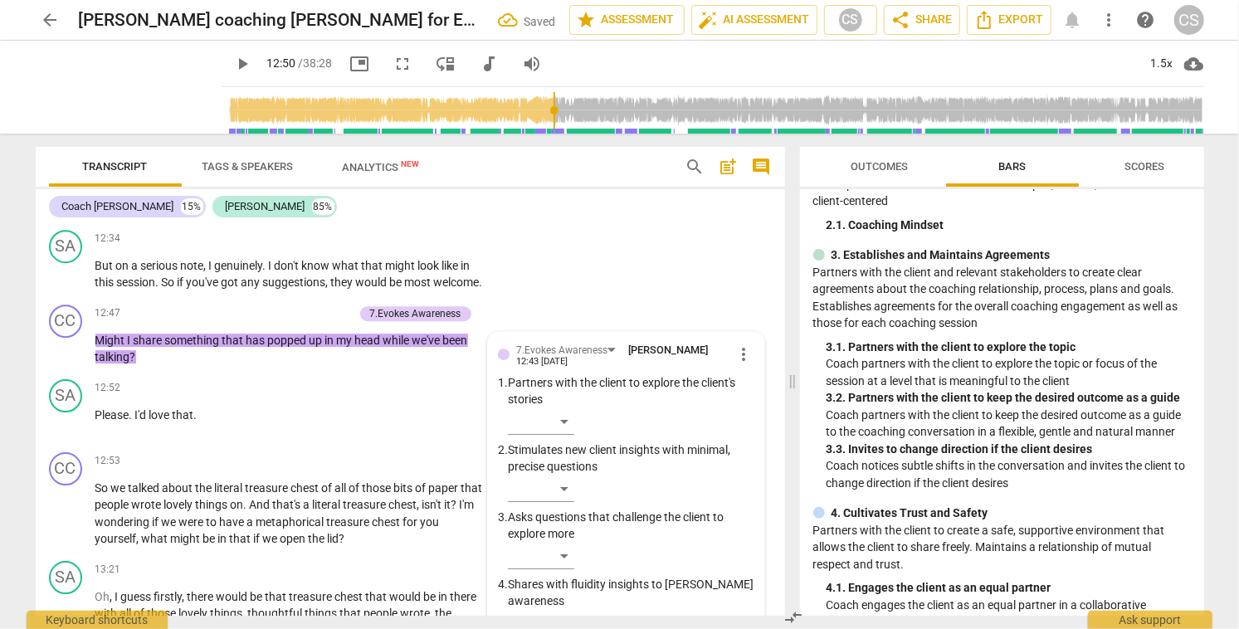
scroll to position [3386, 0]
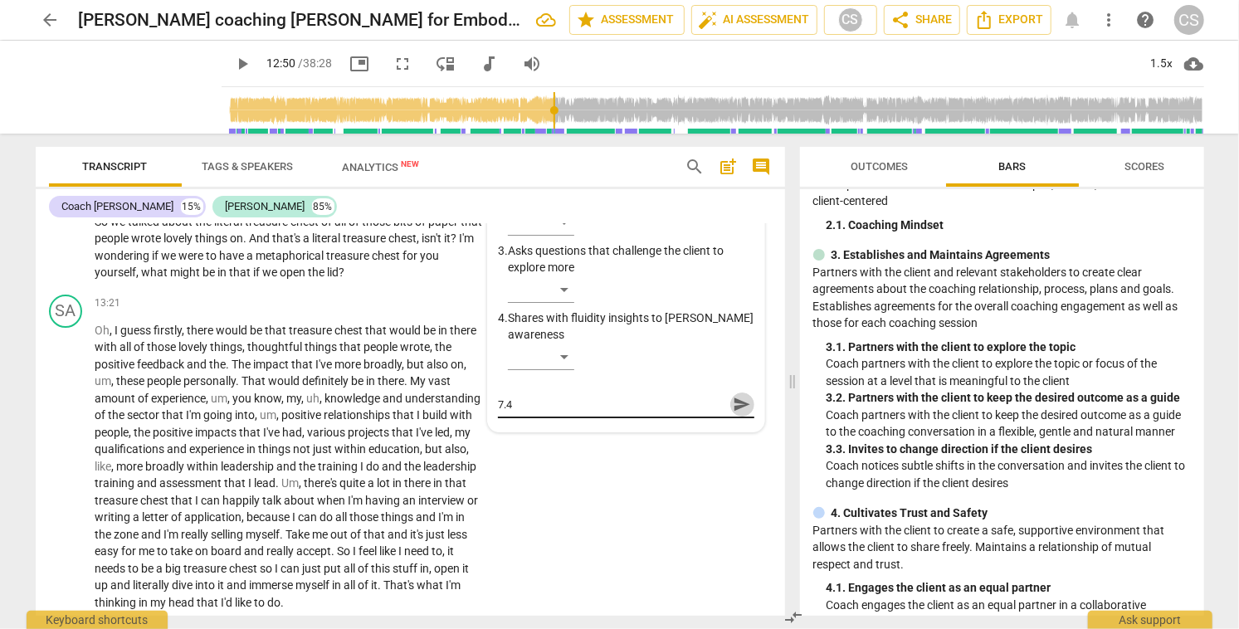
click at [735, 413] on span "send" at bounding box center [742, 404] width 18 height 18
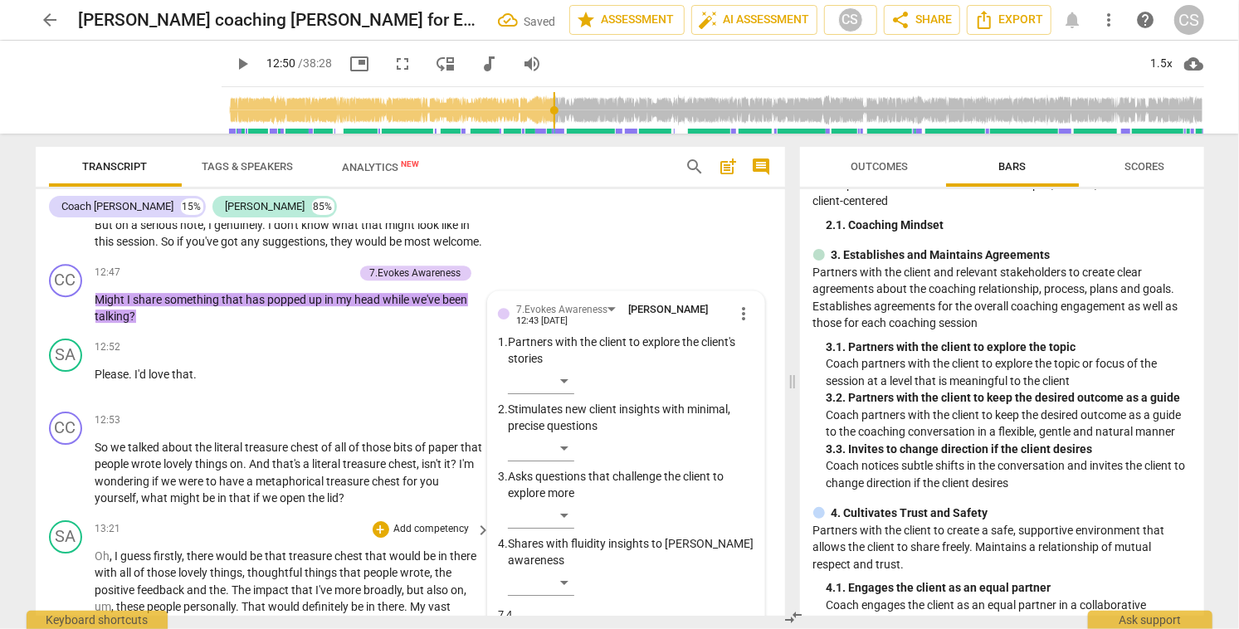
scroll to position [3159, 0]
click at [260, 283] on div "+" at bounding box center [263, 274] width 17 height 17
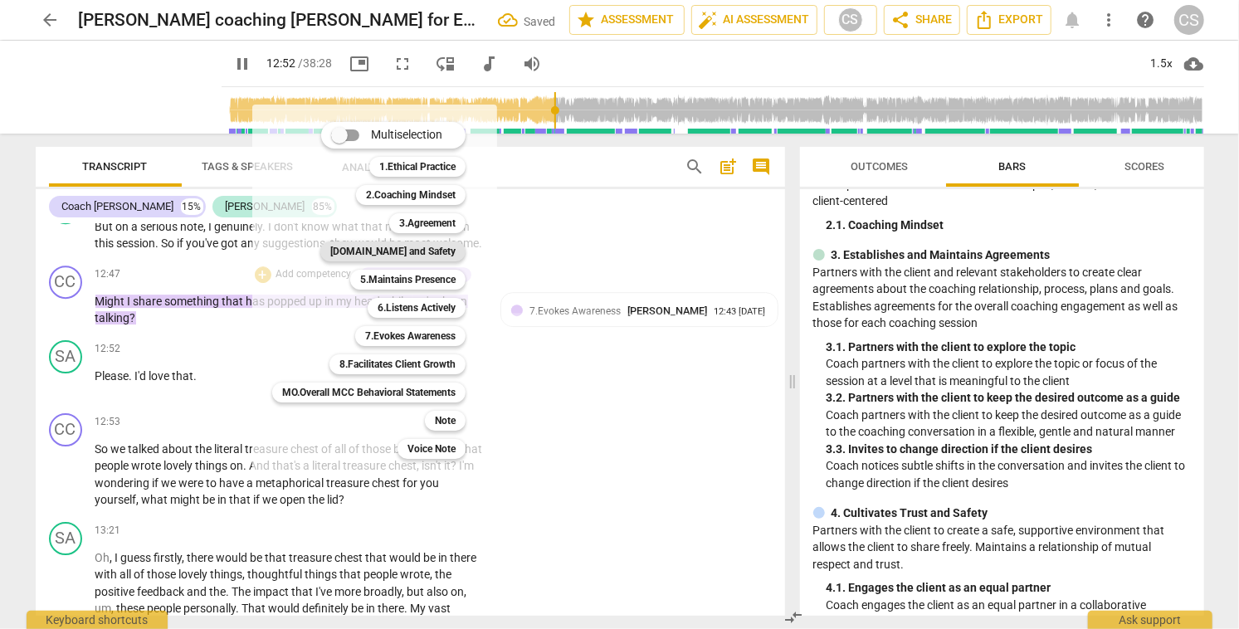
click at [412, 250] on b "[DOMAIN_NAME] and Safety" at bounding box center [392, 251] width 125 height 20
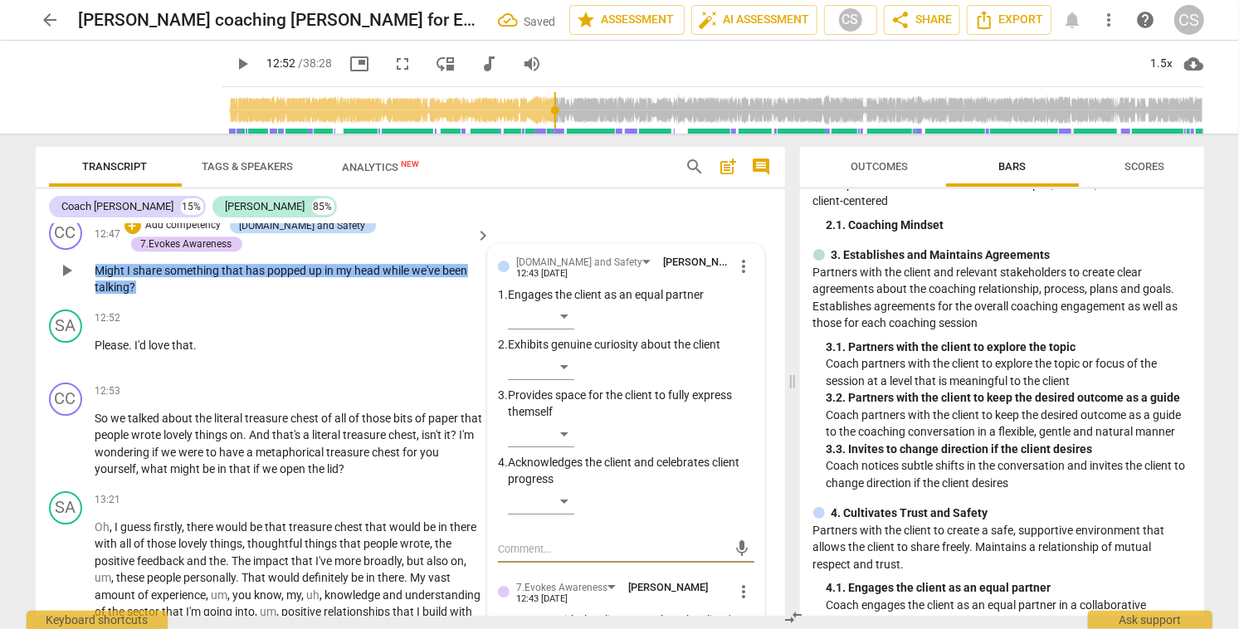
scroll to position [3218, 0]
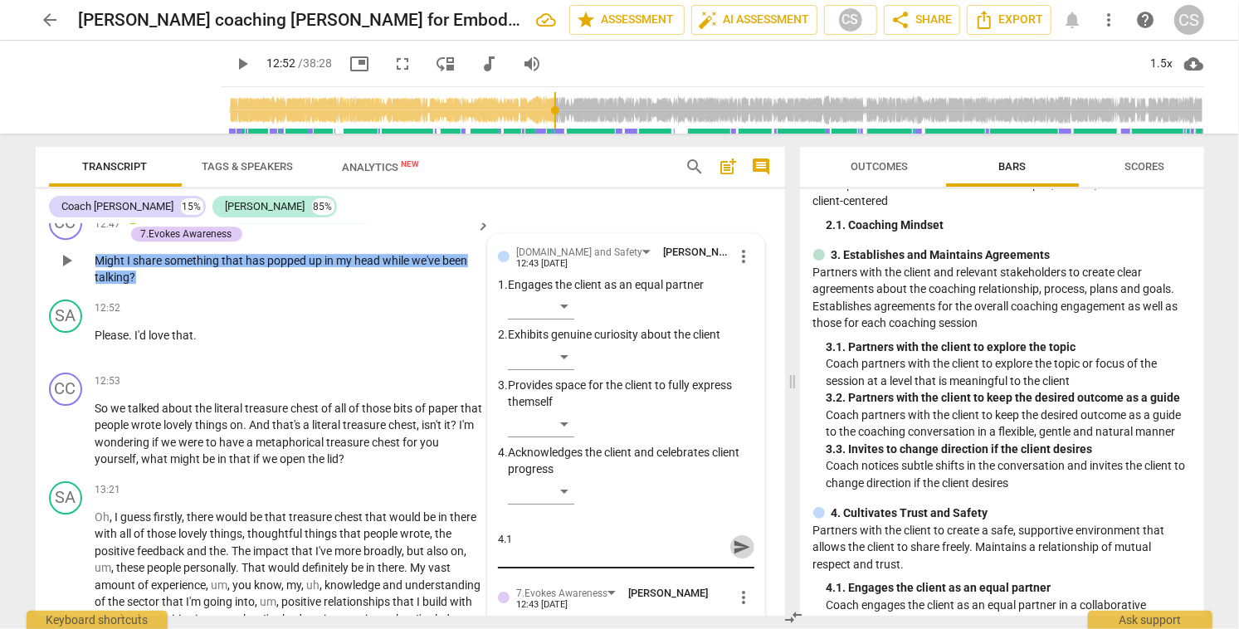
click at [733, 556] on span "send" at bounding box center [742, 547] width 18 height 18
click at [65, 433] on span "play_arrow" at bounding box center [66, 434] width 20 height 20
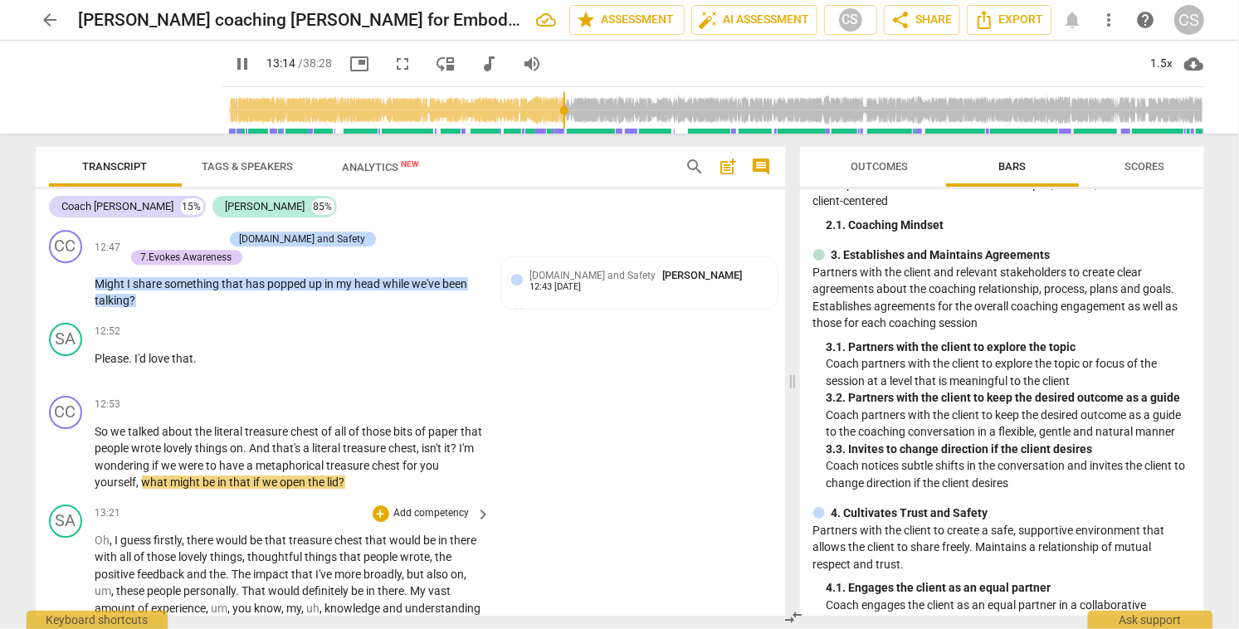
scroll to position [3188, 0]
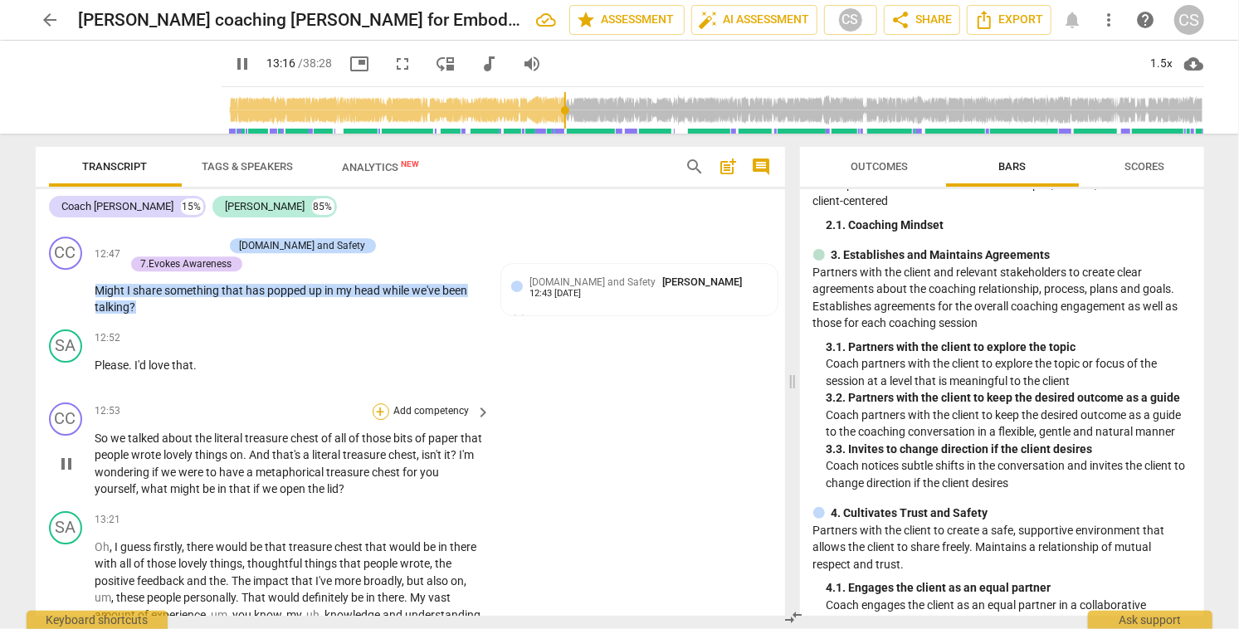
click at [373, 412] on div "+" at bounding box center [381, 411] width 17 height 17
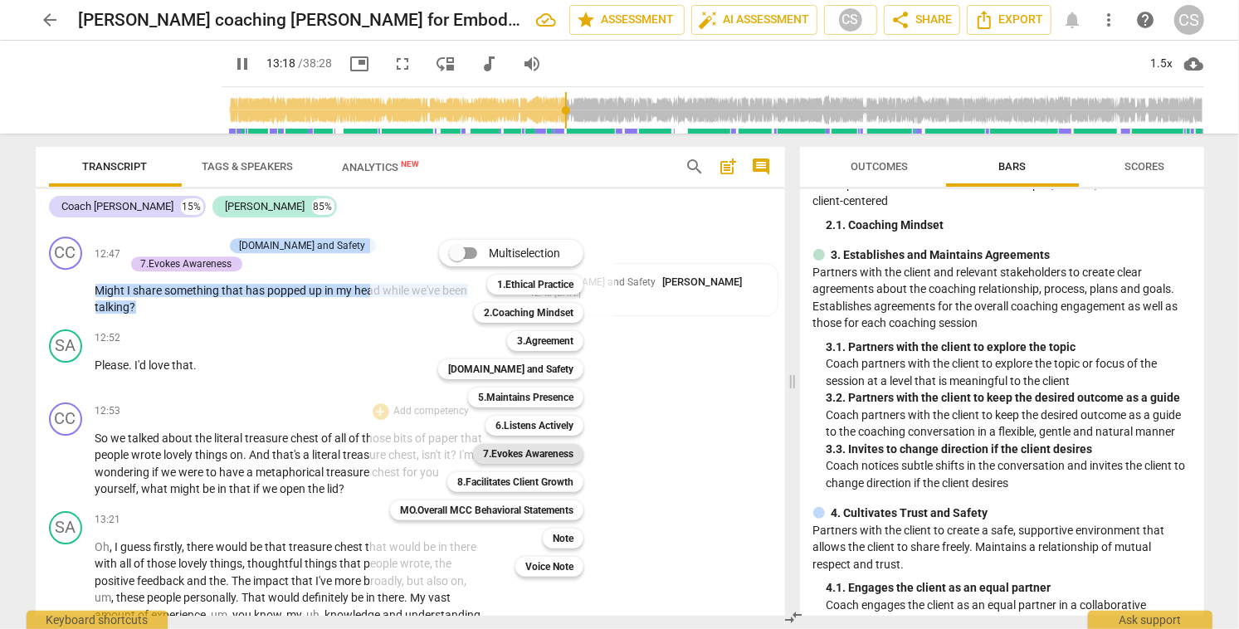
click at [519, 453] on b "7.Evokes Awareness" at bounding box center [528, 454] width 90 height 20
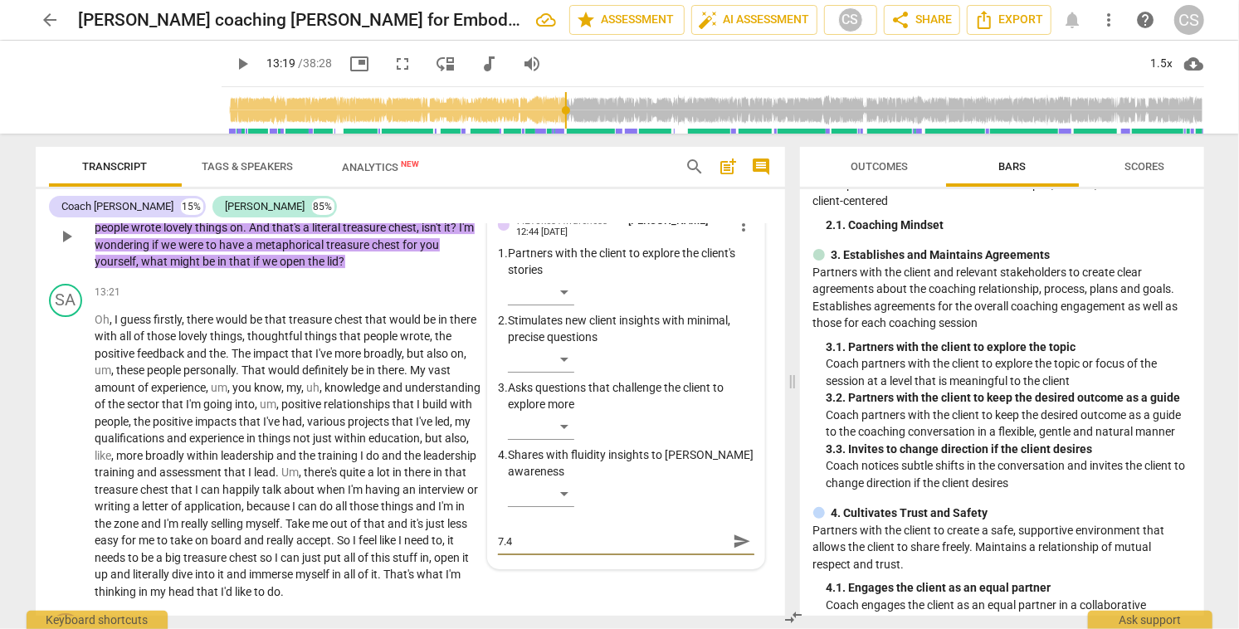
scroll to position [3405, 0]
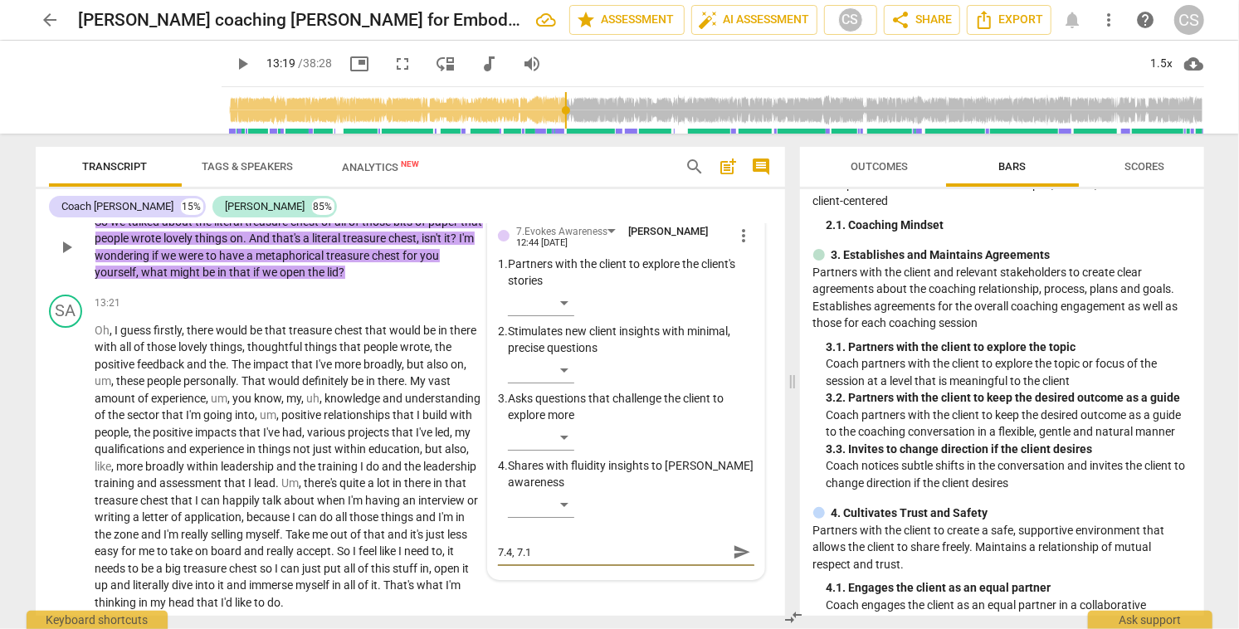
click at [735, 548] on span "send" at bounding box center [742, 552] width 18 height 18
click at [65, 458] on span "play_arrow" at bounding box center [66, 466] width 20 height 20
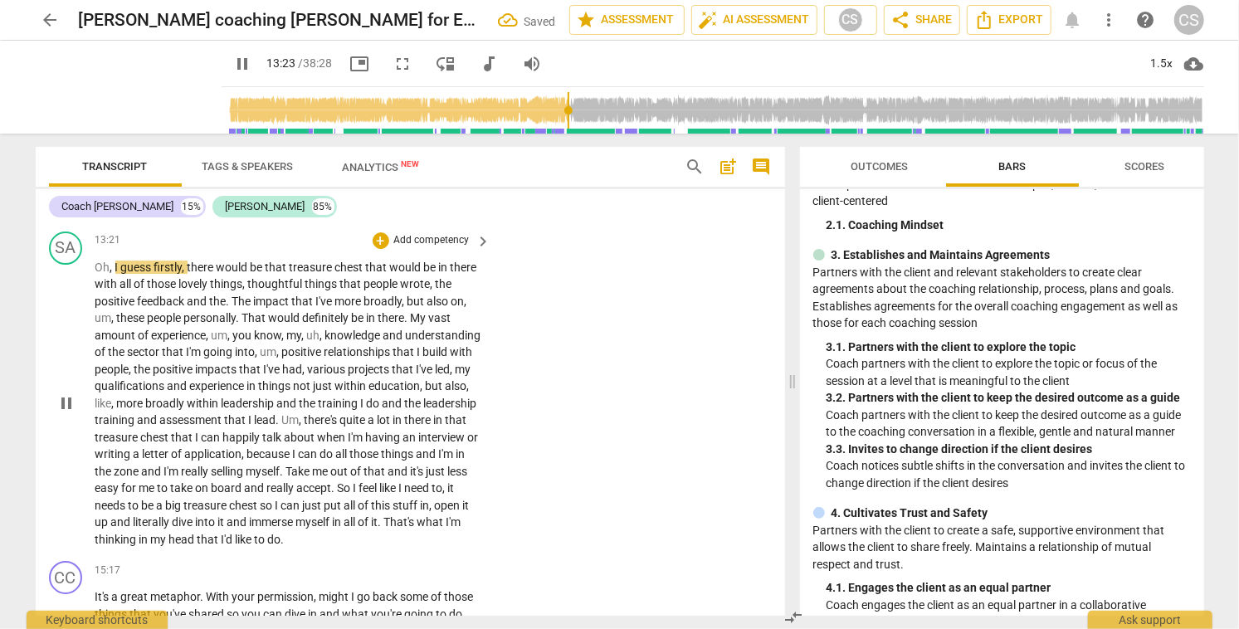
scroll to position [3468, 0]
click at [63, 402] on span "pause" at bounding box center [66, 403] width 20 height 20
click at [63, 402] on span "play_arrow" at bounding box center [66, 403] width 20 height 20
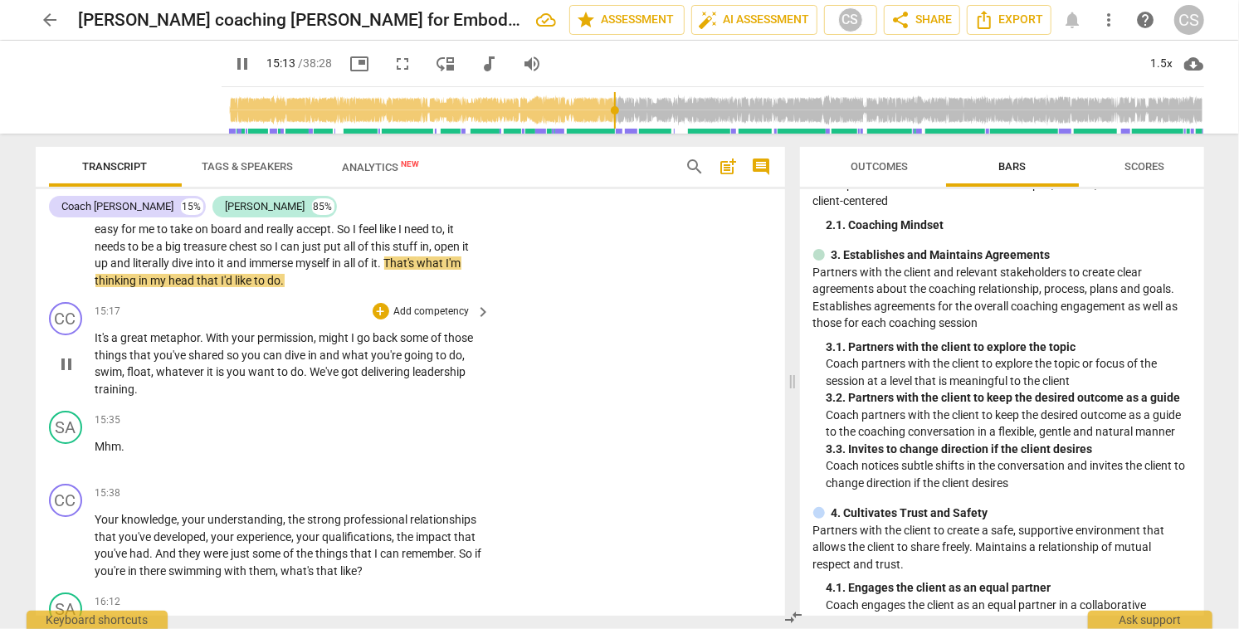
scroll to position [3730, 0]
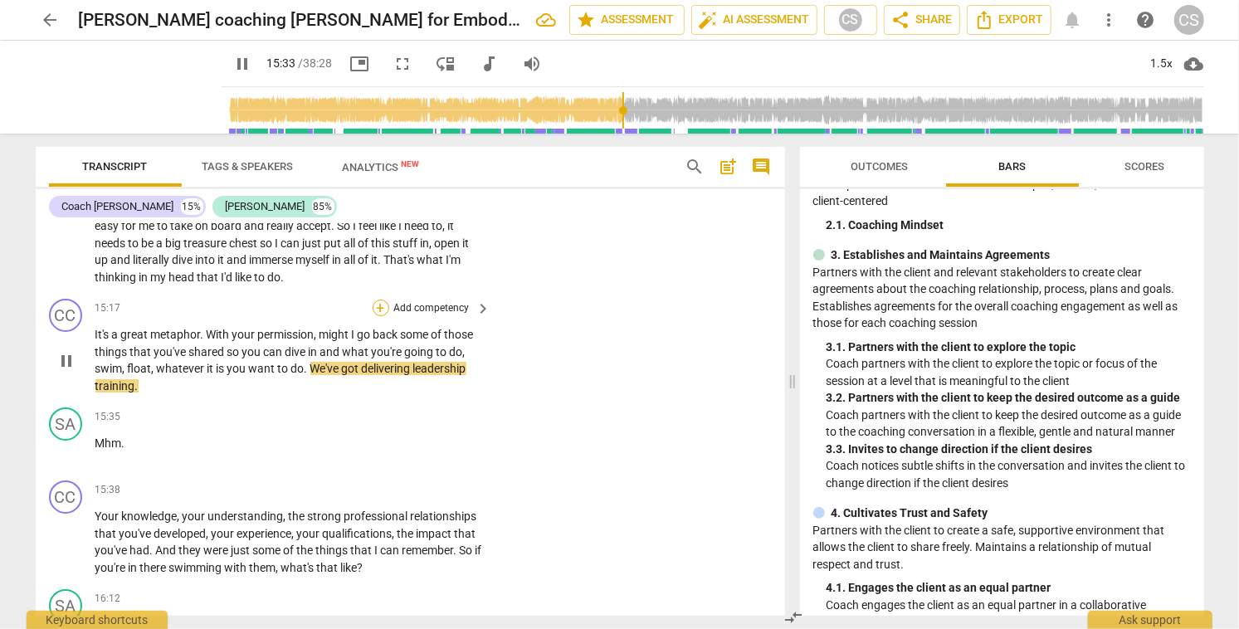
click at [380, 301] on div "+" at bounding box center [381, 308] width 17 height 17
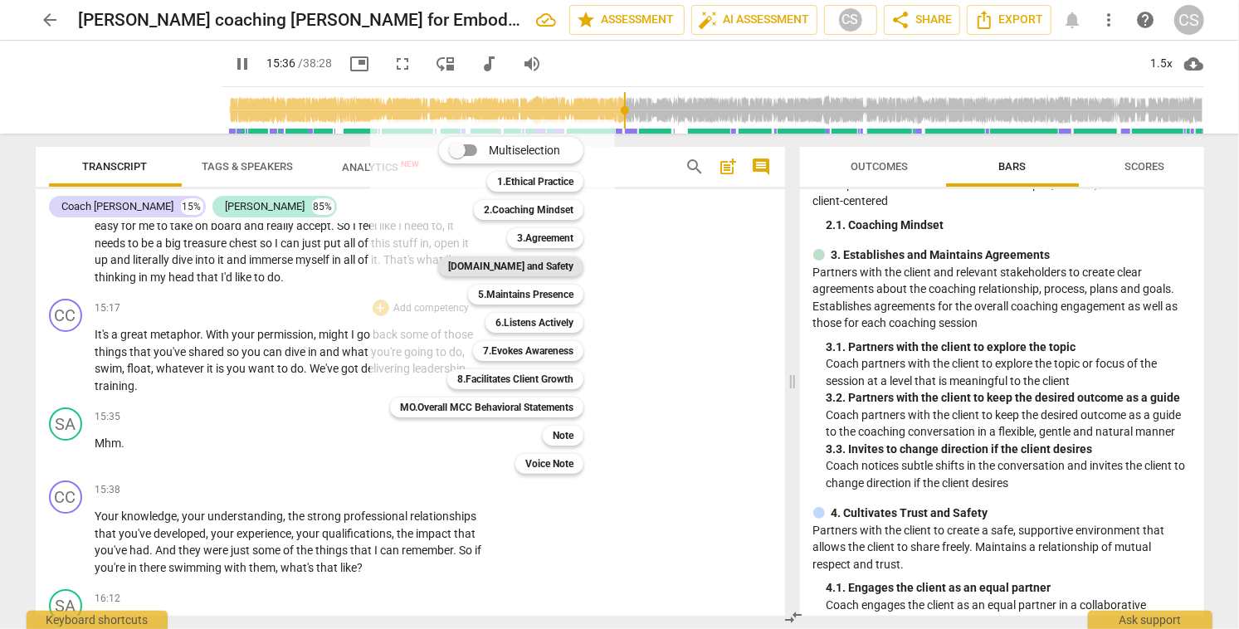
click at [539, 263] on b "[DOMAIN_NAME] and Safety" at bounding box center [510, 266] width 125 height 20
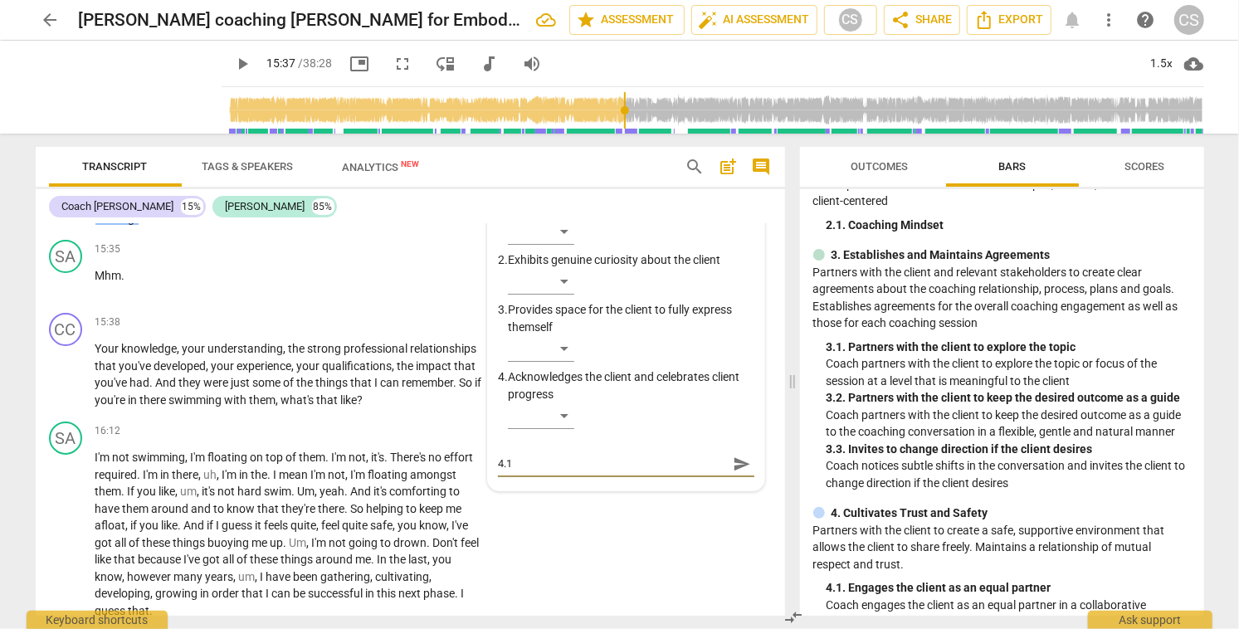
scroll to position [3899, 0]
click at [741, 460] on span "send" at bounding box center [742, 462] width 18 height 18
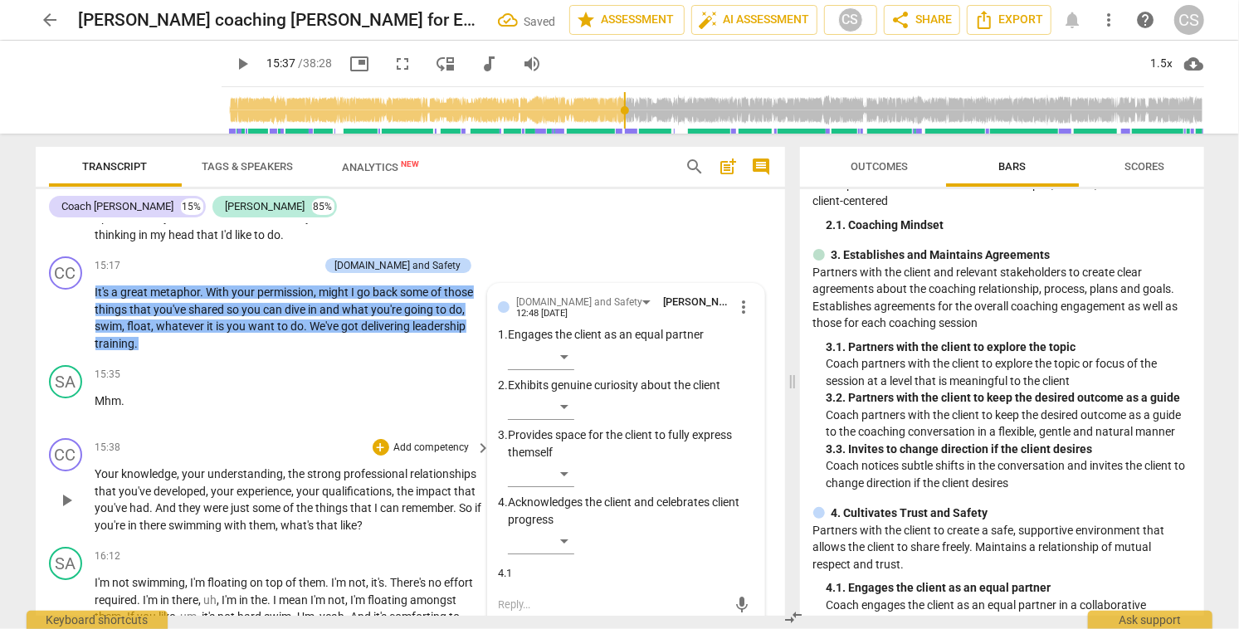
scroll to position [3772, 0]
click at [236, 261] on div "+" at bounding box center [228, 266] width 17 height 17
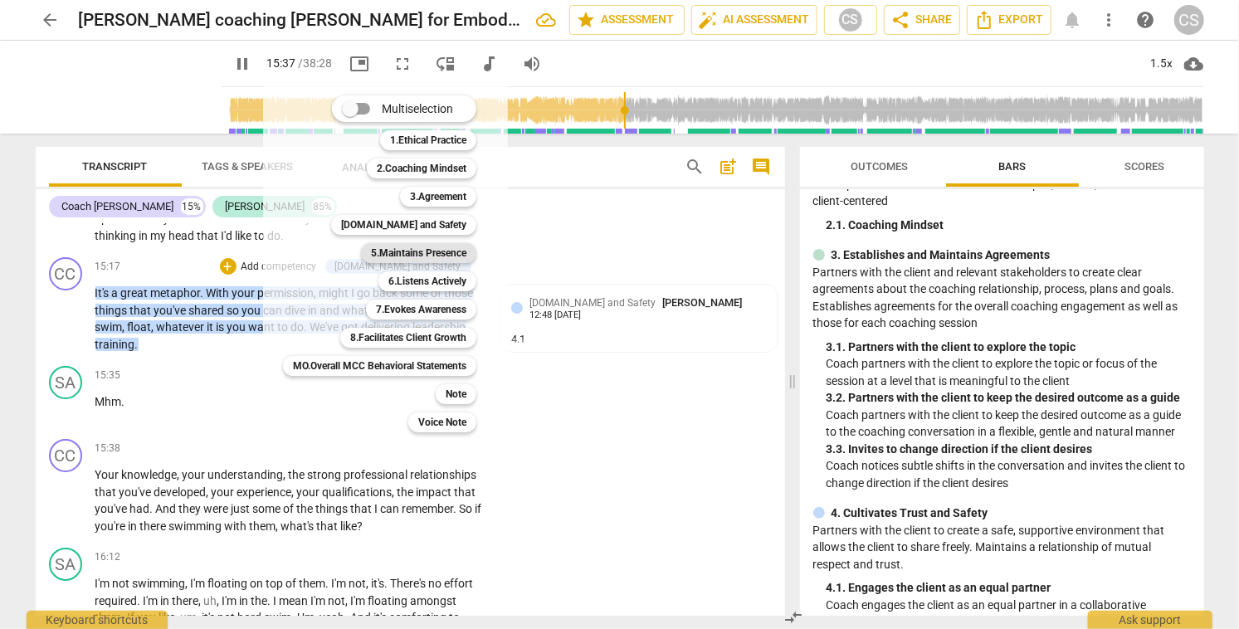
click at [390, 252] on b "5.Maintains Presence" at bounding box center [418, 253] width 95 height 20
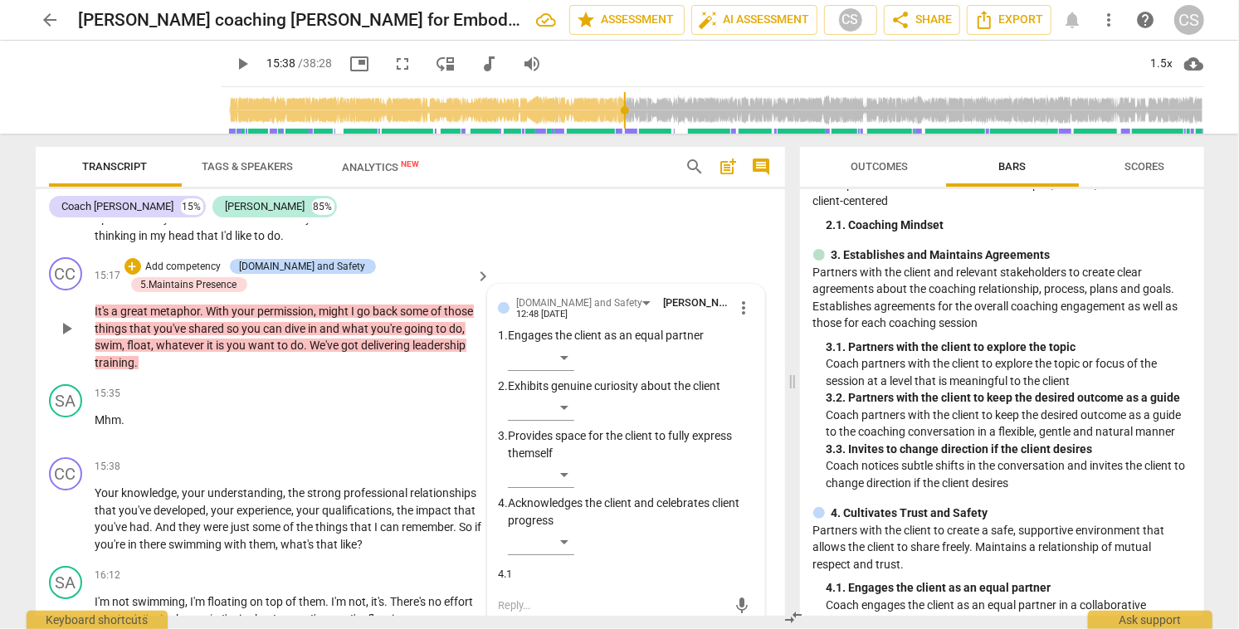
click at [738, 301] on span "more_vert" at bounding box center [744, 308] width 20 height 20
click at [745, 336] on li "Delete" at bounding box center [757, 336] width 57 height 32
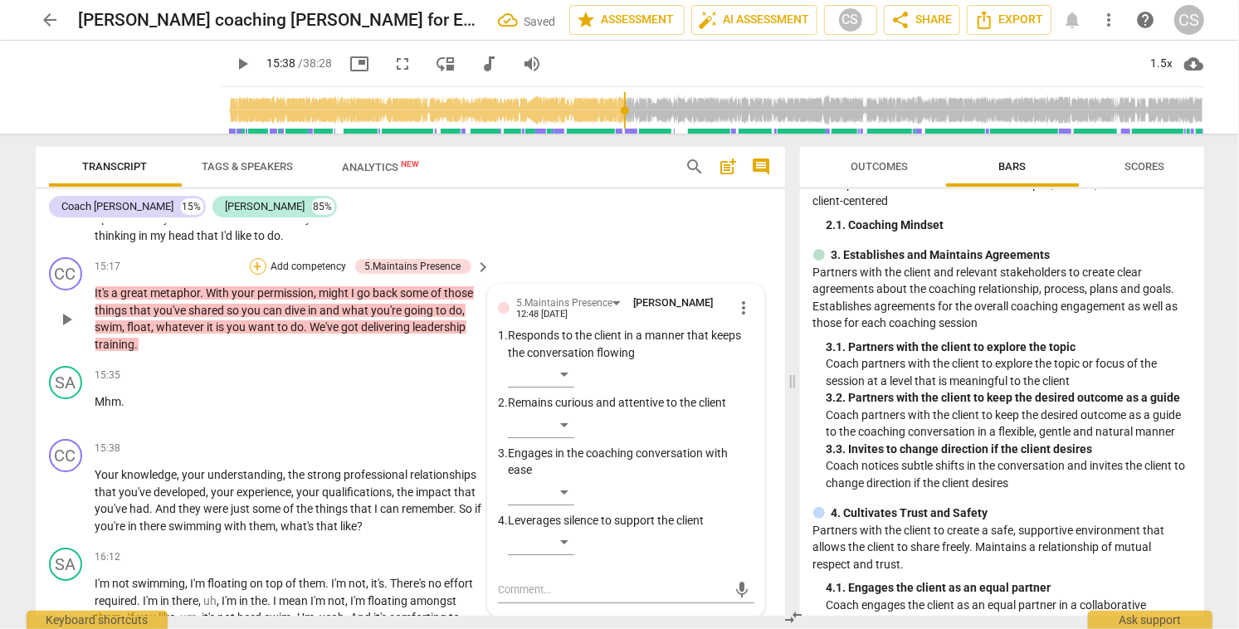
click at [256, 263] on div "+" at bounding box center [258, 266] width 17 height 17
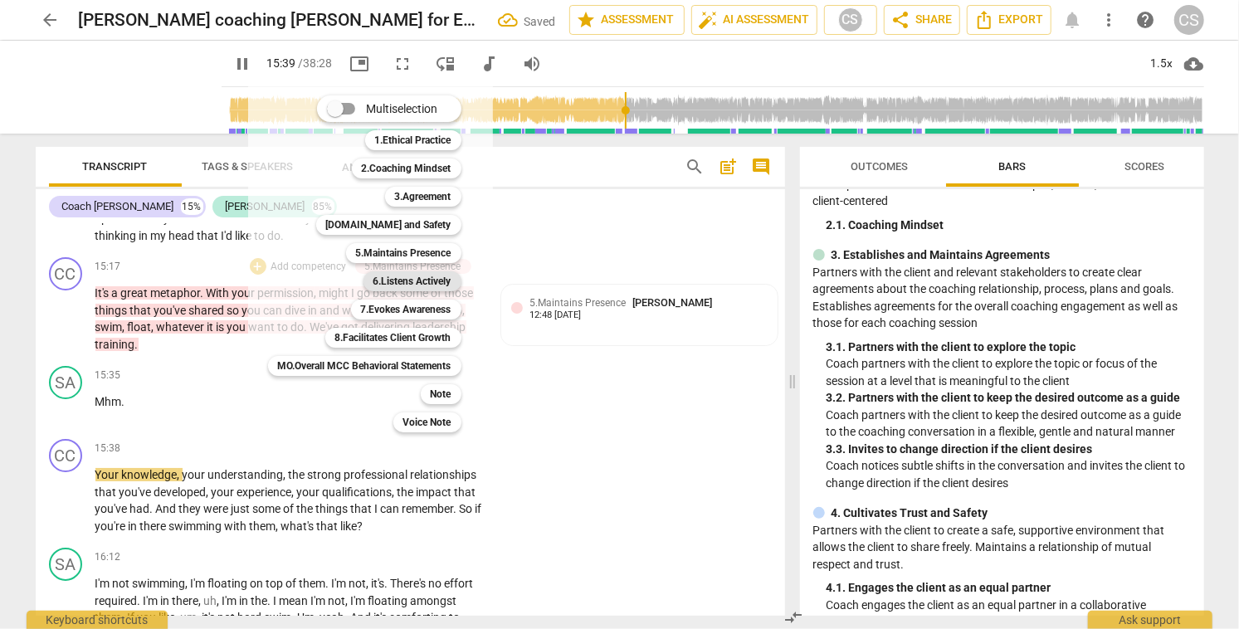
click at [378, 280] on b "6.Listens Actively" at bounding box center [412, 281] width 78 height 20
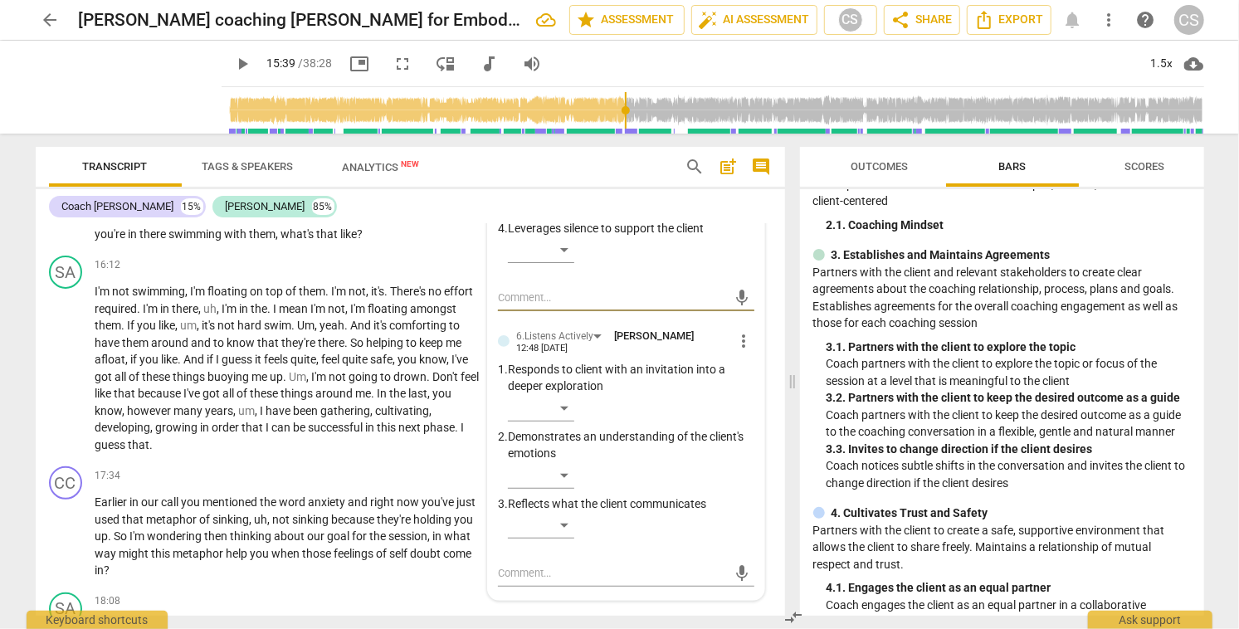
scroll to position [4064, 0]
click at [534, 568] on textarea at bounding box center [612, 572] width 229 height 16
click at [744, 572] on span "send" at bounding box center [742, 572] width 18 height 18
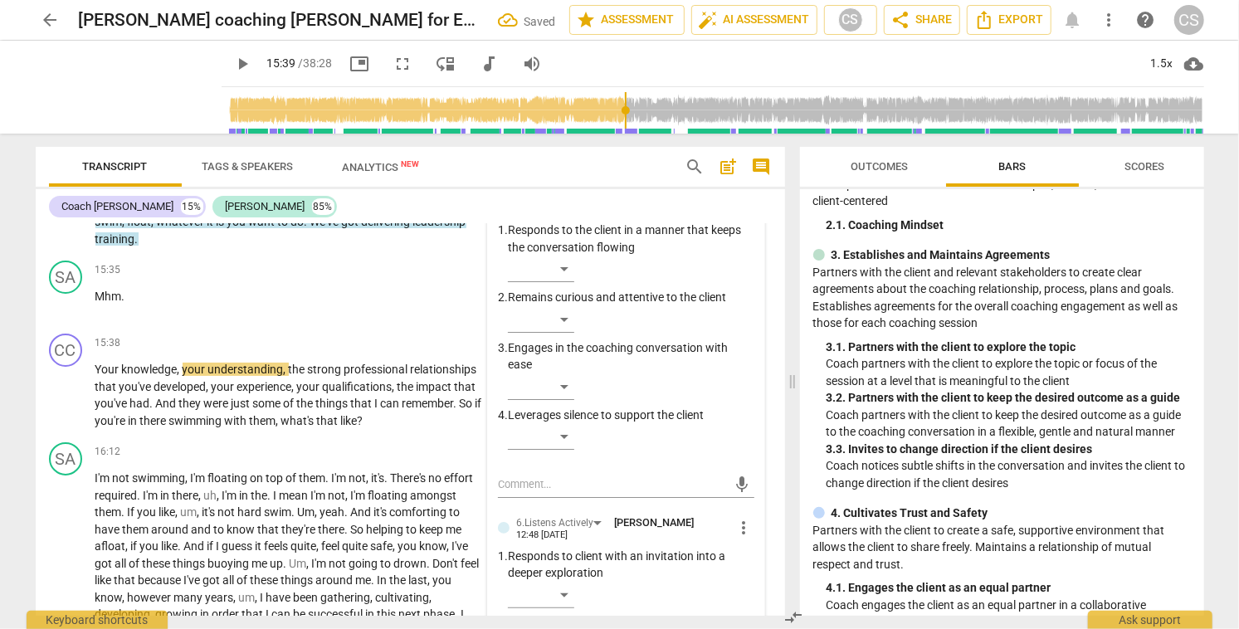
scroll to position [3873, 0]
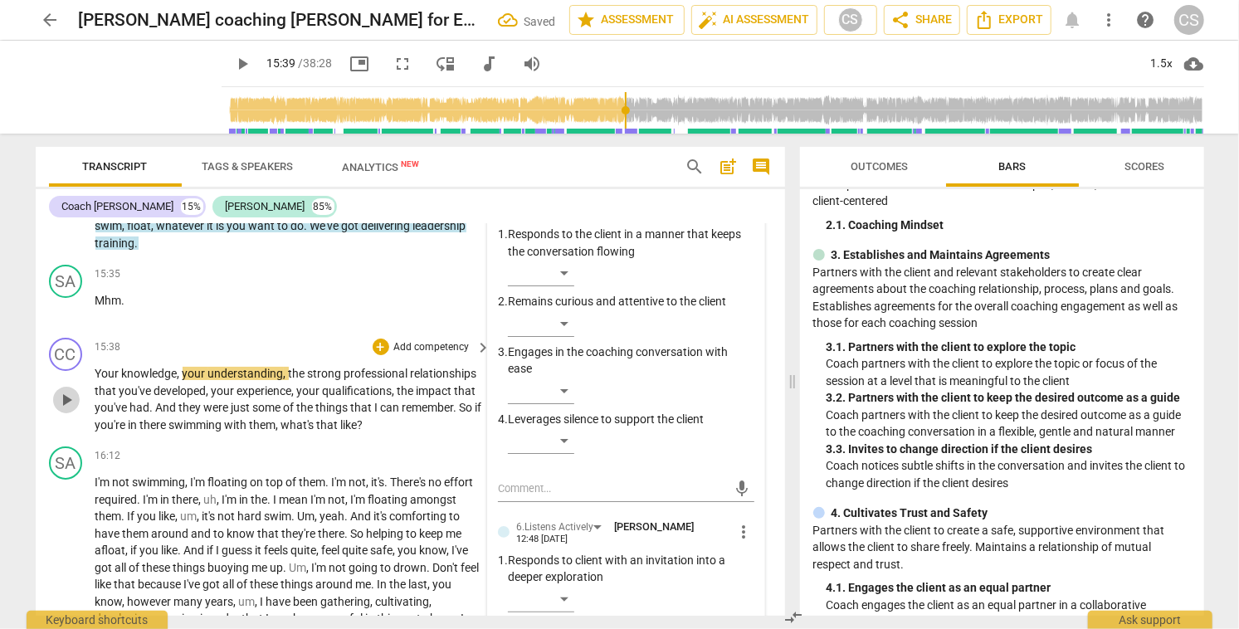
click at [66, 397] on span "play_arrow" at bounding box center [66, 400] width 20 height 20
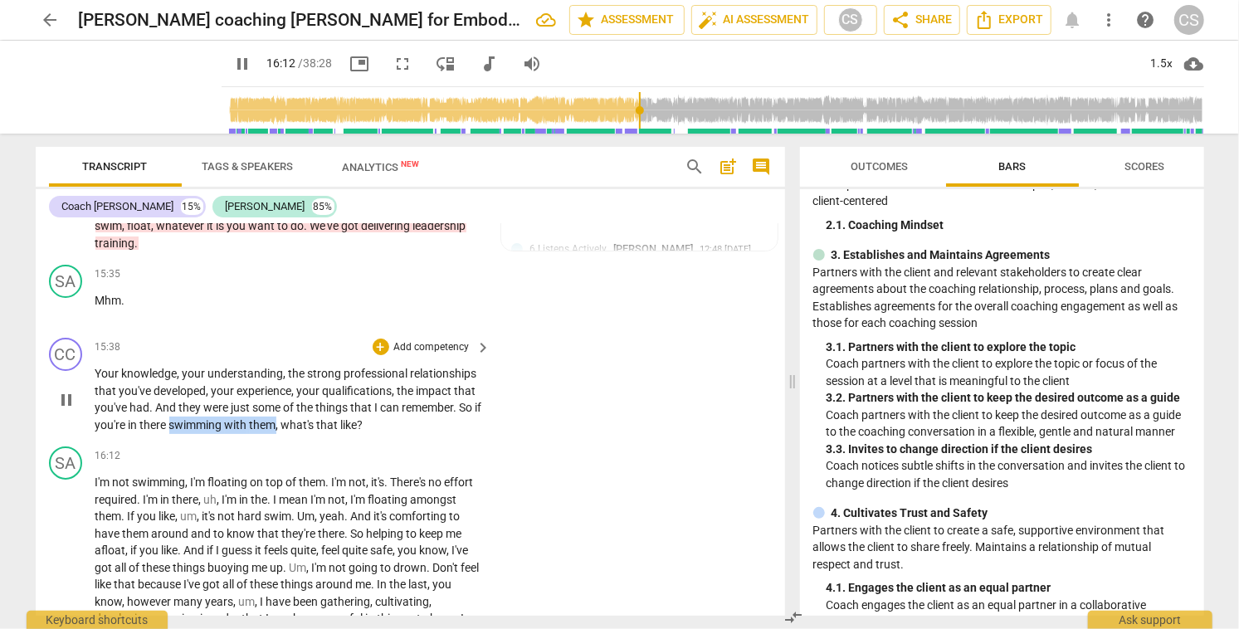
drag, startPoint x: 179, startPoint y: 421, endPoint x: 286, endPoint y: 417, distance: 107.1
click at [286, 417] on p "Your knowledge , your understanding , the strong professional relationships tha…" at bounding box center [289, 399] width 388 height 68
click at [324, 399] on icon "button" at bounding box center [324, 398] width 10 height 12
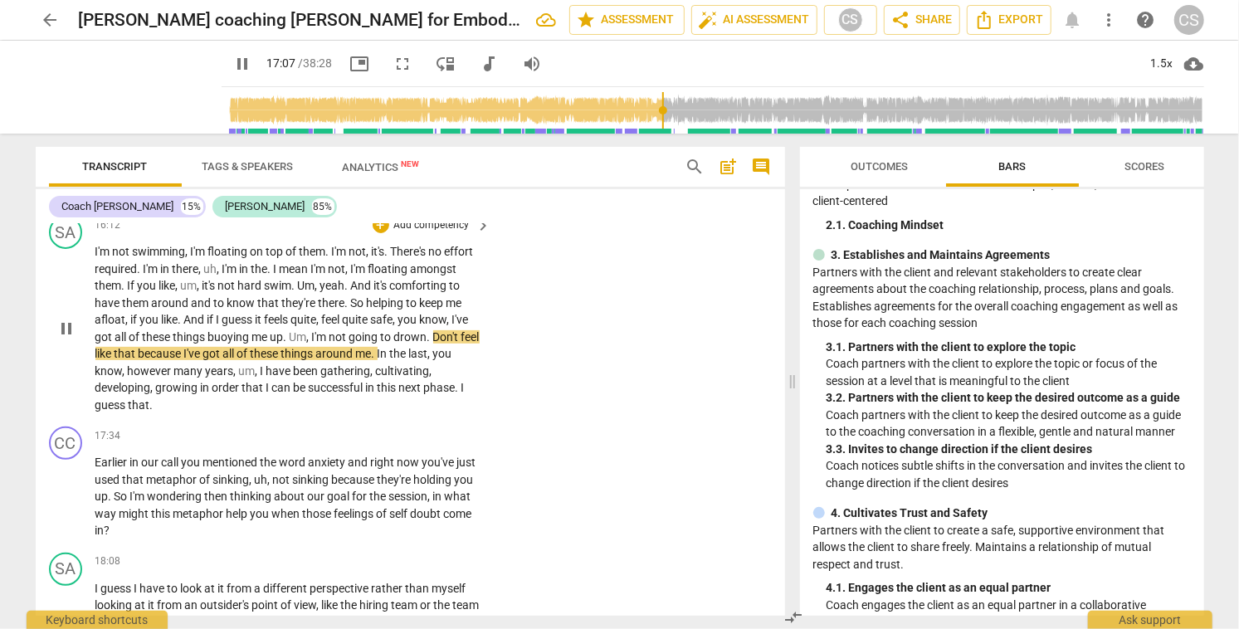
scroll to position [4097, 0]
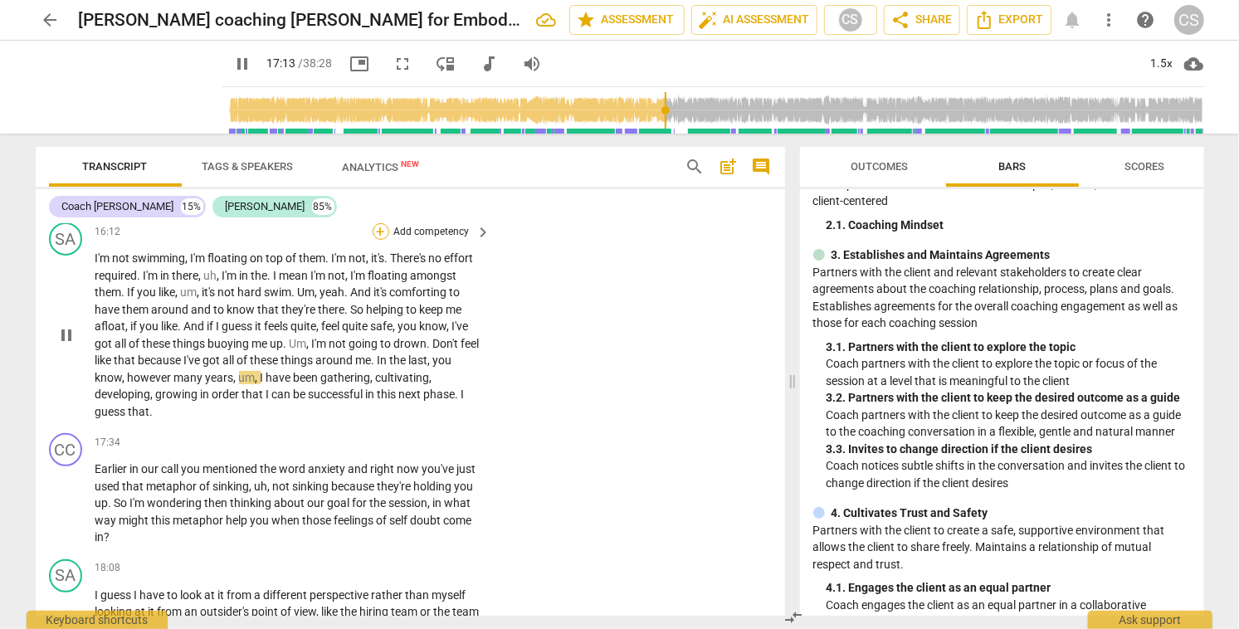
click at [378, 230] on div "+" at bounding box center [381, 231] width 17 height 17
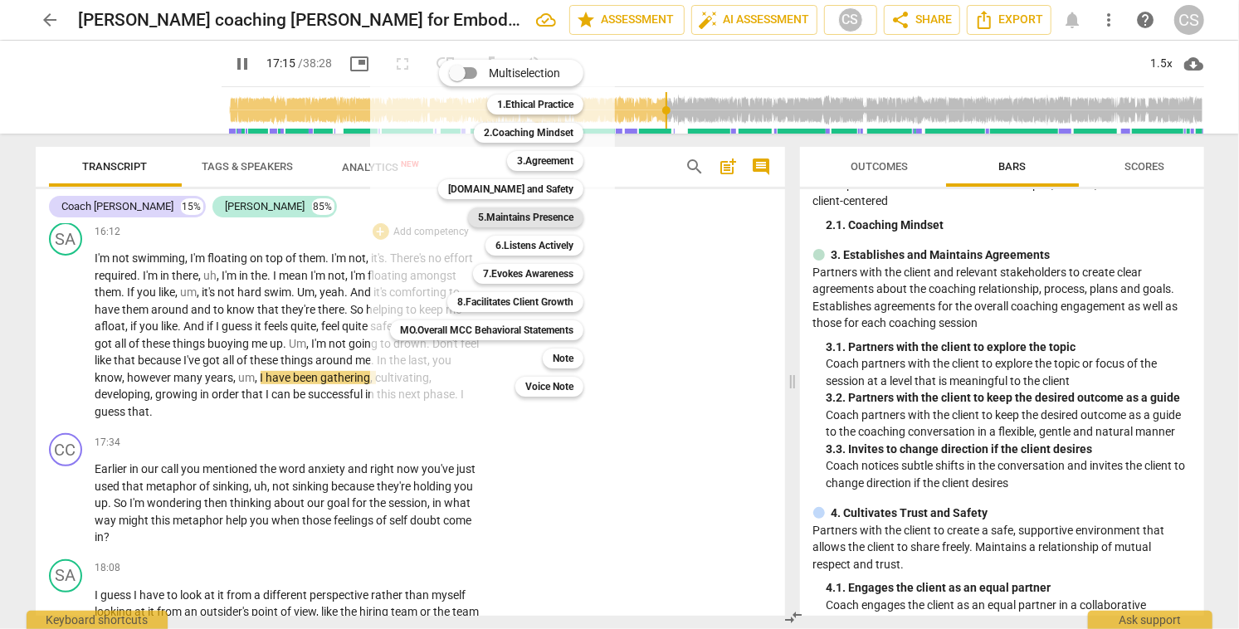
click at [527, 216] on b "5.Maintains Presence" at bounding box center [525, 217] width 95 height 20
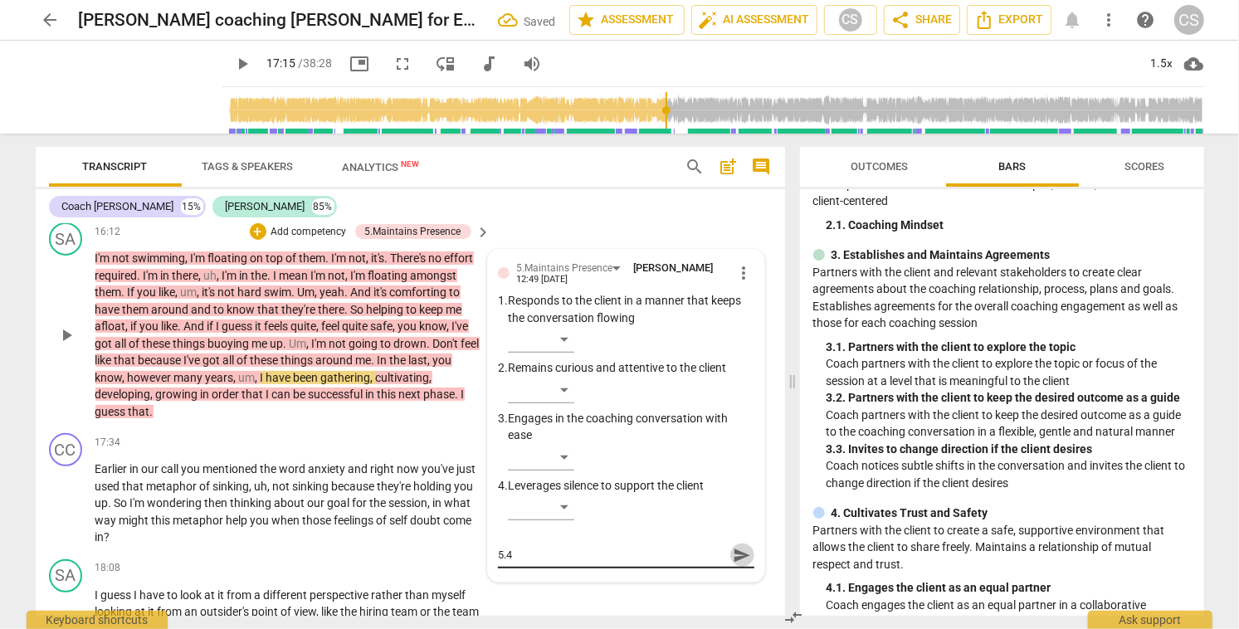
click at [733, 550] on span "send" at bounding box center [742, 555] width 18 height 18
click at [64, 328] on span "play_arrow" at bounding box center [66, 335] width 20 height 20
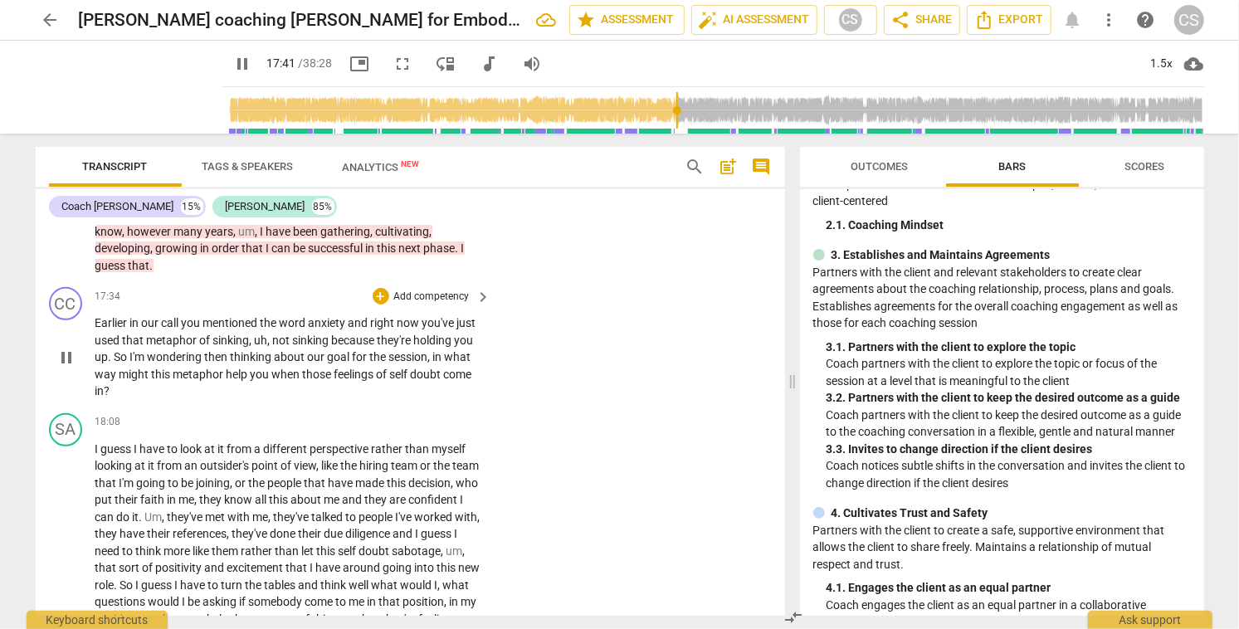
scroll to position [4243, 0]
click at [375, 293] on div "+" at bounding box center [381, 296] width 17 height 17
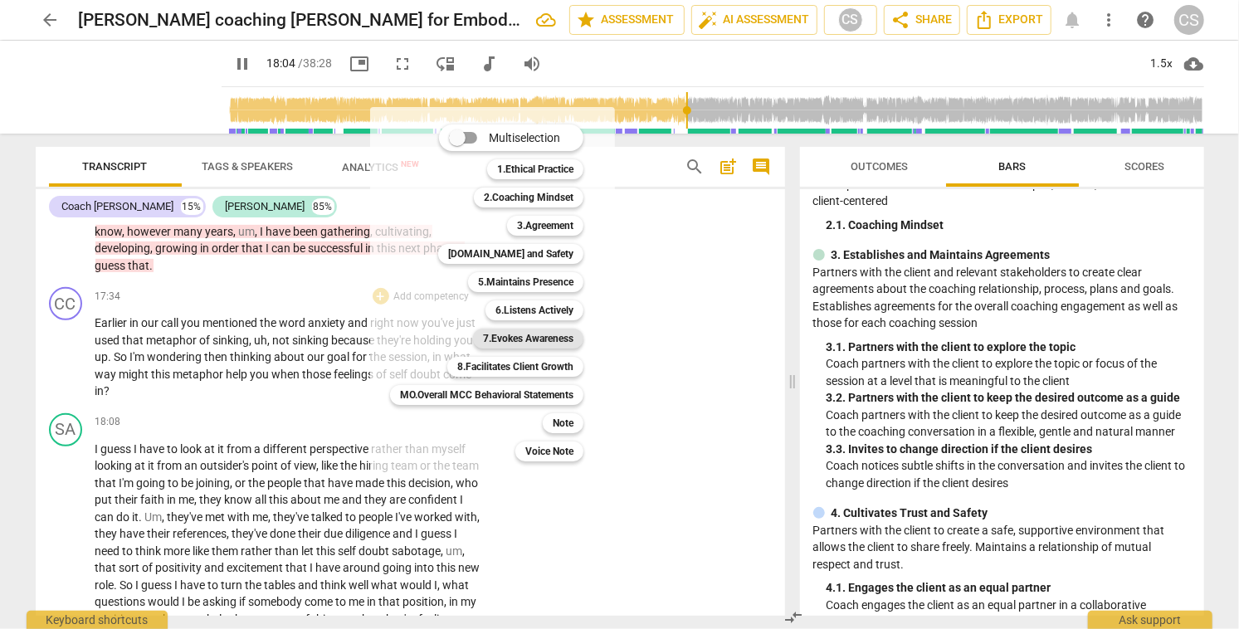
click at [547, 336] on b "7.Evokes Awareness" at bounding box center [528, 339] width 90 height 20
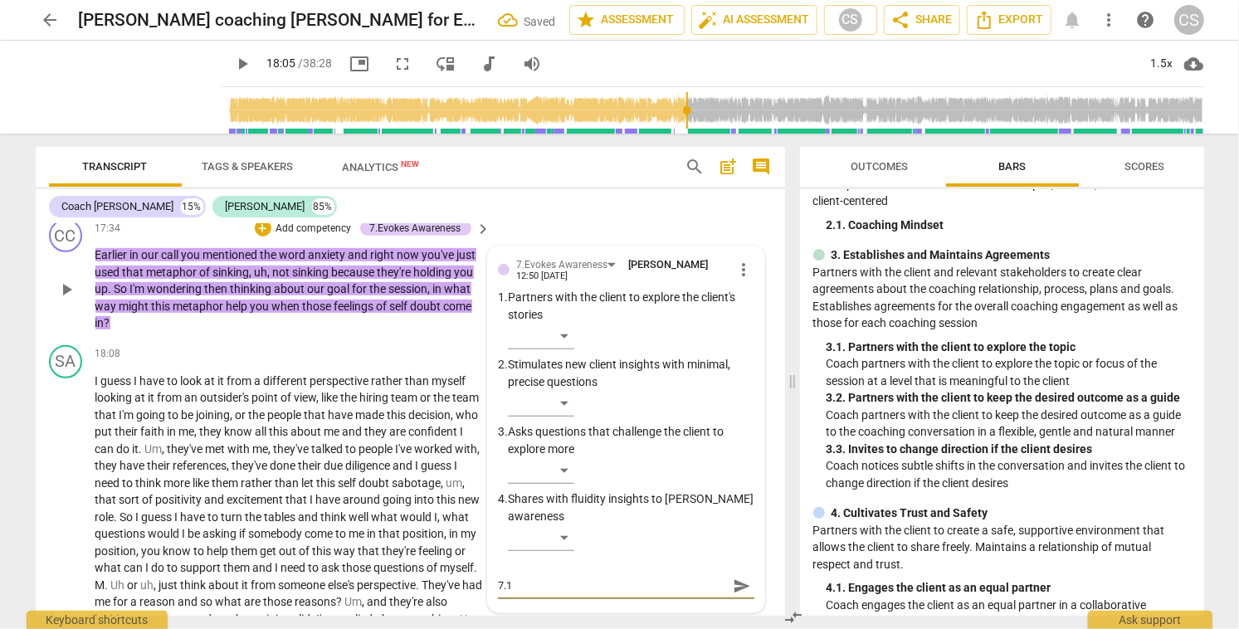
scroll to position [4308, 0]
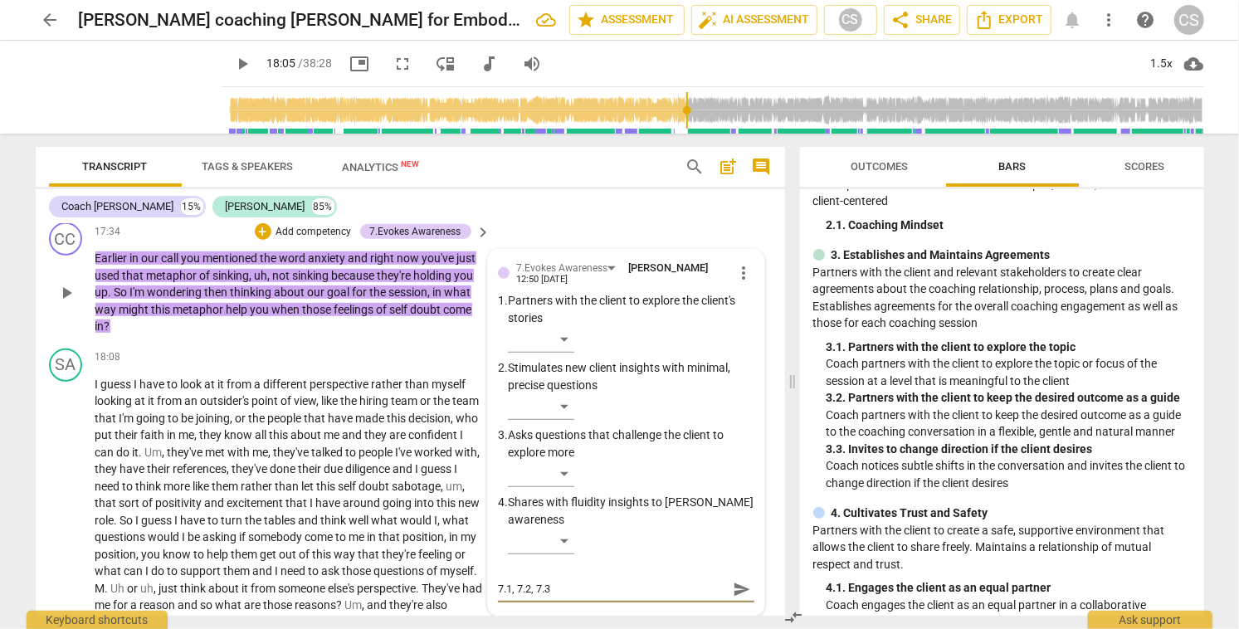
click at [734, 584] on span "send" at bounding box center [742, 589] width 18 height 18
click at [259, 230] on div "+" at bounding box center [263, 231] width 17 height 17
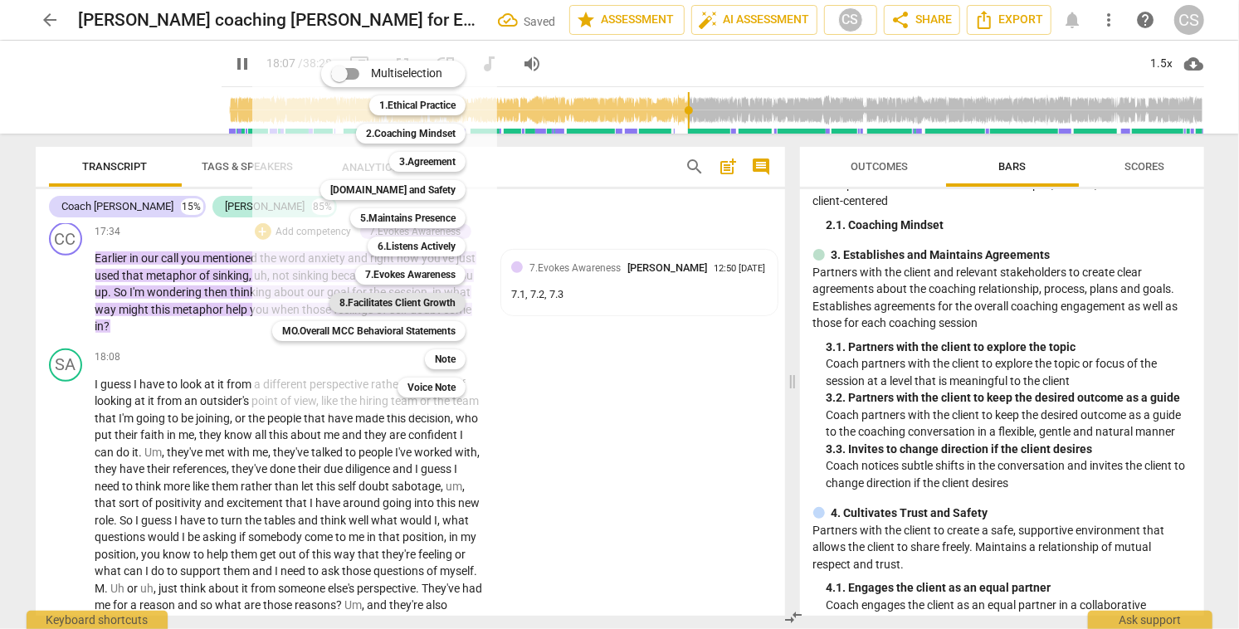
click at [438, 303] on b "8.Facilitates Client Growth" at bounding box center [397, 303] width 116 height 20
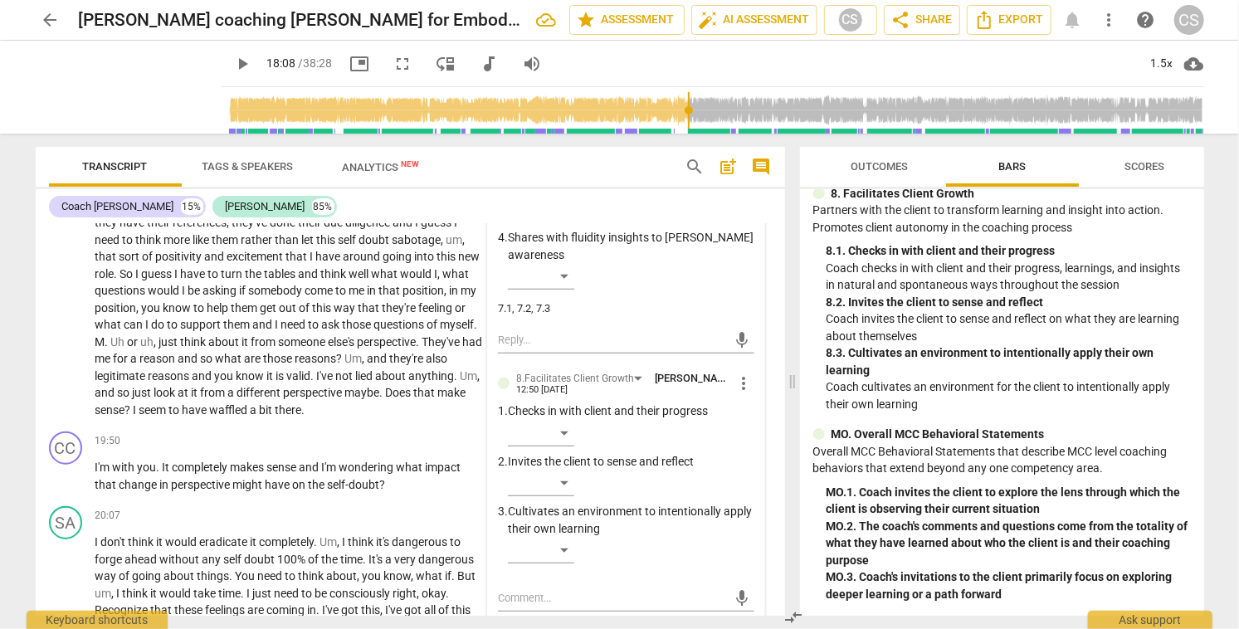
scroll to position [1543, 0]
click at [620, 598] on textarea at bounding box center [612, 598] width 229 height 16
click at [733, 597] on span "send" at bounding box center [742, 598] width 18 height 18
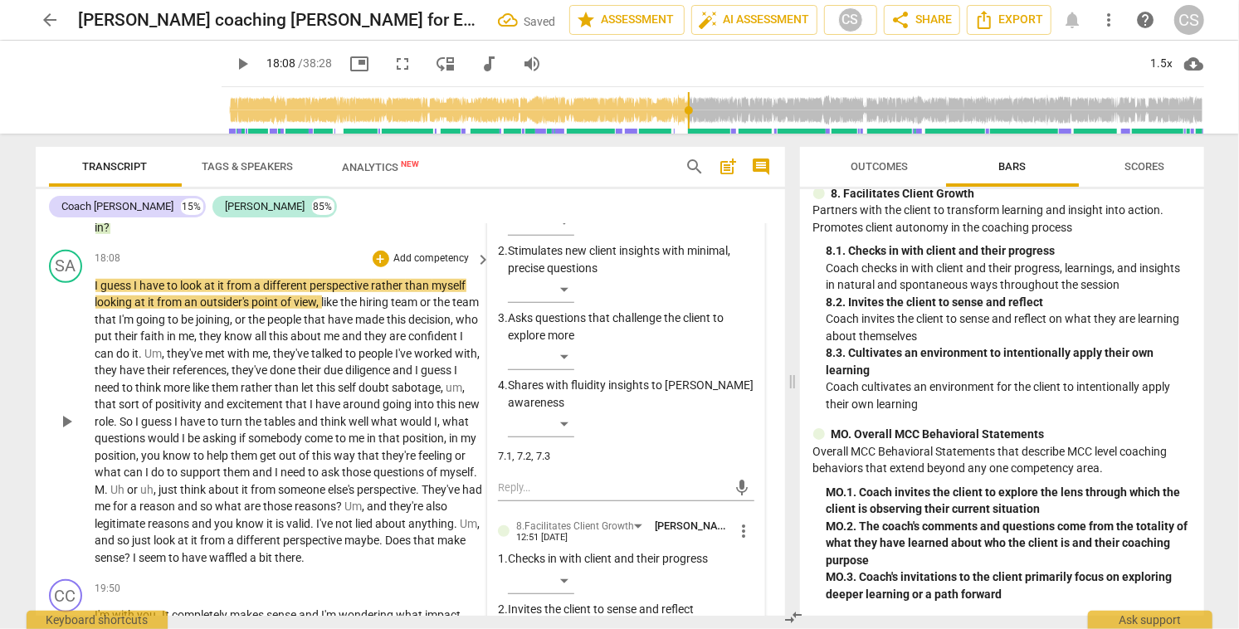
scroll to position [4420, 0]
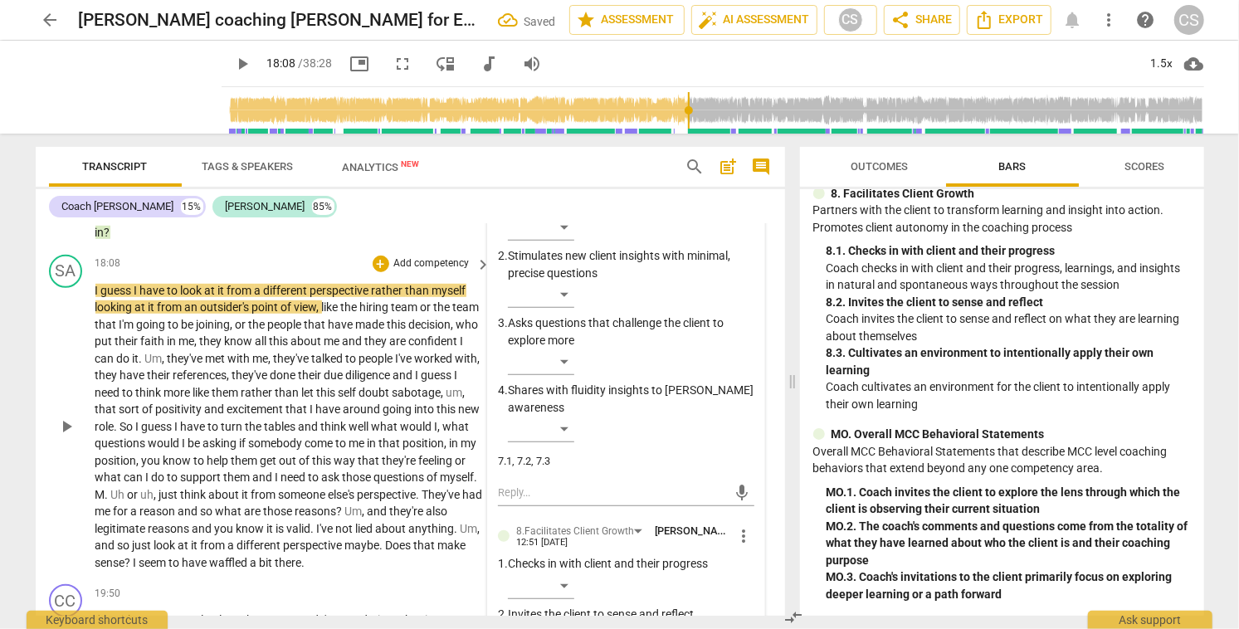
click at [61, 431] on span "play_arrow" at bounding box center [66, 427] width 20 height 20
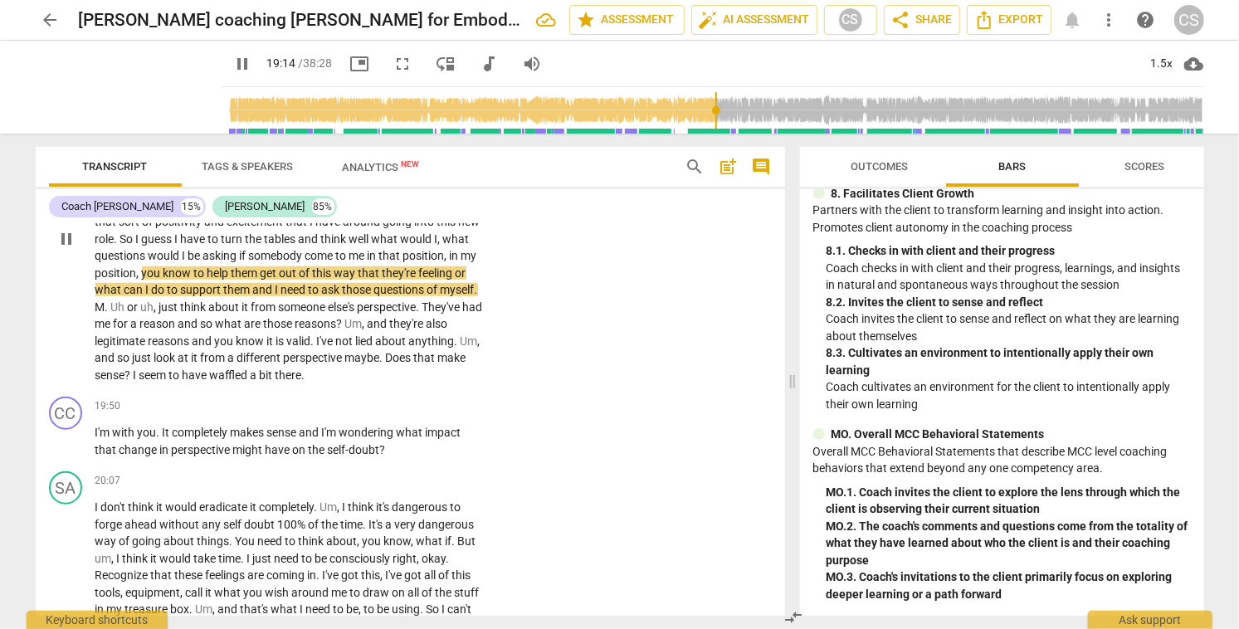
scroll to position [4610, 0]
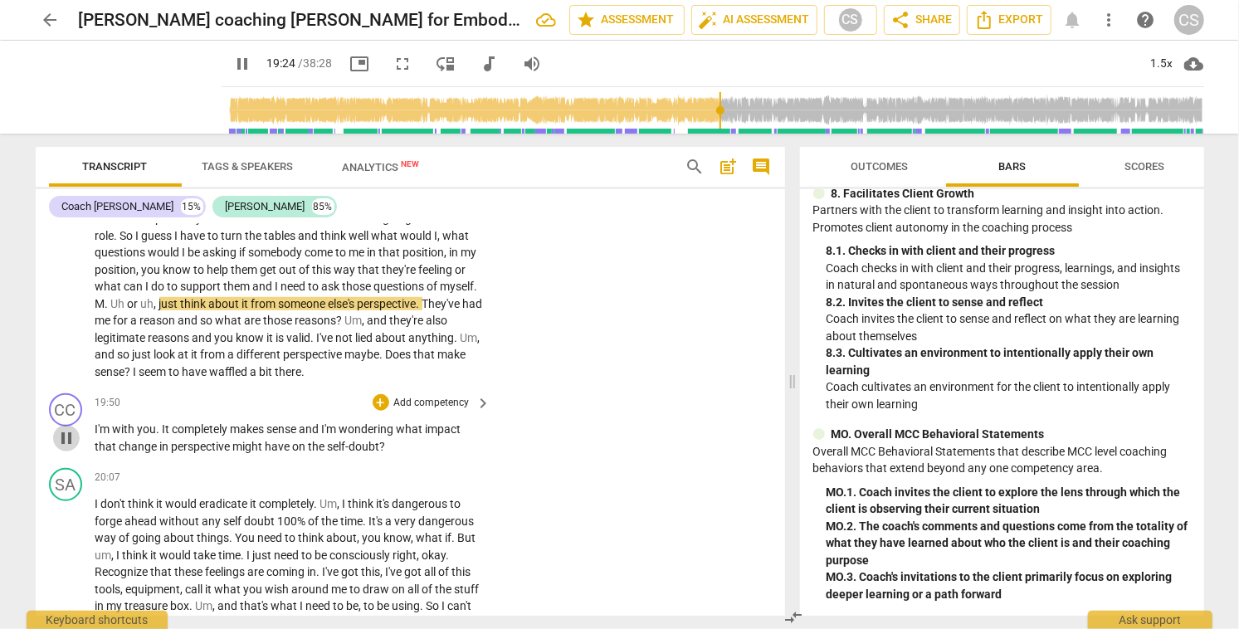
click at [69, 448] on span "pause" at bounding box center [66, 438] width 20 height 20
click at [62, 243] on span "play_arrow" at bounding box center [66, 236] width 20 height 20
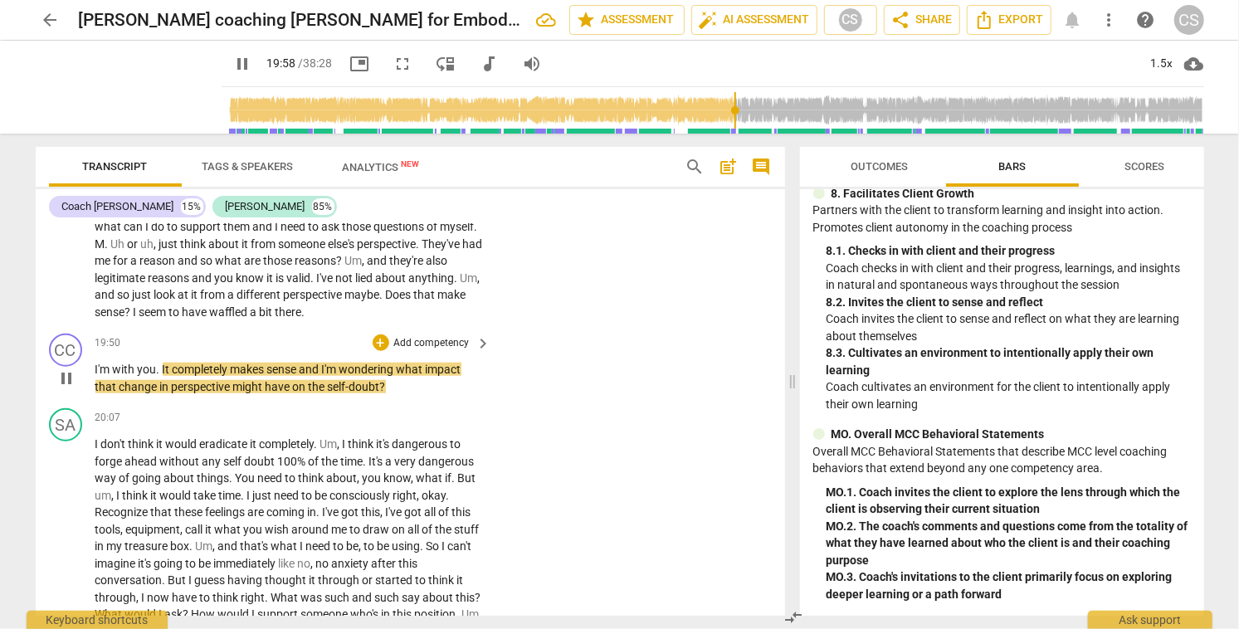
scroll to position [4671, 0]
click at [379, 350] on div "+" at bounding box center [381, 342] width 17 height 17
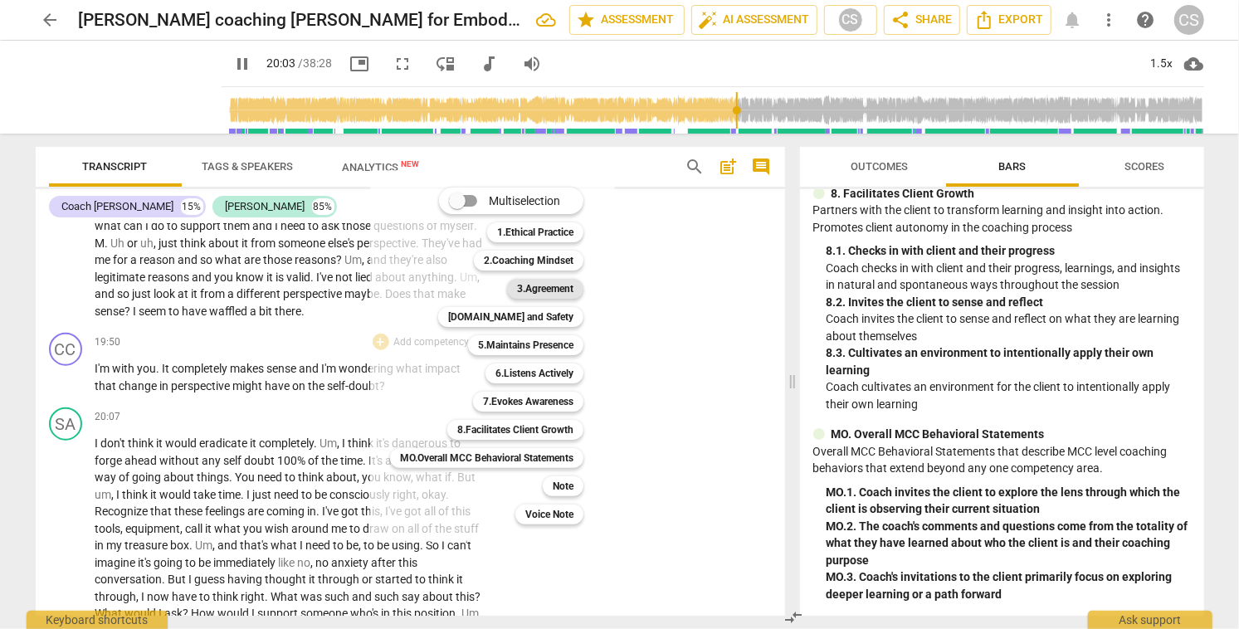
click at [545, 290] on b "3.Agreement" at bounding box center [545, 289] width 56 height 20
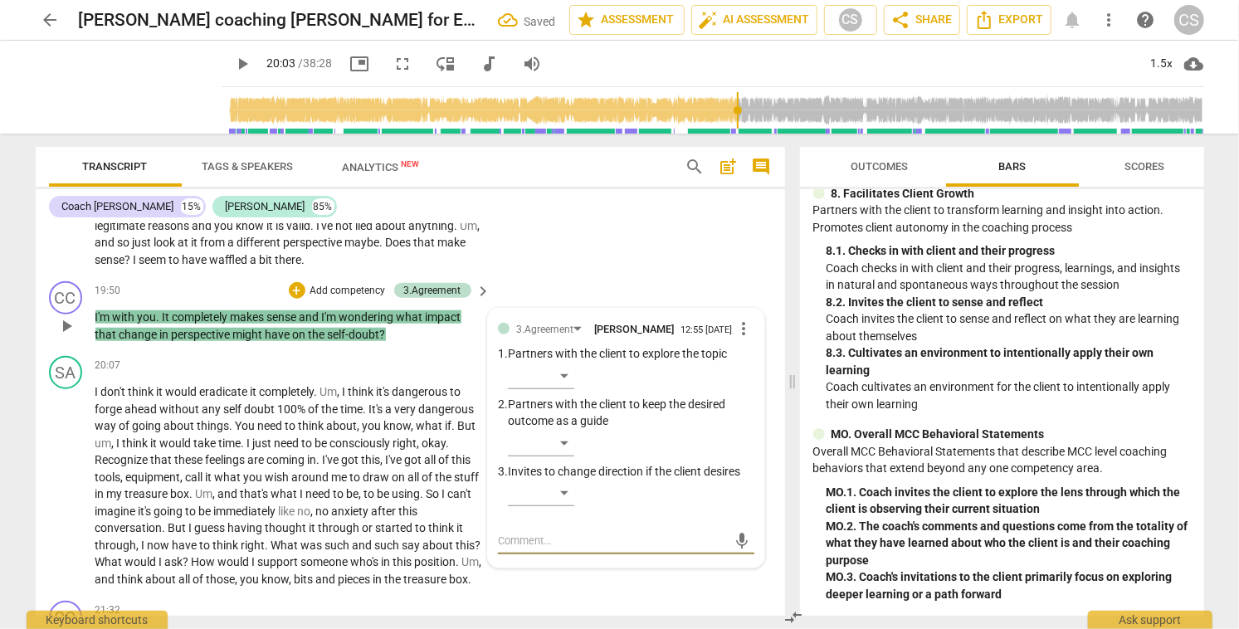
scroll to position [4725, 0]
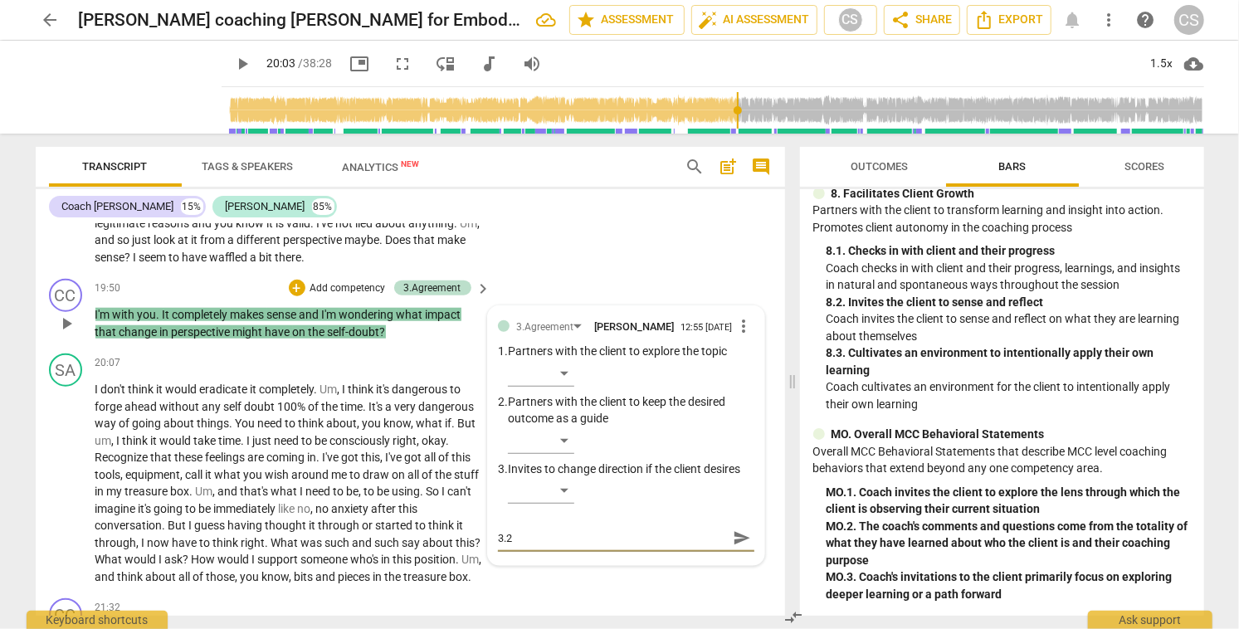
click at [733, 548] on span "send" at bounding box center [742, 538] width 18 height 18
click at [296, 296] on div "+" at bounding box center [297, 288] width 17 height 17
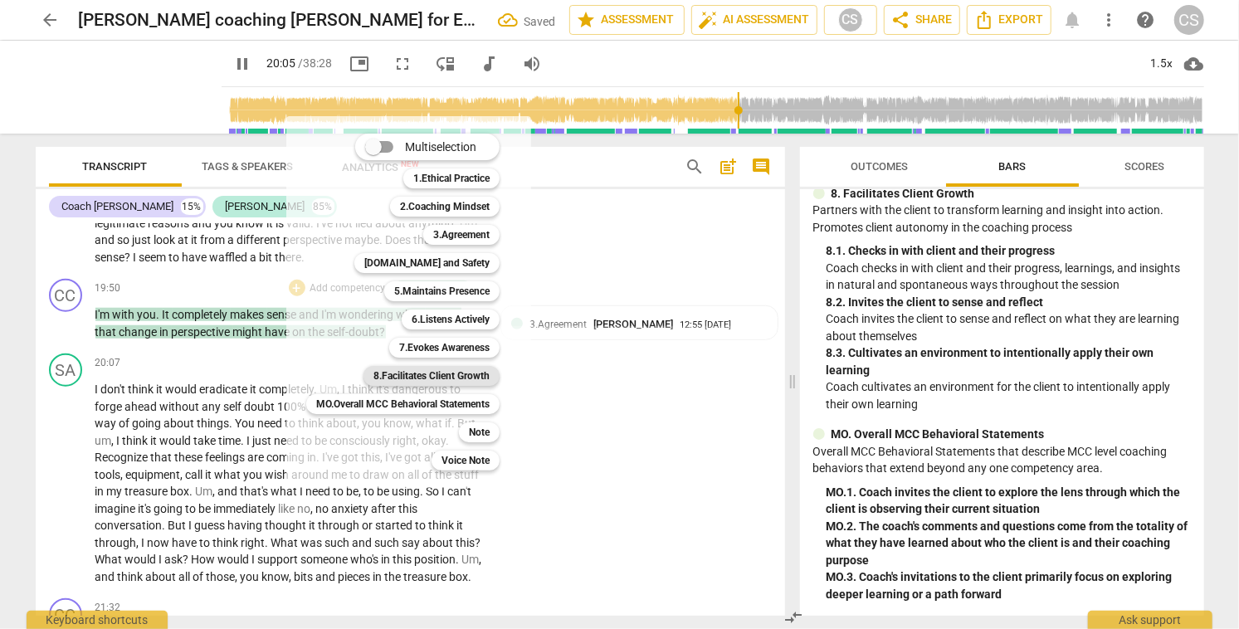
click at [449, 377] on b "8.Facilitates Client Growth" at bounding box center [431, 376] width 116 height 20
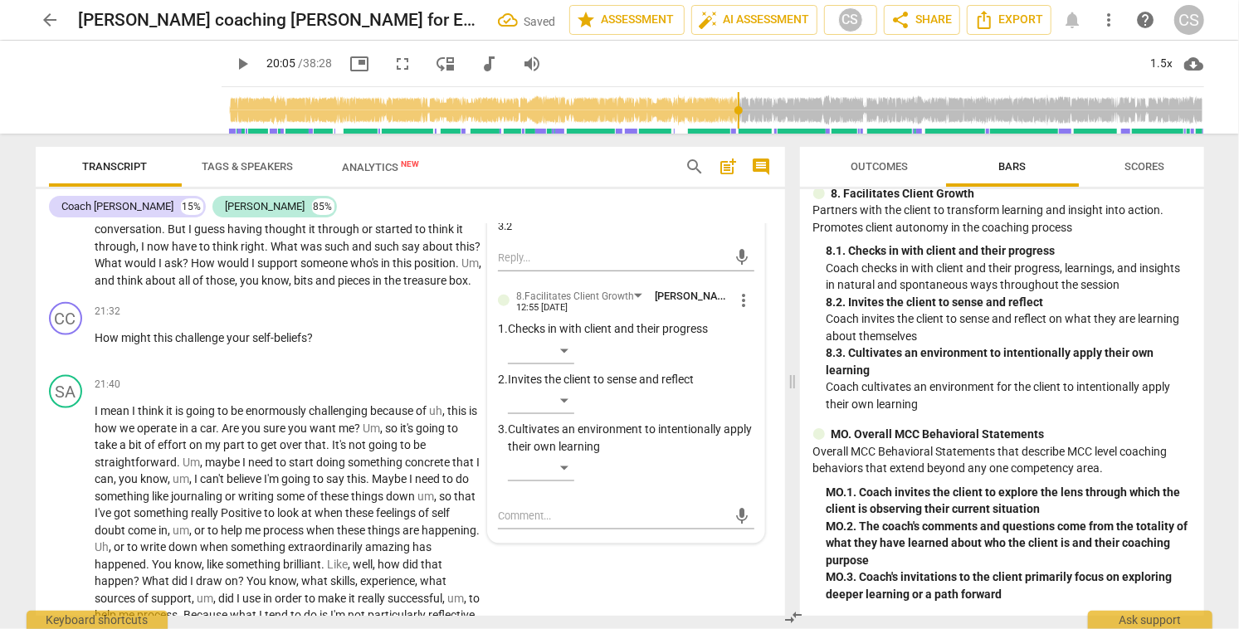
scroll to position [5025, 0]
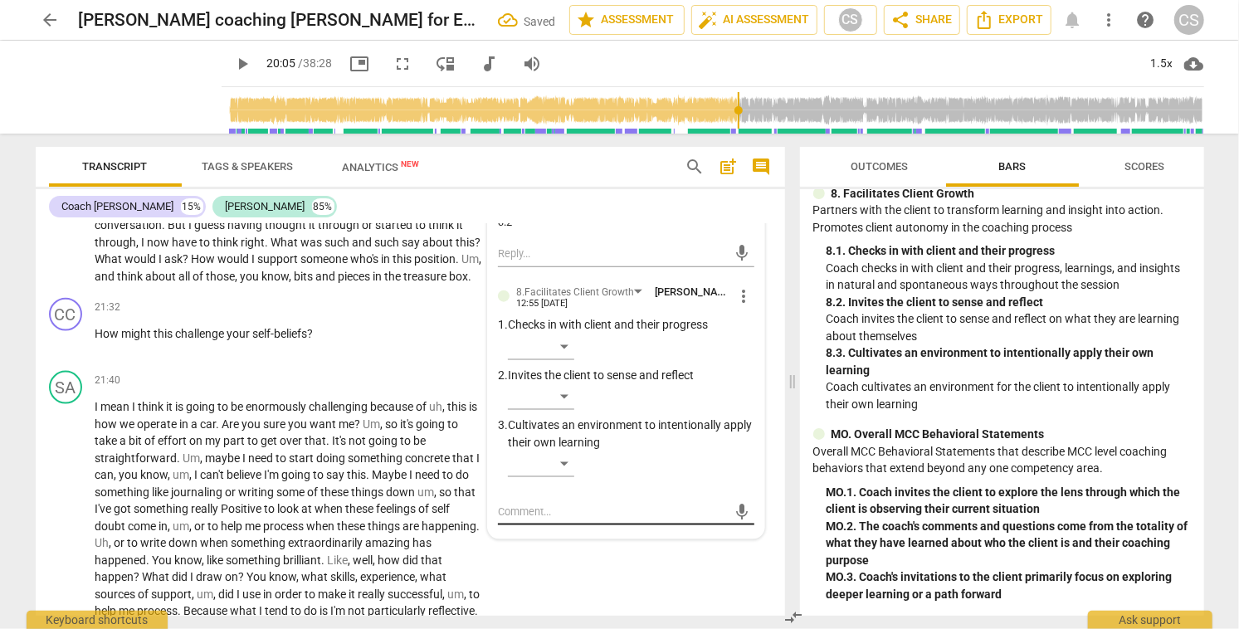
click at [543, 519] on textarea at bounding box center [612, 512] width 229 height 16
click at [738, 521] on span "send" at bounding box center [742, 512] width 18 height 18
click at [539, 505] on div "8.2, 8.3" at bounding box center [626, 497] width 256 height 16
click at [735, 306] on span "more_vert" at bounding box center [744, 296] width 20 height 20
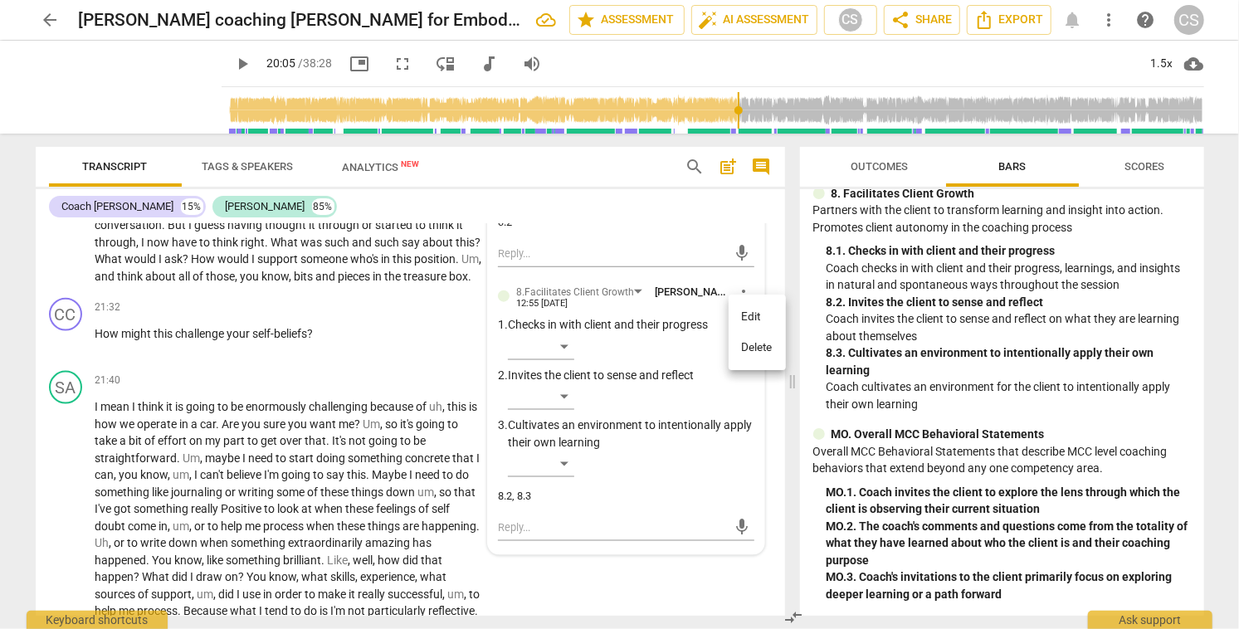
click at [744, 319] on li "Edit" at bounding box center [757, 317] width 57 height 32
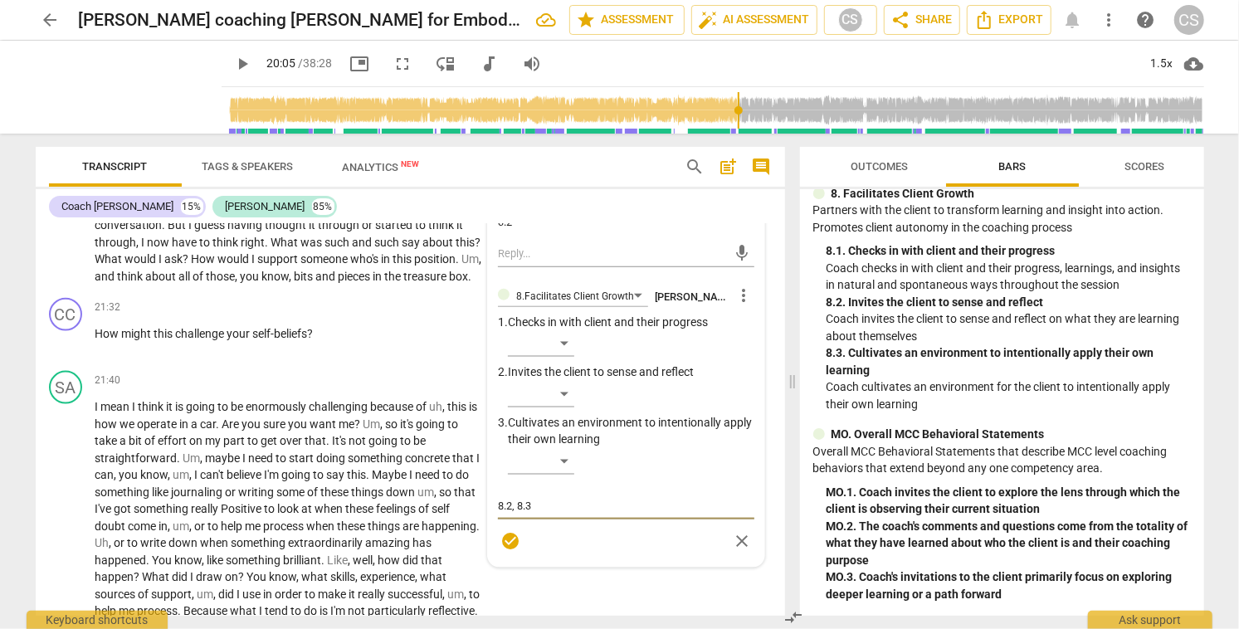
click at [537, 514] on textarea "8.2, 8.3" at bounding box center [626, 506] width 256 height 16
click at [506, 551] on span "check_circle" at bounding box center [510, 541] width 20 height 20
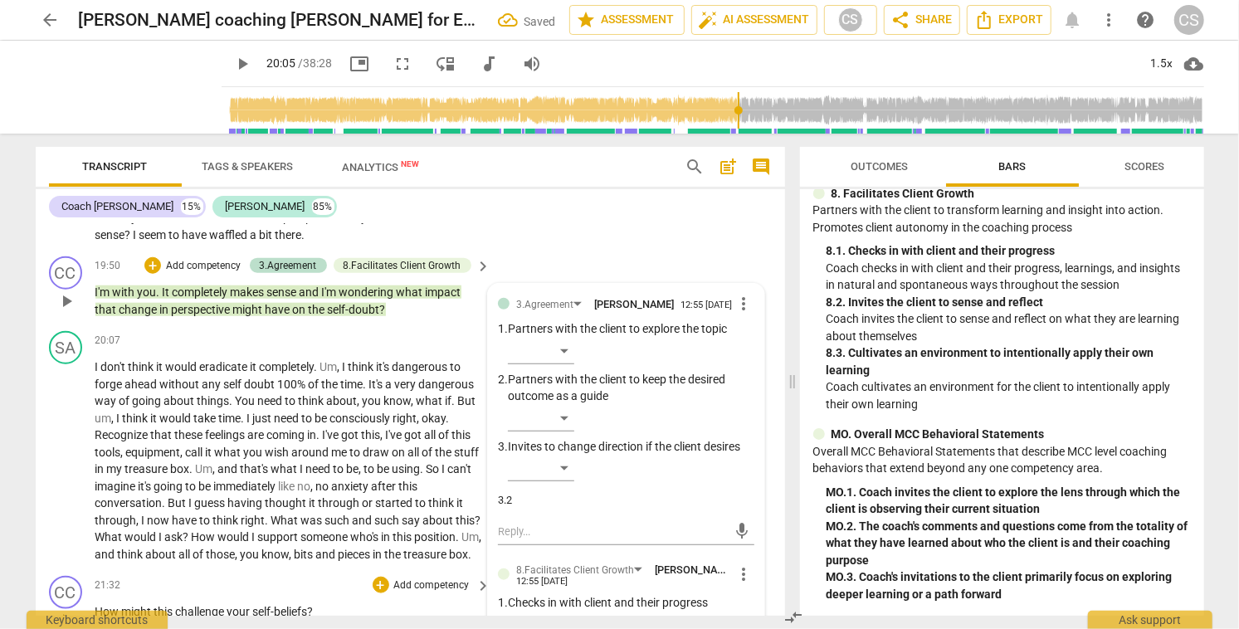
scroll to position [4747, 0]
click at [66, 472] on span "play_arrow" at bounding box center [66, 462] width 20 height 20
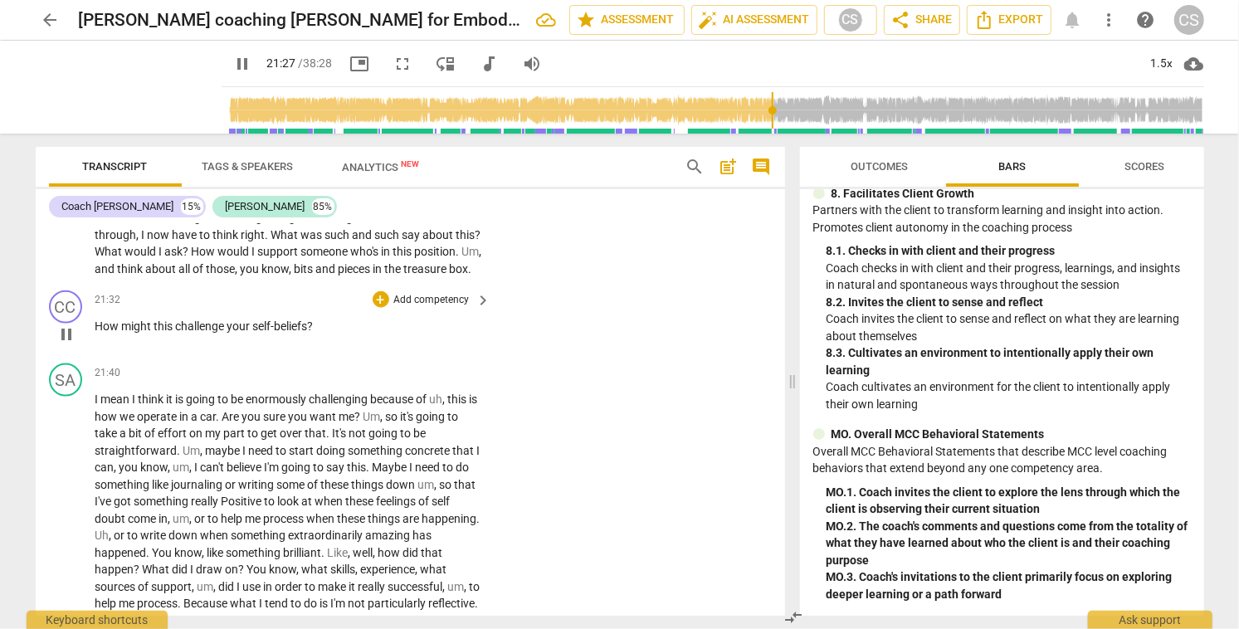
scroll to position [5040, 0]
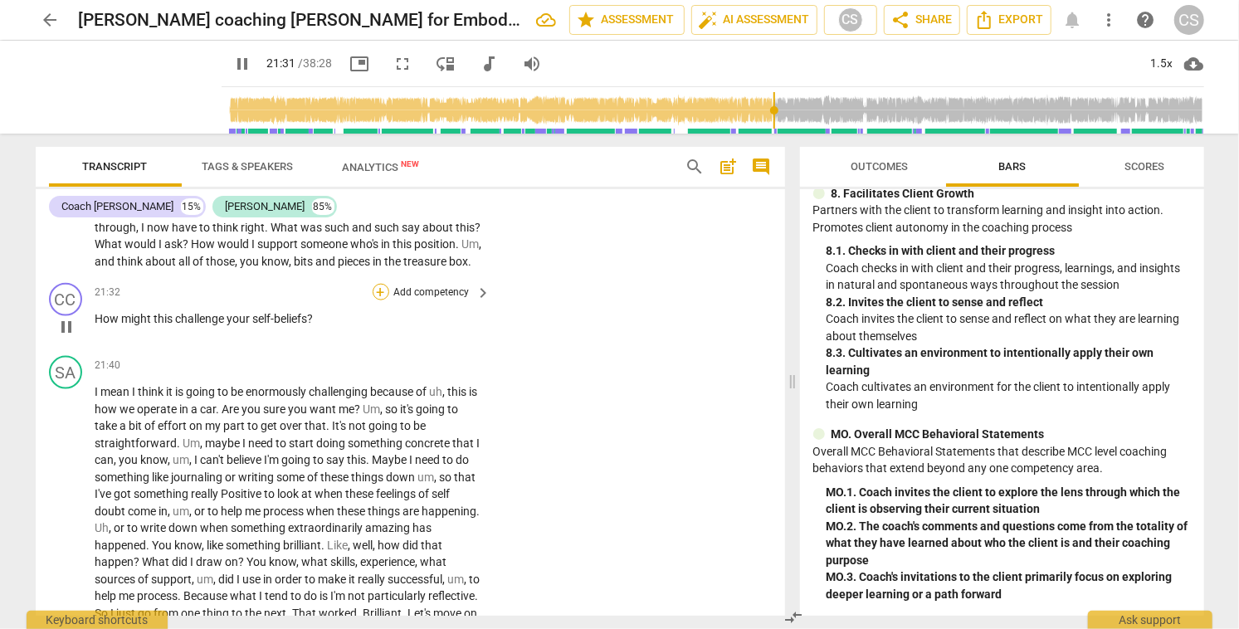
click at [379, 300] on div "+" at bounding box center [381, 292] width 17 height 17
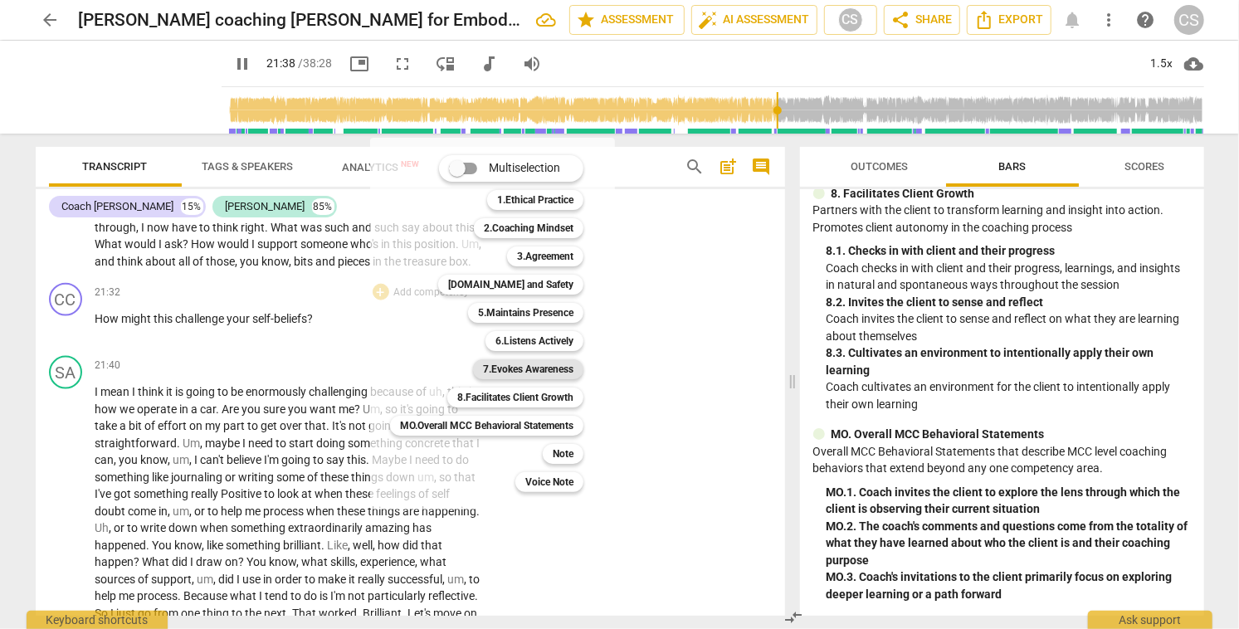
click at [543, 368] on b "7.Evokes Awareness" at bounding box center [528, 369] width 90 height 20
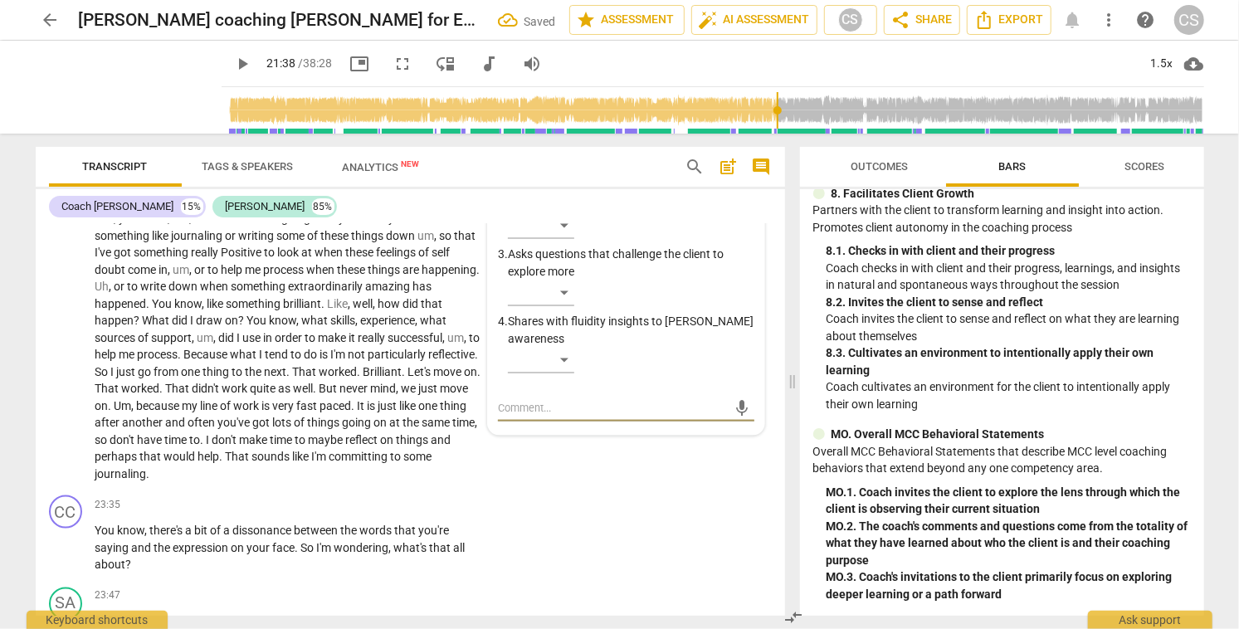
scroll to position [5272, 0]
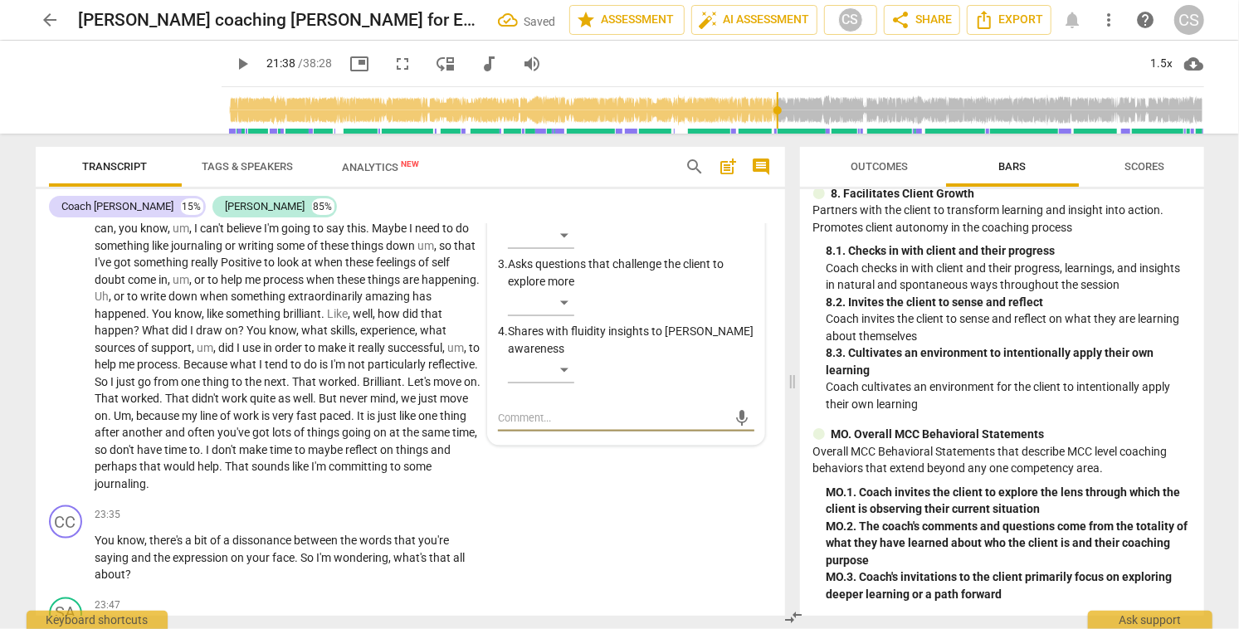
click at [543, 426] on textarea at bounding box center [612, 418] width 229 height 16
click at [733, 427] on span "send" at bounding box center [742, 418] width 18 height 18
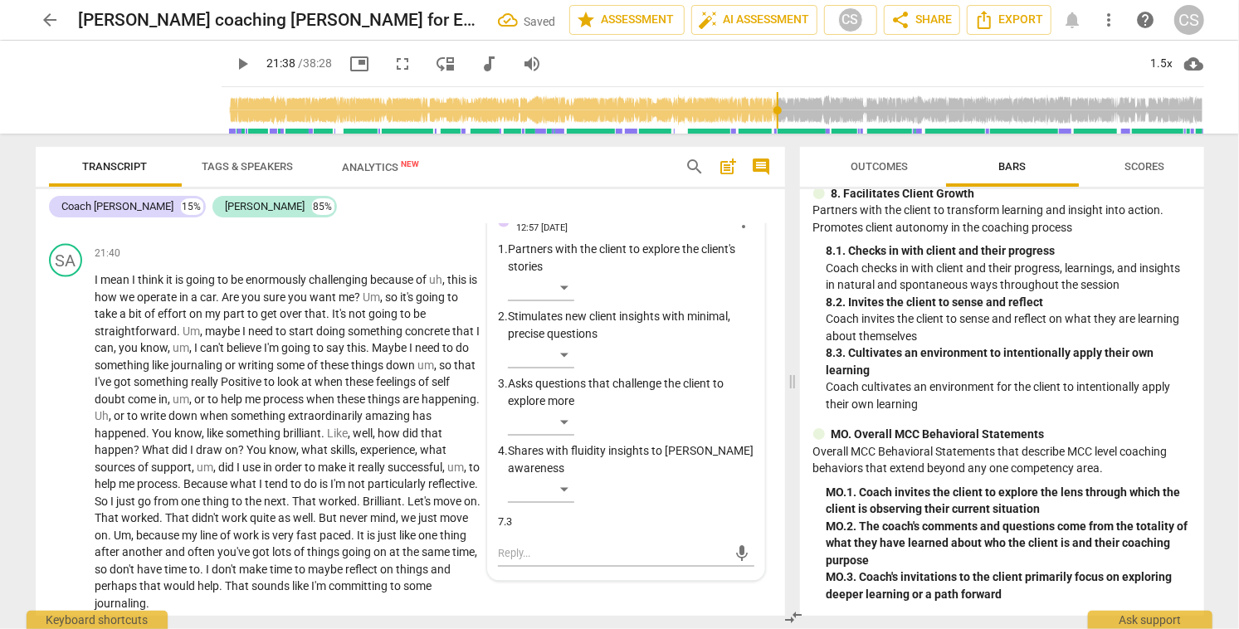
scroll to position [5151, 0]
click at [739, 232] on span "more_vert" at bounding box center [744, 222] width 20 height 20
click at [751, 253] on li "Edit" at bounding box center [757, 253] width 57 height 32
click at [526, 540] on textarea "7.3" at bounding box center [626, 532] width 256 height 16
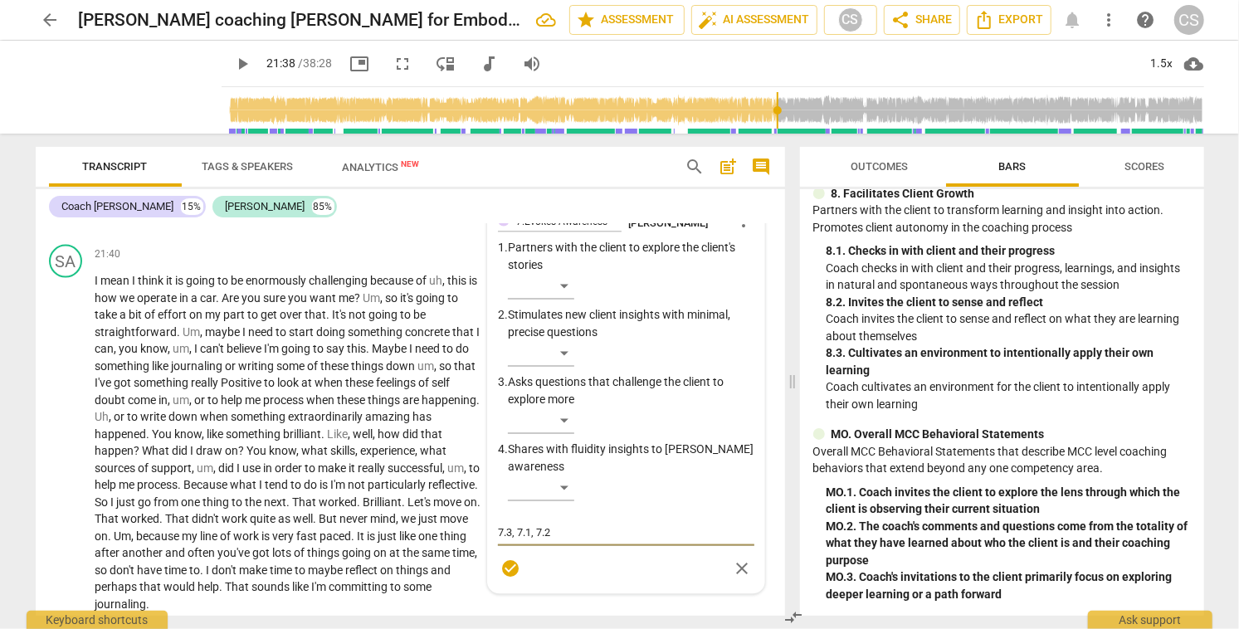
click at [504, 578] on span "check_circle" at bounding box center [510, 568] width 20 height 20
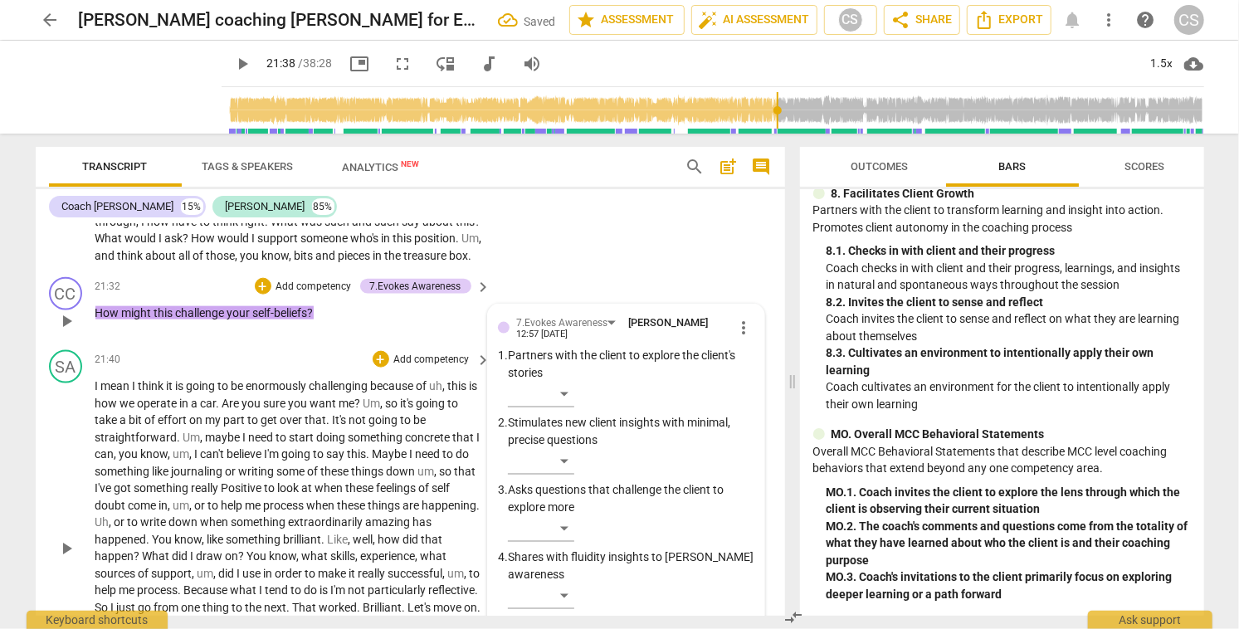
scroll to position [5039, 0]
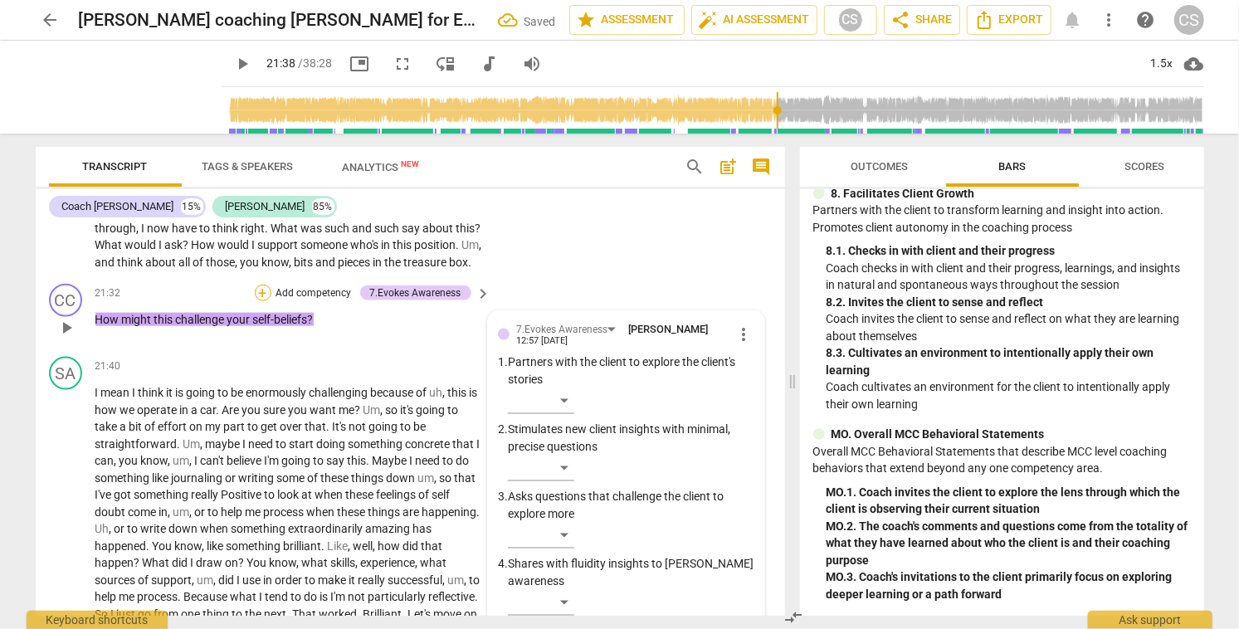
click at [261, 301] on div "+" at bounding box center [263, 293] width 17 height 17
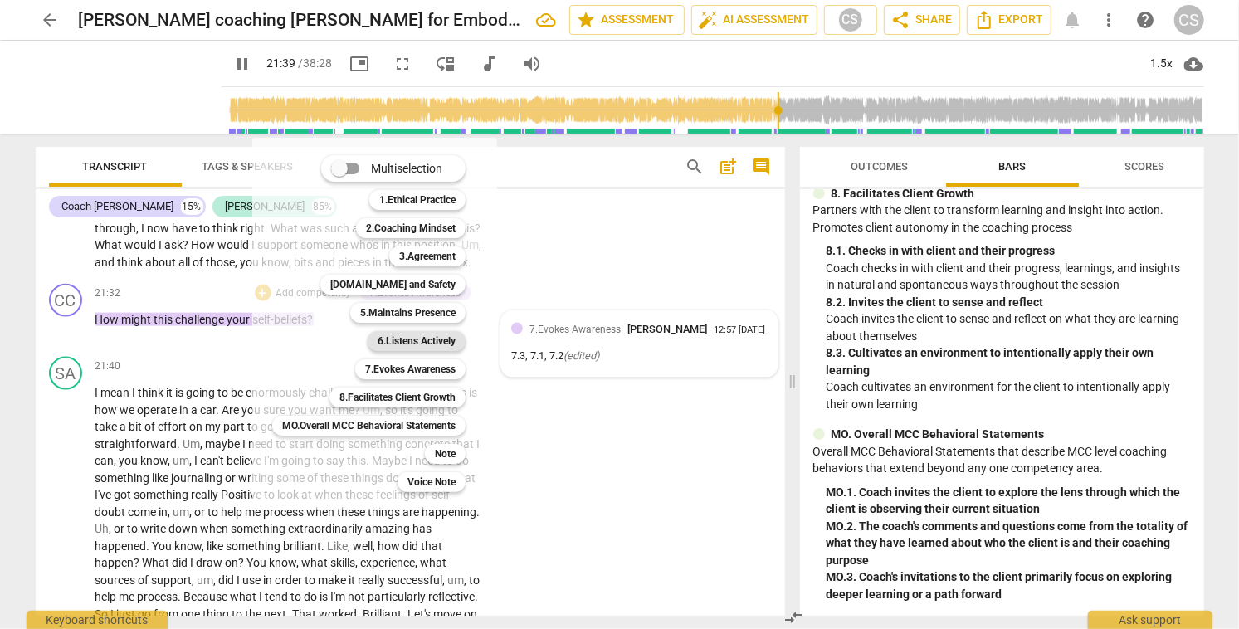
click at [402, 339] on b "6.Listens Actively" at bounding box center [417, 341] width 78 height 20
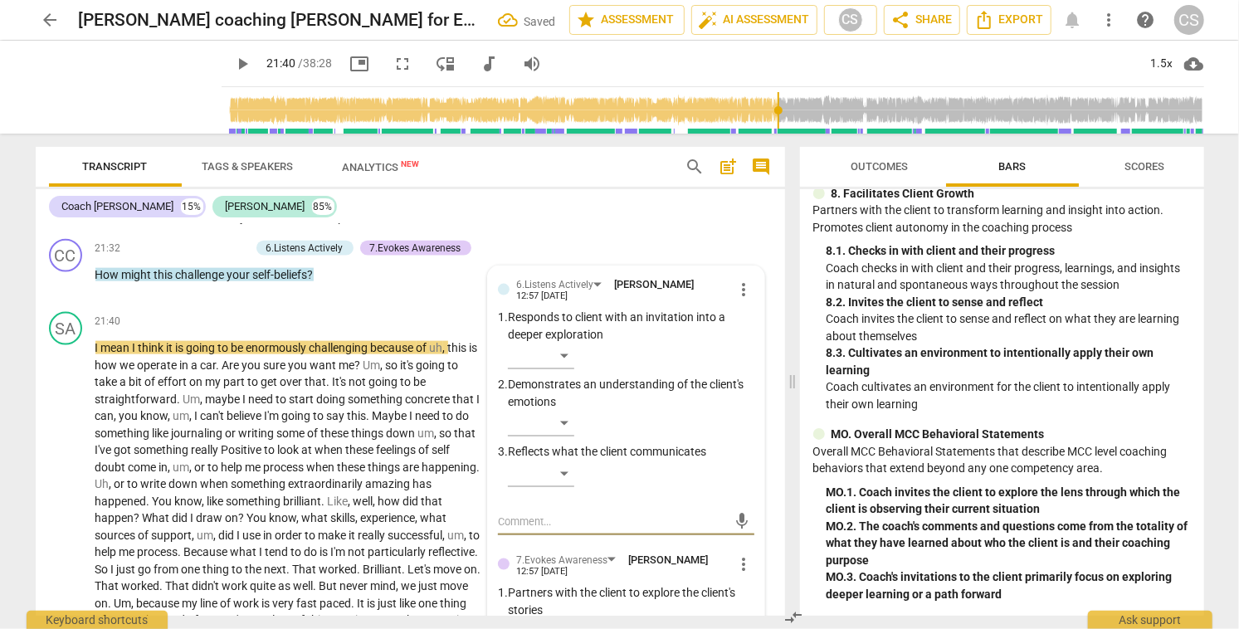
scroll to position [5086, 0]
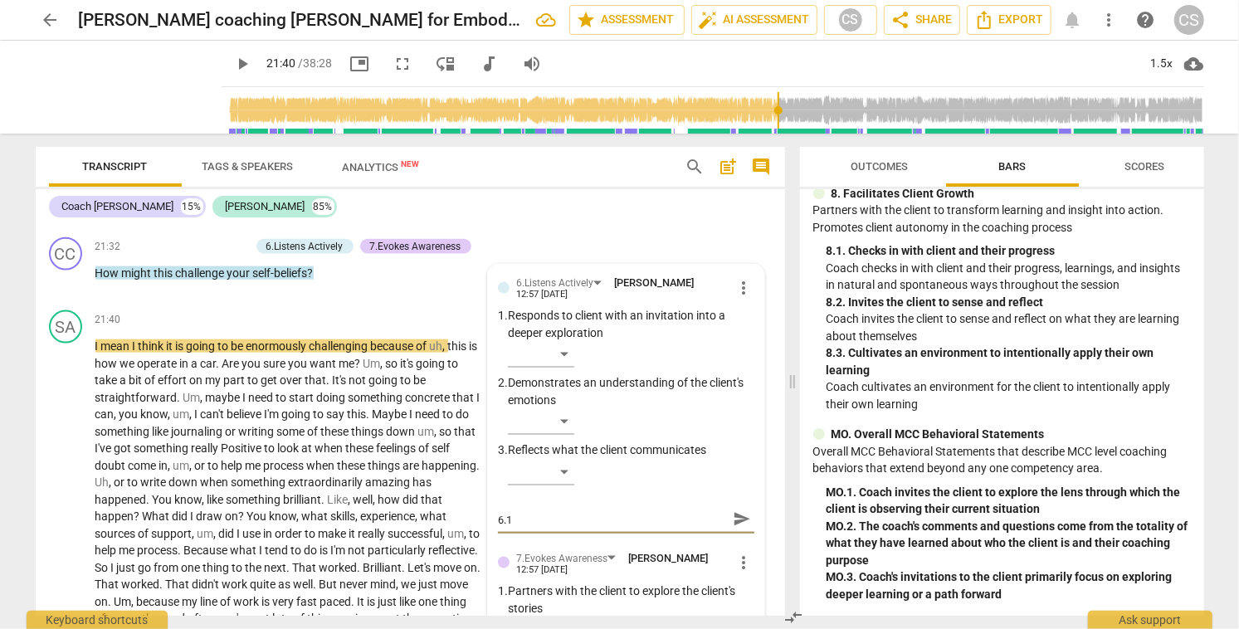
click at [738, 529] on span "send" at bounding box center [742, 519] width 18 height 18
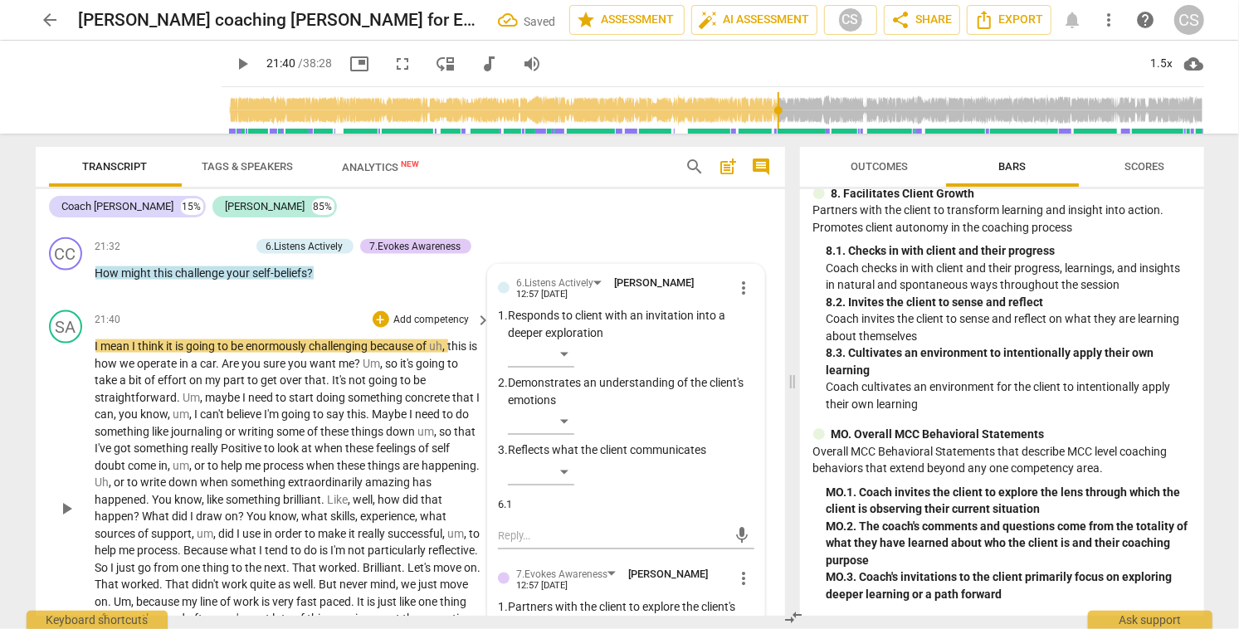
click at [66, 519] on span "play_arrow" at bounding box center [66, 509] width 20 height 20
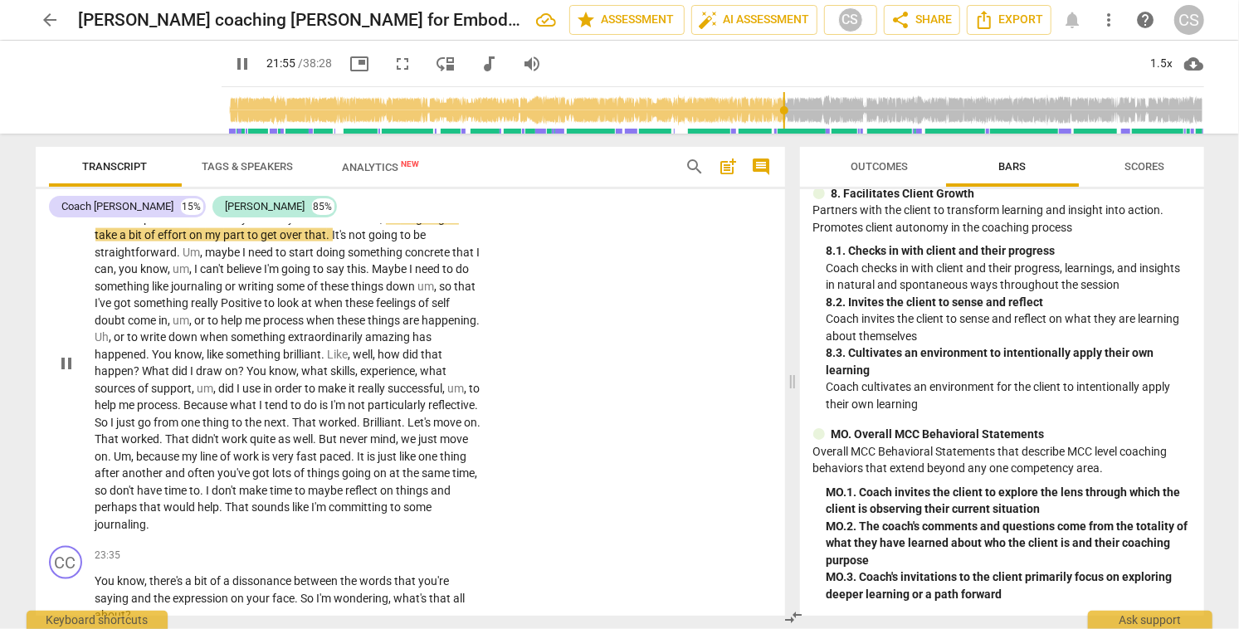
scroll to position [5237, 0]
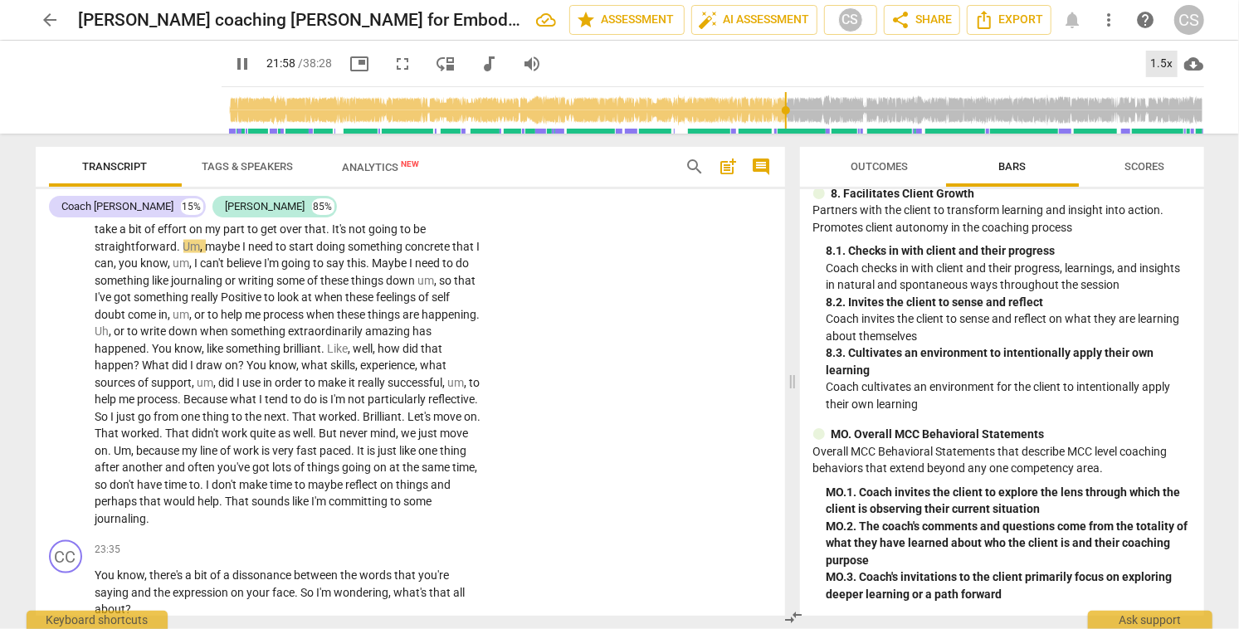
click at [1156, 63] on div "1.5x" at bounding box center [1162, 64] width 32 height 27
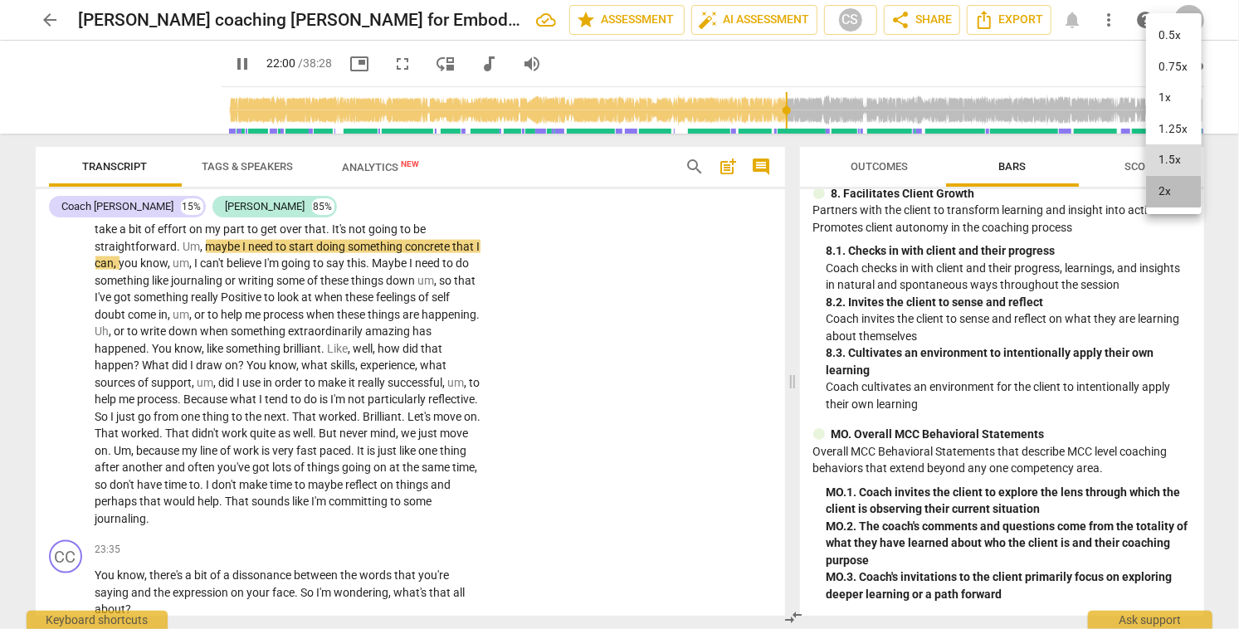
click at [1166, 192] on li "2x" at bounding box center [1174, 192] width 56 height 32
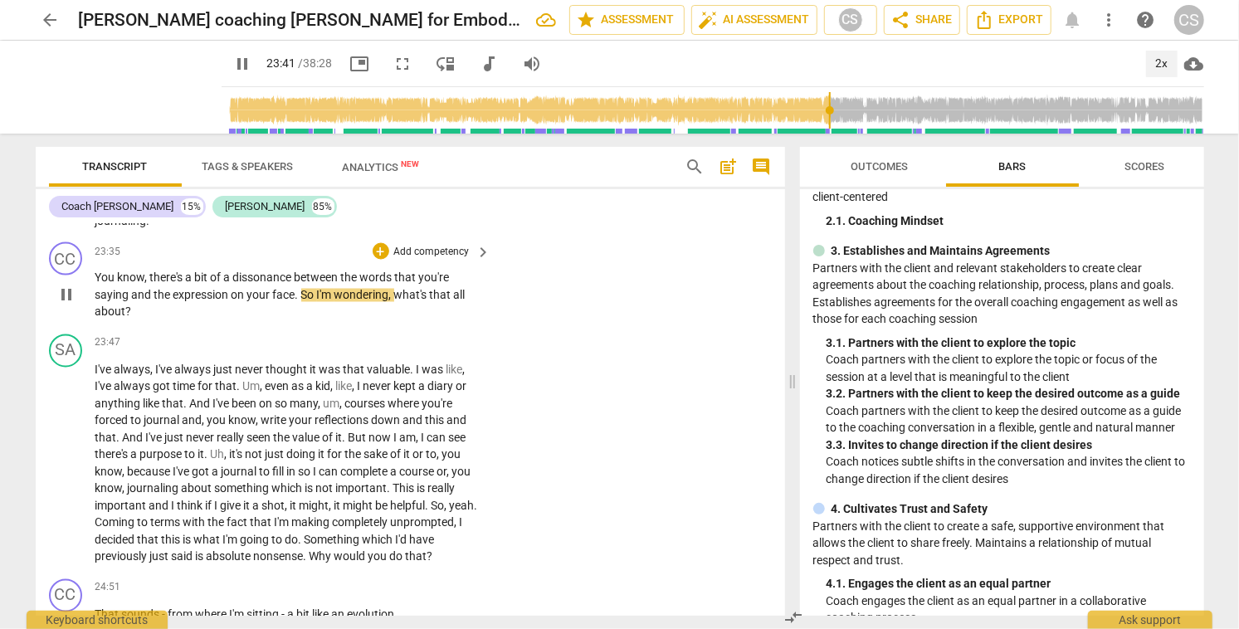
scroll to position [5536, 0]
click at [376, 259] on div "+" at bounding box center [381, 250] width 17 height 17
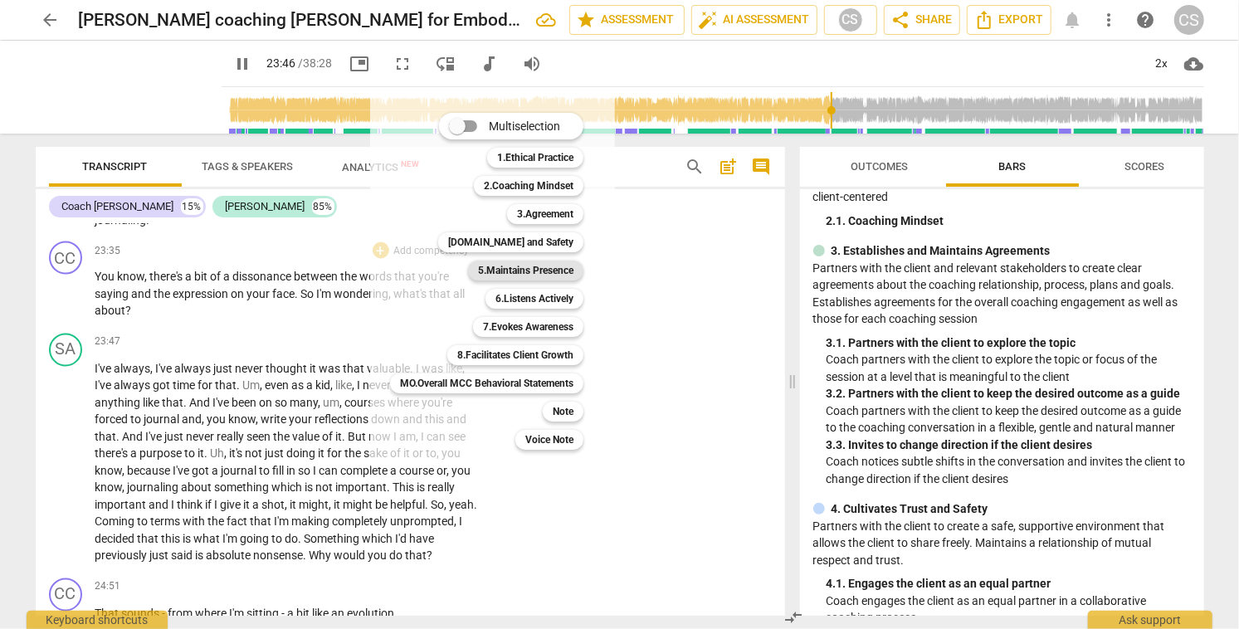
click at [531, 272] on b "5.Maintains Presence" at bounding box center [525, 271] width 95 height 20
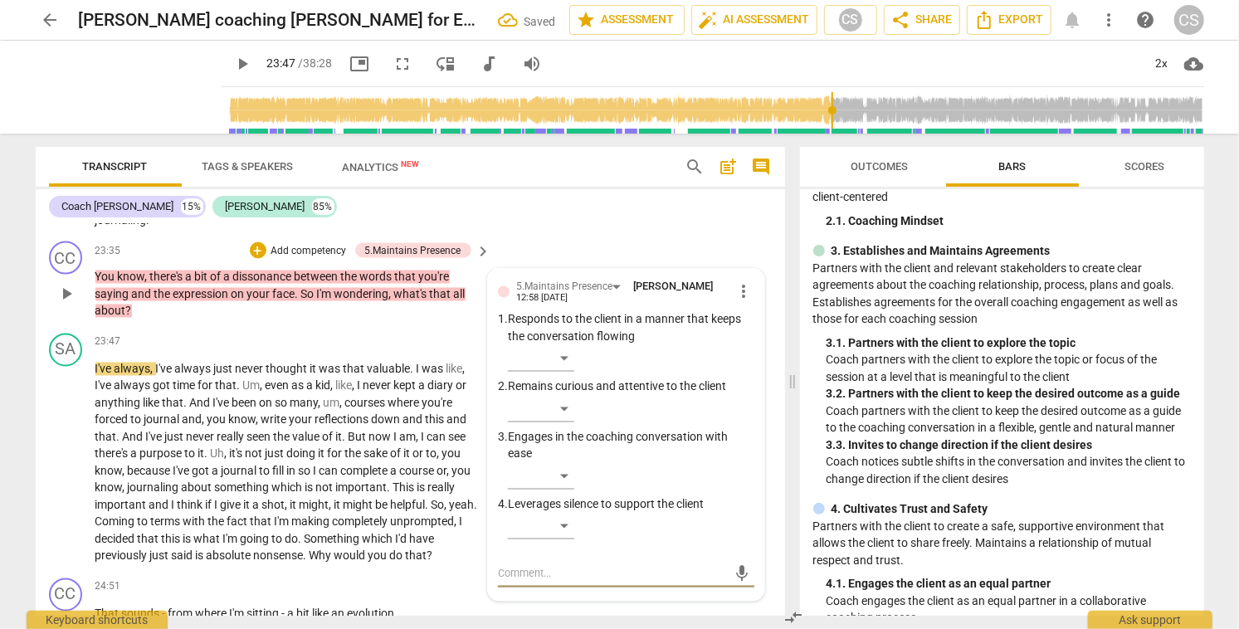
scroll to position [5556, 0]
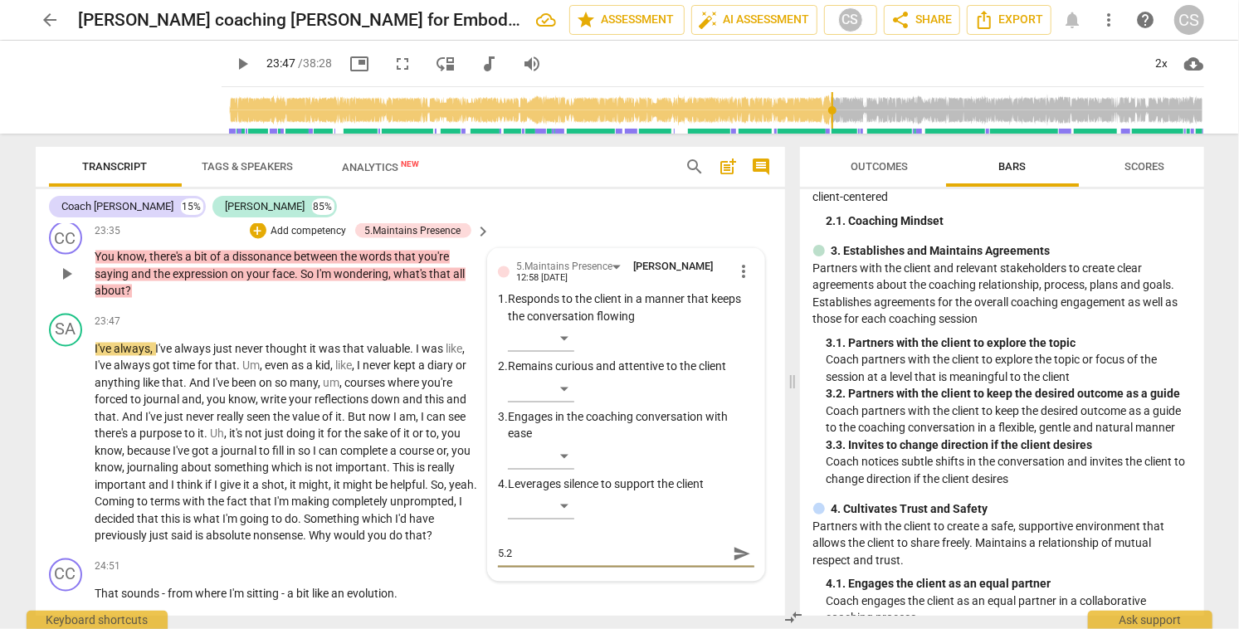
click at [733, 563] on span "send" at bounding box center [742, 554] width 18 height 18
click at [253, 239] on div "+" at bounding box center [258, 230] width 17 height 17
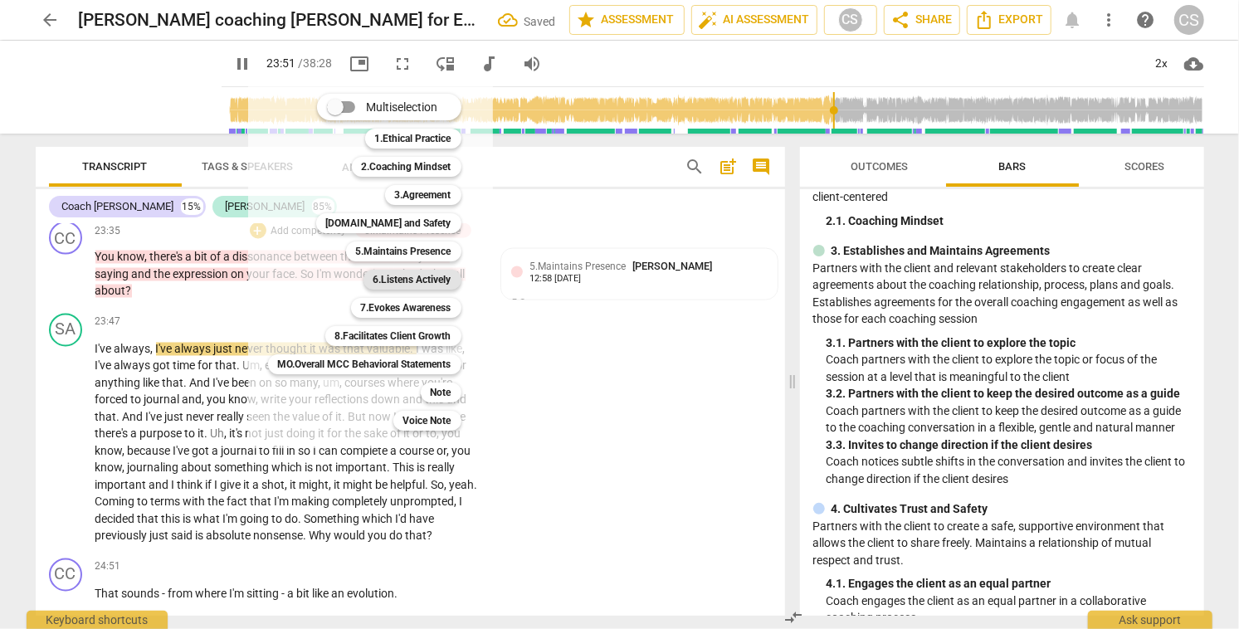
click at [402, 280] on b "6.Listens Actively" at bounding box center [412, 280] width 78 height 20
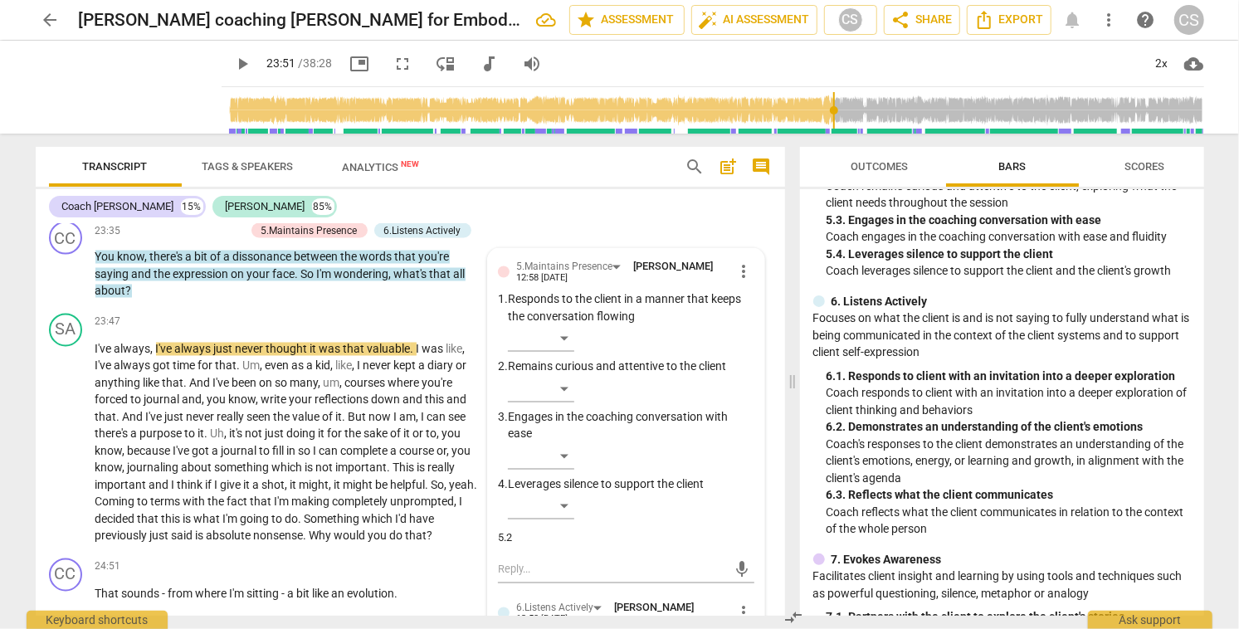
scroll to position [916, 0]
click at [628, 578] on textarea at bounding box center [612, 570] width 229 height 16
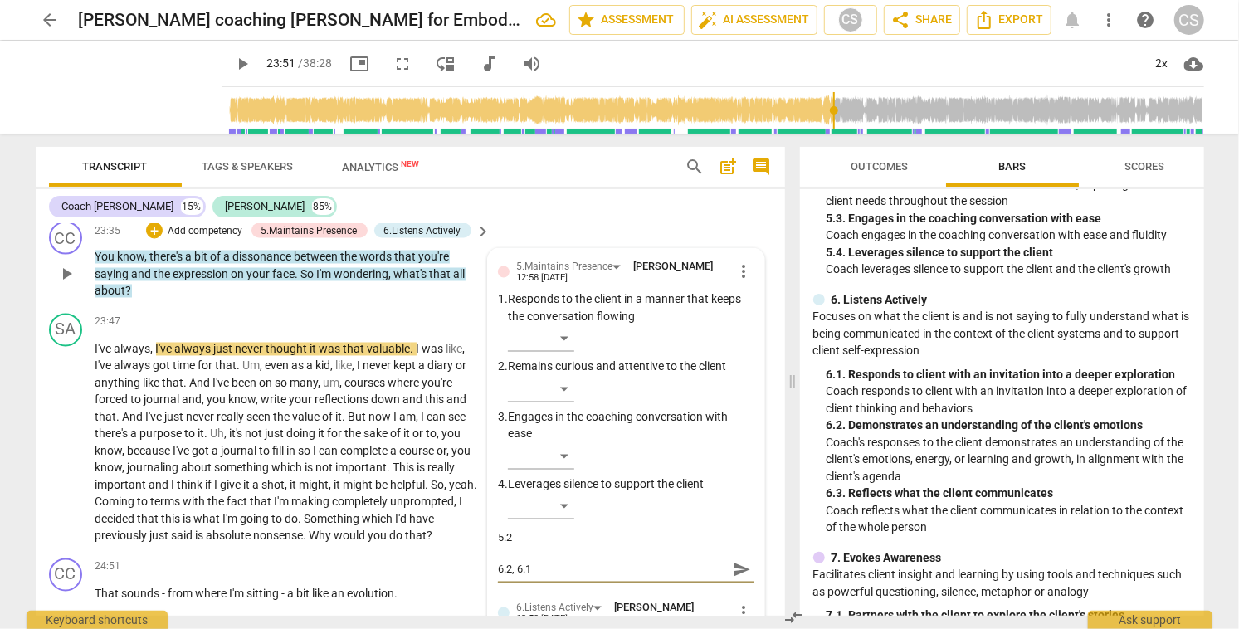
click at [733, 579] on span "send" at bounding box center [742, 570] width 18 height 18
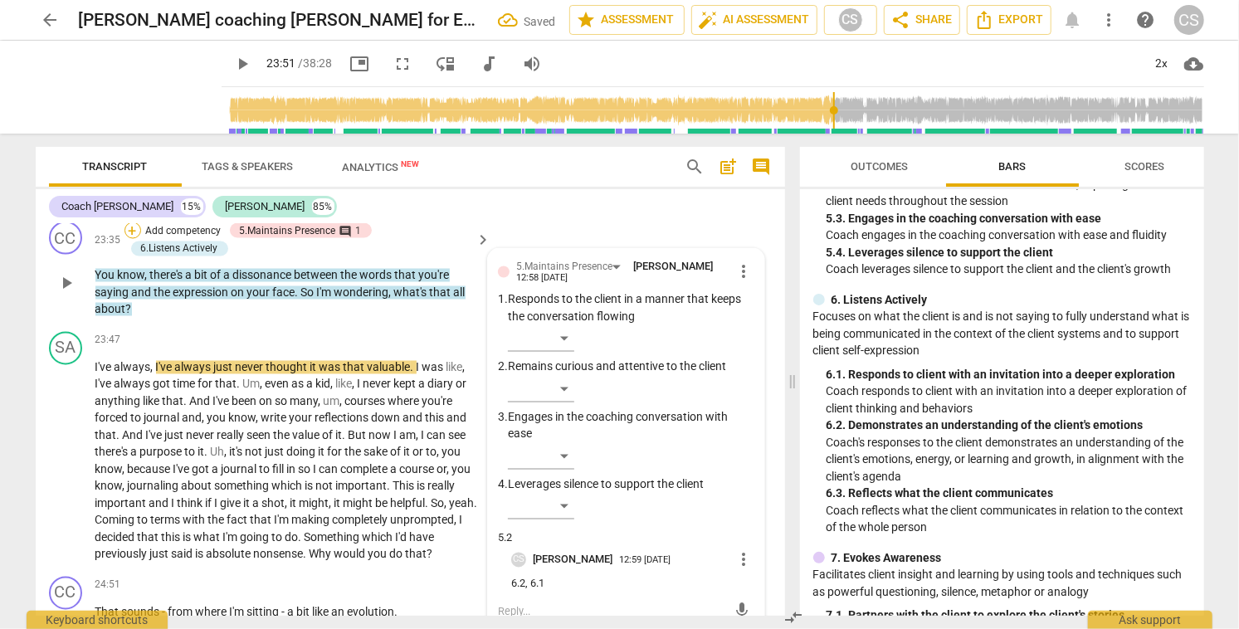
click at [131, 239] on div "+" at bounding box center [132, 230] width 17 height 17
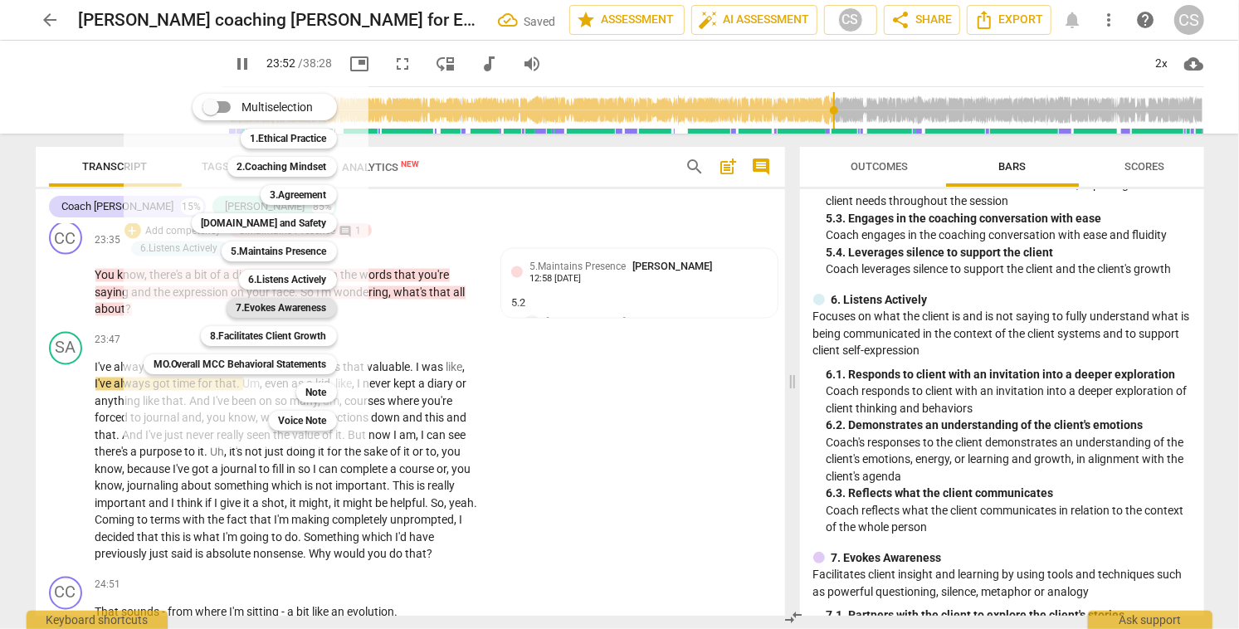
click at [296, 309] on b "7.Evokes Awareness" at bounding box center [281, 308] width 90 height 20
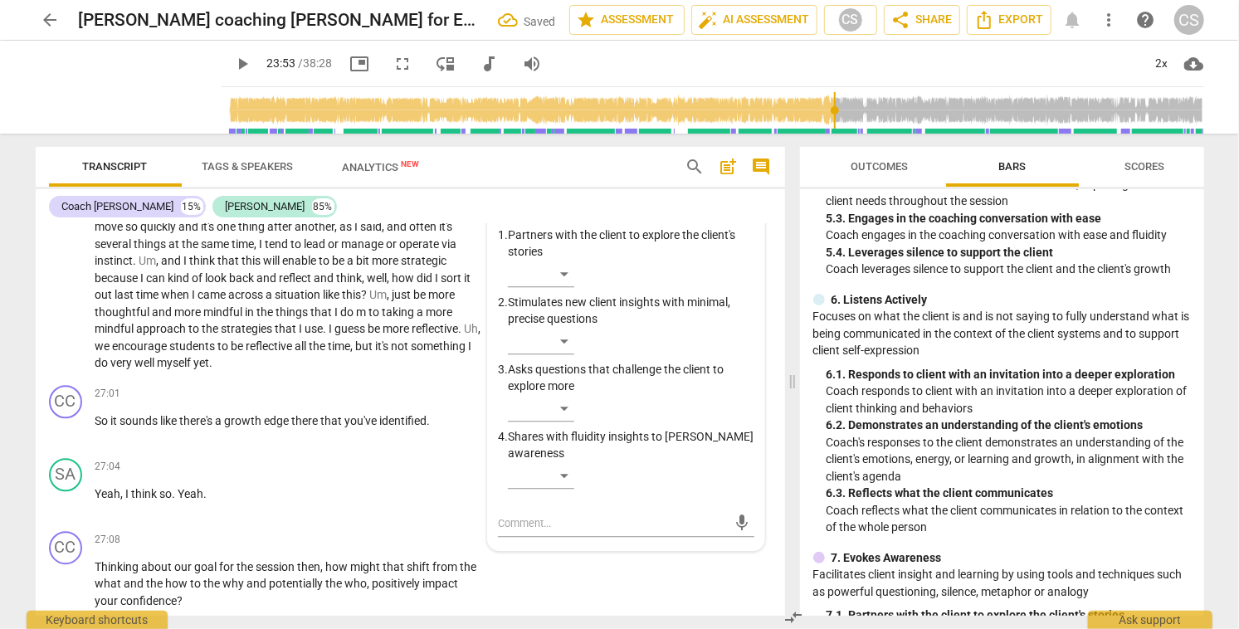
scroll to position [6278, 0]
click at [614, 533] on textarea at bounding box center [612, 525] width 229 height 16
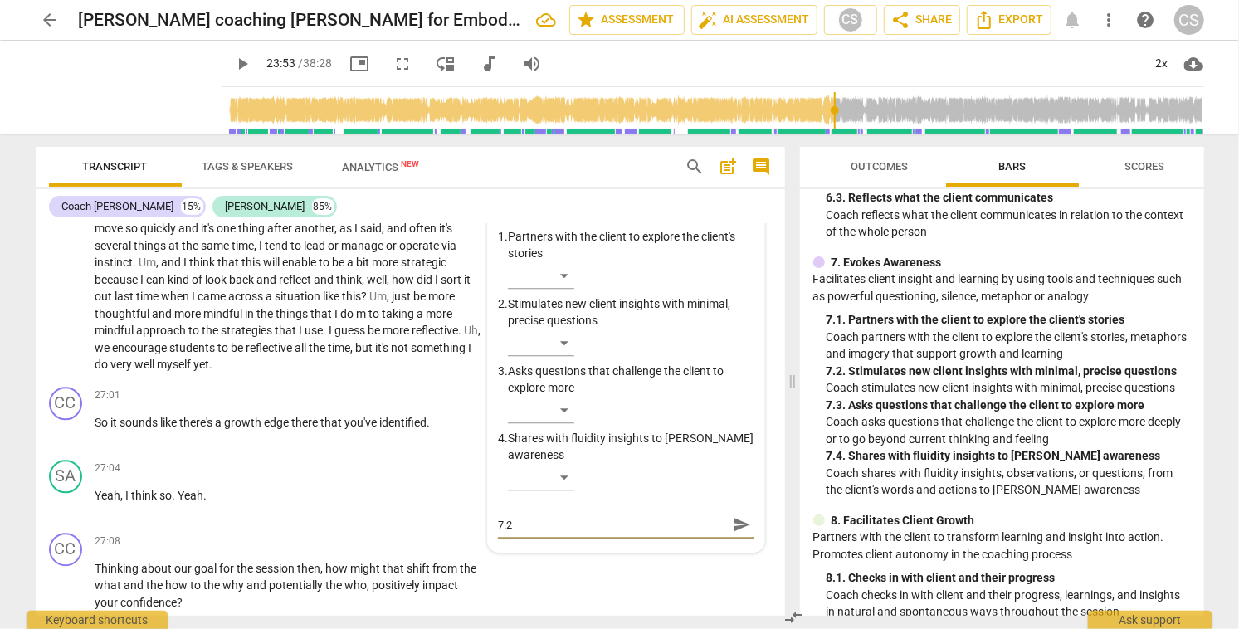
scroll to position [1217, 0]
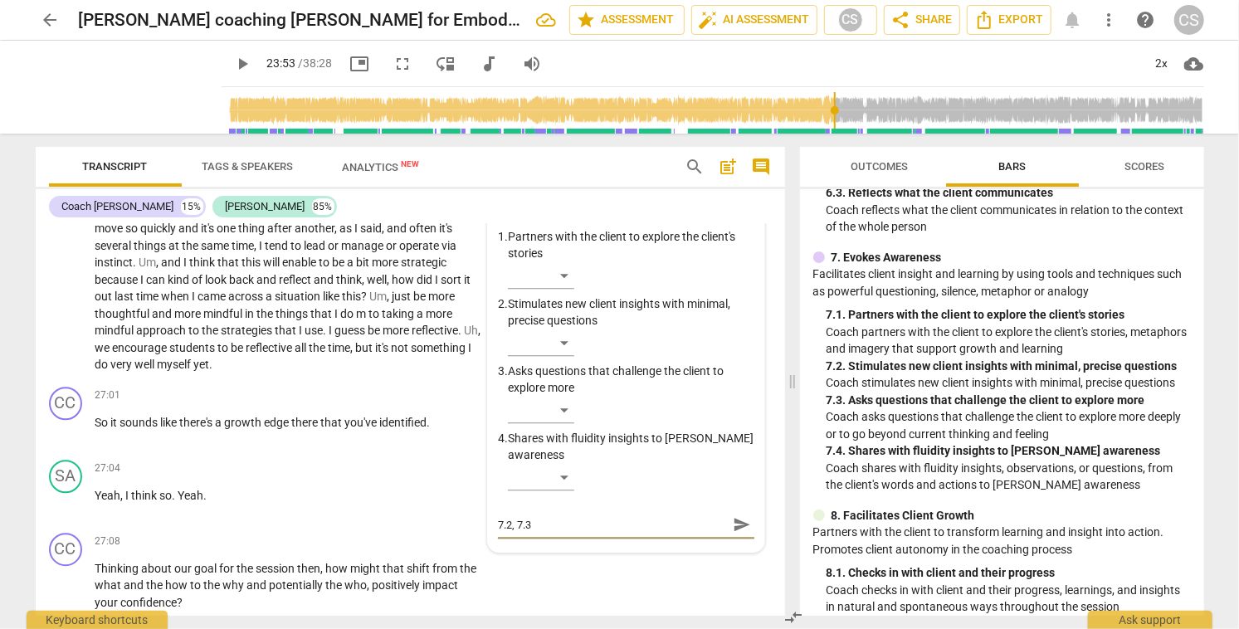
click at [734, 534] on span "send" at bounding box center [742, 524] width 18 height 18
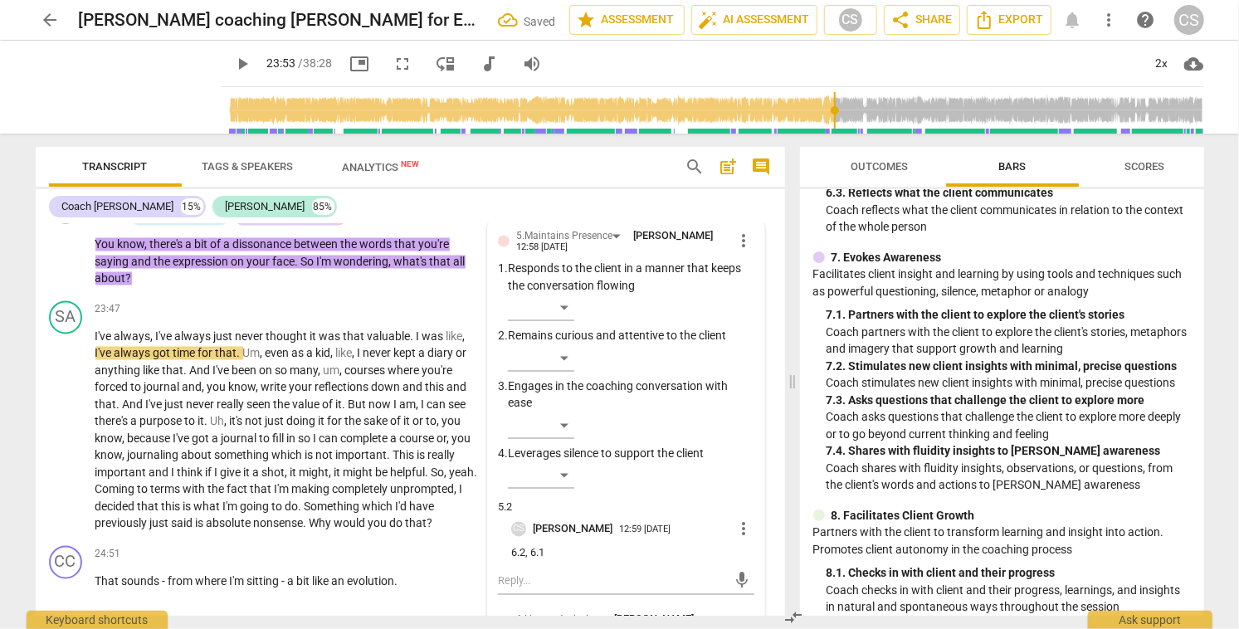
scroll to position [5582, 0]
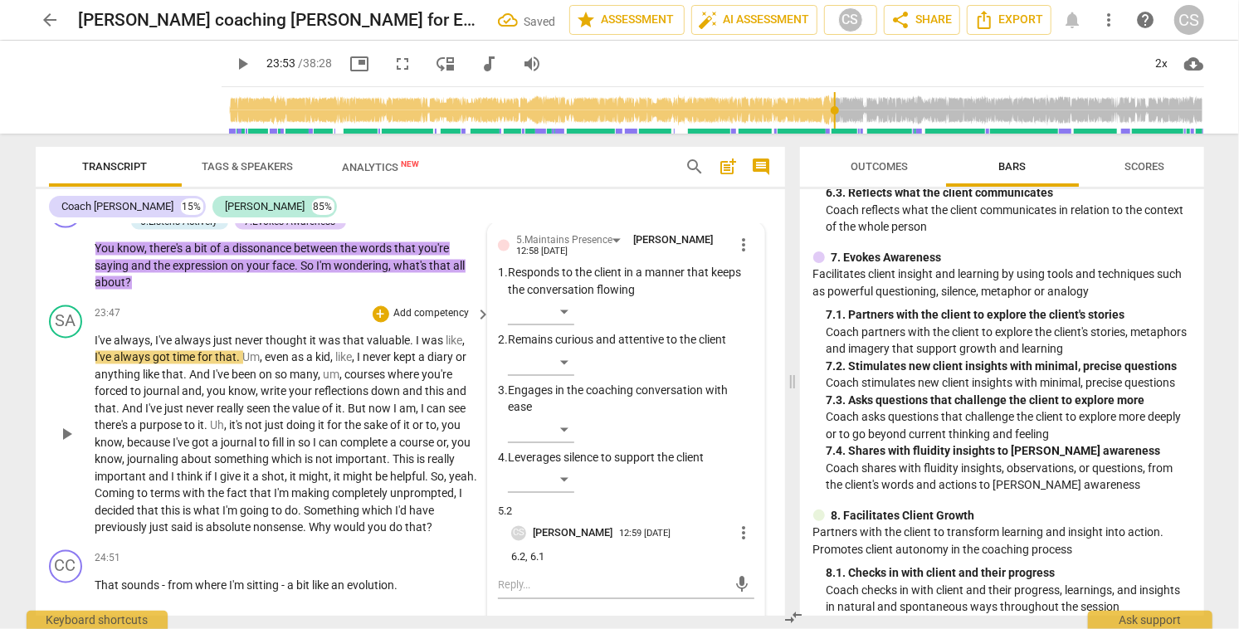
click at [68, 445] on span "play_arrow" at bounding box center [66, 435] width 20 height 20
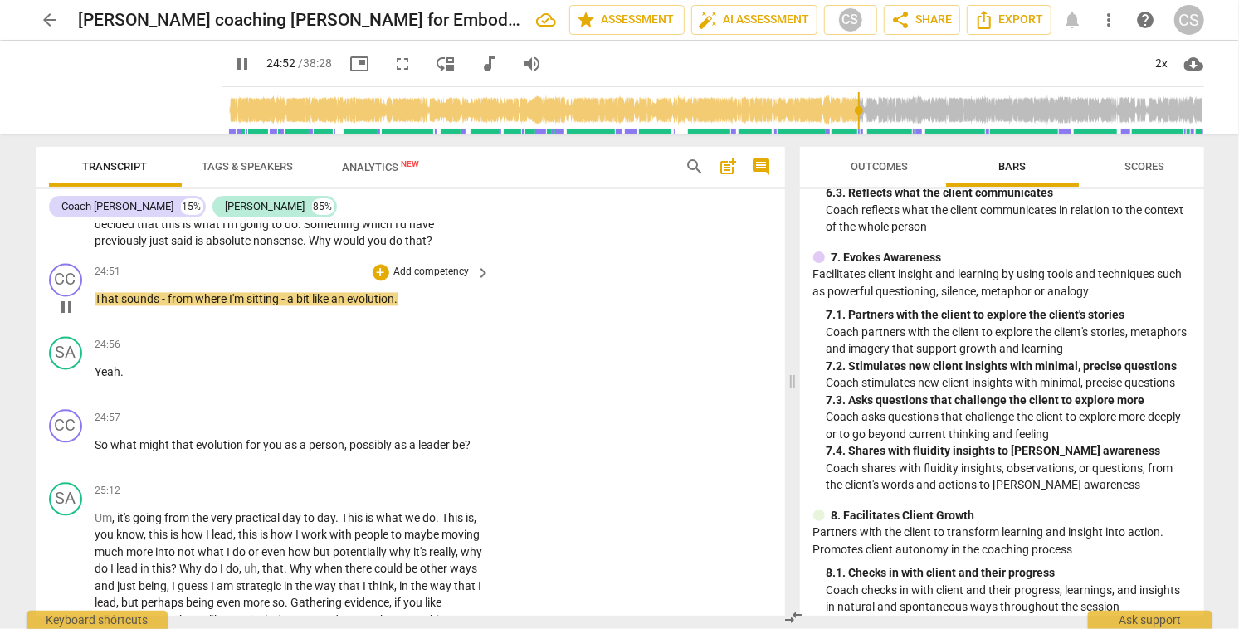
scroll to position [5870, 0]
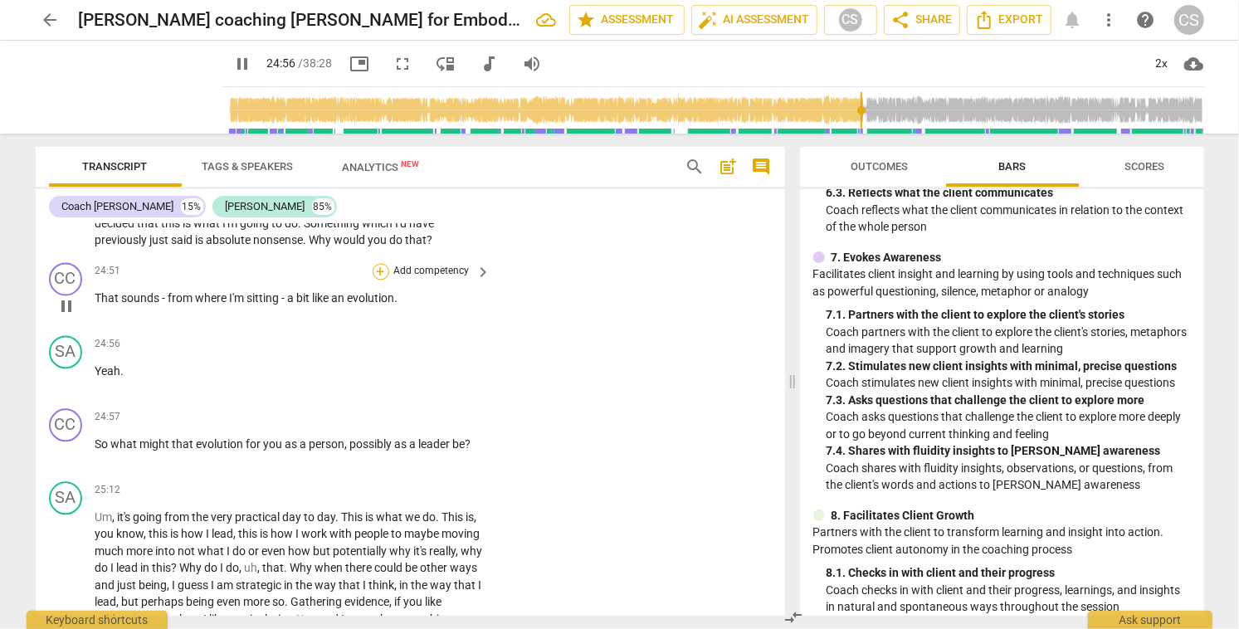
click at [380, 280] on div "+" at bounding box center [381, 271] width 17 height 17
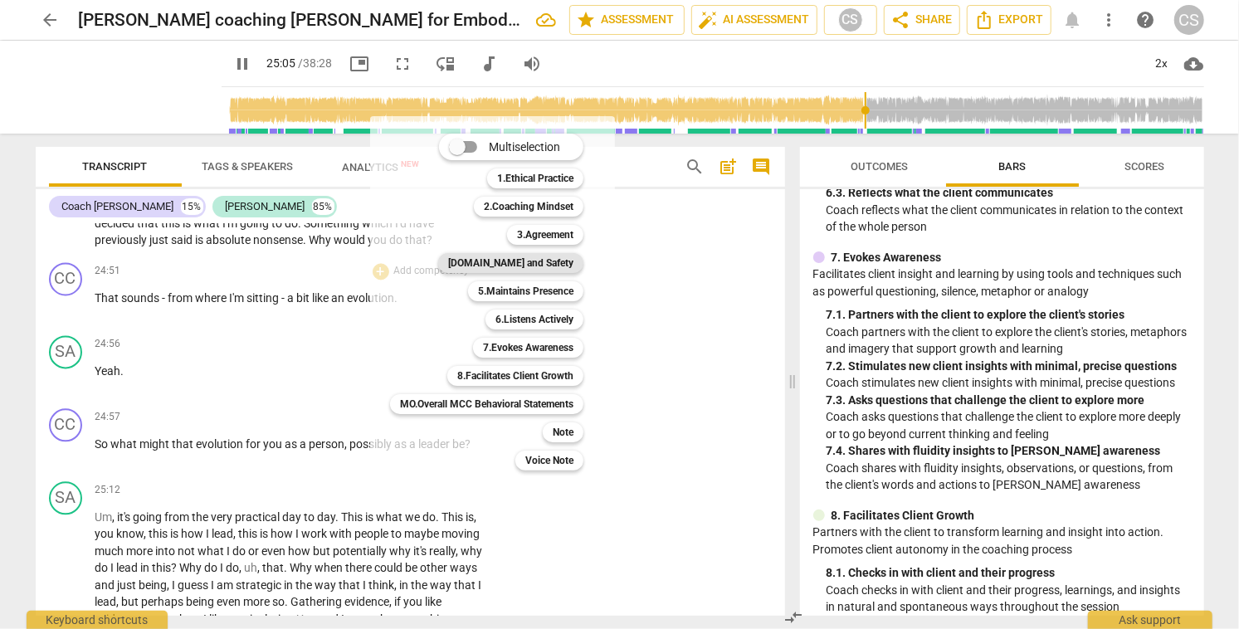
click at [535, 266] on b "[DOMAIN_NAME] and Safety" at bounding box center [510, 263] width 125 height 20
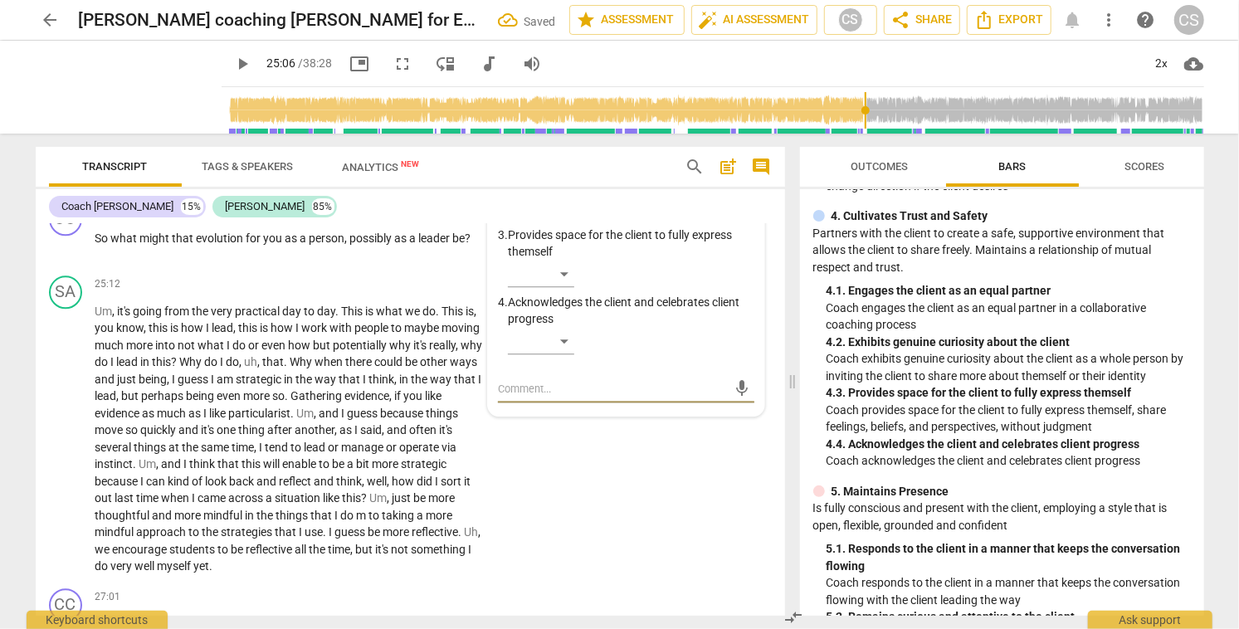
scroll to position [463, 0]
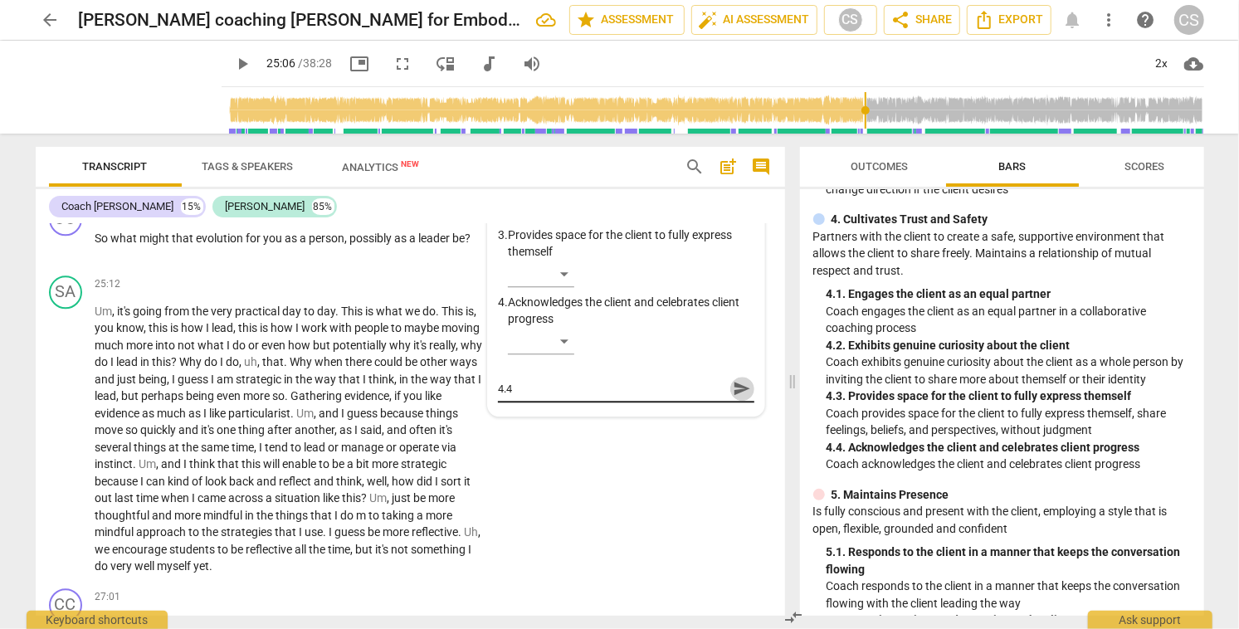
click at [734, 397] on span "send" at bounding box center [742, 388] width 18 height 18
click at [381, 220] on div "+" at bounding box center [381, 211] width 17 height 17
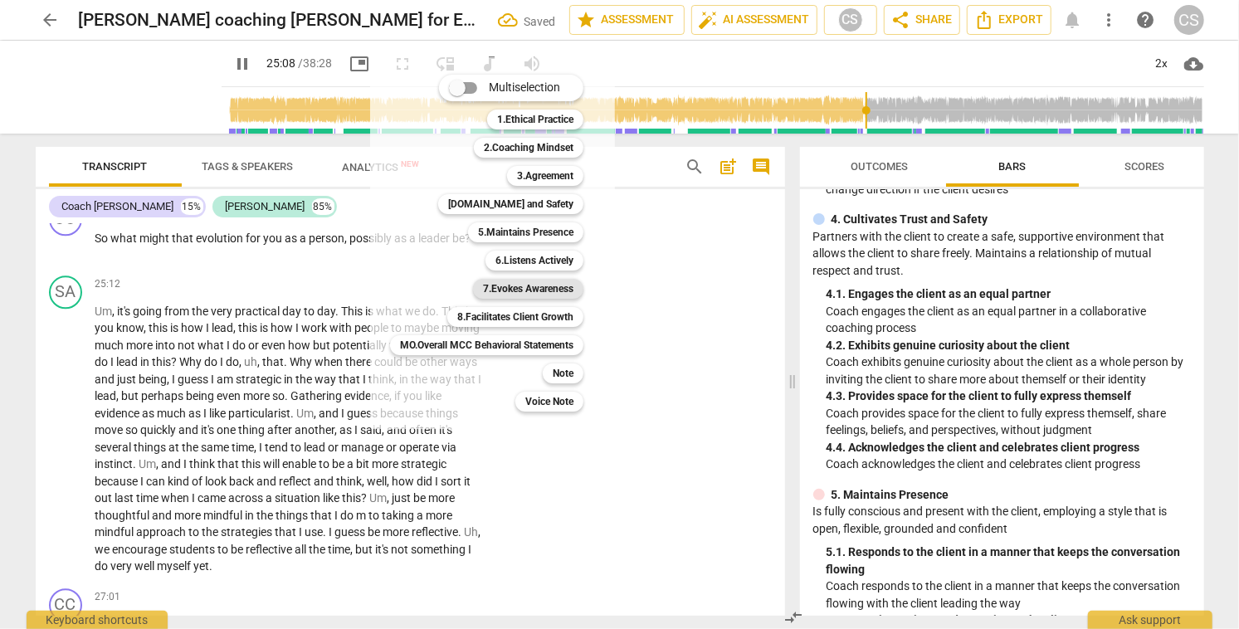
click at [535, 290] on b "7.Evokes Awareness" at bounding box center [528, 289] width 90 height 20
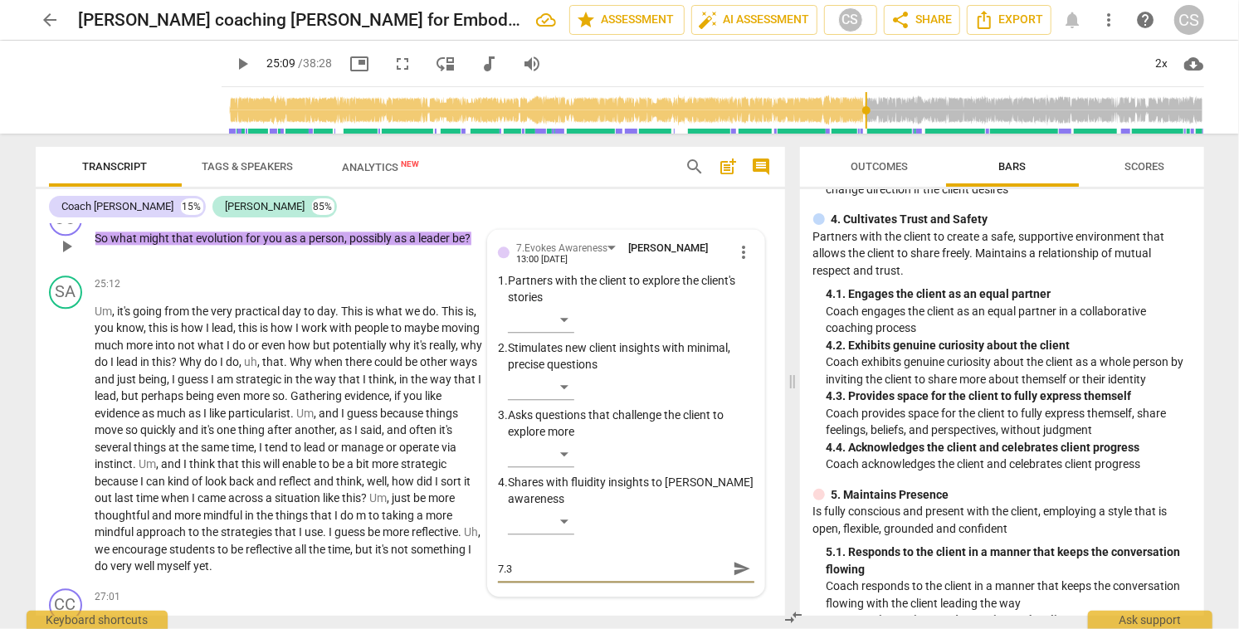
click at [733, 578] on span "send" at bounding box center [742, 568] width 18 height 18
click at [65, 449] on span "play_arrow" at bounding box center [66, 439] width 20 height 20
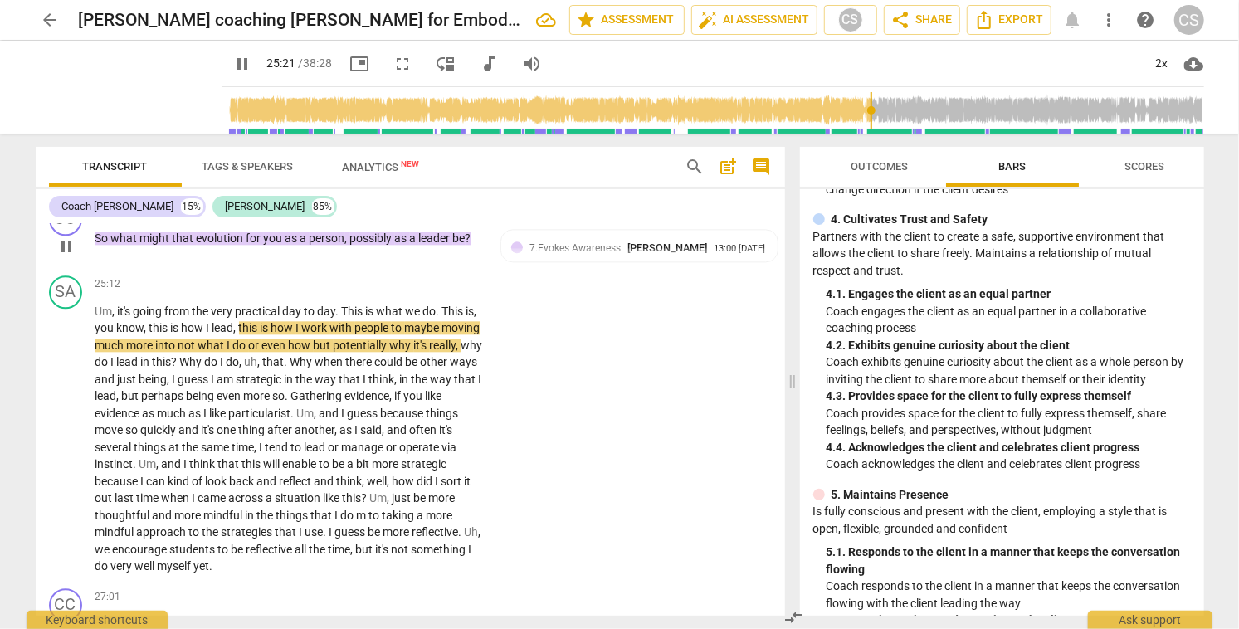
click at [263, 220] on div "+" at bounding box center [263, 211] width 17 height 17
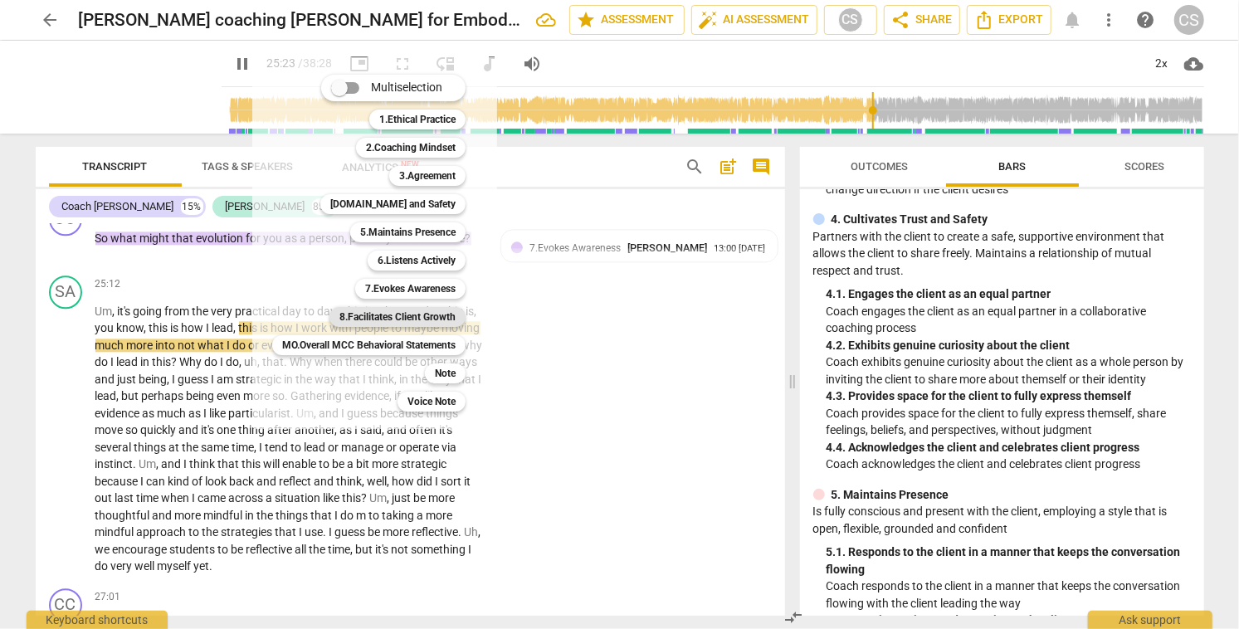
click at [442, 314] on b "8.Facilitates Client Growth" at bounding box center [397, 317] width 116 height 20
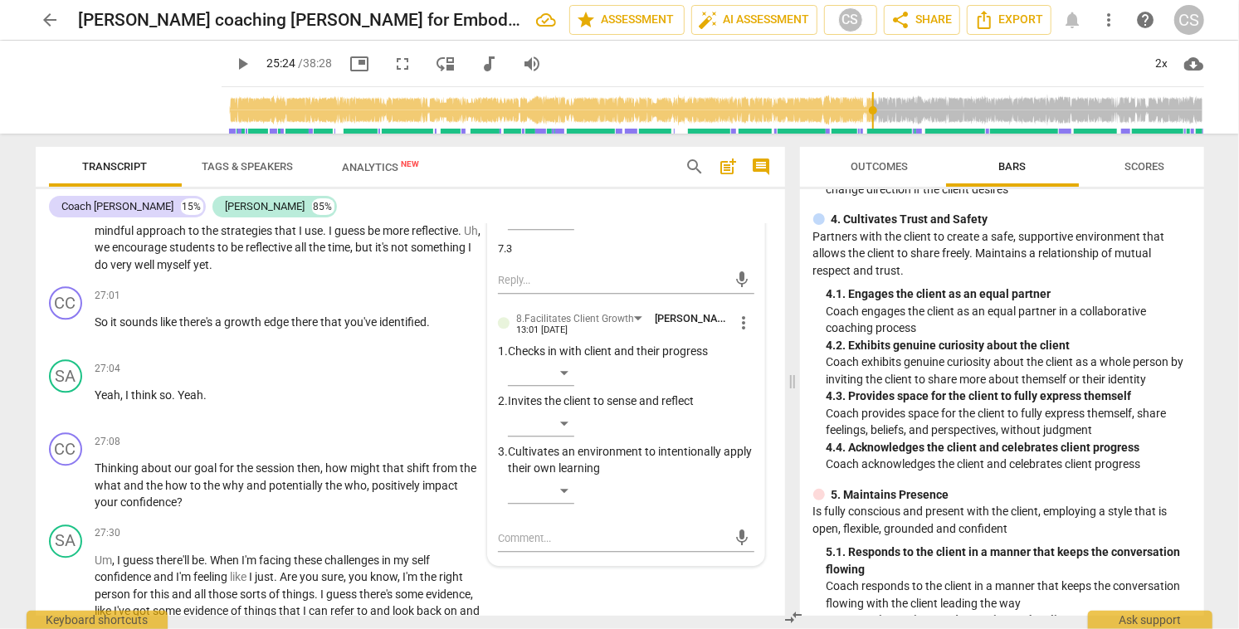
scroll to position [6381, 0]
click at [661, 545] on textarea at bounding box center [612, 537] width 229 height 16
click at [730, 555] on span "send" at bounding box center [742, 545] width 24 height 20
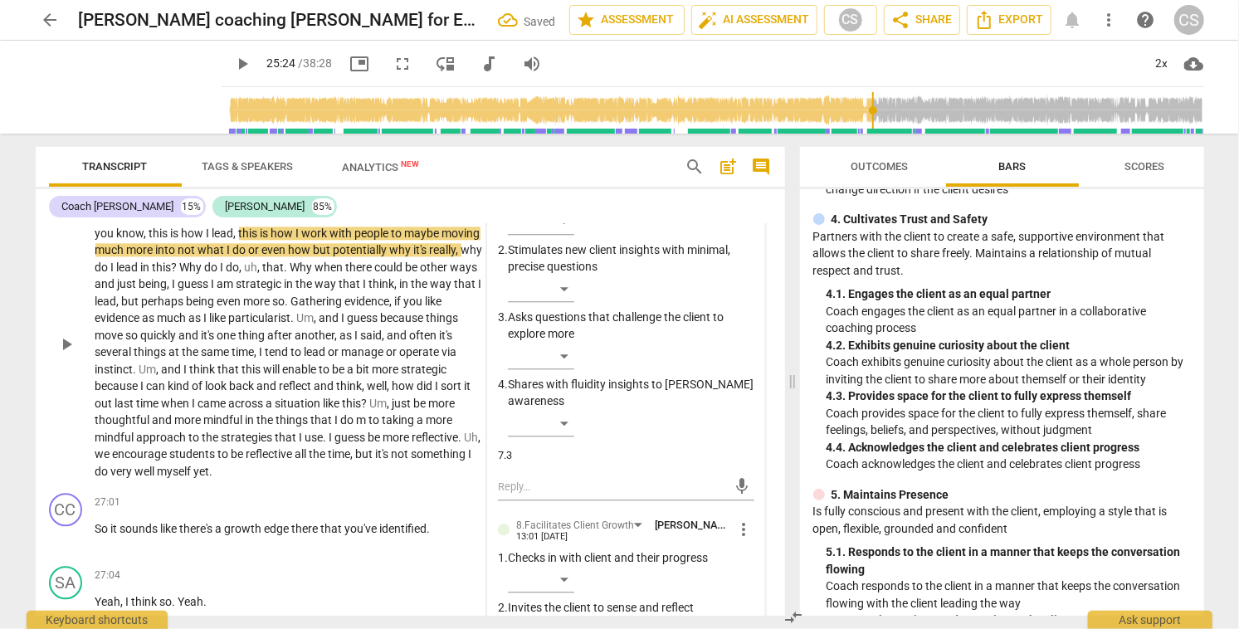
scroll to position [6169, 0]
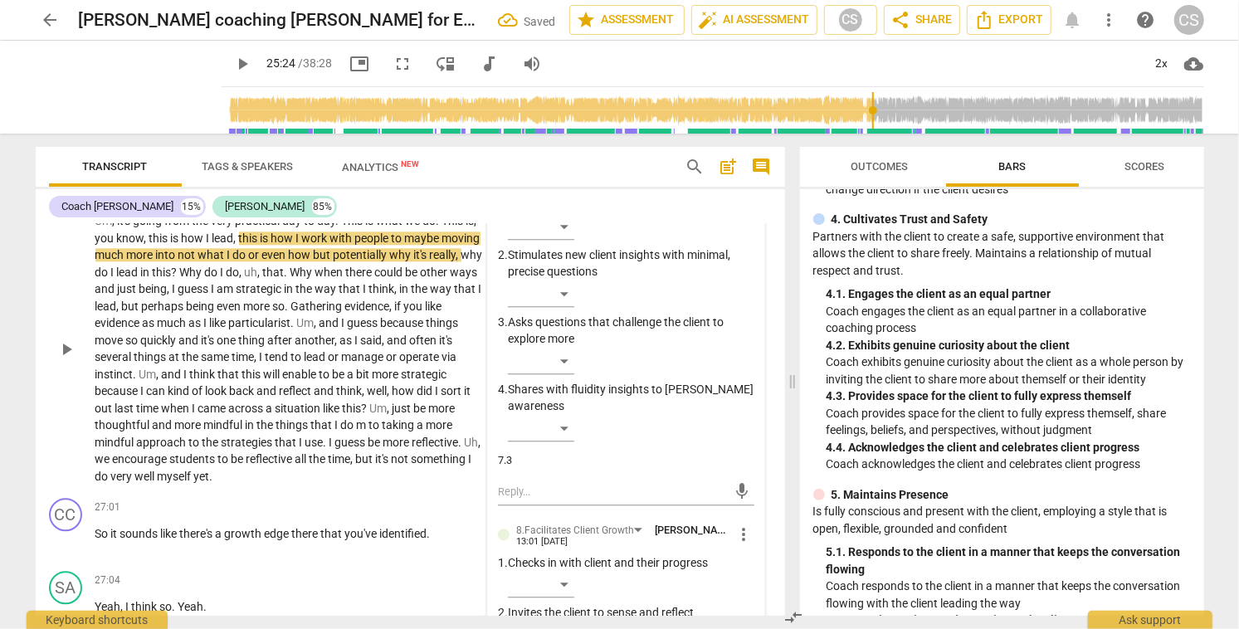
click at [70, 359] on span "play_arrow" at bounding box center [66, 349] width 20 height 20
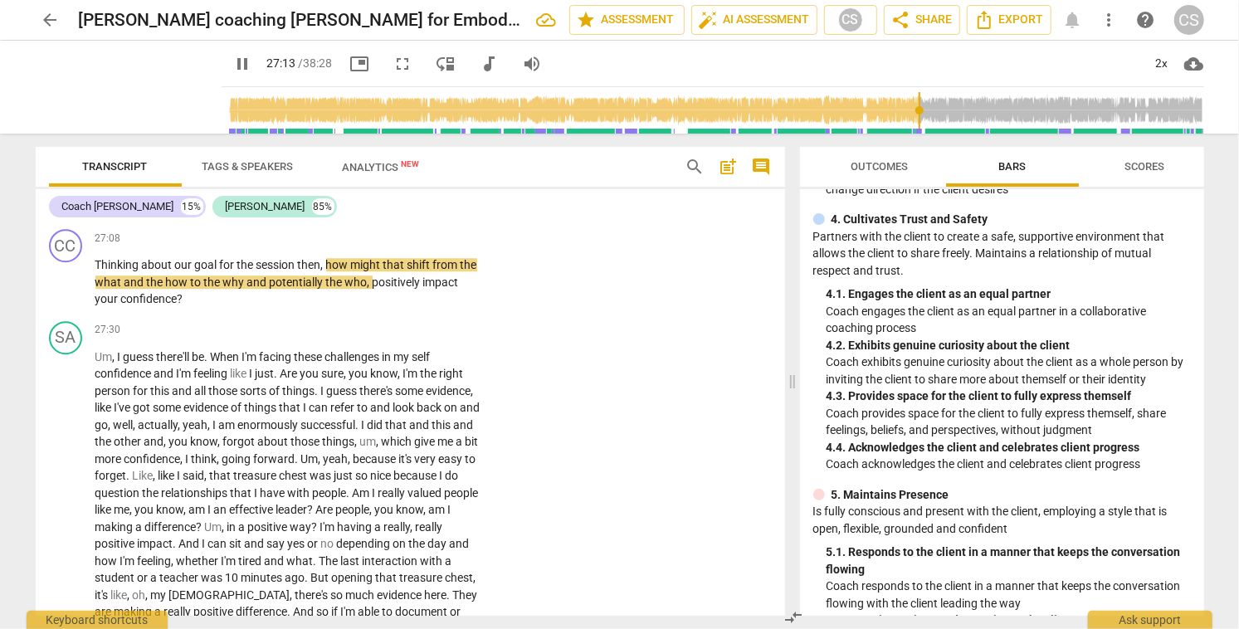
scroll to position [6582, 0]
click at [378, 248] on div "+" at bounding box center [381, 240] width 17 height 17
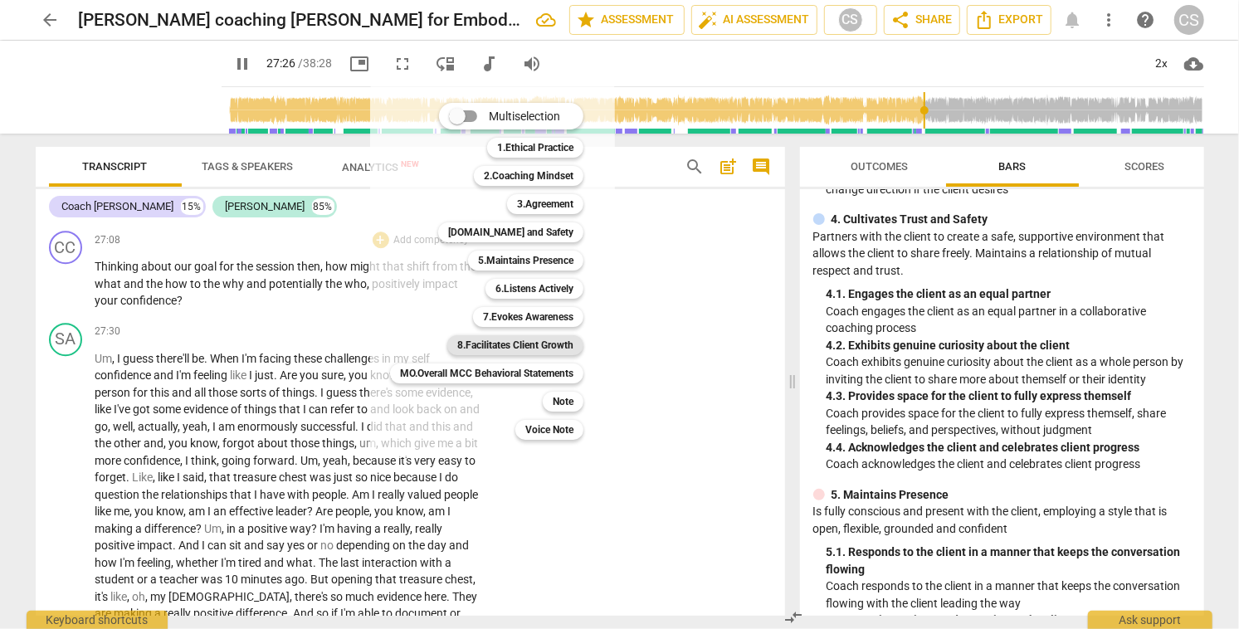
click at [528, 344] on b "8.Facilitates Client Growth" at bounding box center [515, 345] width 116 height 20
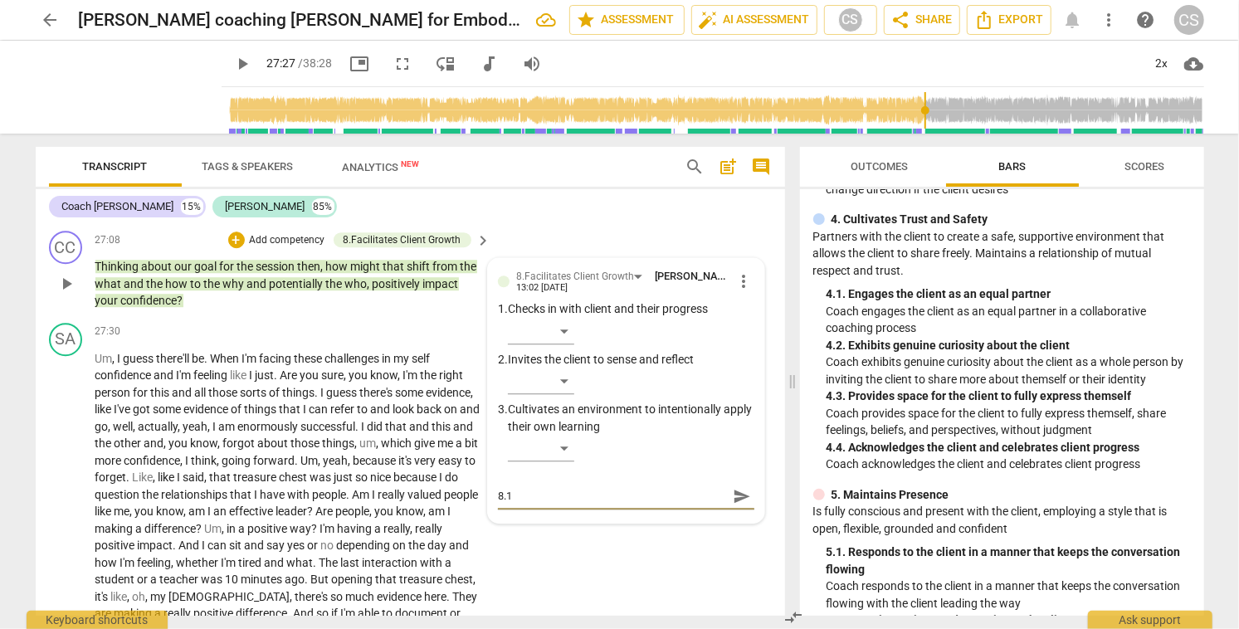
click at [730, 506] on span "send" at bounding box center [742, 496] width 24 height 20
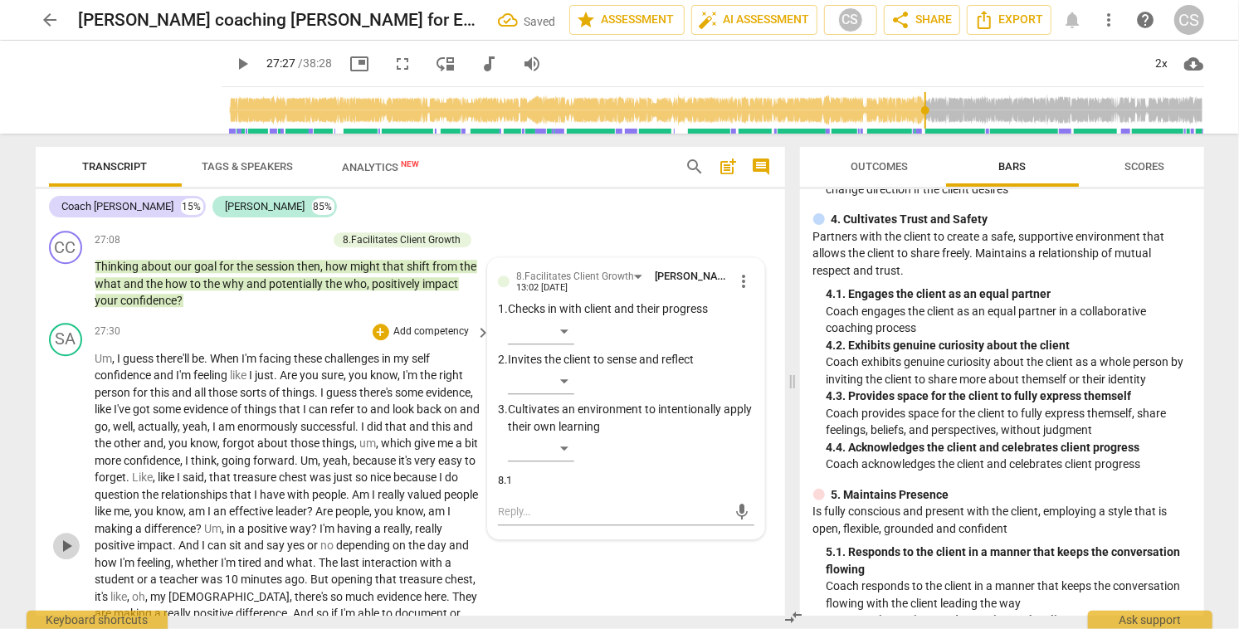
click at [59, 559] on button "play_arrow" at bounding box center [66, 546] width 27 height 27
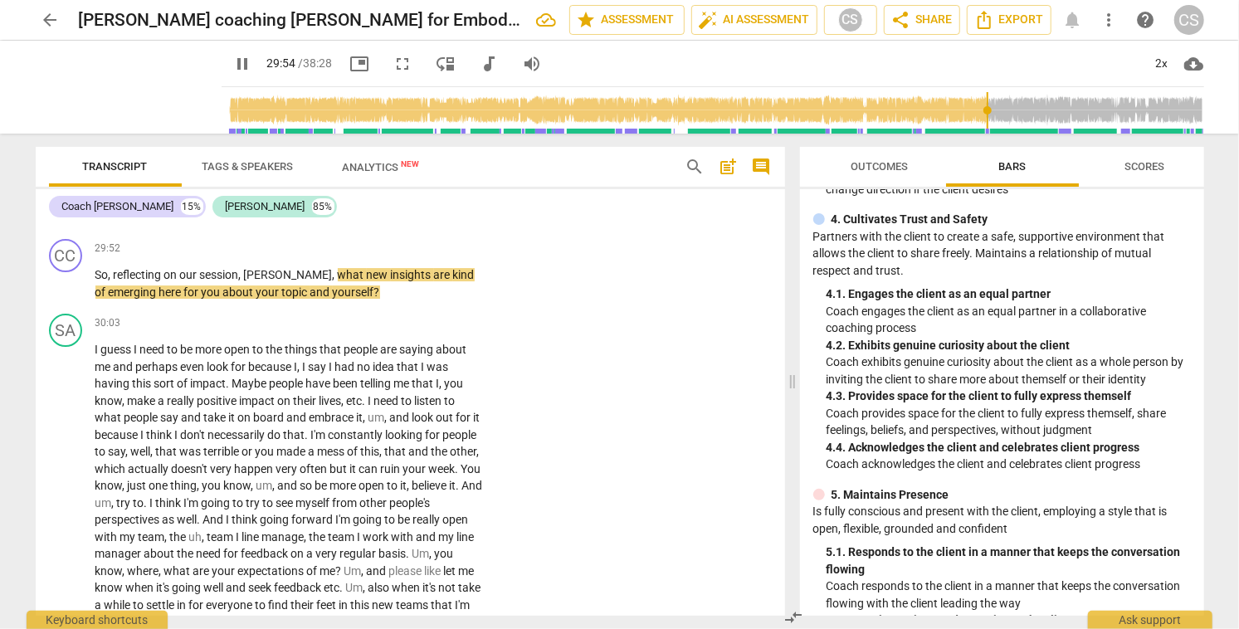
scroll to position [7096, 0]
click at [383, 258] on div "+" at bounding box center [381, 249] width 17 height 17
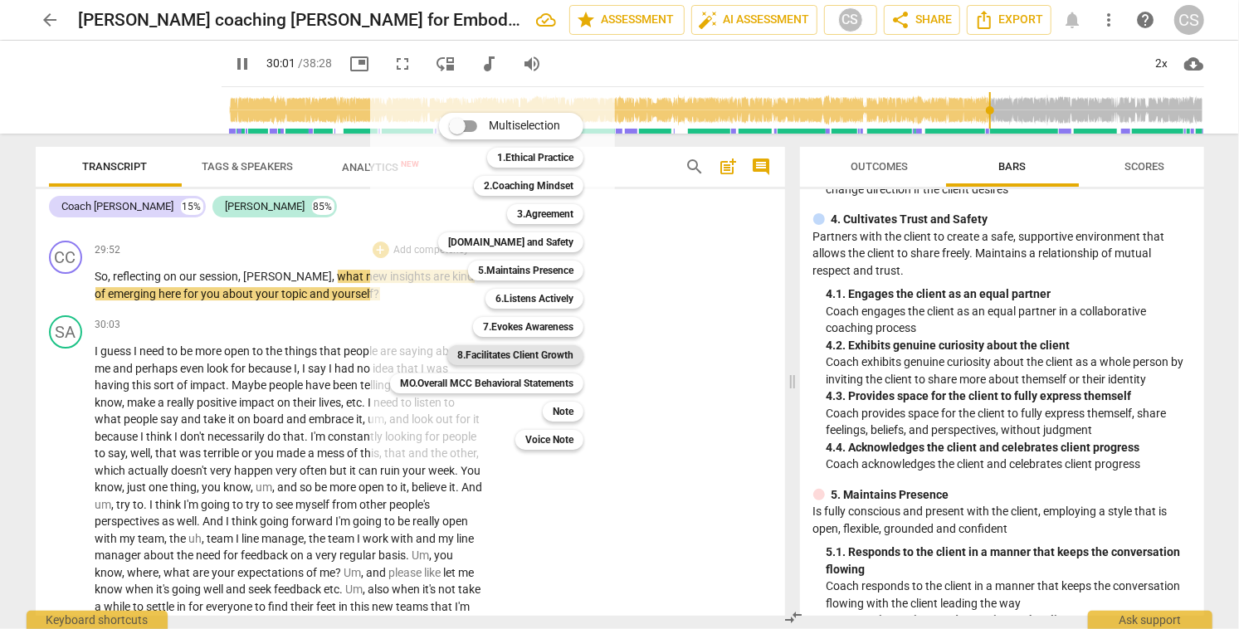
click at [473, 357] on b "8.Facilitates Client Growth" at bounding box center [515, 355] width 116 height 20
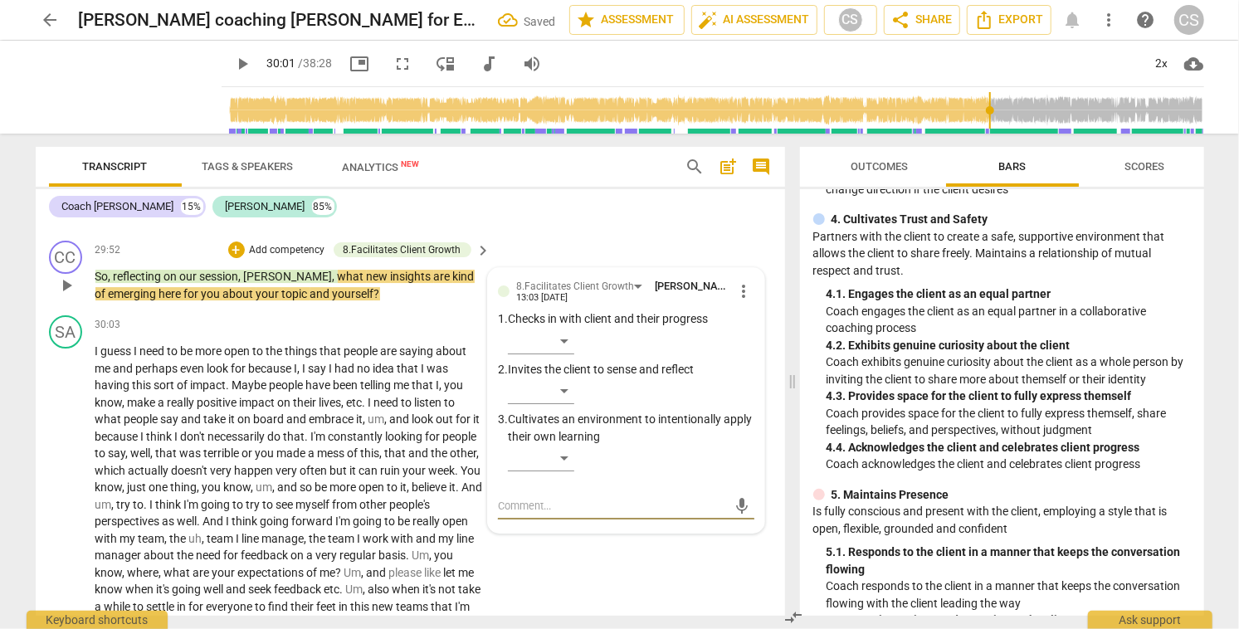
click at [583, 514] on textarea at bounding box center [612, 506] width 229 height 16
click at [736, 515] on span "send" at bounding box center [742, 506] width 18 height 18
click at [56, 592] on div "play_arrow pause" at bounding box center [74, 573] width 42 height 449
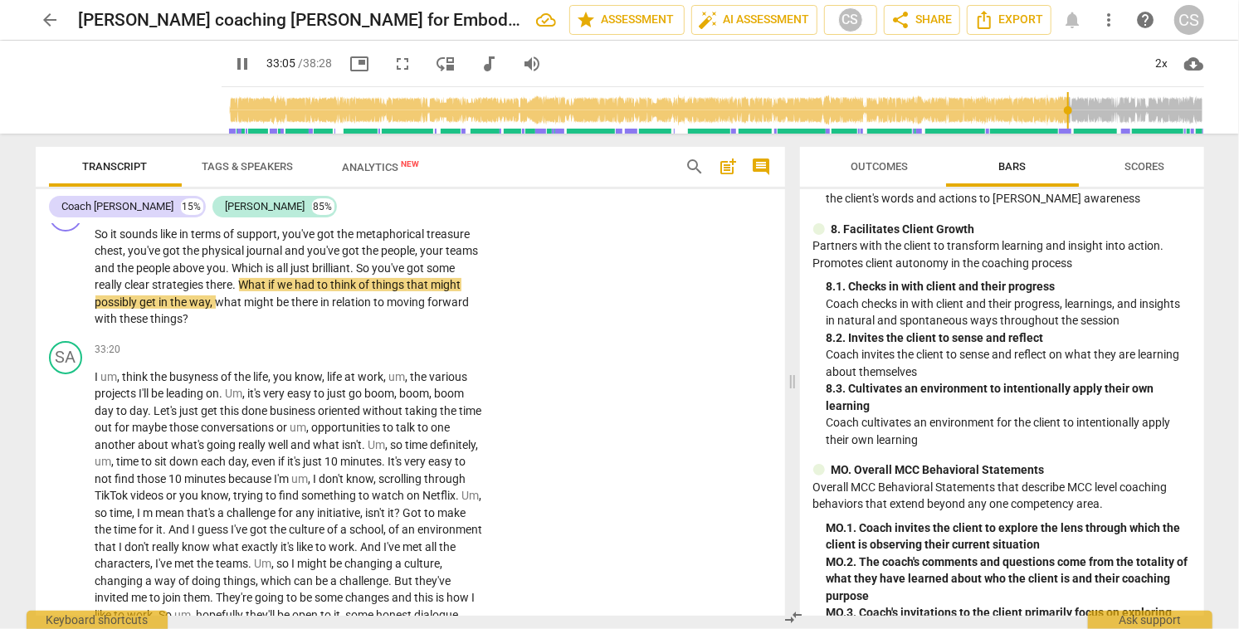
scroll to position [1504, 0]
click at [378, 216] on div "+" at bounding box center [381, 207] width 17 height 17
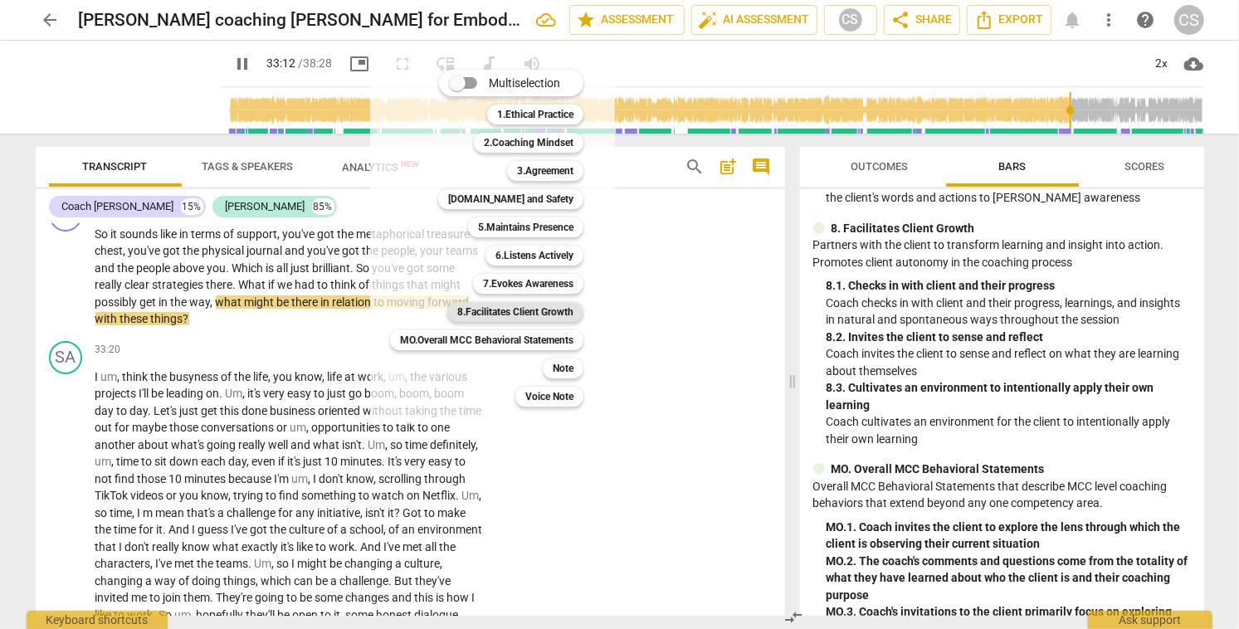
click at [517, 313] on b "8.Facilitates Client Growth" at bounding box center [515, 312] width 116 height 20
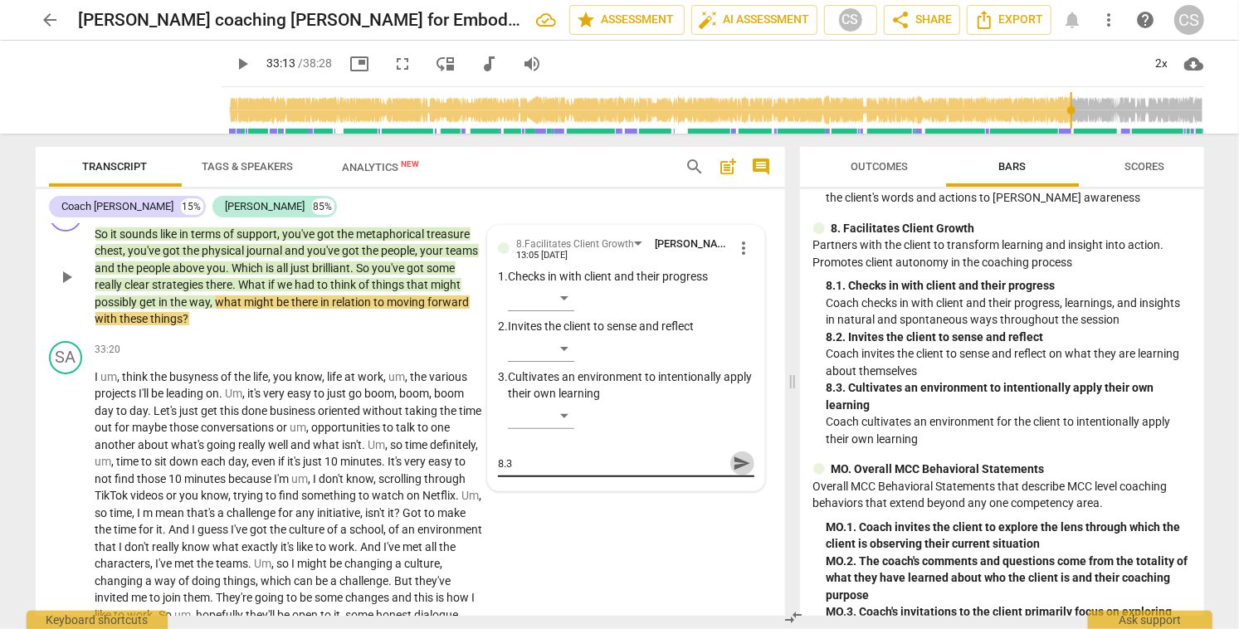
click at [736, 472] on span "send" at bounding box center [742, 463] width 18 height 18
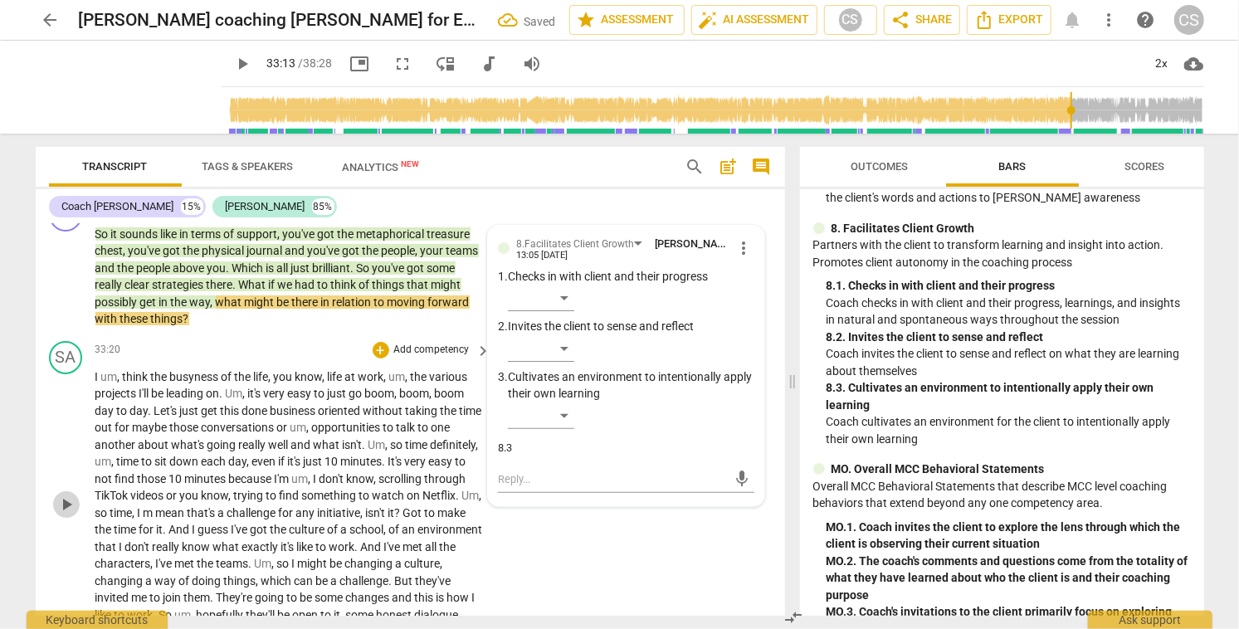
click at [72, 514] on span "play_arrow" at bounding box center [66, 505] width 20 height 20
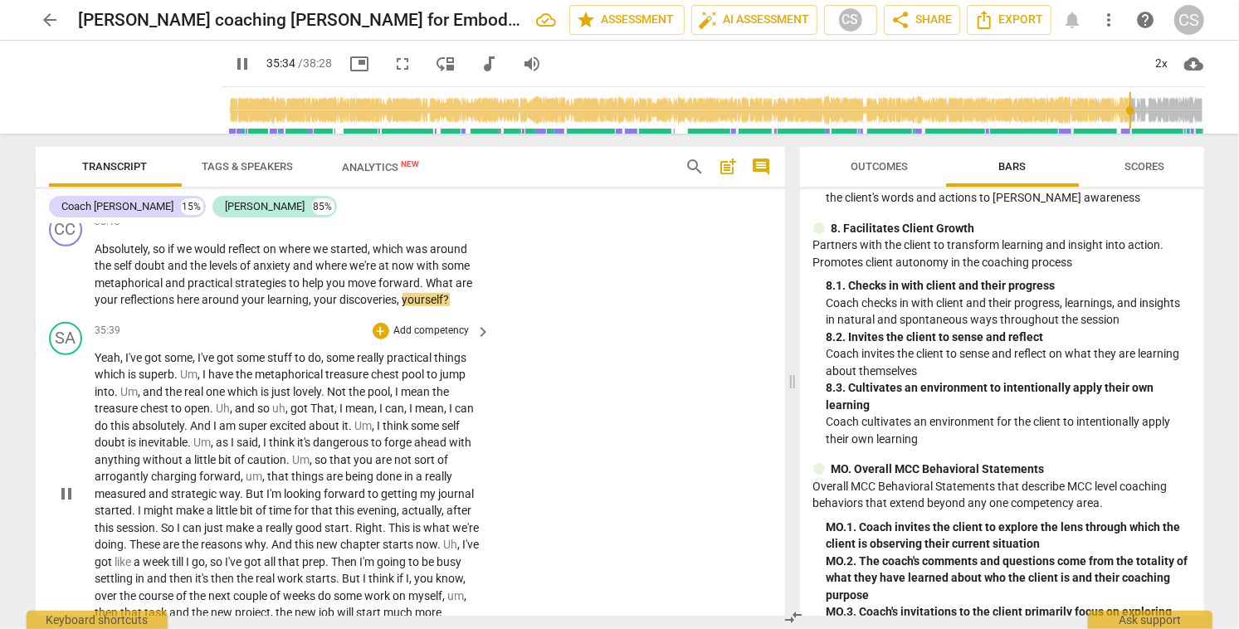
scroll to position [8134, 0]
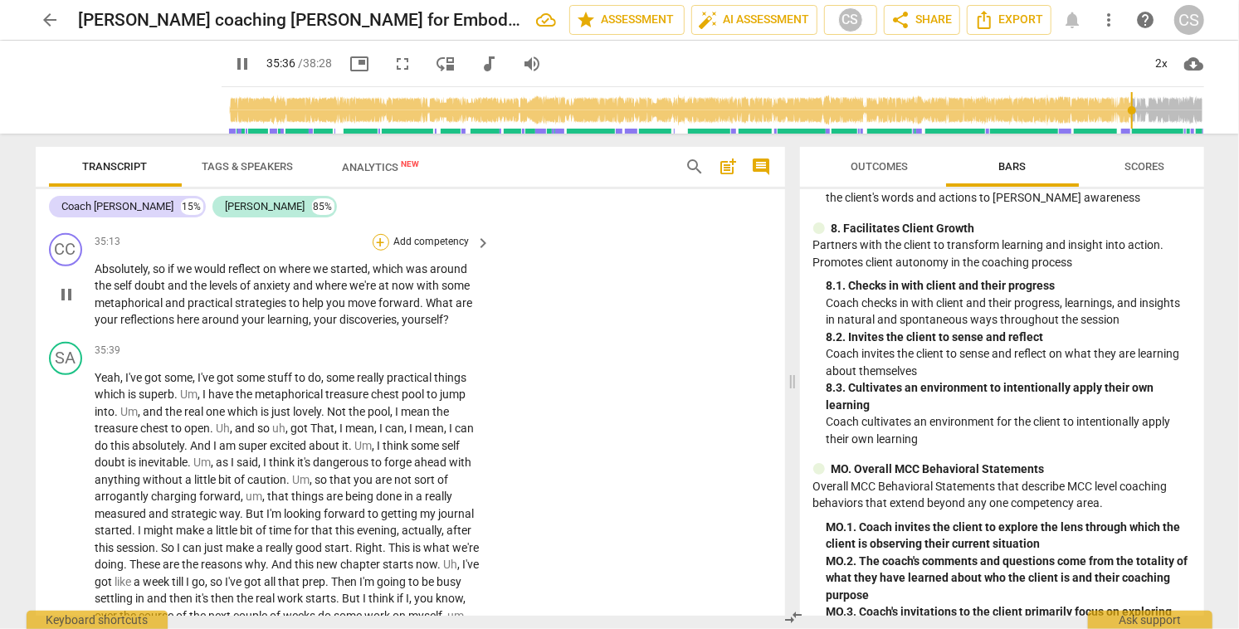
click at [379, 251] on div "+" at bounding box center [381, 242] width 17 height 17
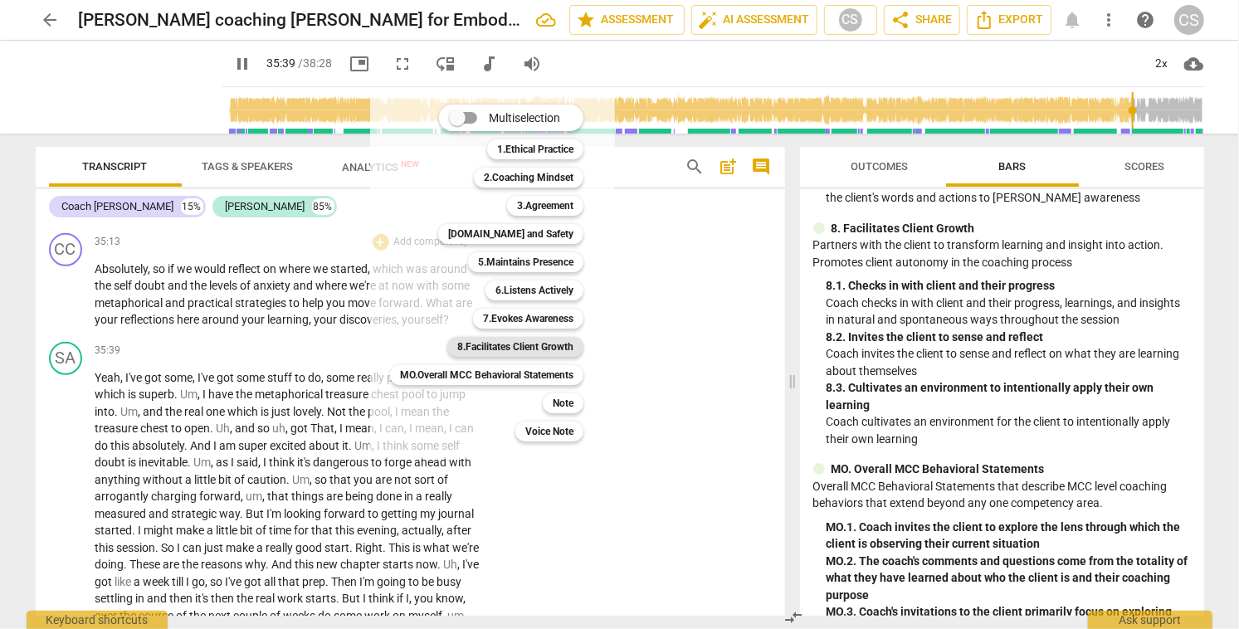
click at [495, 350] on b "8.Facilitates Client Growth" at bounding box center [515, 347] width 116 height 20
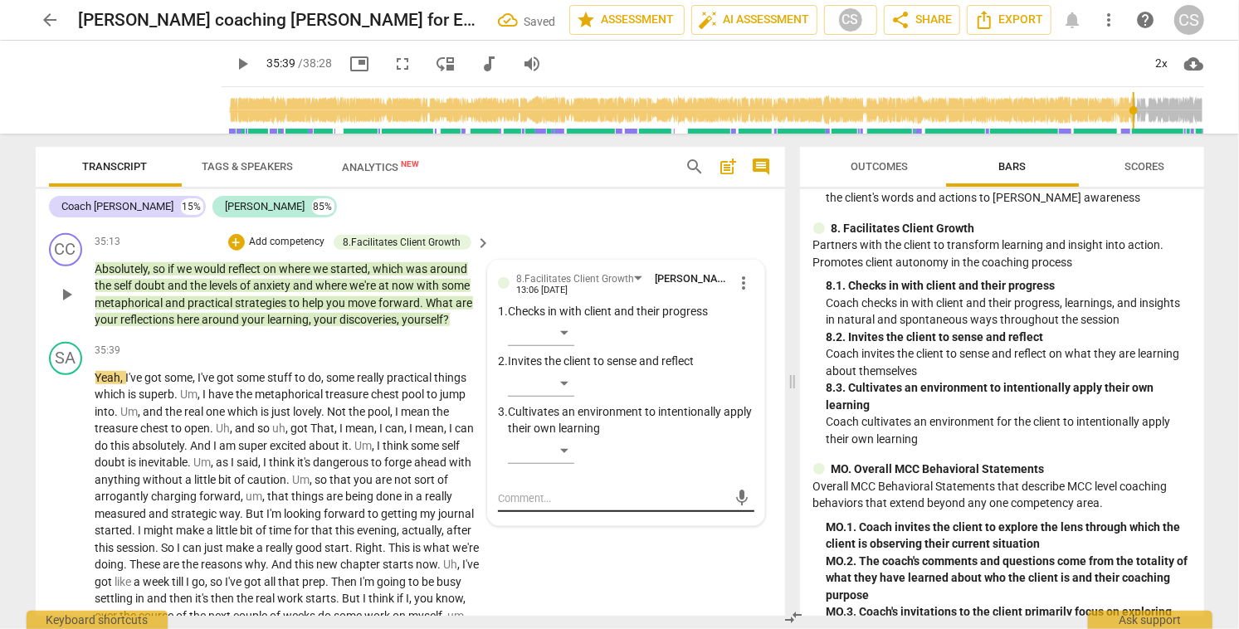
click at [589, 512] on div "mic" at bounding box center [626, 498] width 256 height 27
click at [596, 506] on textarea at bounding box center [612, 498] width 229 height 16
click at [737, 507] on span "send" at bounding box center [742, 498] width 18 height 18
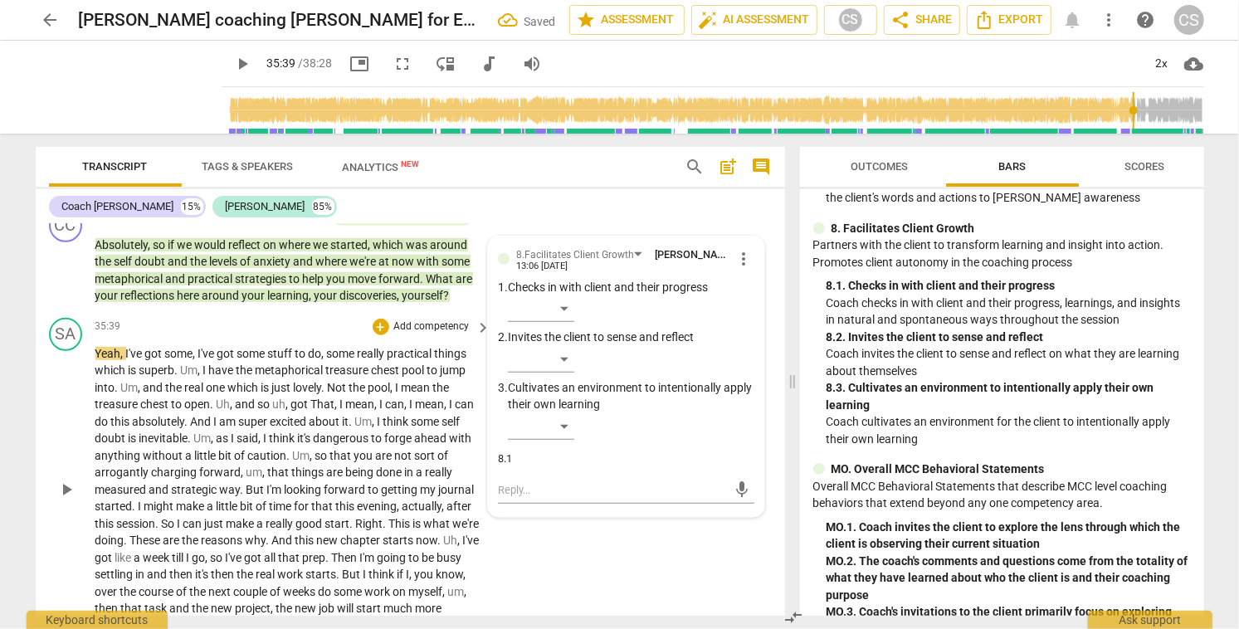
scroll to position [8171, 0]
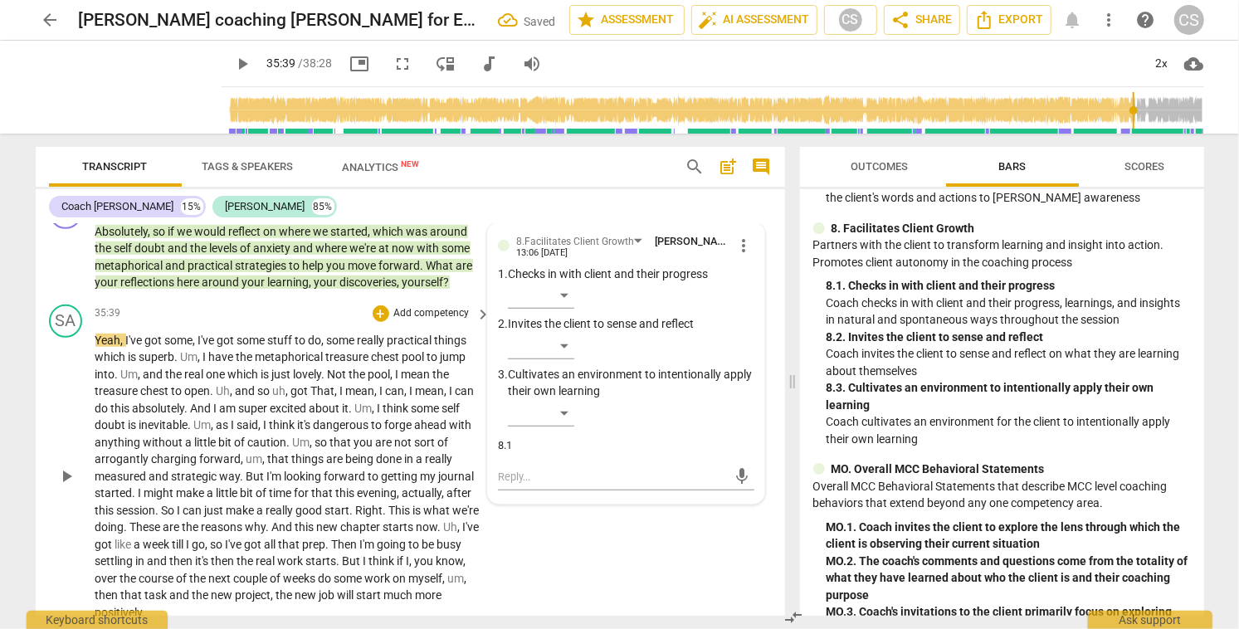
click at [65, 486] on span "play_arrow" at bounding box center [66, 476] width 20 height 20
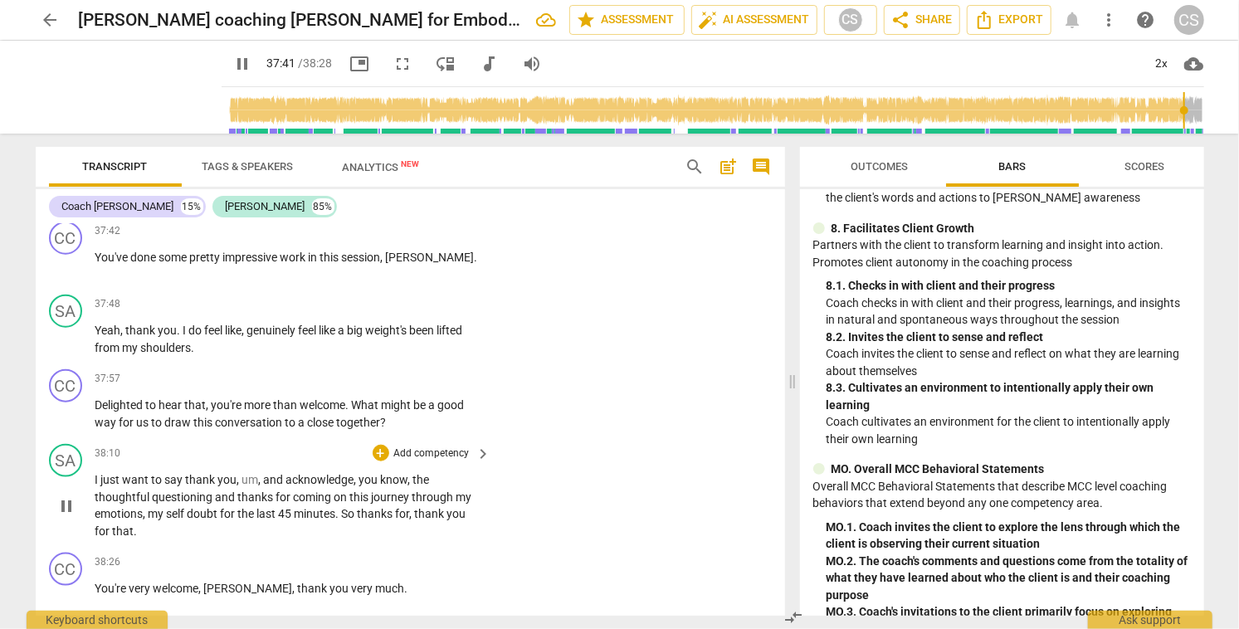
scroll to position [8588, 0]
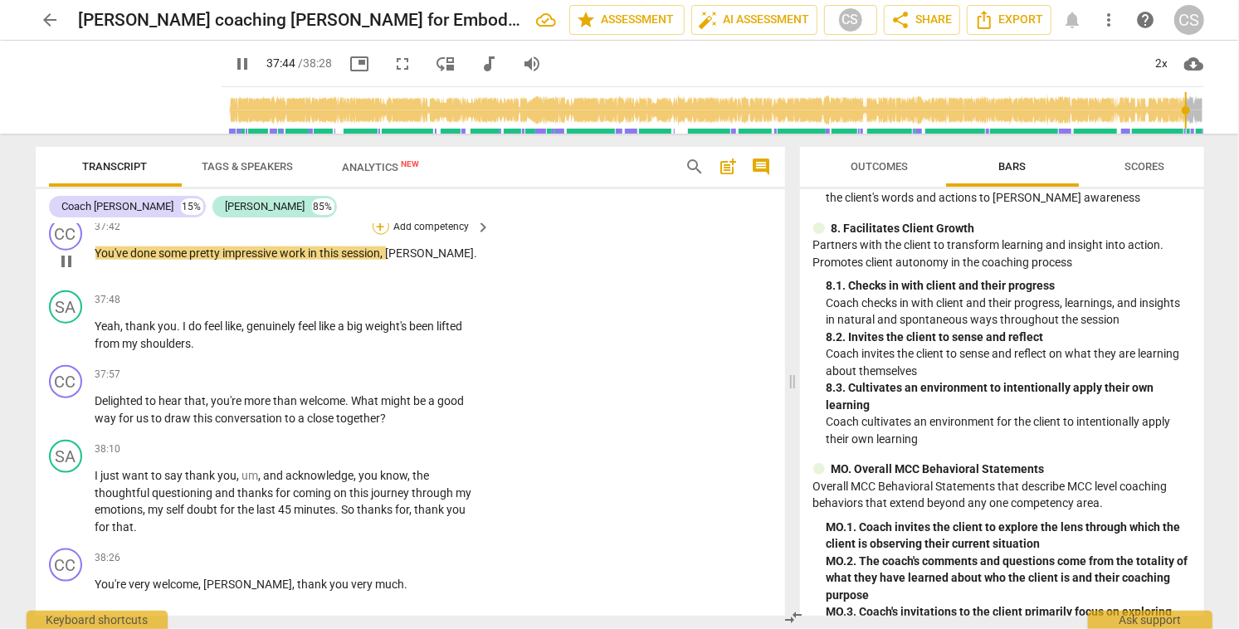
click at [383, 235] on div "+" at bounding box center [381, 226] width 17 height 17
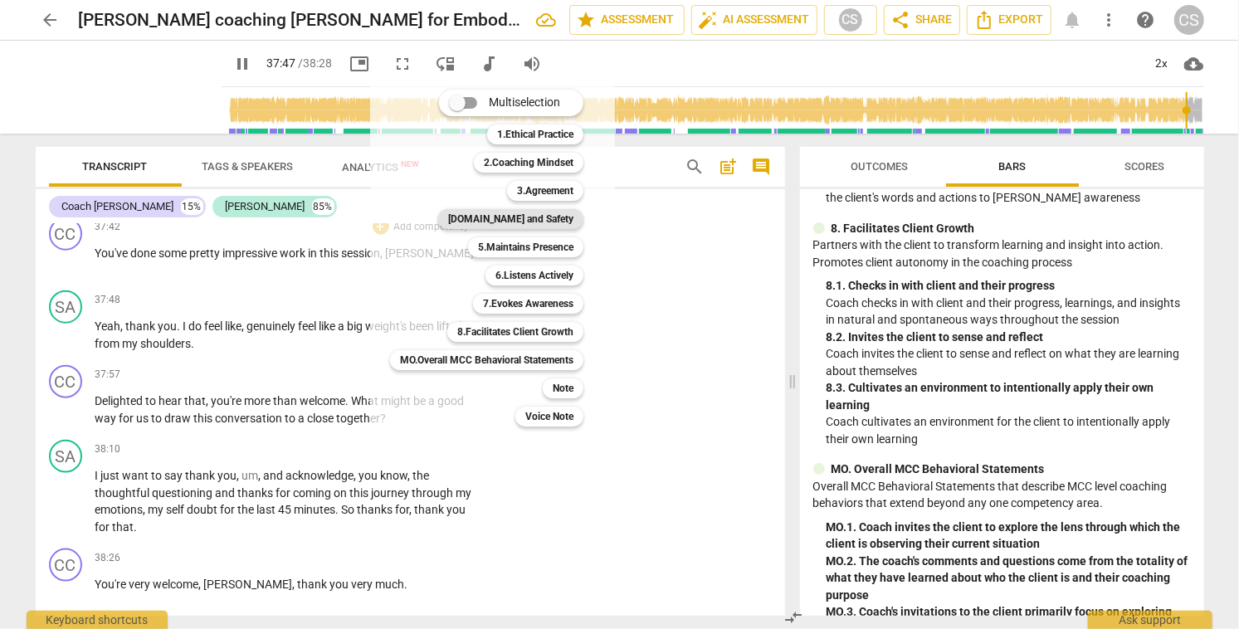
click at [528, 220] on b "[DOMAIN_NAME] and Safety" at bounding box center [510, 219] width 125 height 20
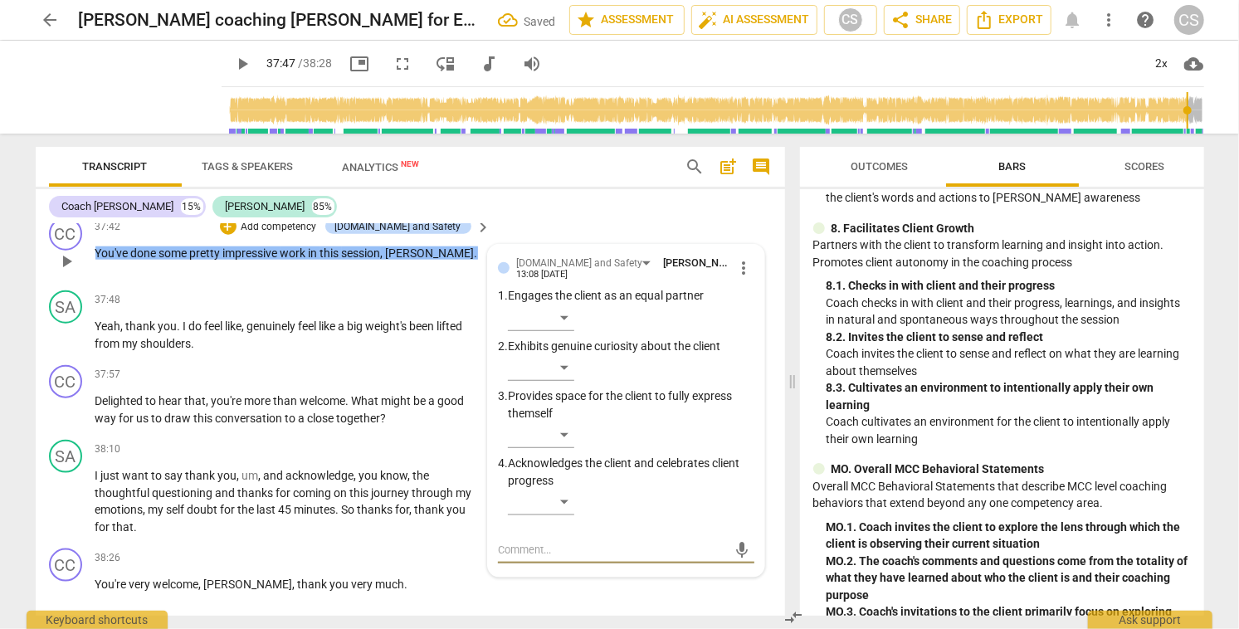
click at [601, 558] on textarea at bounding box center [612, 550] width 229 height 16
click at [735, 559] on span "send" at bounding box center [742, 550] width 18 height 18
click at [70, 345] on span "play_arrow" at bounding box center [66, 335] width 20 height 20
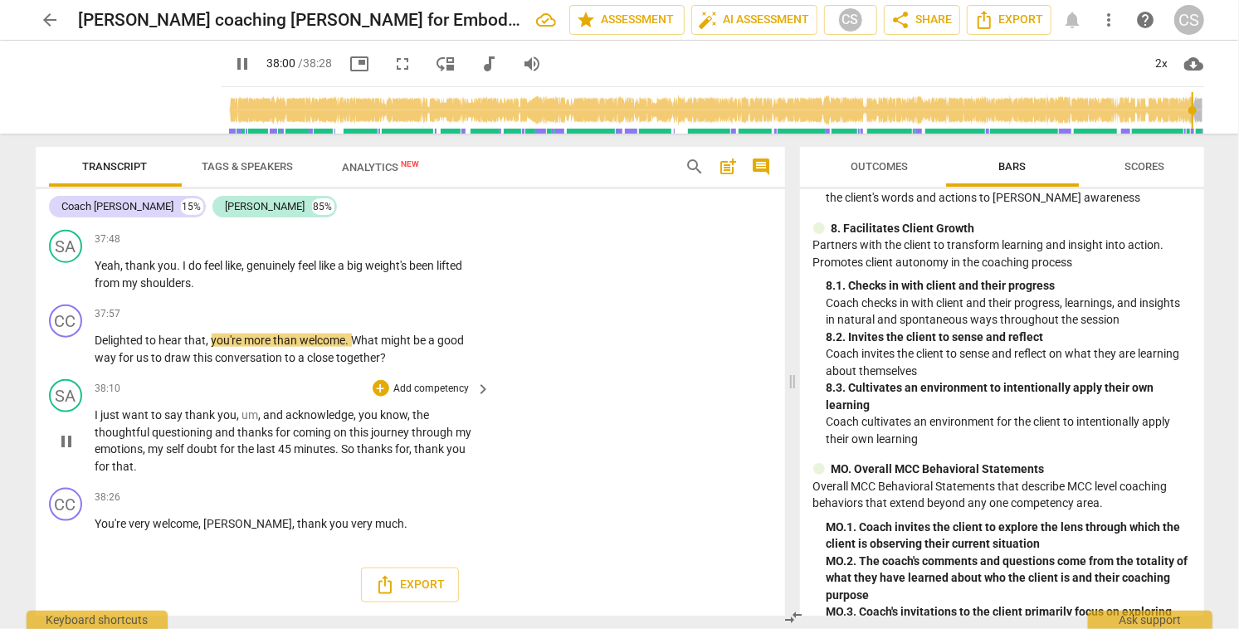
scroll to position [8677, 0]
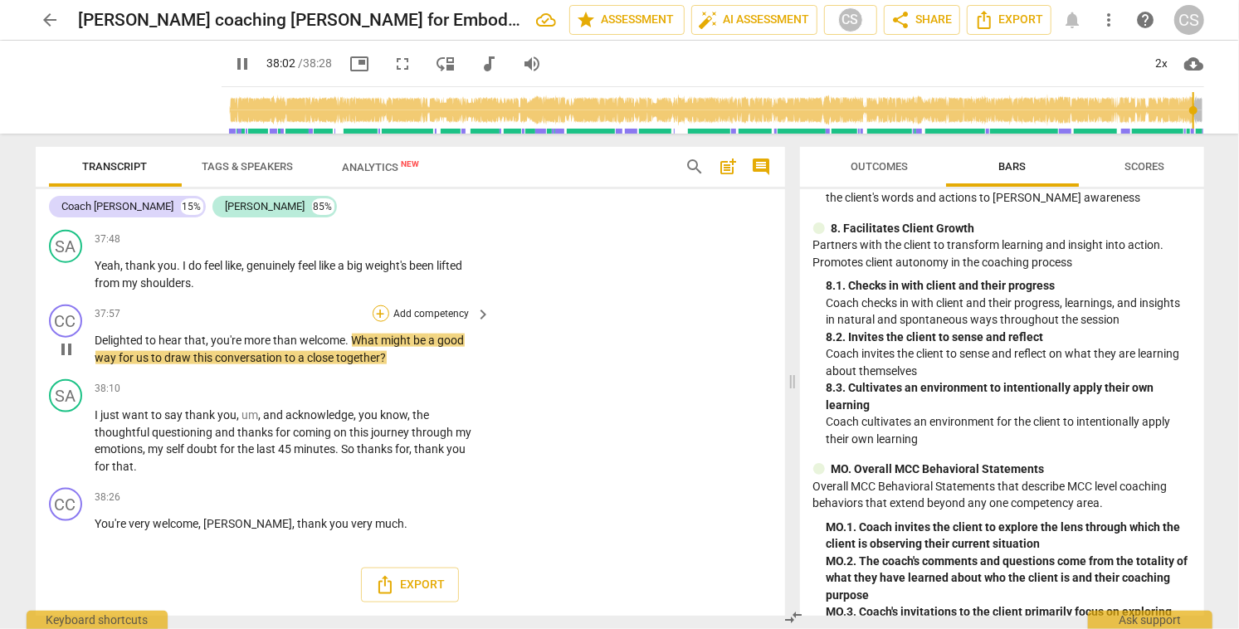
click at [381, 315] on div "+" at bounding box center [381, 313] width 17 height 17
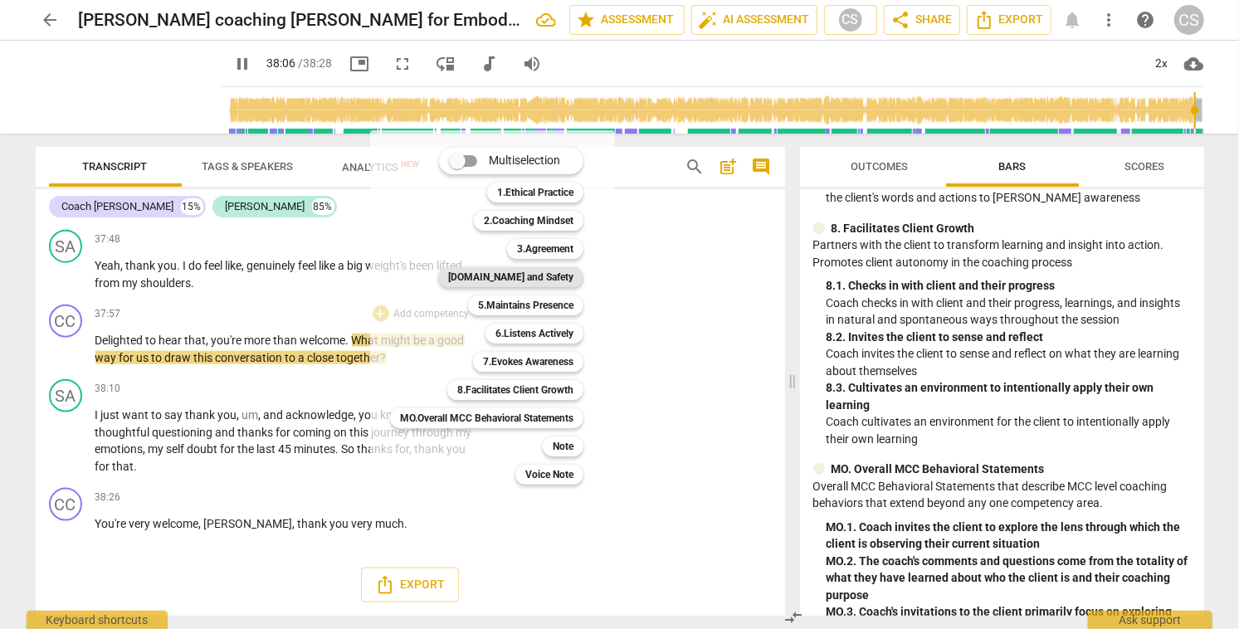
click at [540, 278] on b "[DOMAIN_NAME] and Safety" at bounding box center [510, 277] width 125 height 20
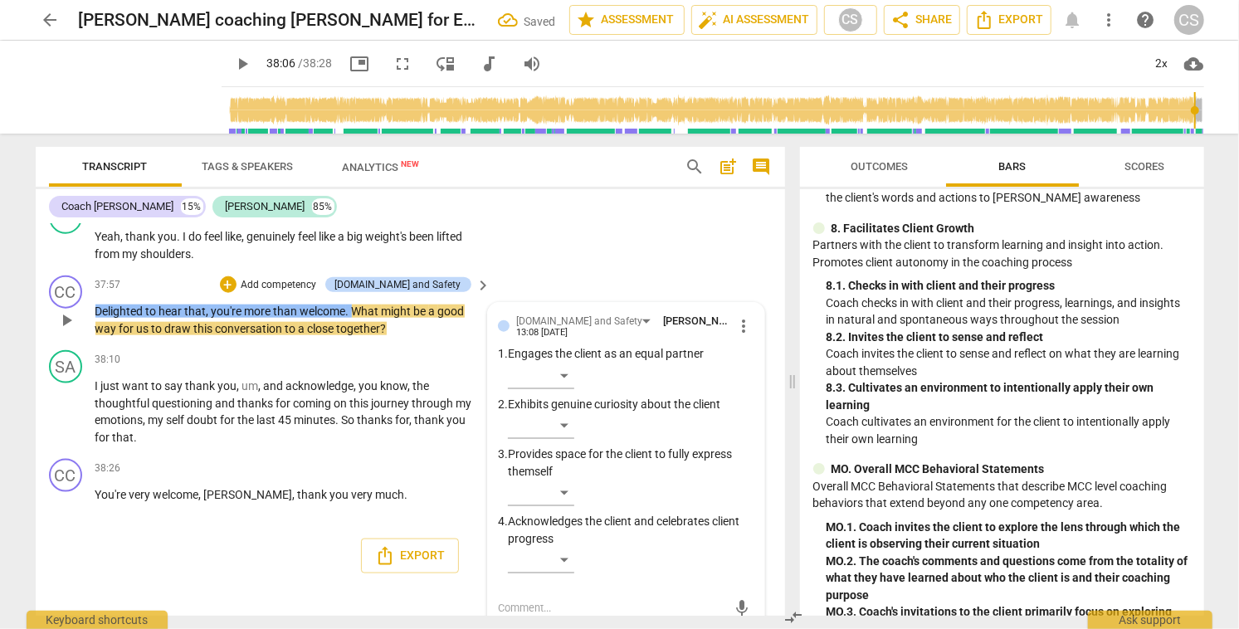
scroll to position [8728, 0]
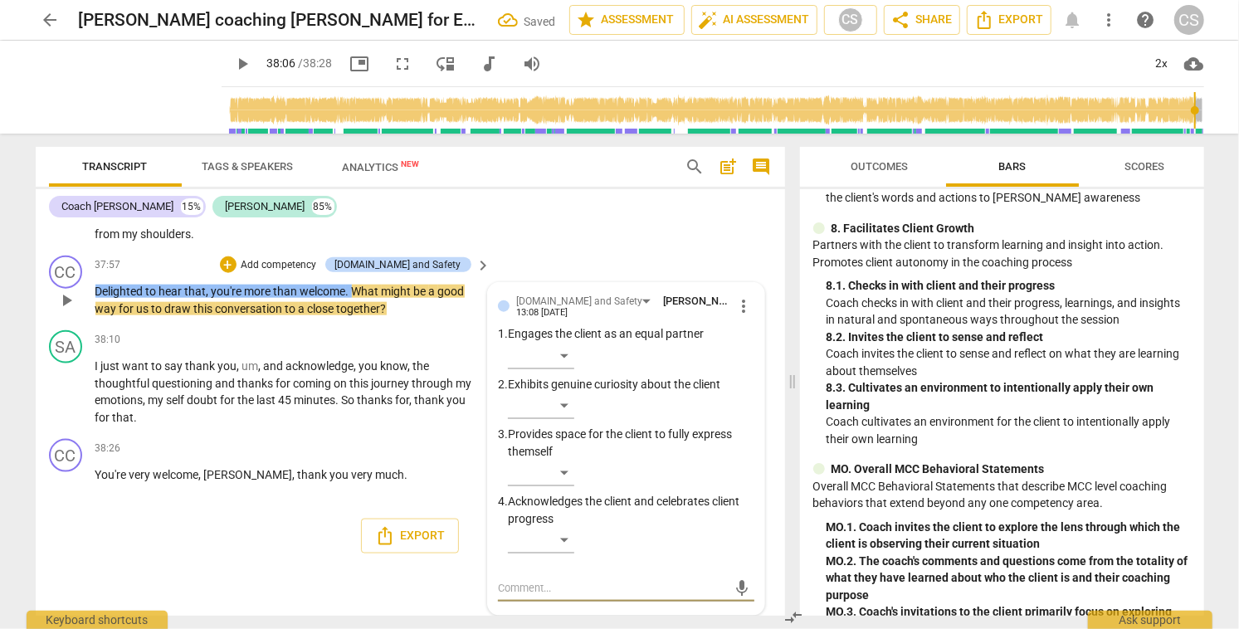
click at [623, 587] on textarea at bounding box center [612, 588] width 229 height 16
click at [734, 583] on span "send" at bounding box center [742, 588] width 18 height 18
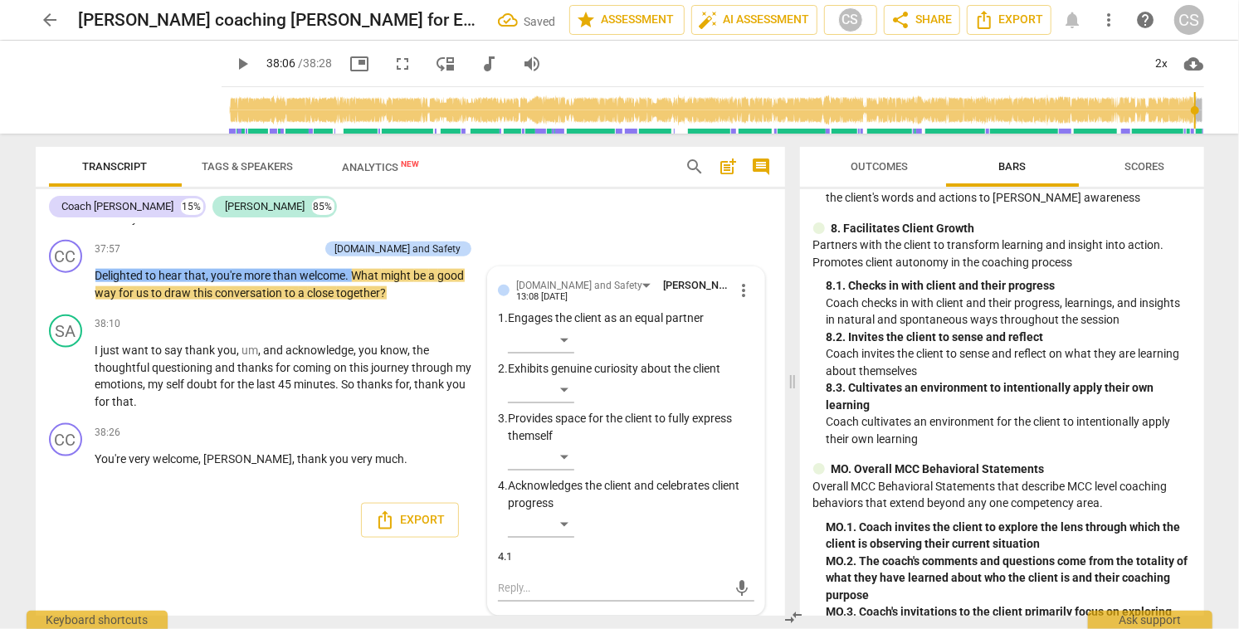
scroll to position [1555, 0]
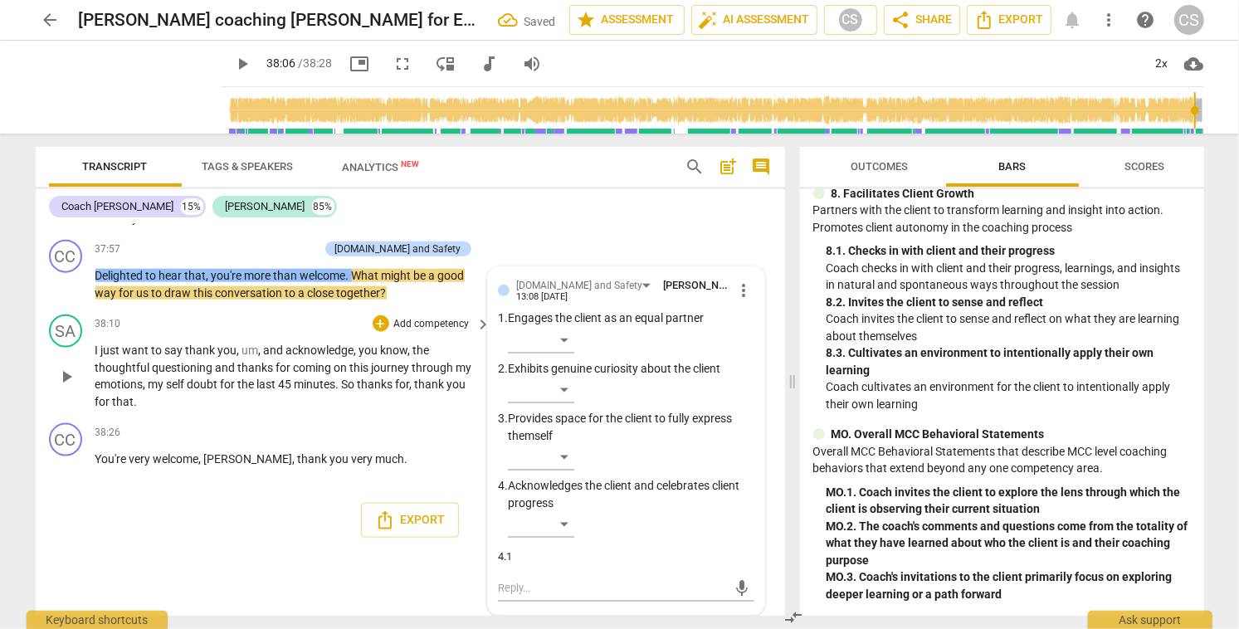
click at [64, 387] on span "play_arrow" at bounding box center [66, 377] width 20 height 20
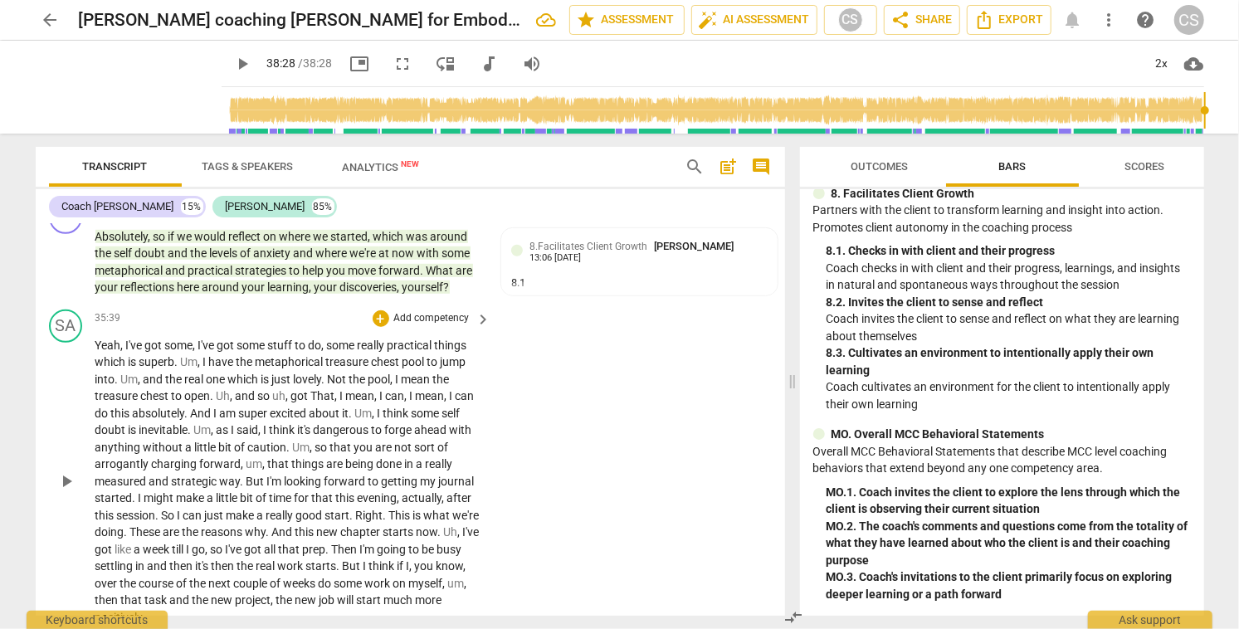
scroll to position [8179, 0]
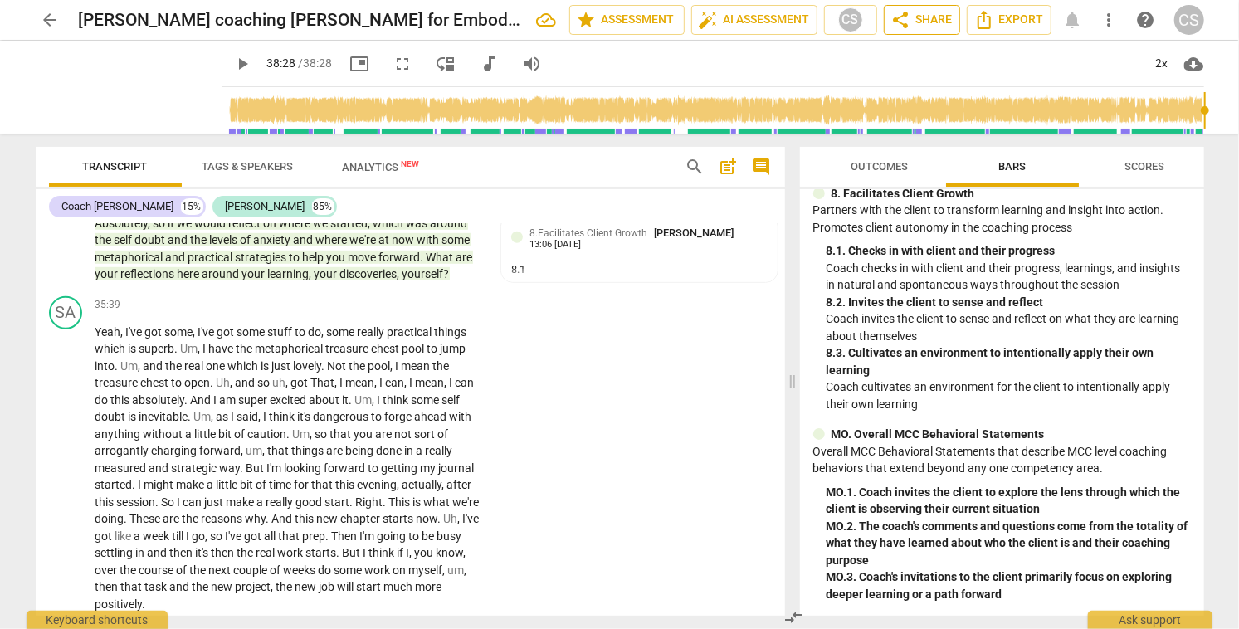
click at [909, 15] on span "share" at bounding box center [901, 20] width 20 height 20
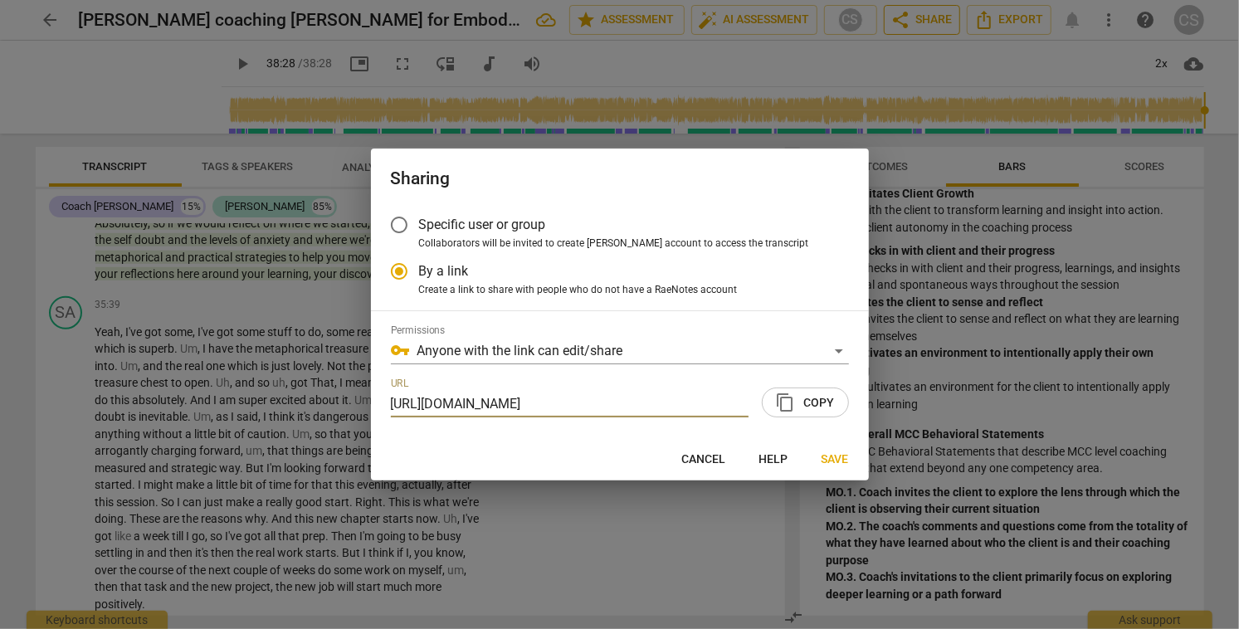
scroll to position [0, 87]
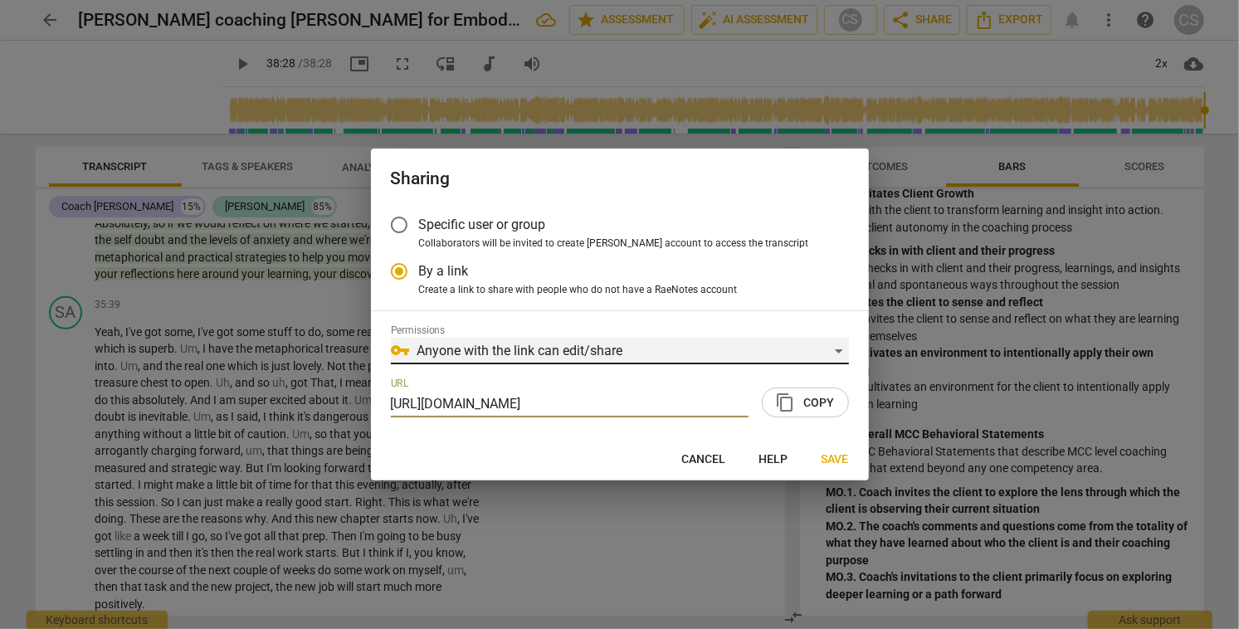
click at [837, 348] on div "vpn_key Anyone with the link can edit/share" at bounding box center [620, 351] width 458 height 27
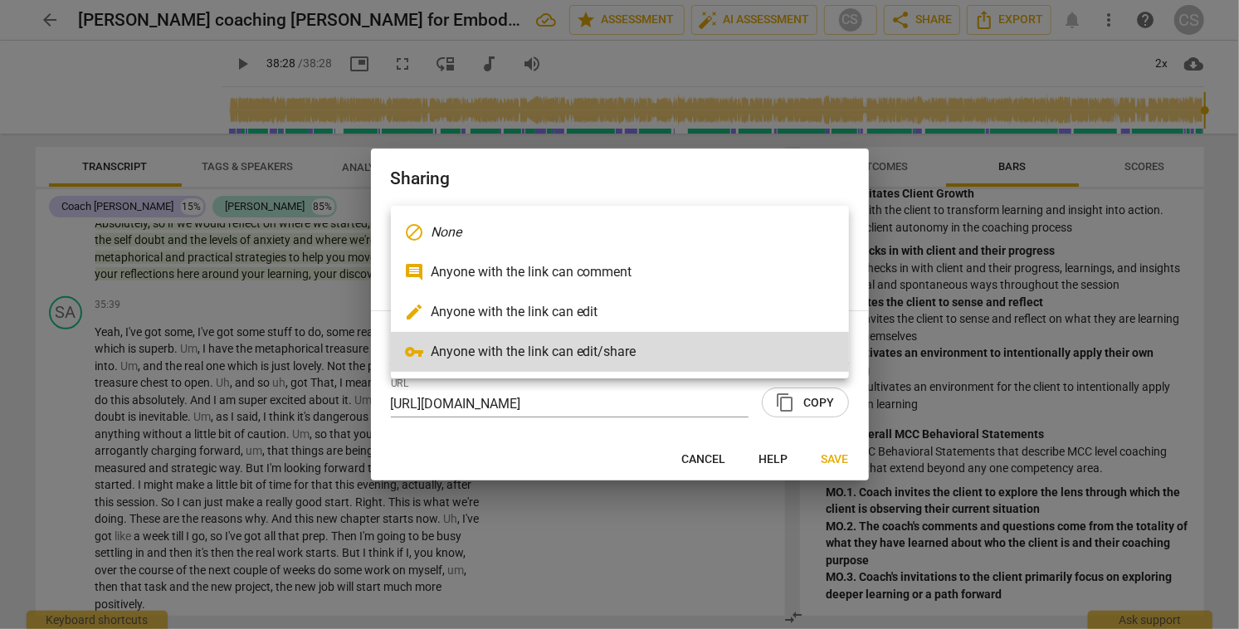
scroll to position [0, 0]
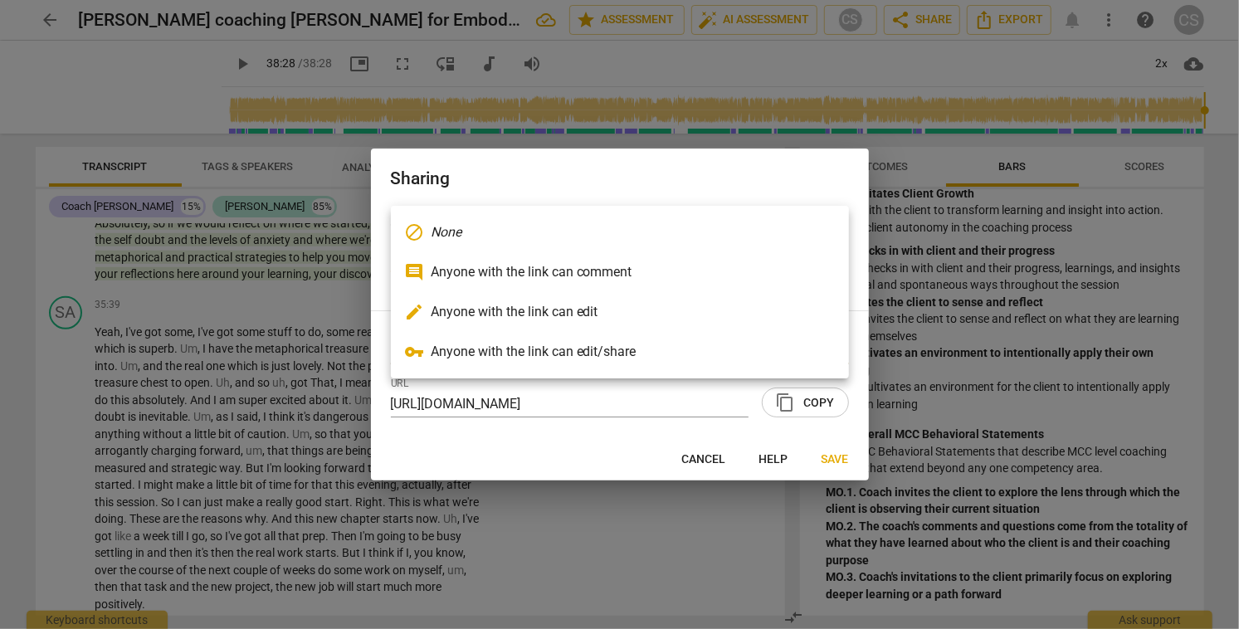
click at [783, 351] on li "vpn_key Anyone with the link can edit/share" at bounding box center [620, 352] width 458 height 40
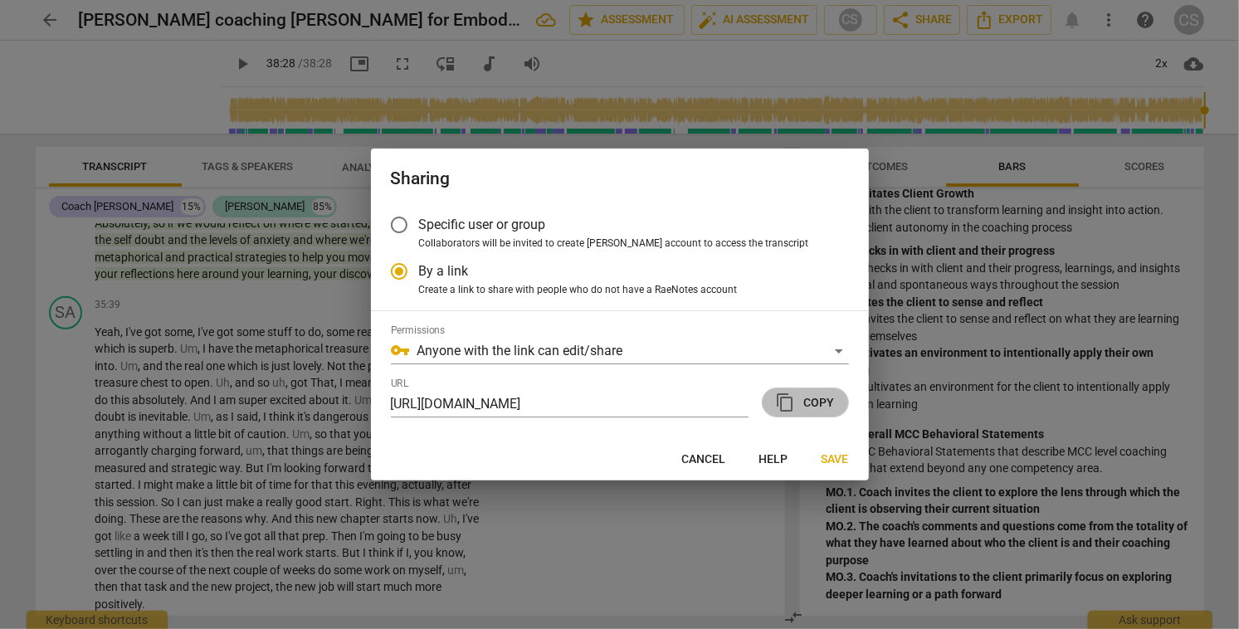
click at [805, 402] on span "content_copy Copy" at bounding box center [805, 403] width 59 height 20
click at [833, 460] on span "Save" at bounding box center [835, 459] width 27 height 17
